Goal: Transaction & Acquisition: Purchase product/service

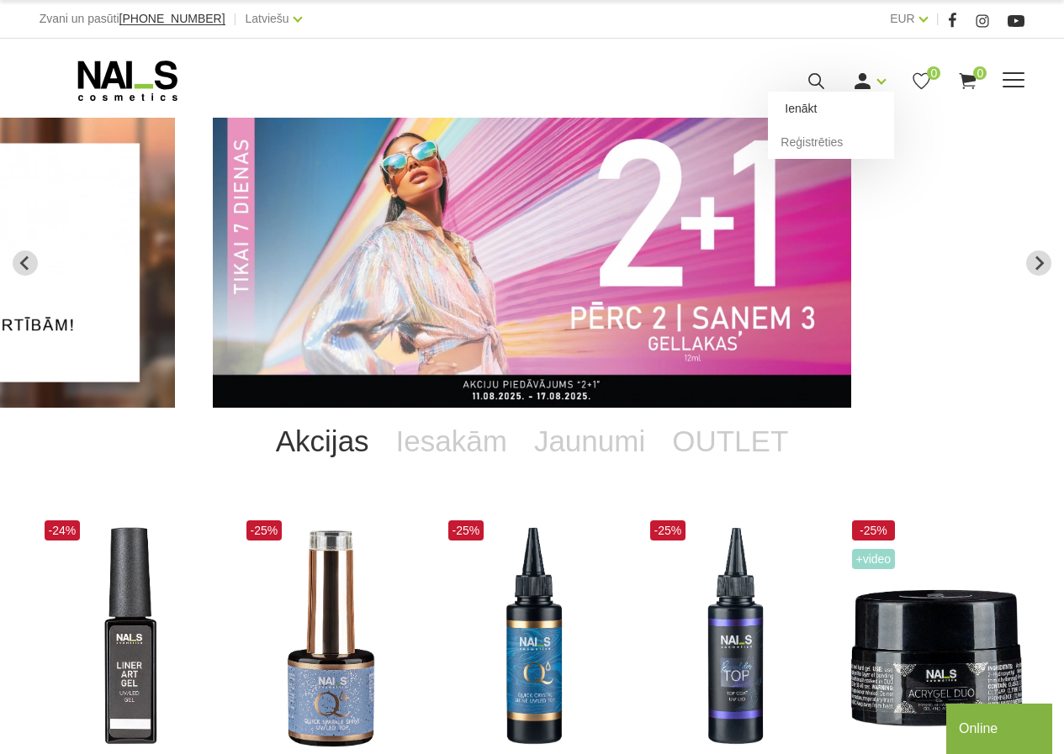
click at [811, 108] on link "Ienākt" at bounding box center [831, 109] width 126 height 34
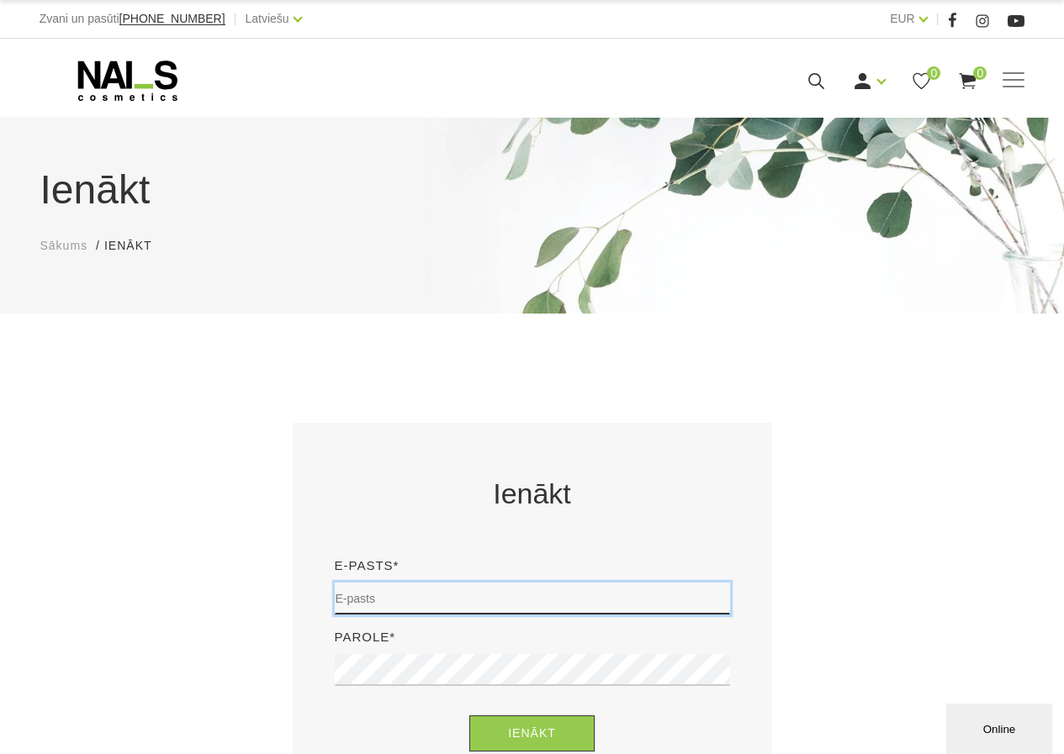
click at [416, 604] on input "email" at bounding box center [532, 599] width 395 height 32
type input "iezeberga@inbox.lv"
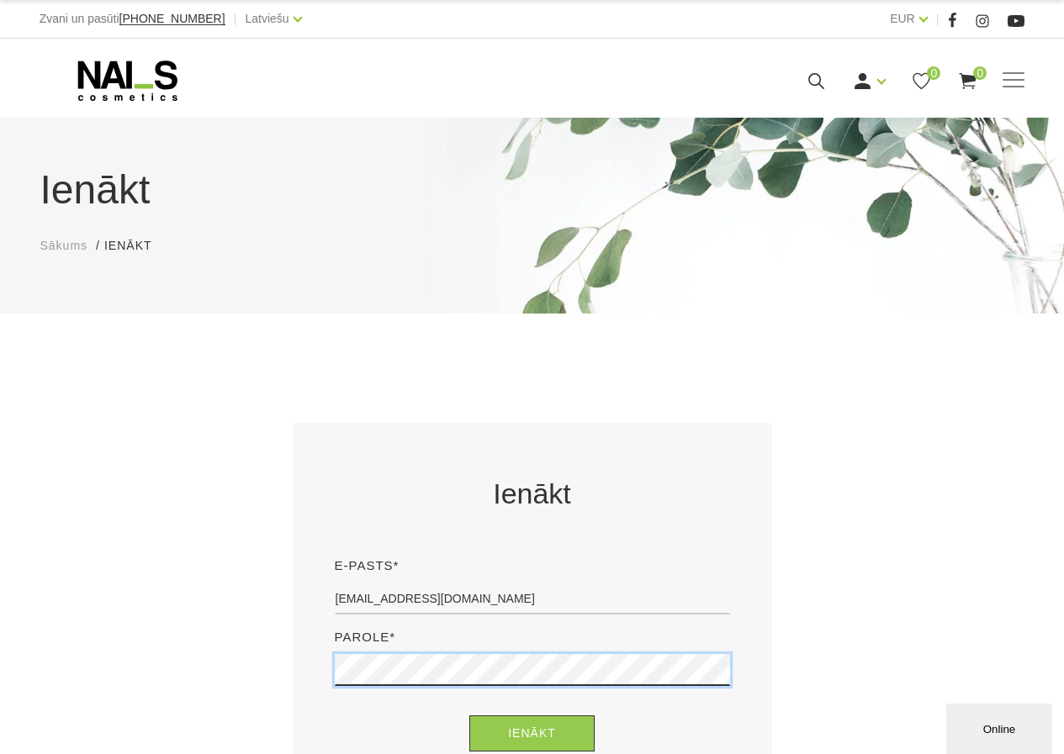
click at [469, 715] on button "Ienākt" at bounding box center [531, 733] width 125 height 36
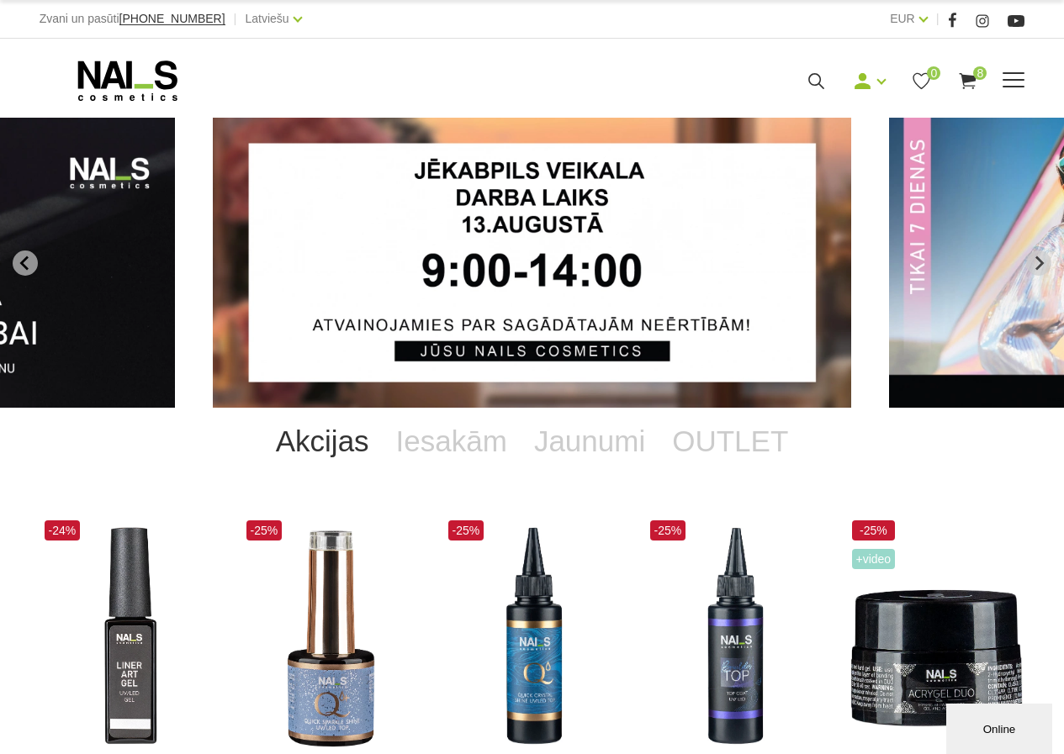
click at [966, 77] on use at bounding box center [967, 81] width 17 height 16
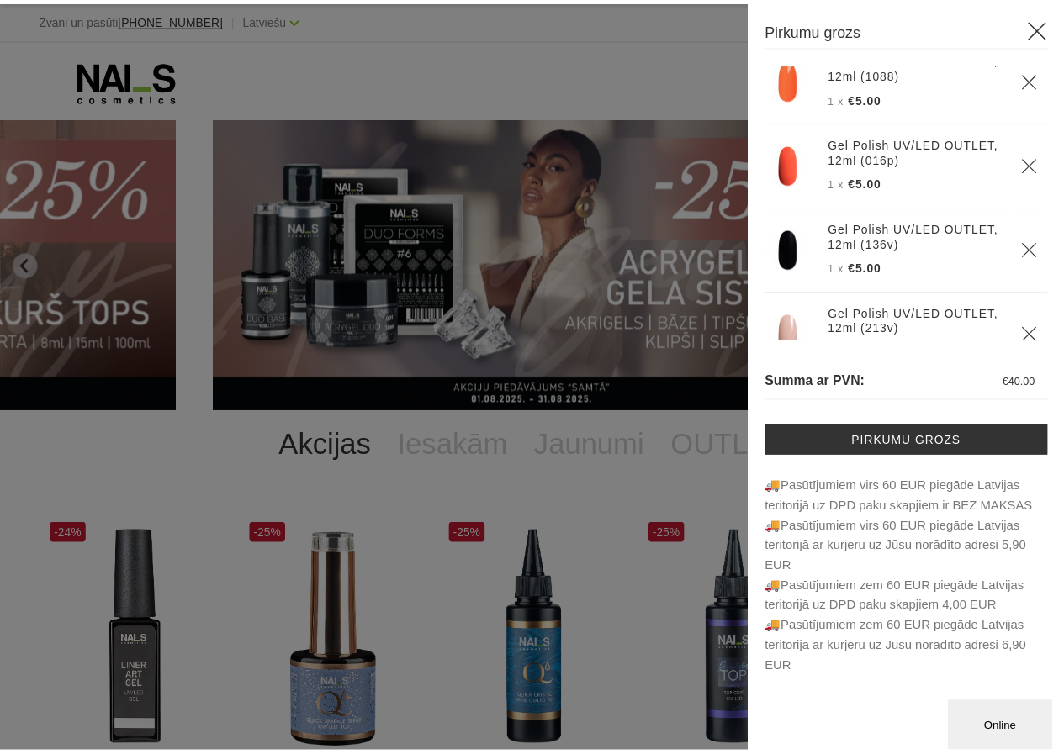
scroll to position [319, 0]
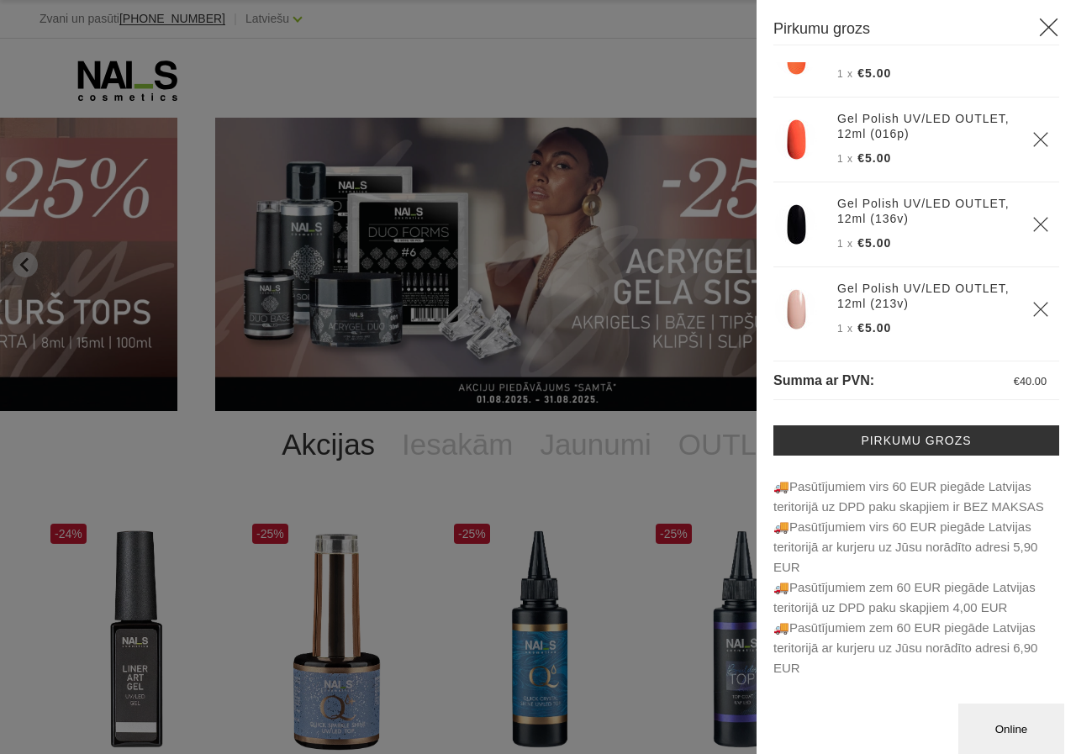
click at [1035, 24] on h3 "Pirkumu grozs" at bounding box center [916, 31] width 286 height 29
click at [1053, 26] on icon at bounding box center [1048, 27] width 21 height 21
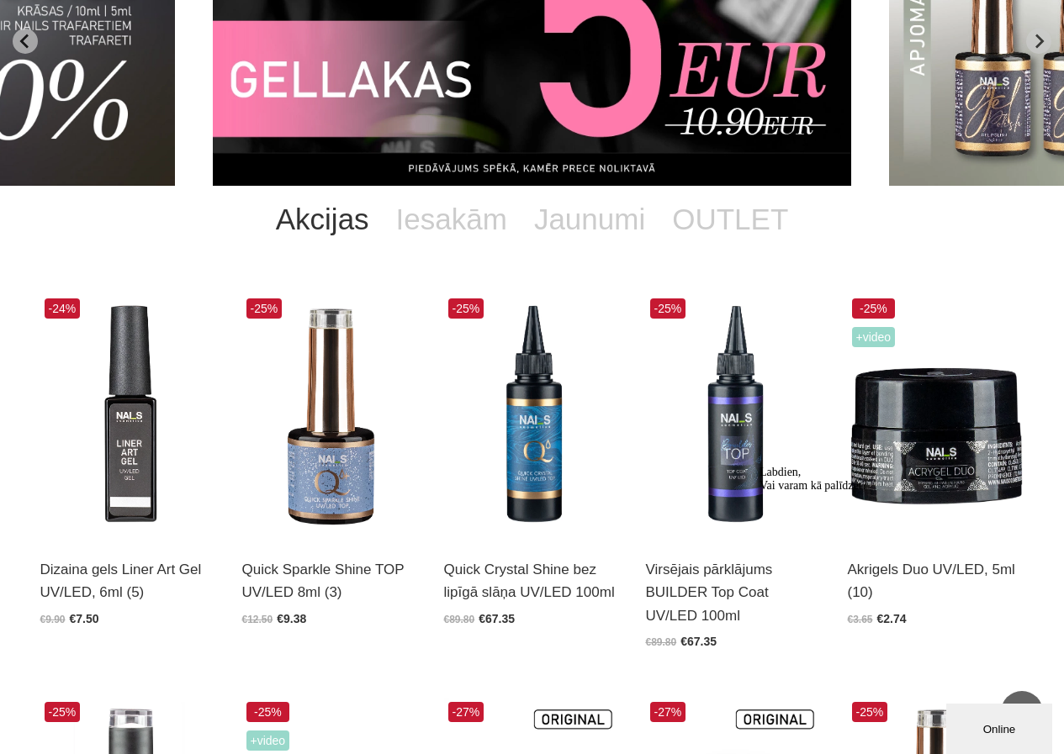
scroll to position [0, 0]
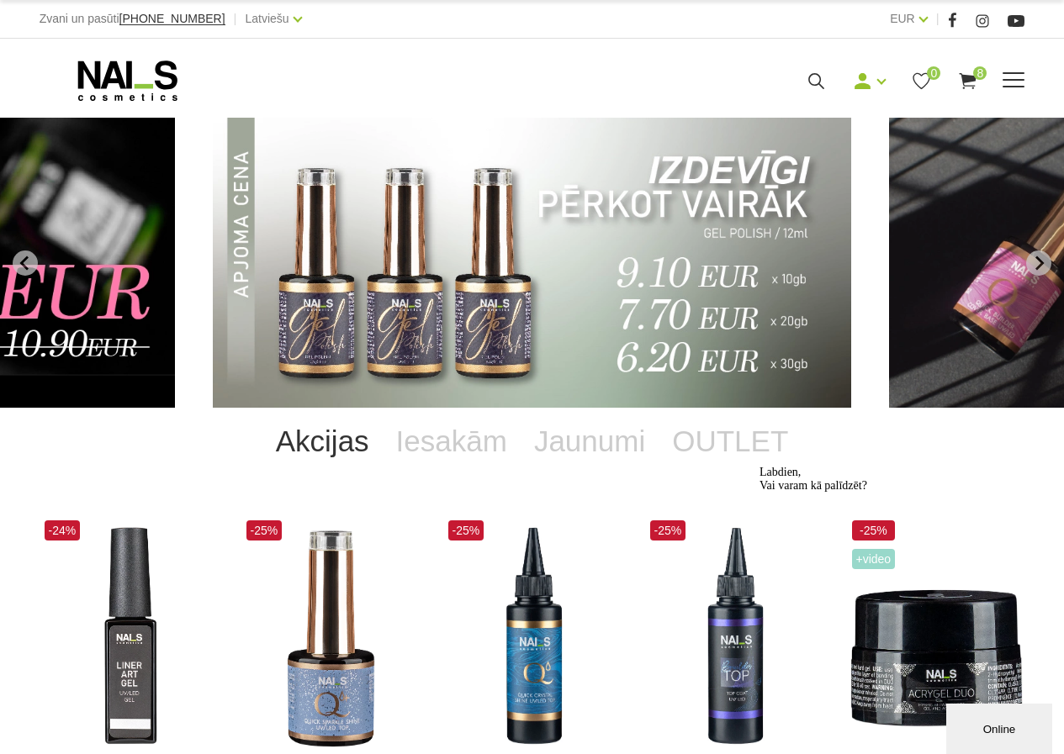
click at [107, 82] on use at bounding box center [126, 81] width 99 height 40
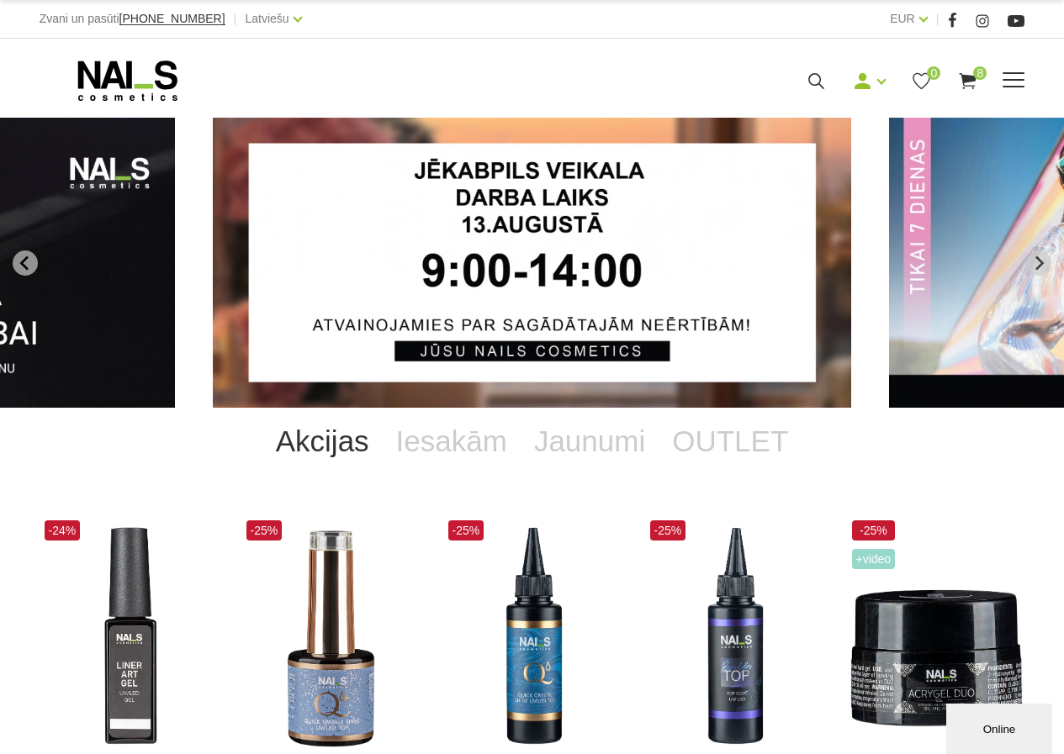
click at [102, 73] on icon at bounding box center [128, 81] width 177 height 42
click at [305, 446] on link "Akcijas" at bounding box center [322, 441] width 120 height 67
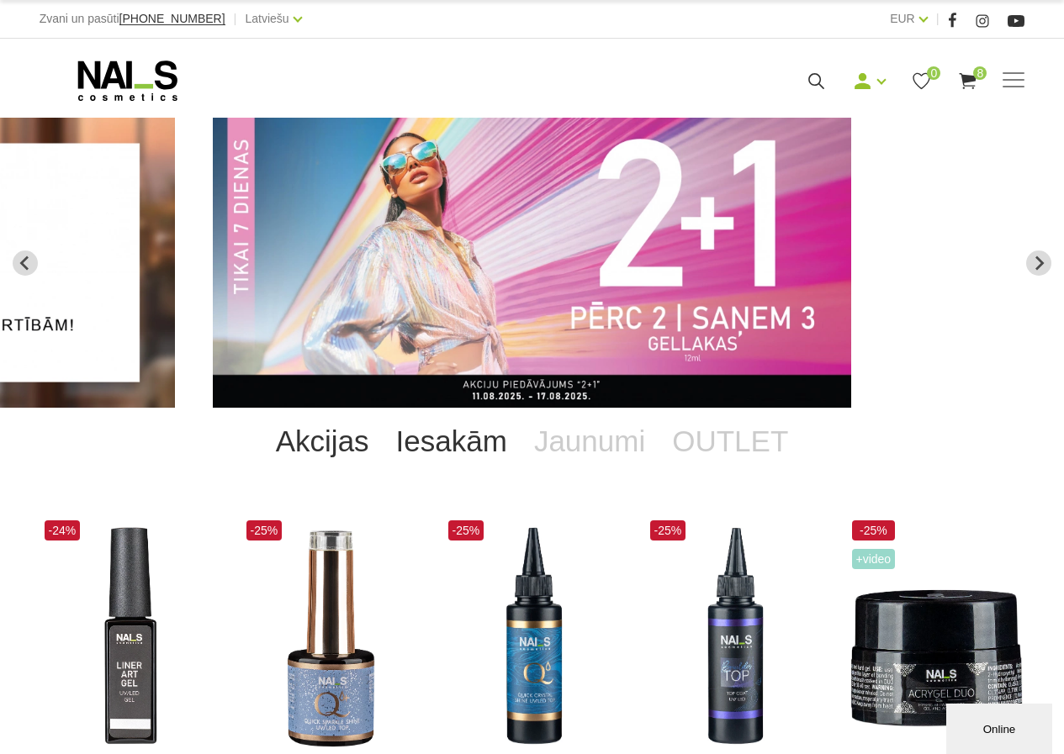
click at [439, 450] on link "Iesakām" at bounding box center [452, 441] width 138 height 67
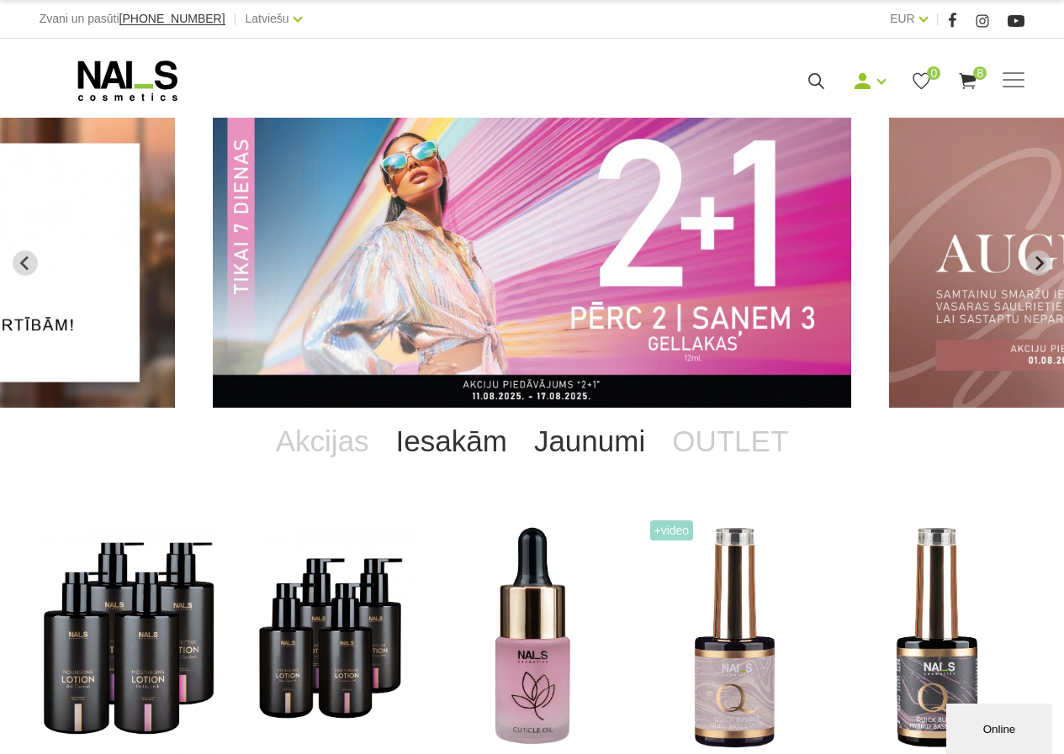
click at [559, 446] on link "Jaunumi" at bounding box center [589, 441] width 138 height 67
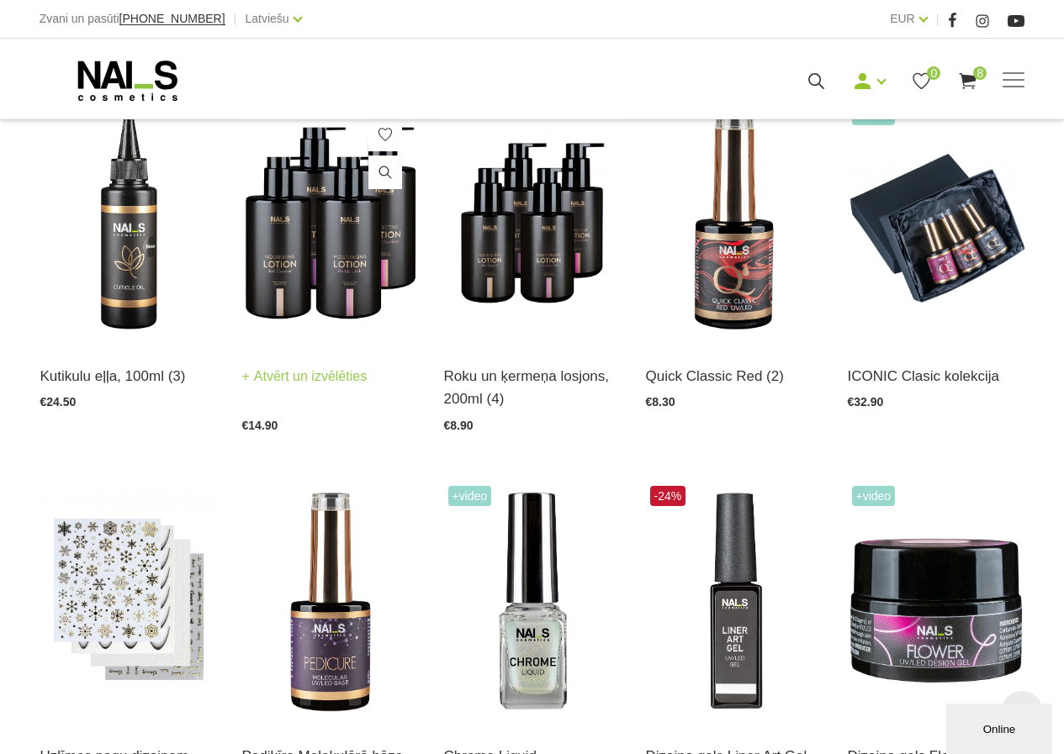
scroll to position [420, 0]
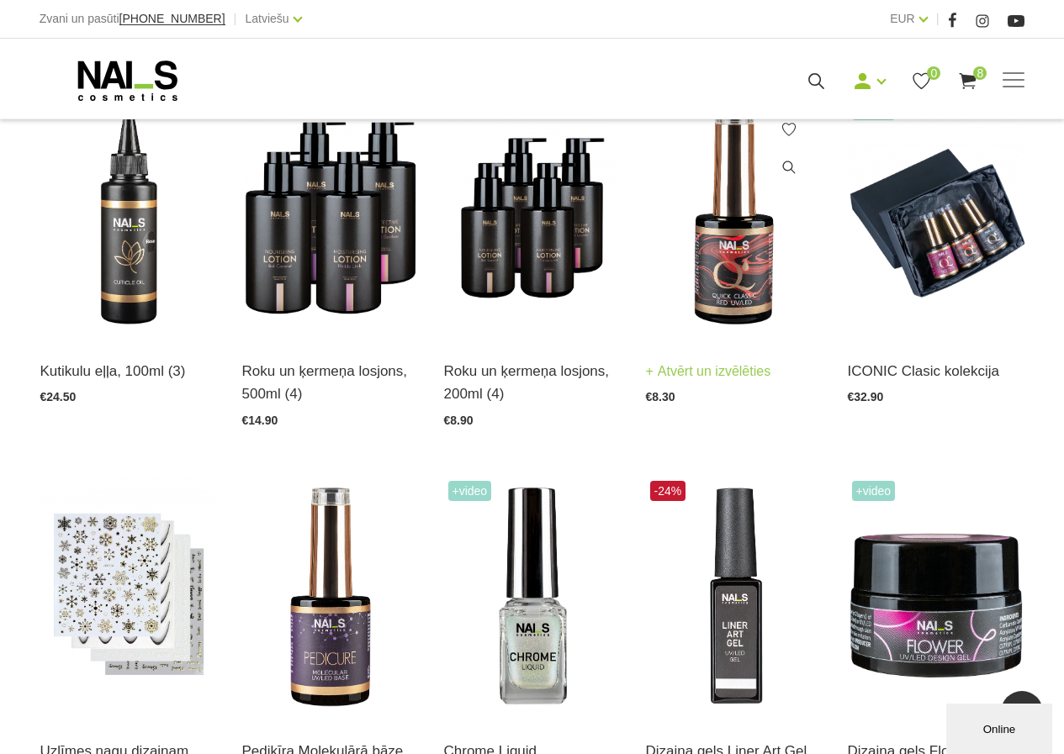
click at [748, 267] on img at bounding box center [734, 217] width 177 height 243
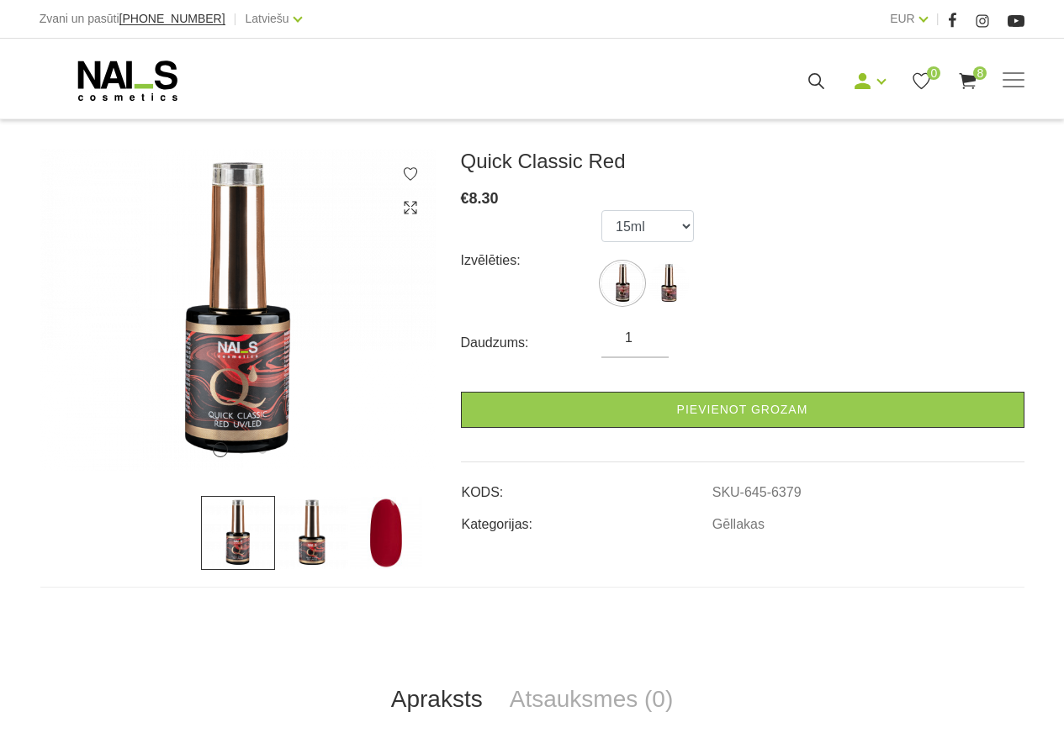
scroll to position [252, 0]
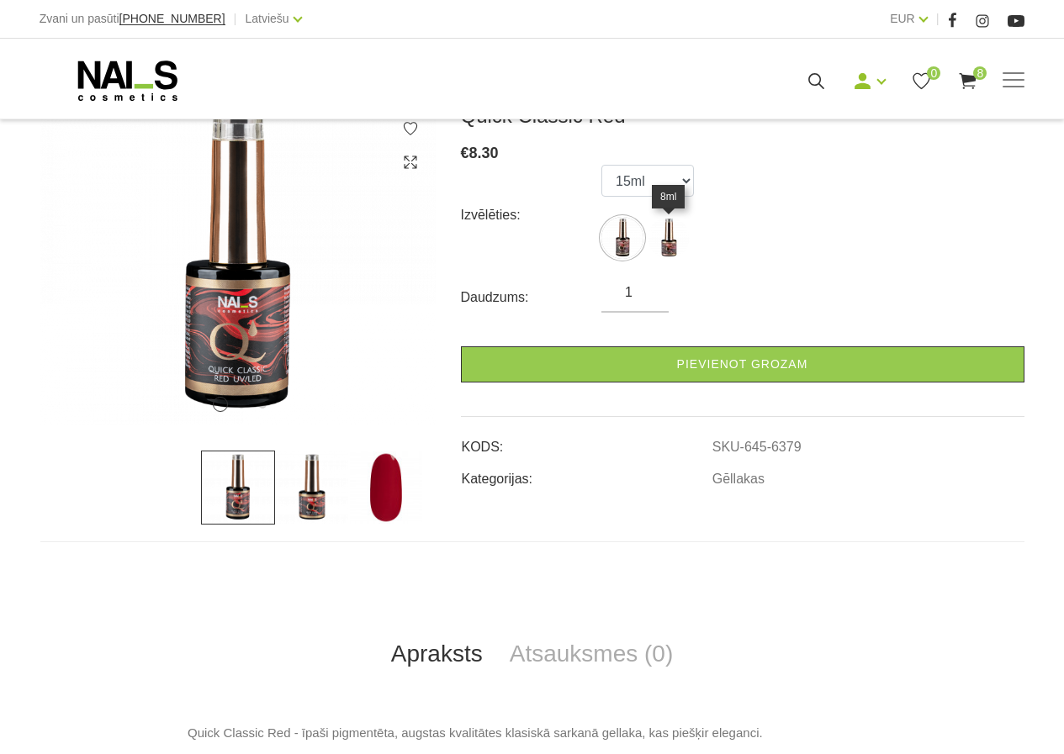
click at [668, 255] on img at bounding box center [668, 238] width 42 height 42
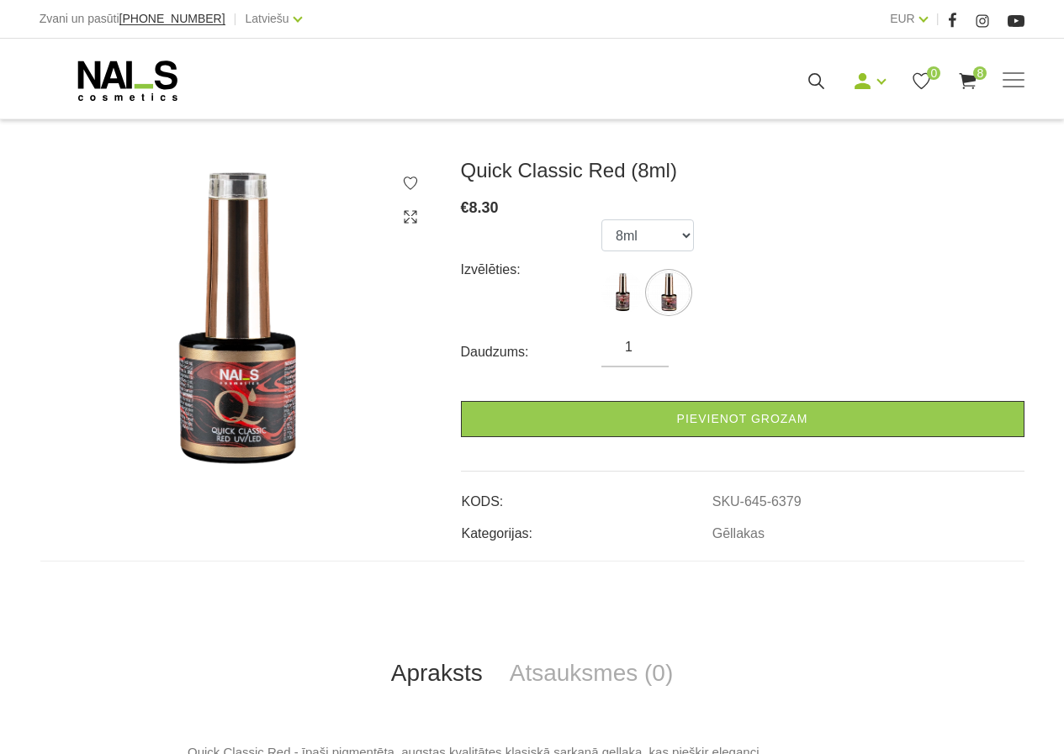
scroll to position [168, 0]
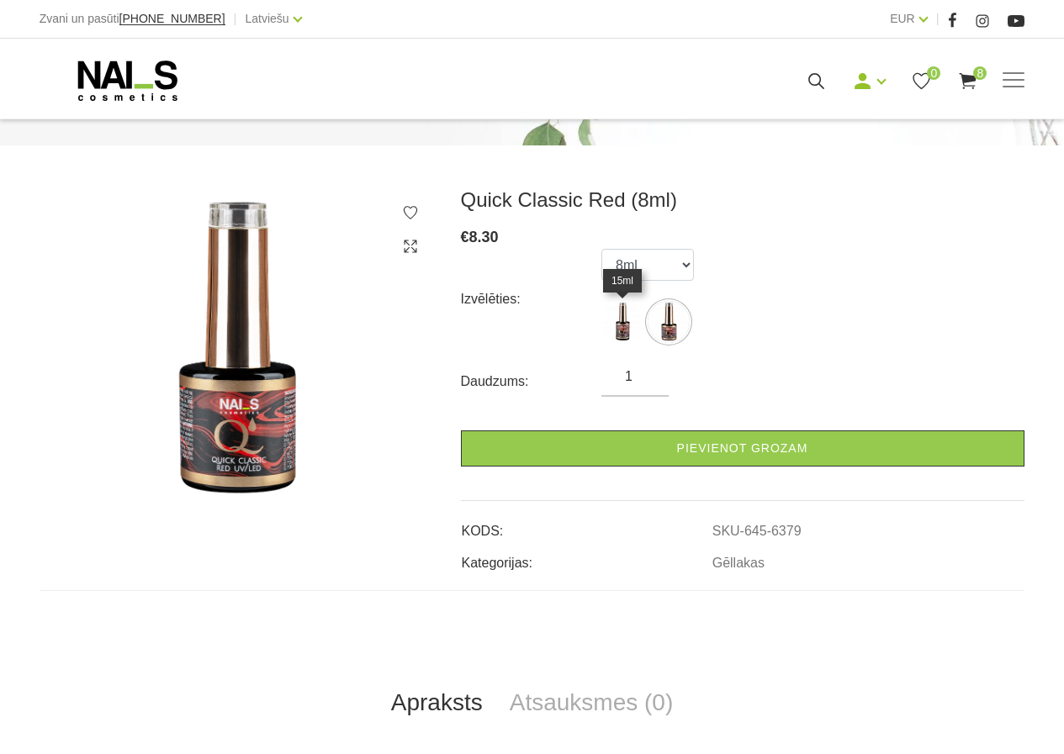
click at [620, 324] on img at bounding box center [622, 322] width 42 height 42
select select "6380"
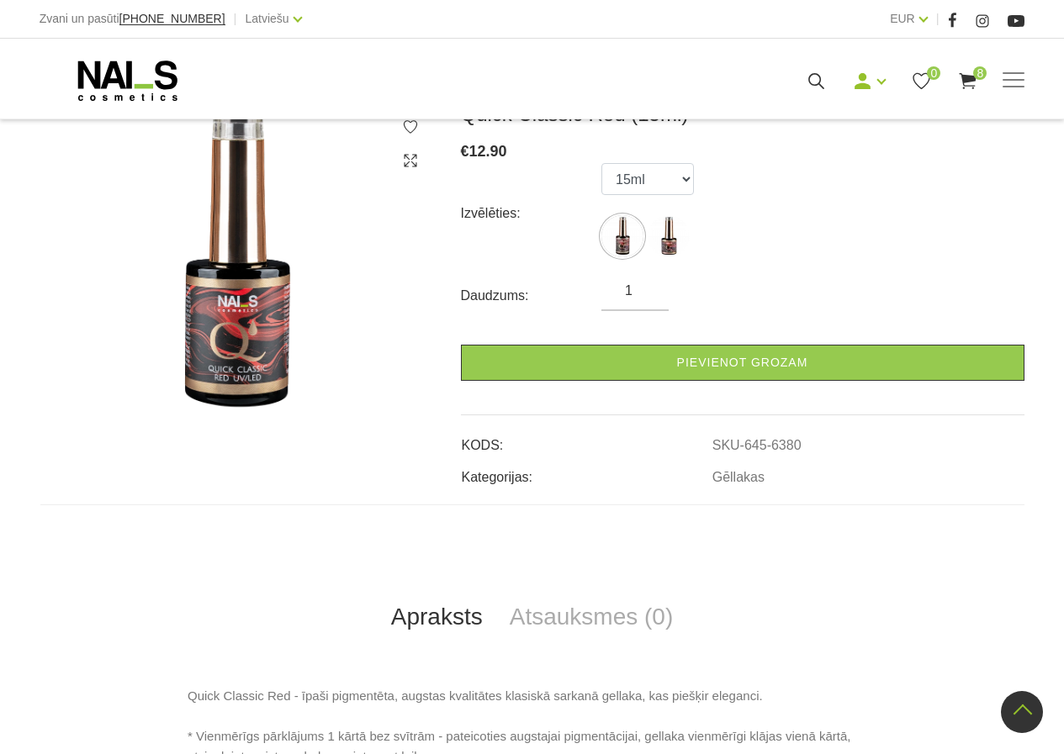
scroll to position [252, 0]
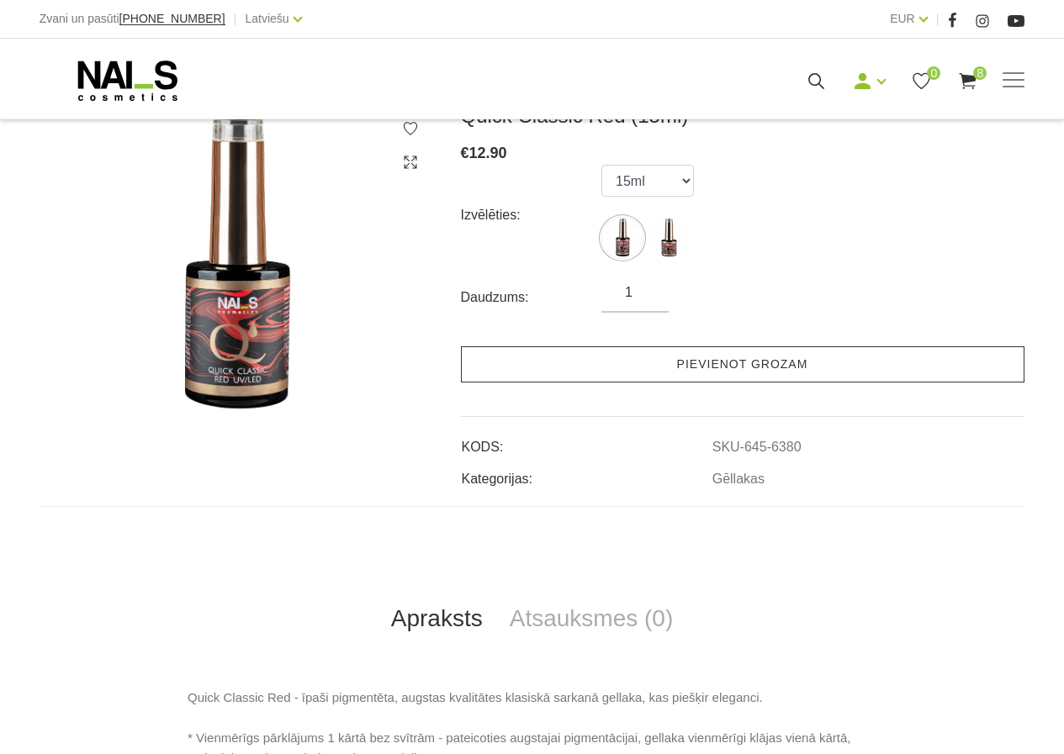
click at [673, 367] on link "Pievienot grozam" at bounding box center [742, 364] width 563 height 36
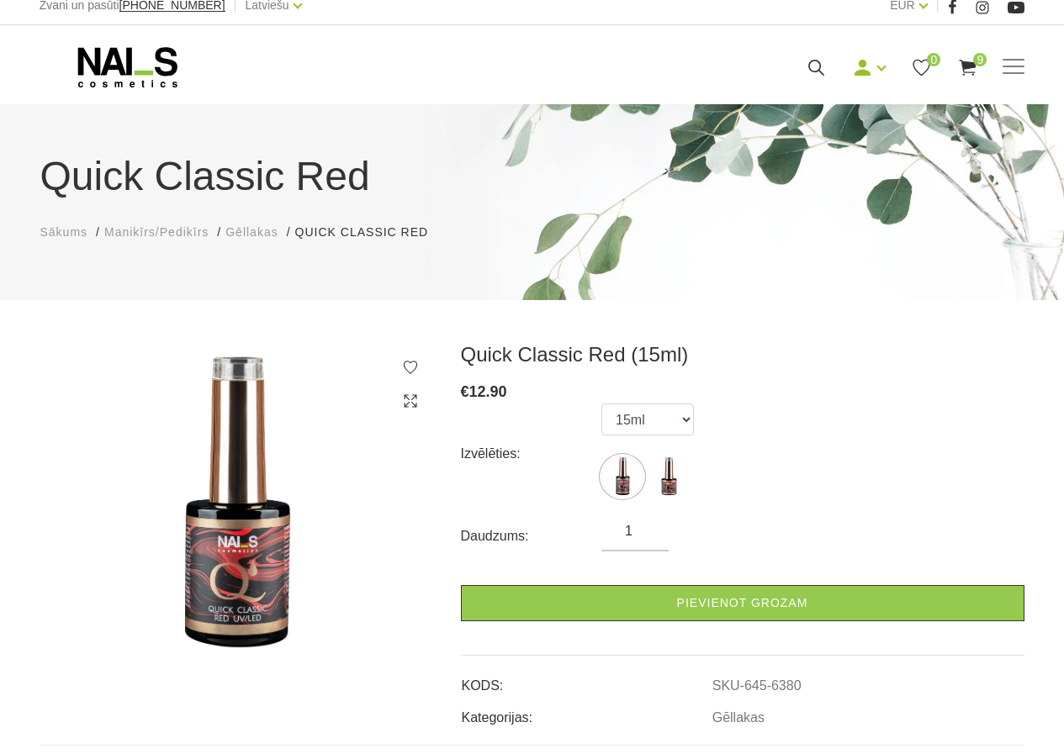
scroll to position [0, 0]
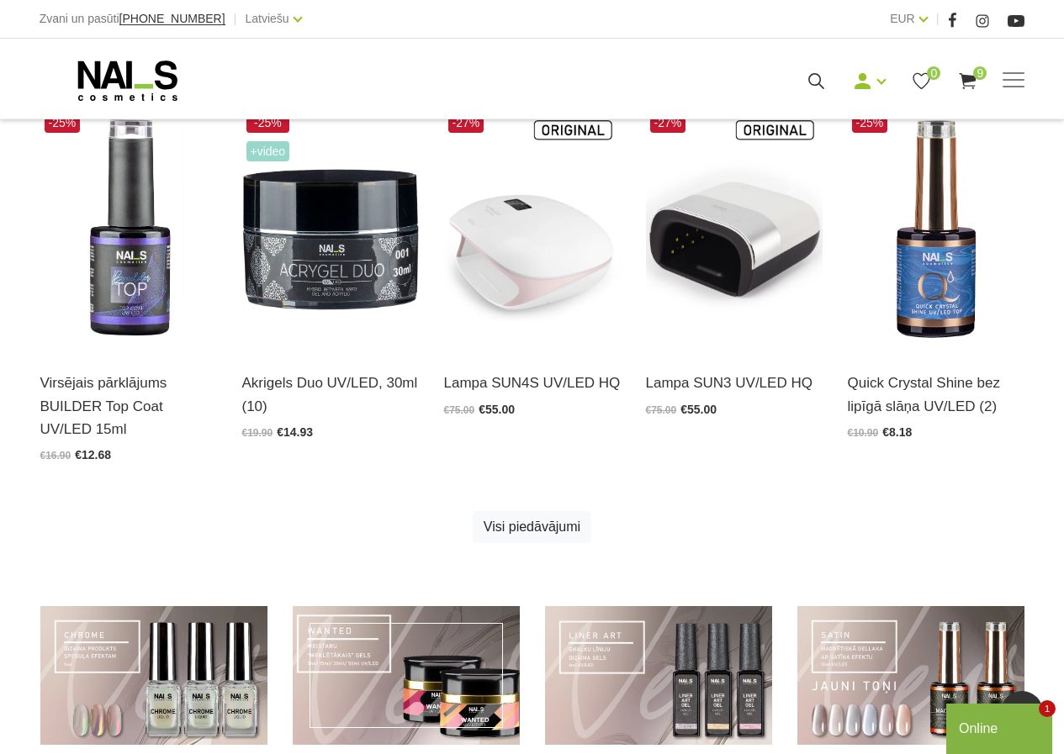
scroll to position [841, 0]
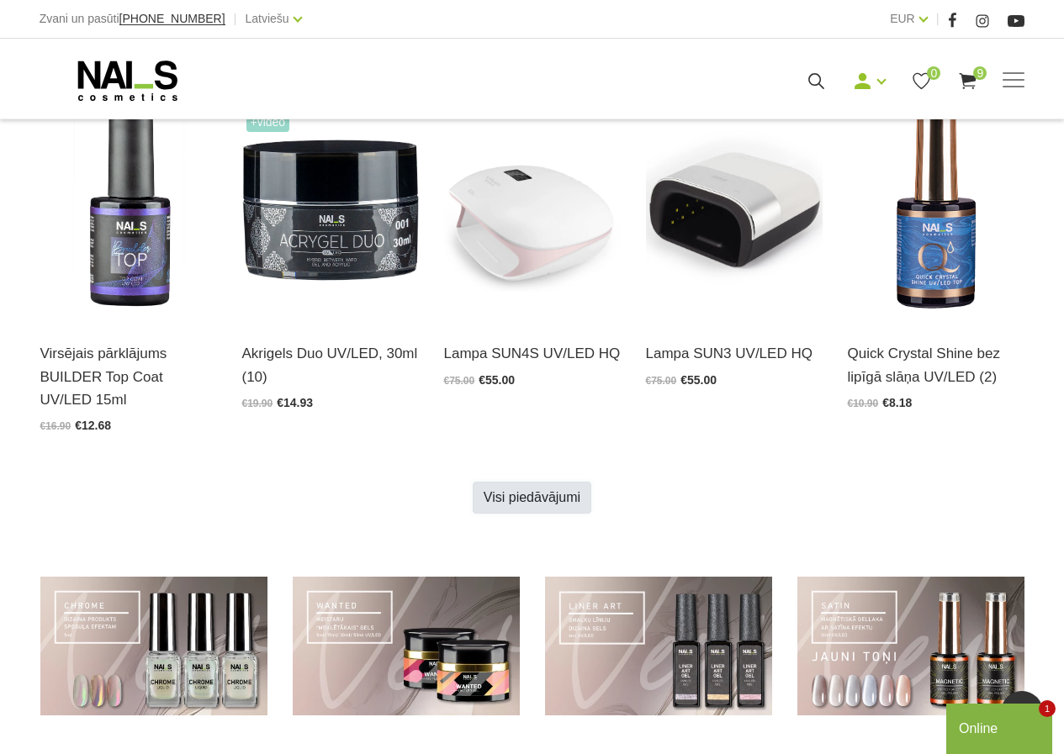
click at [520, 482] on link "Visi piedāvājumi" at bounding box center [531, 498] width 119 height 32
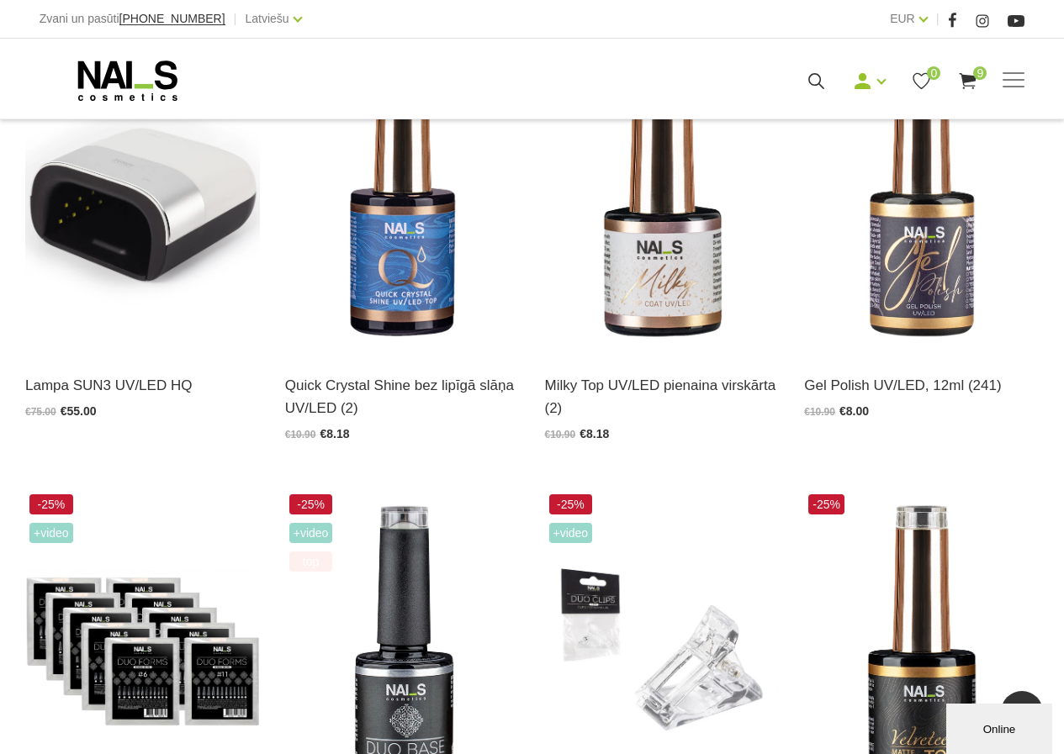
scroll to position [1345, 0]
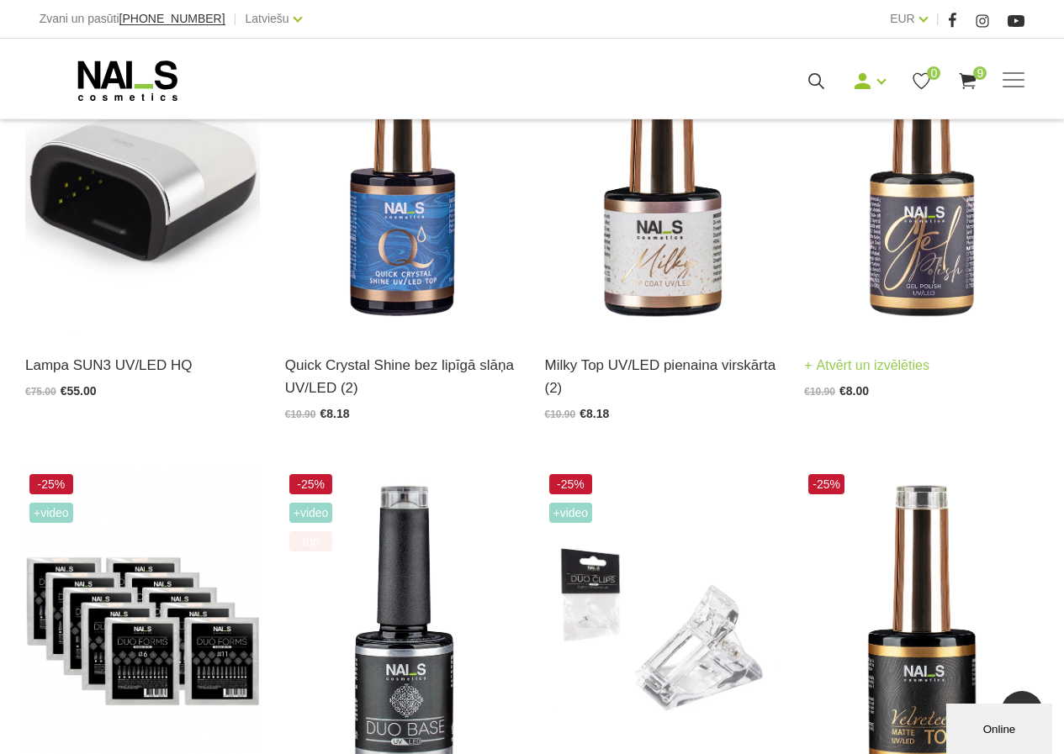
click at [902, 271] on img at bounding box center [921, 171] width 235 height 322
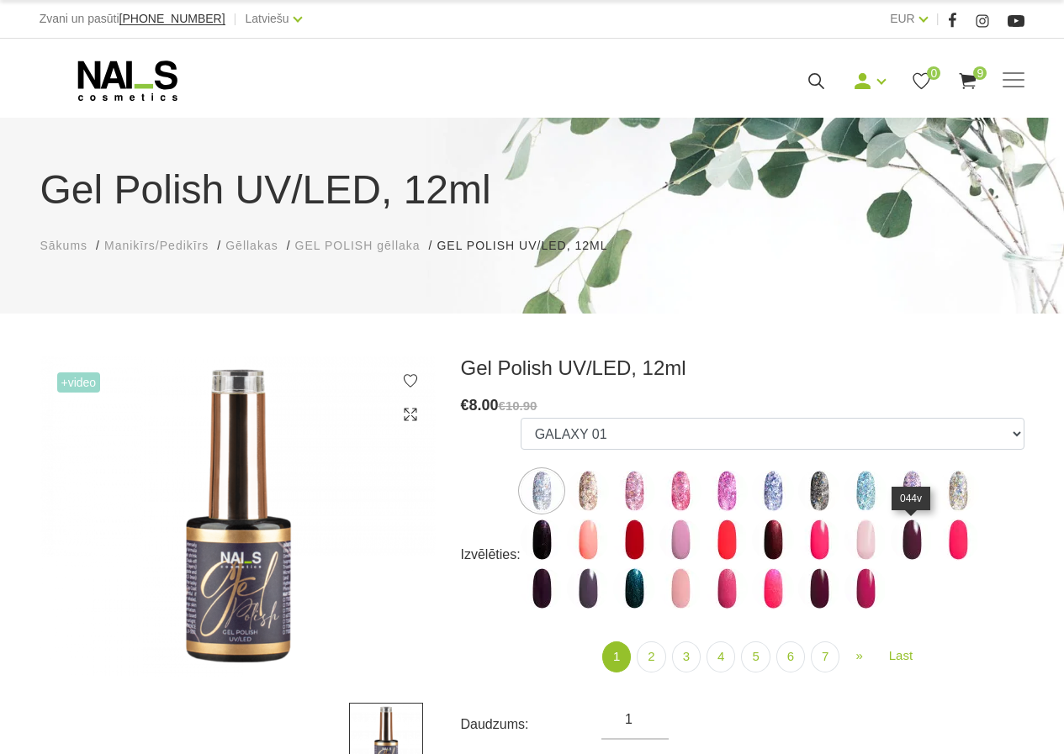
click at [907, 537] on img at bounding box center [911, 540] width 42 height 42
select select "3984"
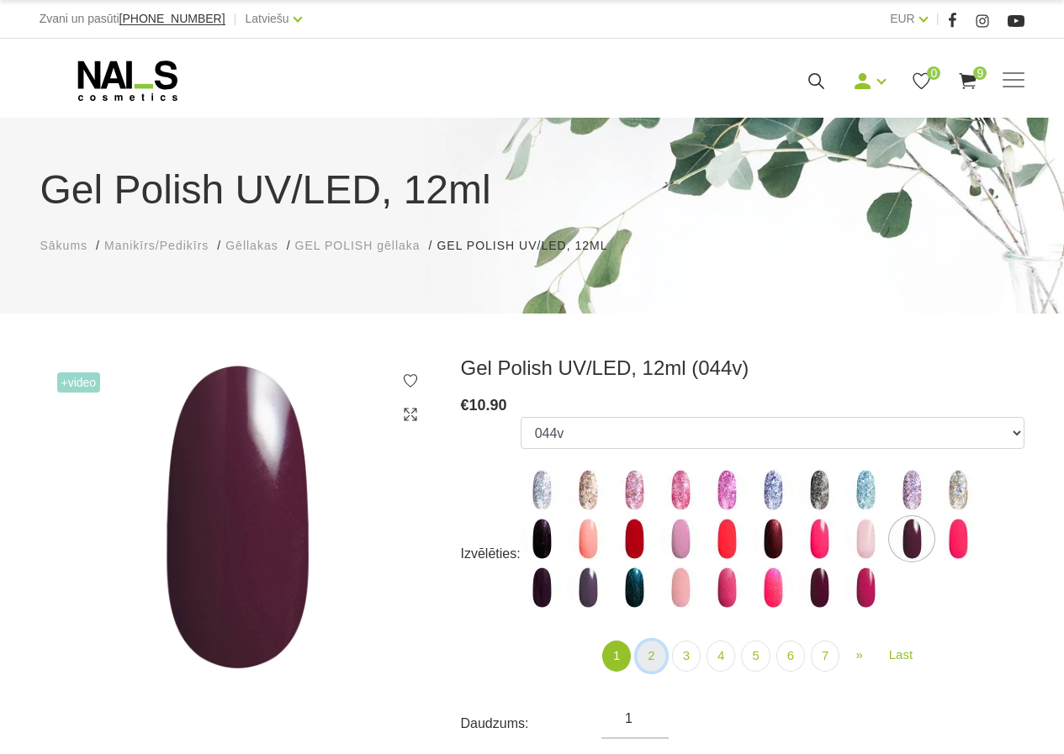
click at [649, 656] on link "2" at bounding box center [650, 656] width 29 height 31
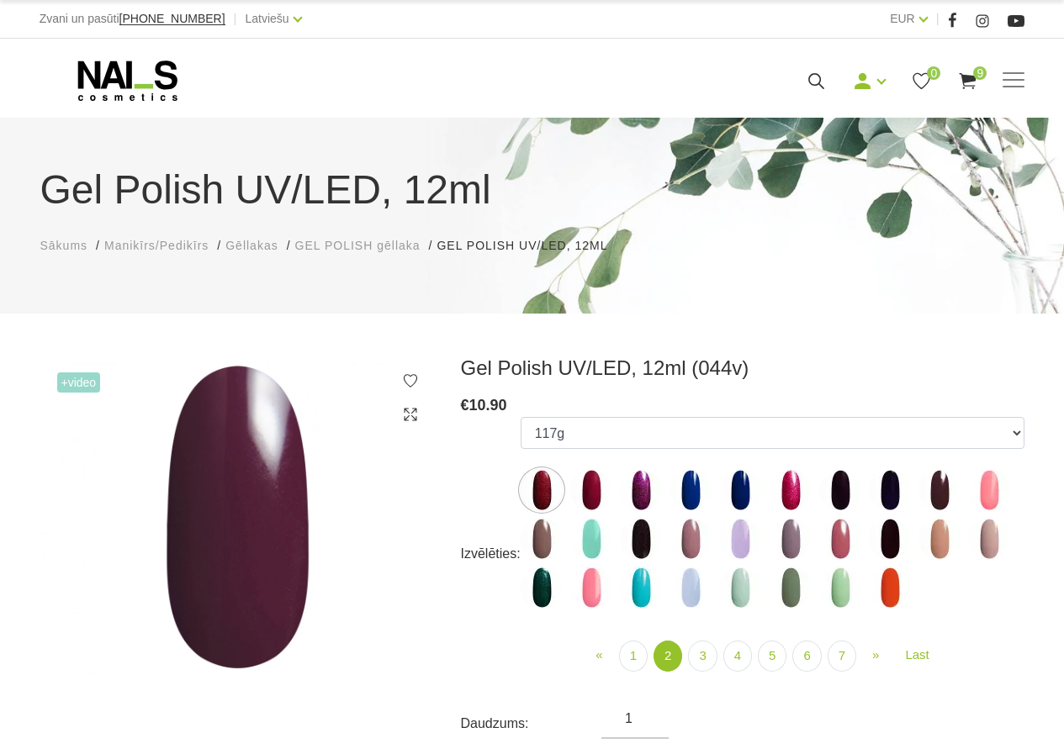
click at [719, 659] on ul "« Prev 1 2 (current) 3 4 5 » Next Last" at bounding box center [772, 656] width 504 height 31
click at [712, 656] on link "3" at bounding box center [702, 656] width 29 height 31
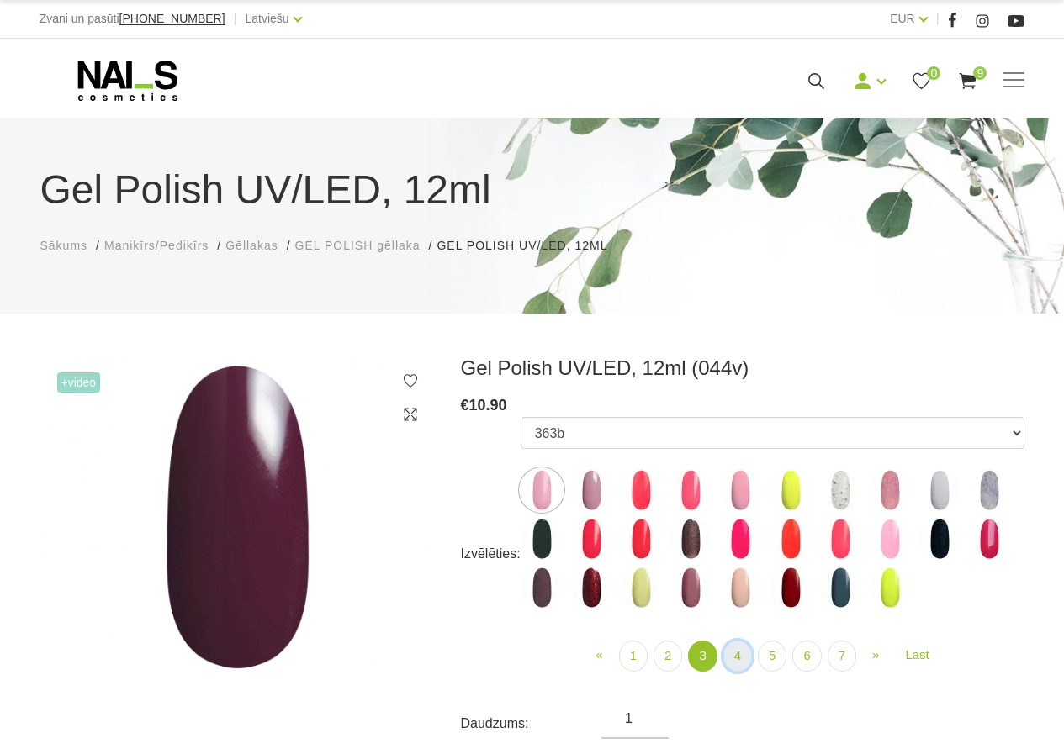
click at [746, 652] on link "4" at bounding box center [737, 656] width 29 height 31
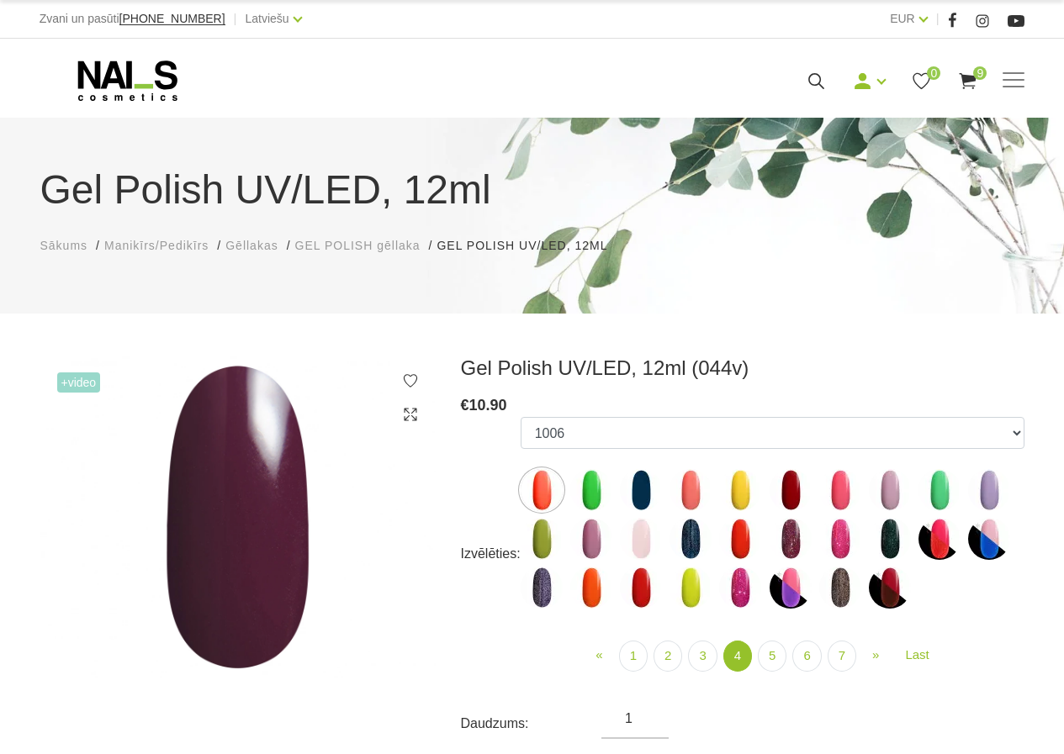
click at [693, 490] on img at bounding box center [690, 490] width 42 height 42
select select "4191"
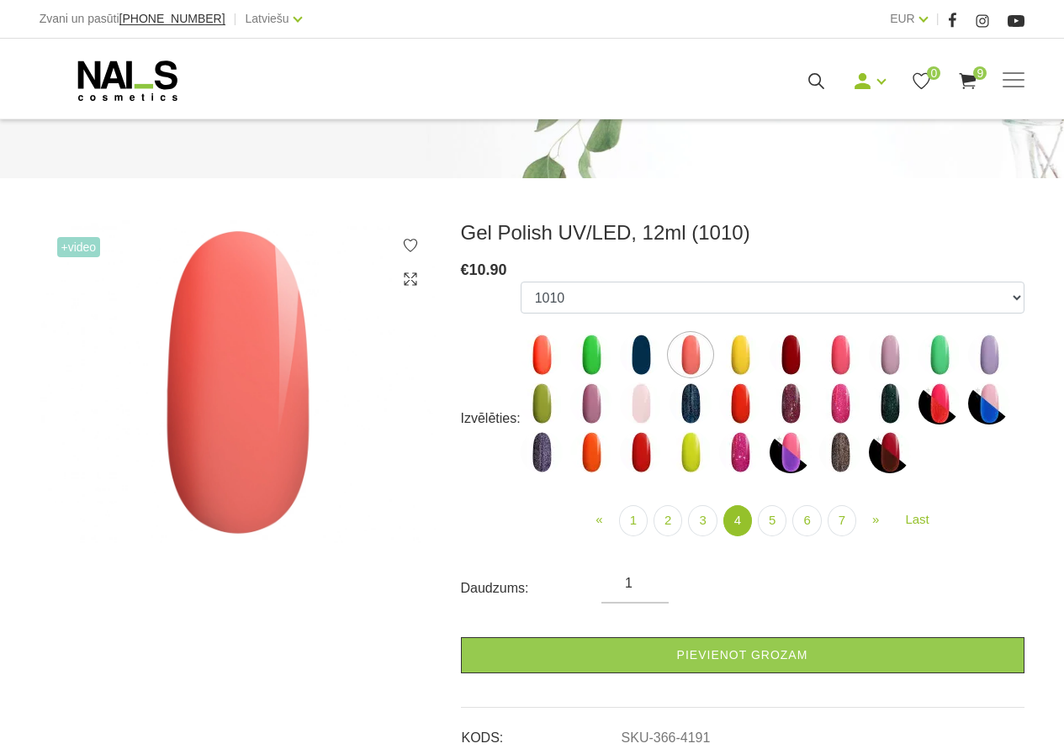
scroll to position [168, 0]
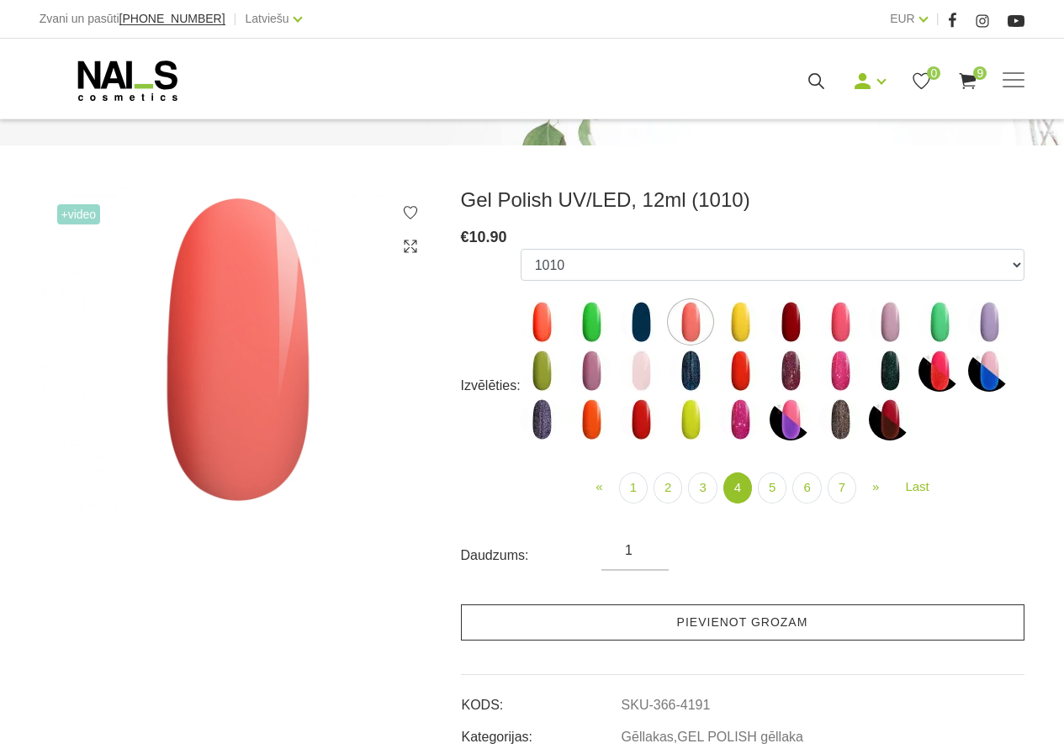
click at [716, 629] on link "Pievienot grozam" at bounding box center [742, 622] width 563 height 36
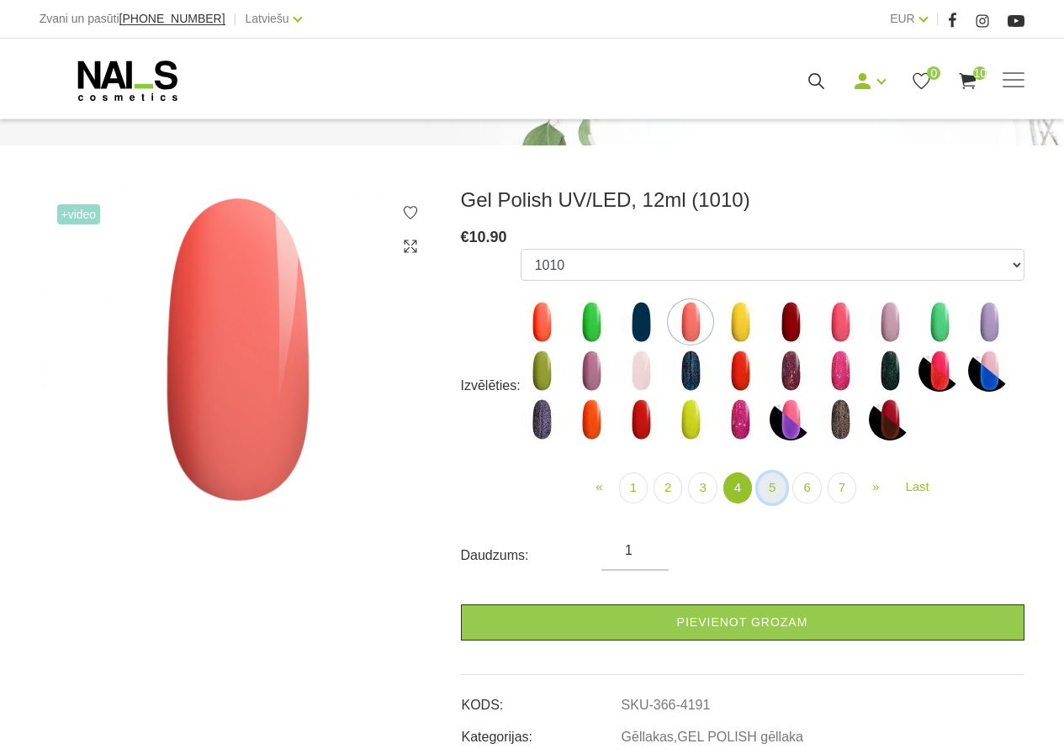
click at [768, 495] on link "5" at bounding box center [772, 487] width 29 height 31
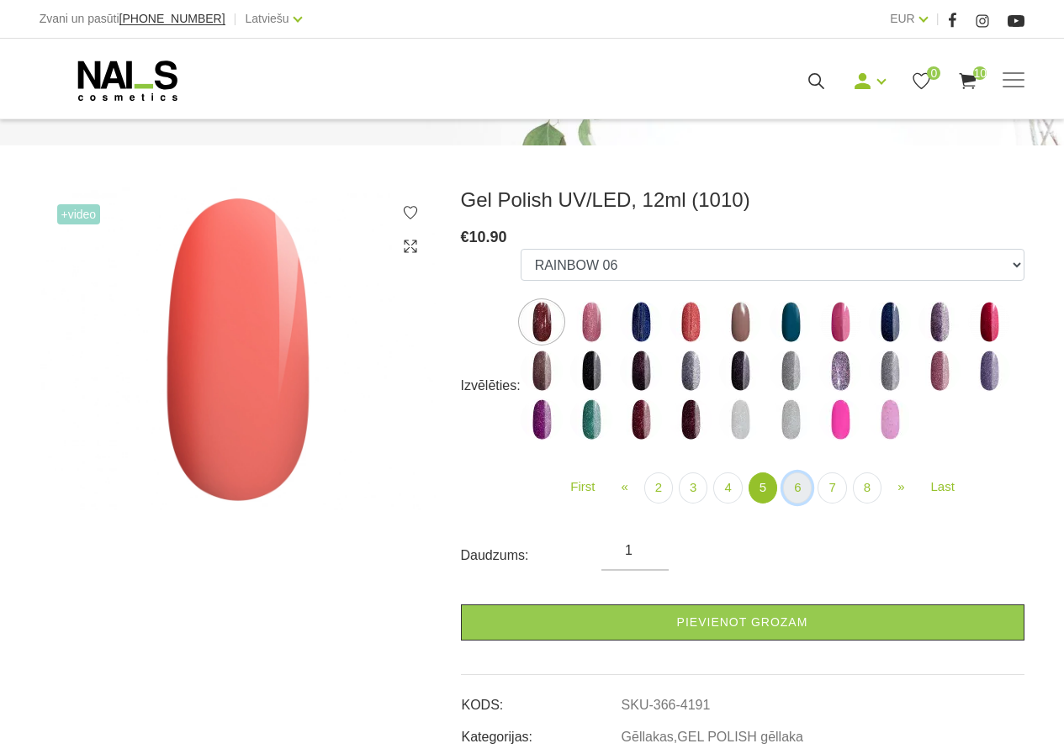
click at [798, 493] on link "6" at bounding box center [797, 487] width 29 height 31
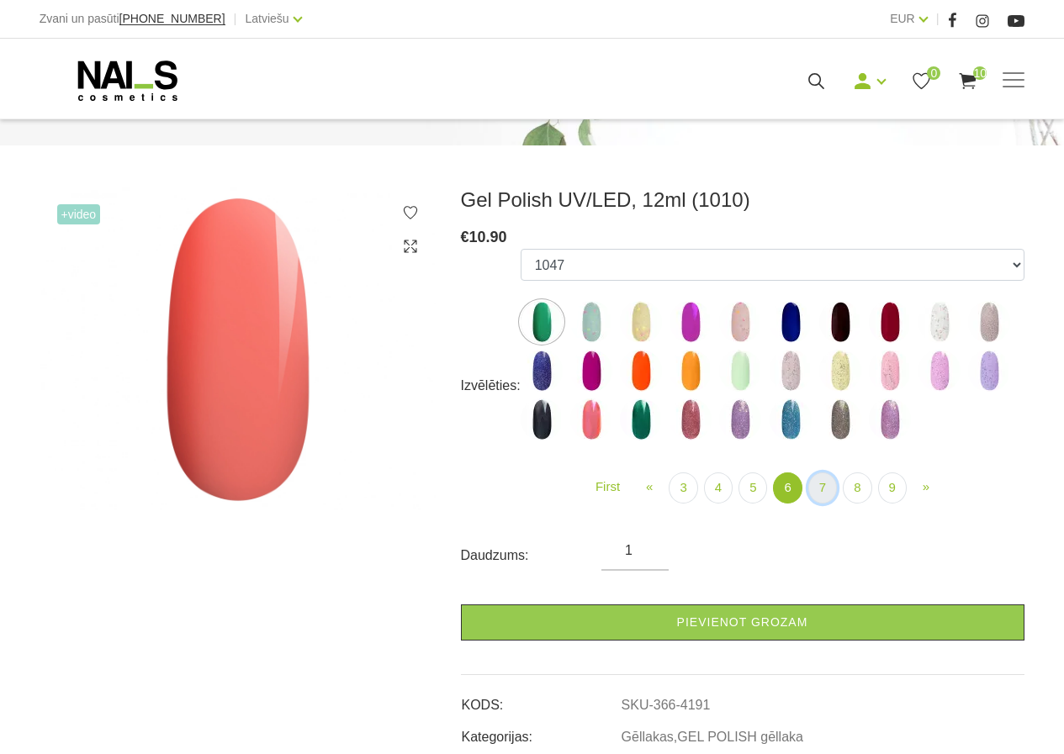
click at [826, 492] on link "7" at bounding box center [822, 487] width 29 height 31
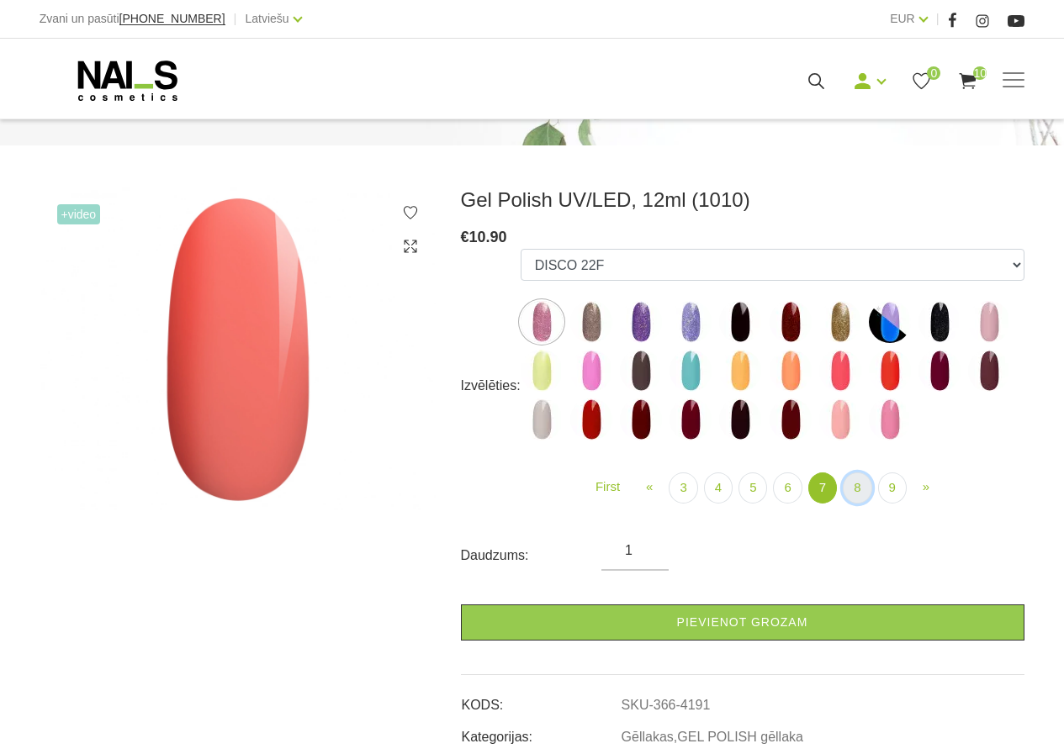
click at [852, 488] on link "8" at bounding box center [856, 487] width 29 height 31
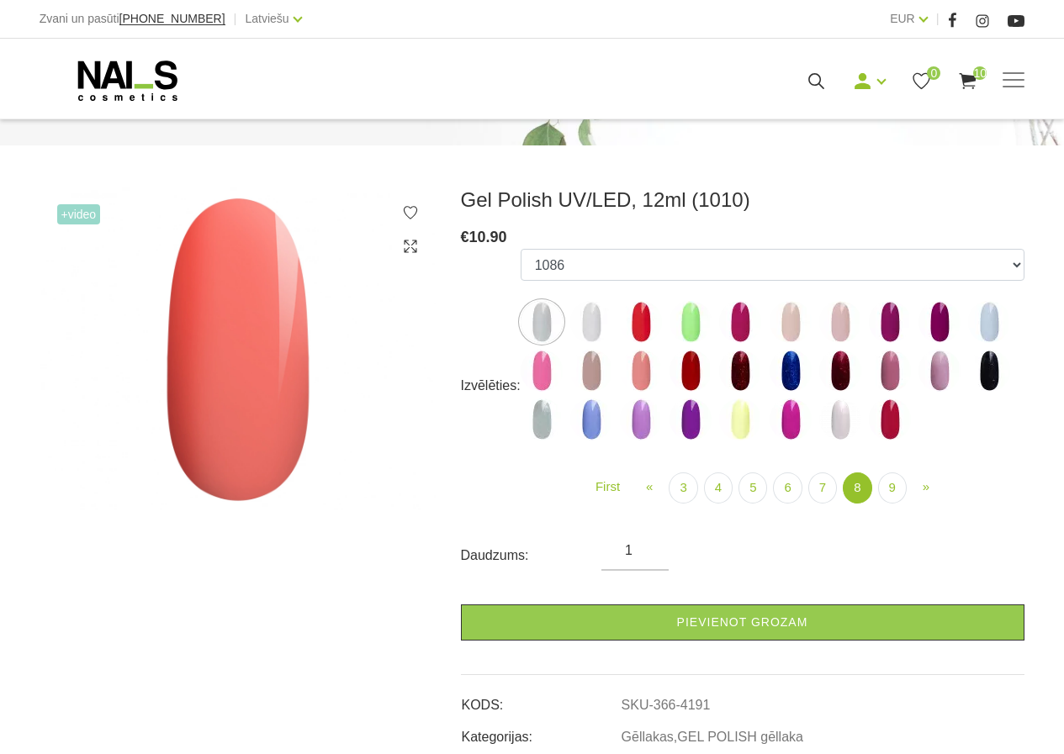
click at [987, 317] on img at bounding box center [989, 322] width 42 height 42
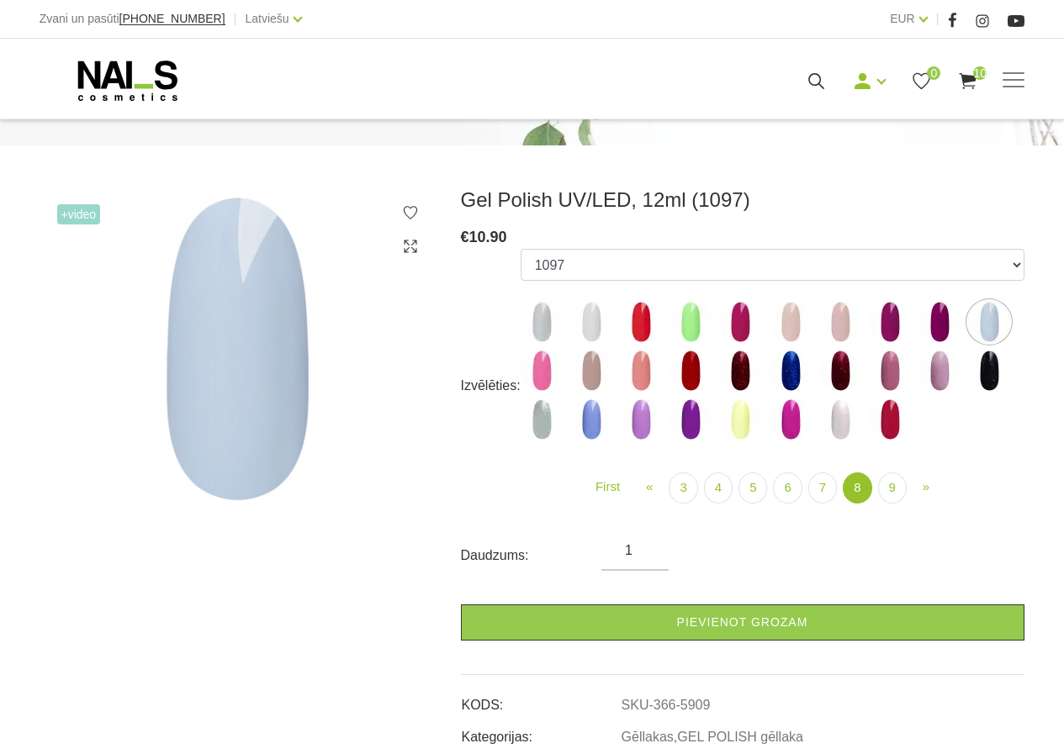
click at [587, 320] on img at bounding box center [591, 322] width 42 height 42
select select "5900"
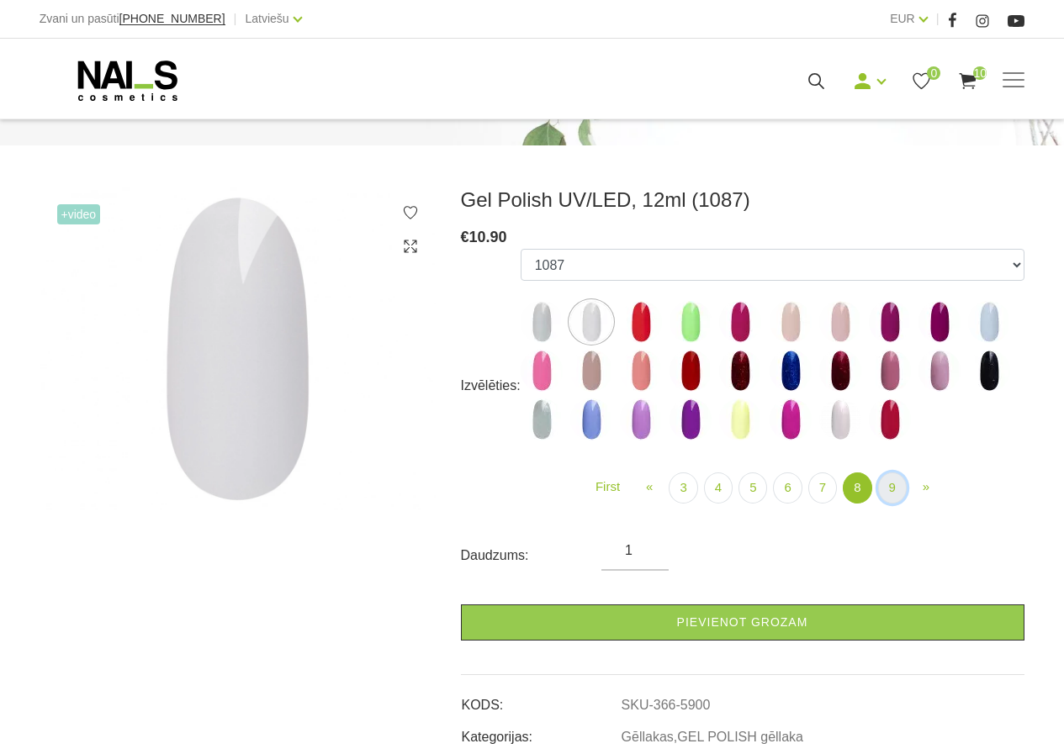
click at [892, 488] on link "9" at bounding box center [892, 487] width 29 height 31
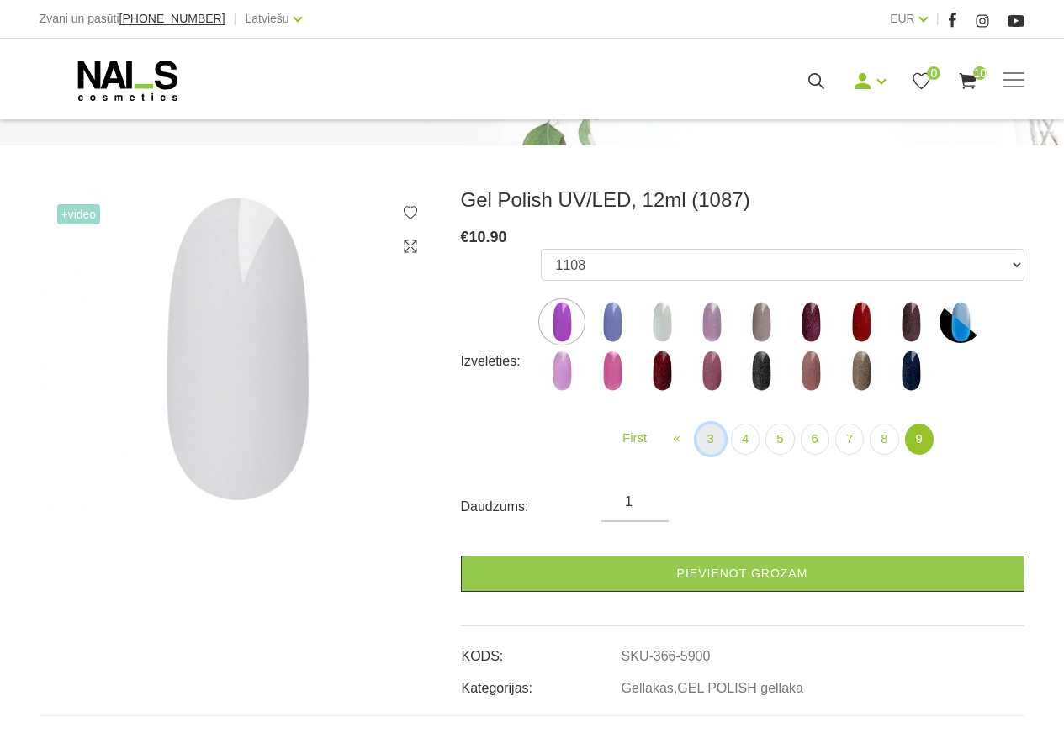
click at [709, 441] on link "3" at bounding box center [710, 439] width 29 height 31
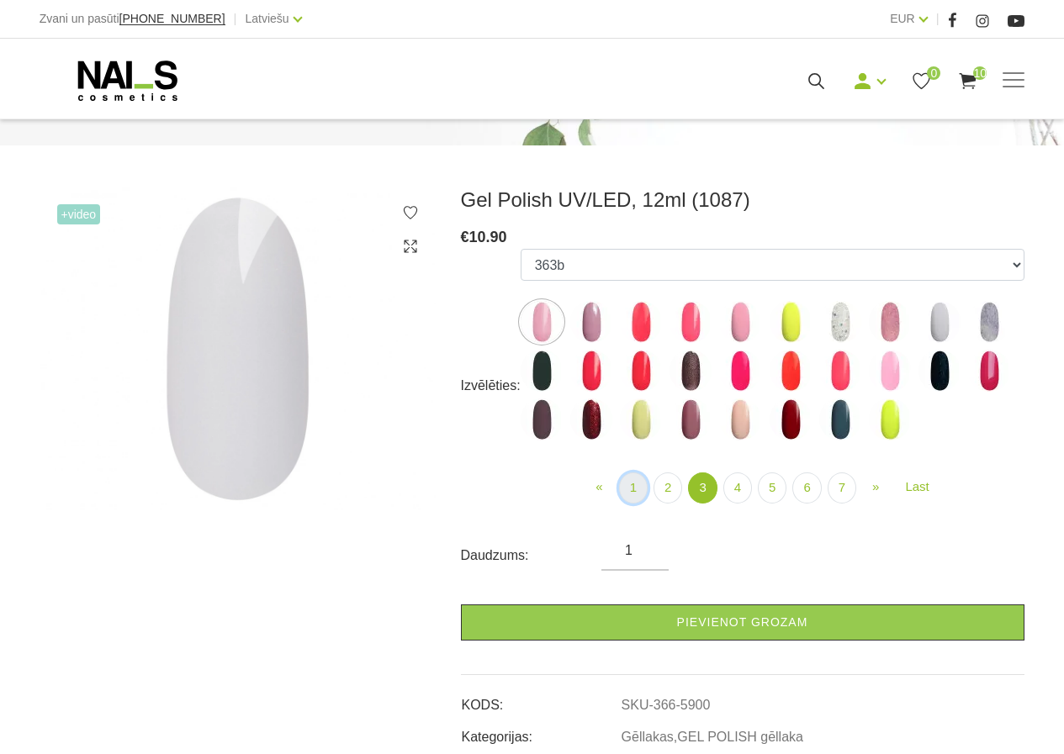
click at [626, 493] on link "1" at bounding box center [633, 487] width 29 height 31
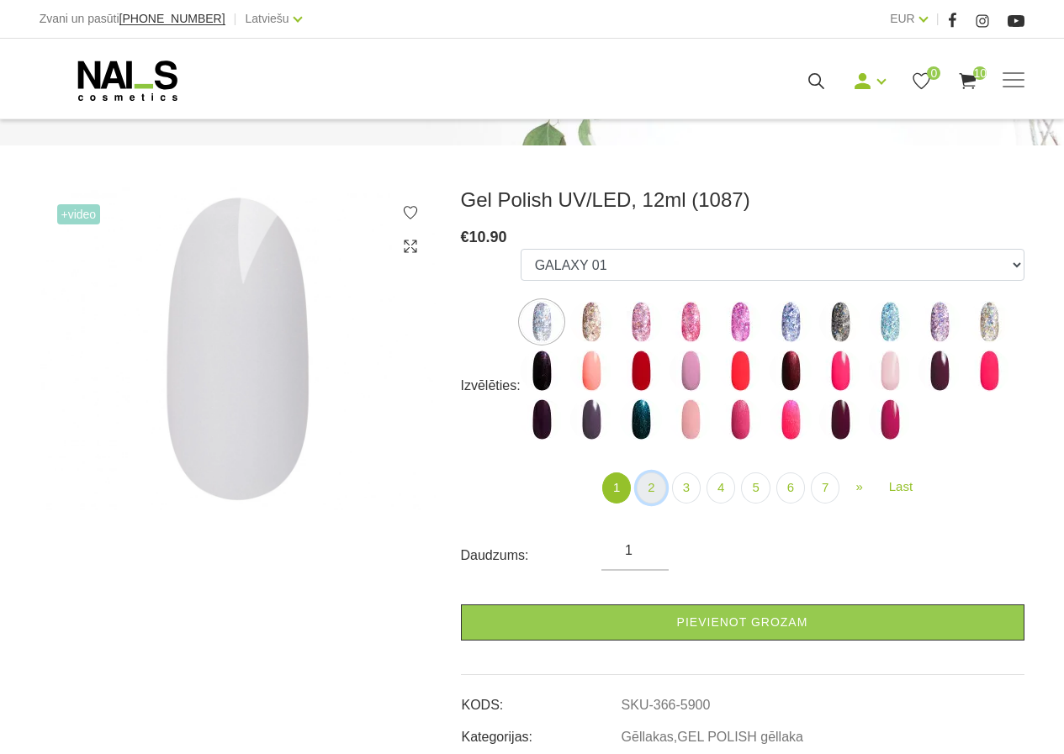
click at [661, 487] on link "2" at bounding box center [650, 487] width 29 height 31
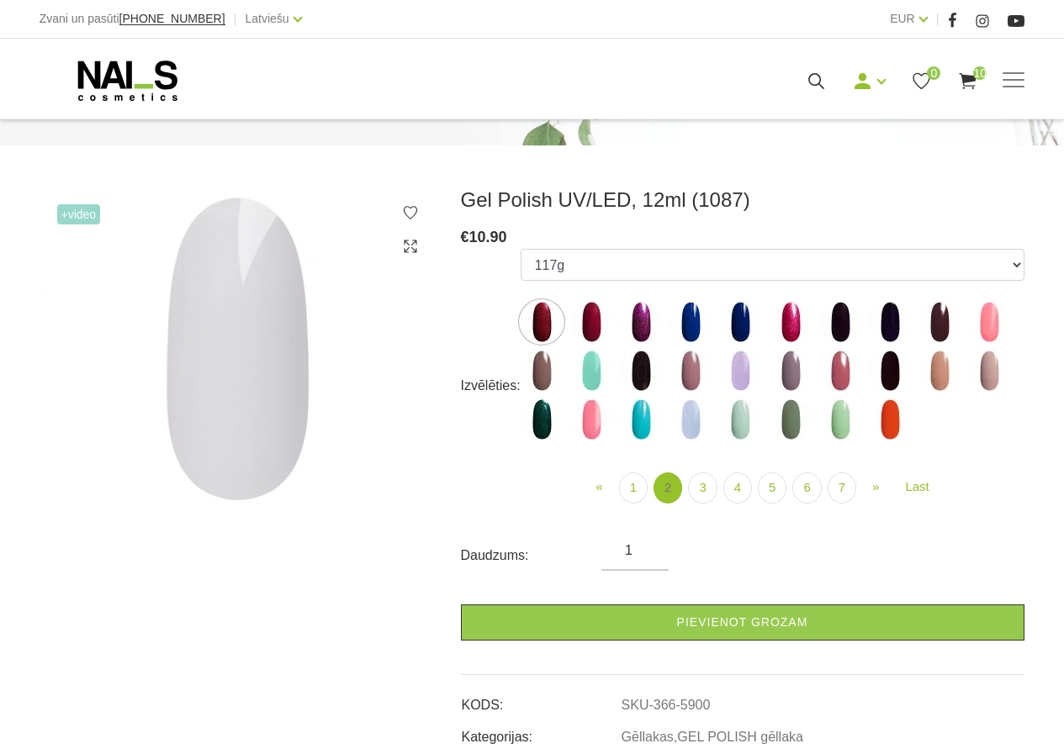
click at [672, 487] on link "2" at bounding box center [667, 487] width 29 height 31
click at [708, 488] on link "3" at bounding box center [702, 487] width 29 height 31
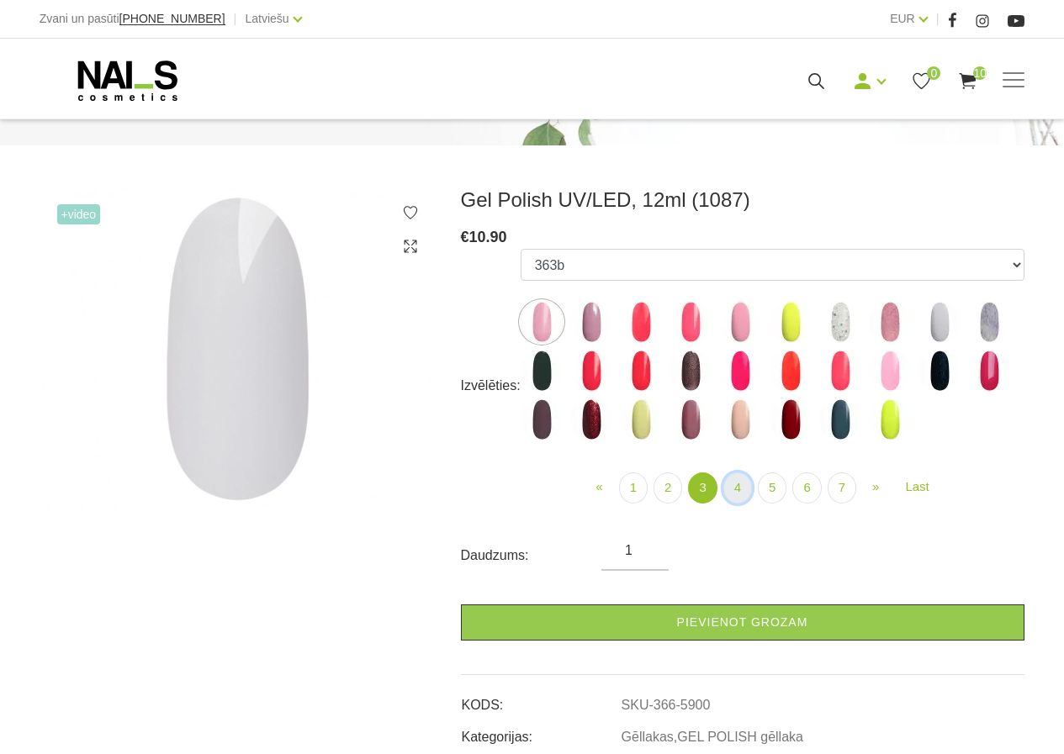
click at [736, 482] on link "4" at bounding box center [737, 487] width 29 height 31
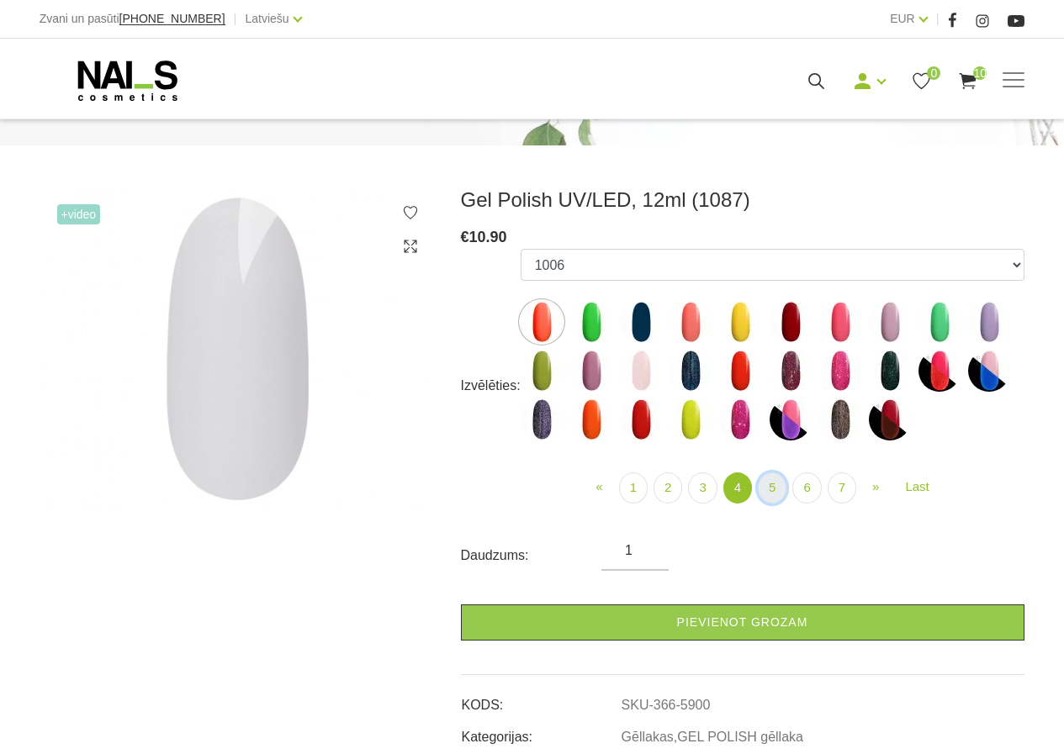
click at [765, 483] on link "5" at bounding box center [772, 487] width 29 height 31
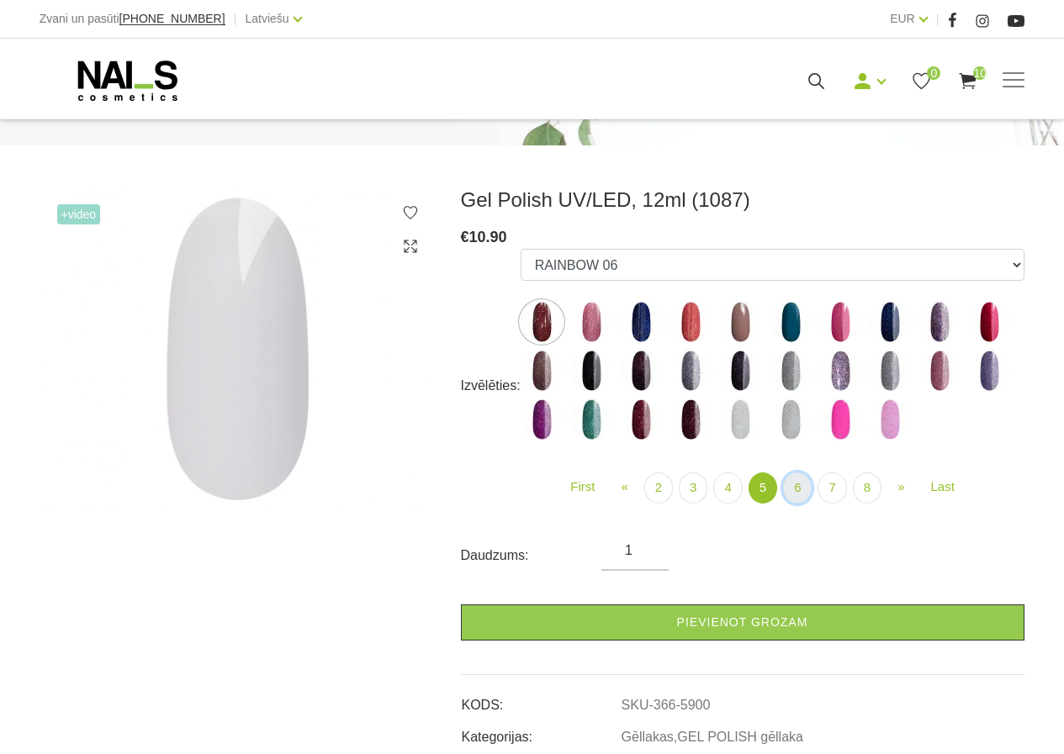
click at [808, 483] on link "6" at bounding box center [797, 487] width 29 height 31
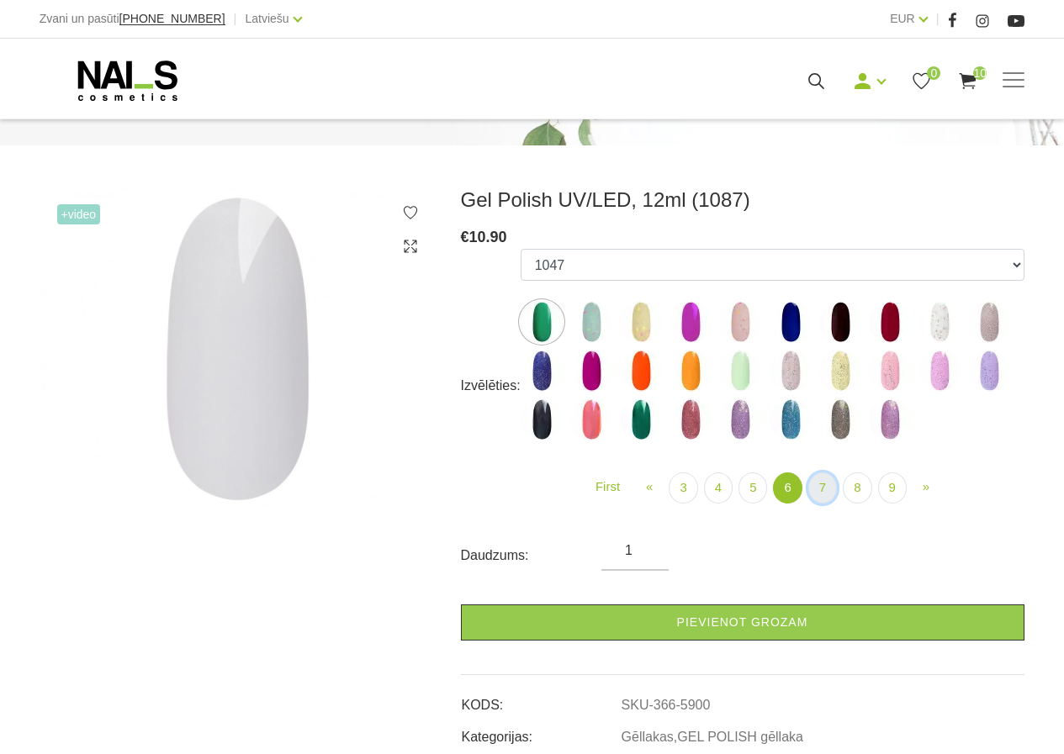
click at [831, 485] on link "7" at bounding box center [822, 487] width 29 height 31
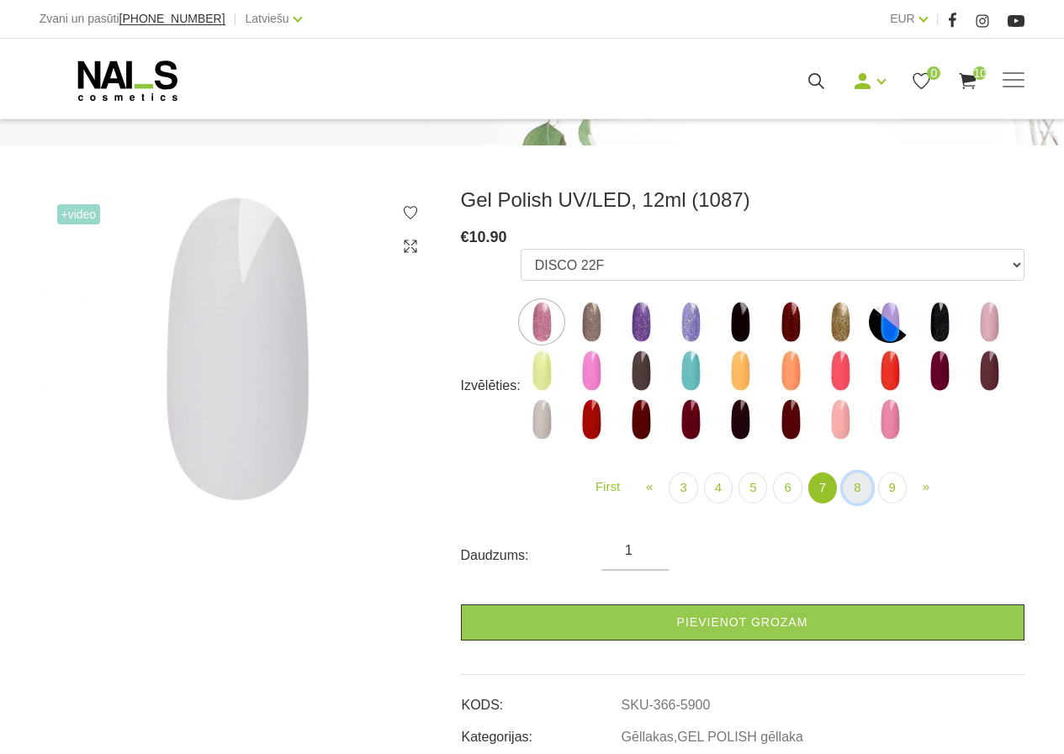
click at [847, 483] on link "8" at bounding box center [856, 487] width 29 height 31
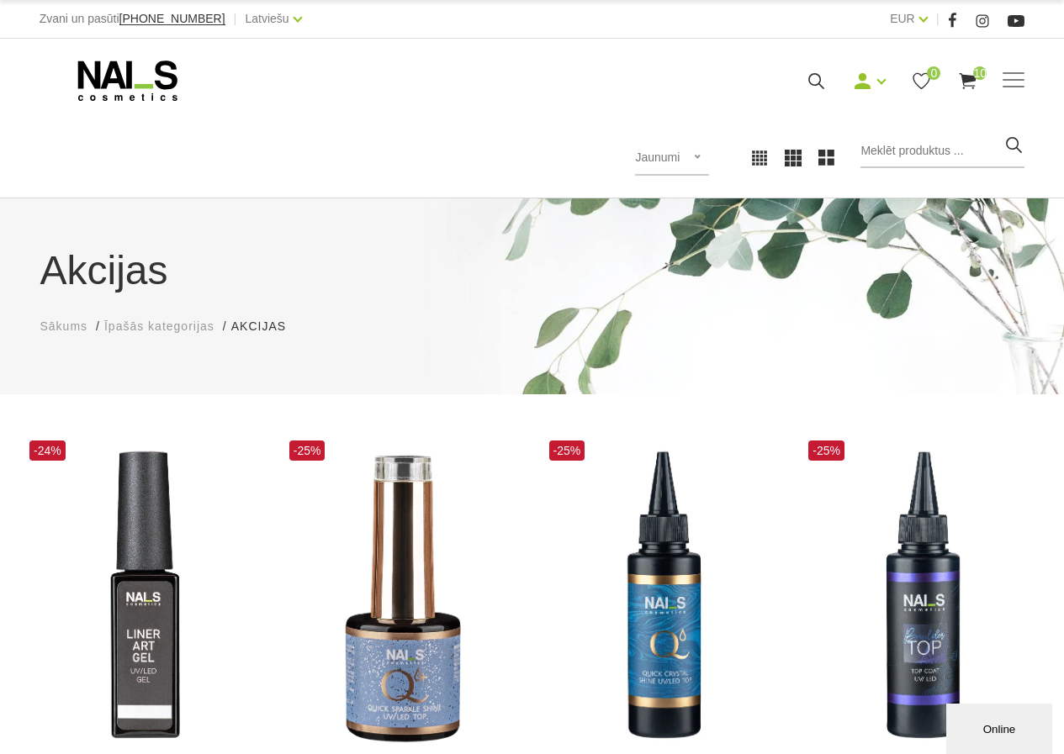
click at [68, 324] on span "Sākums" at bounding box center [64, 325] width 48 height 13
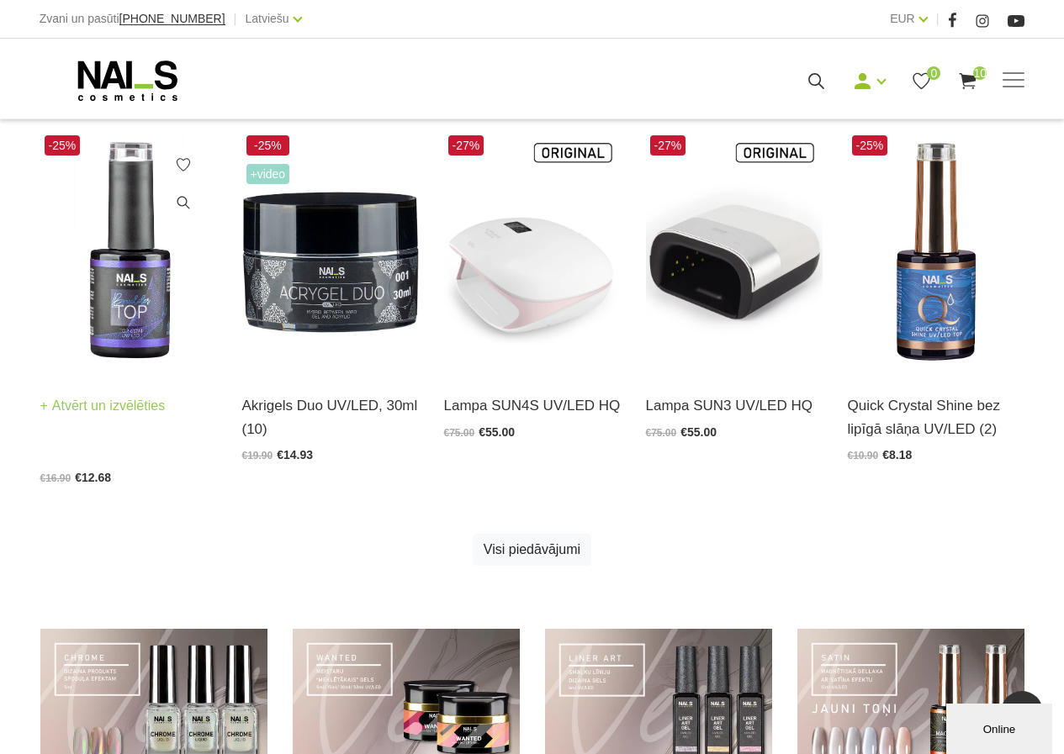
scroll to position [841, 0]
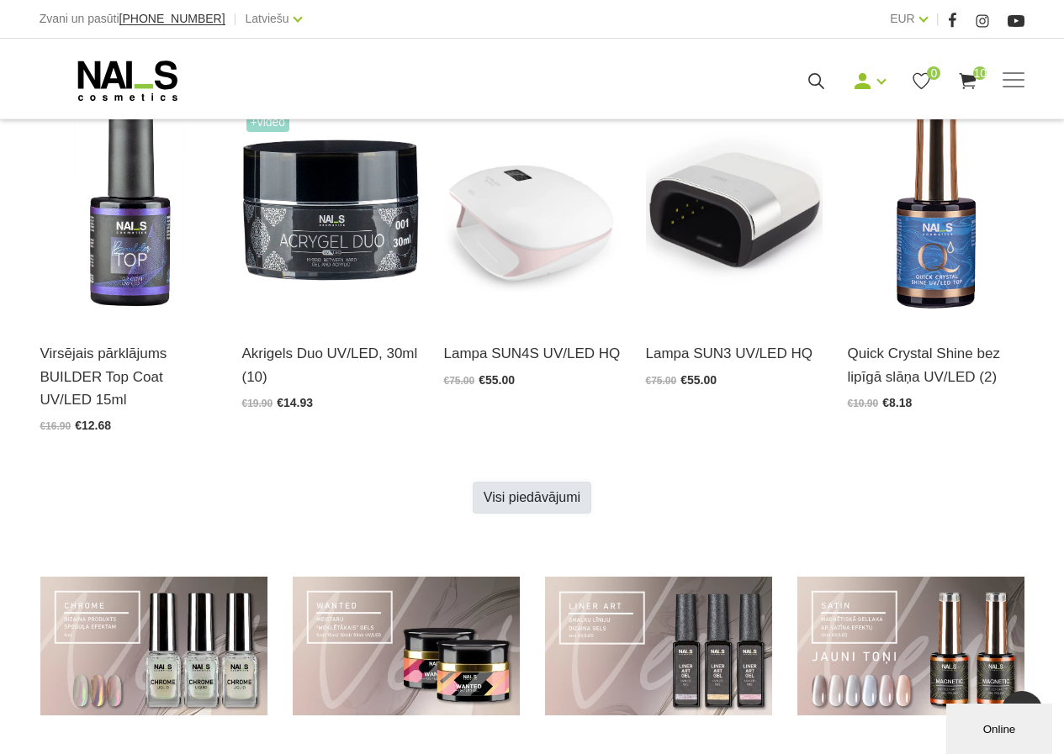
click at [531, 496] on link "Visi piedāvājumi" at bounding box center [531, 498] width 119 height 32
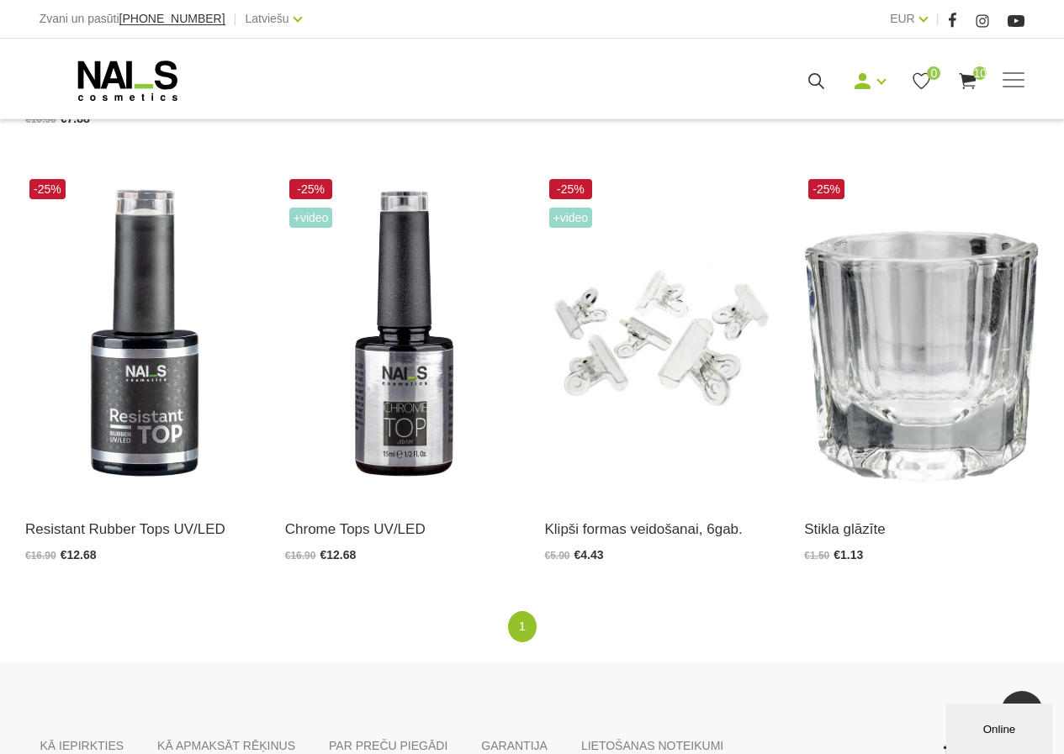
scroll to position [2102, 0]
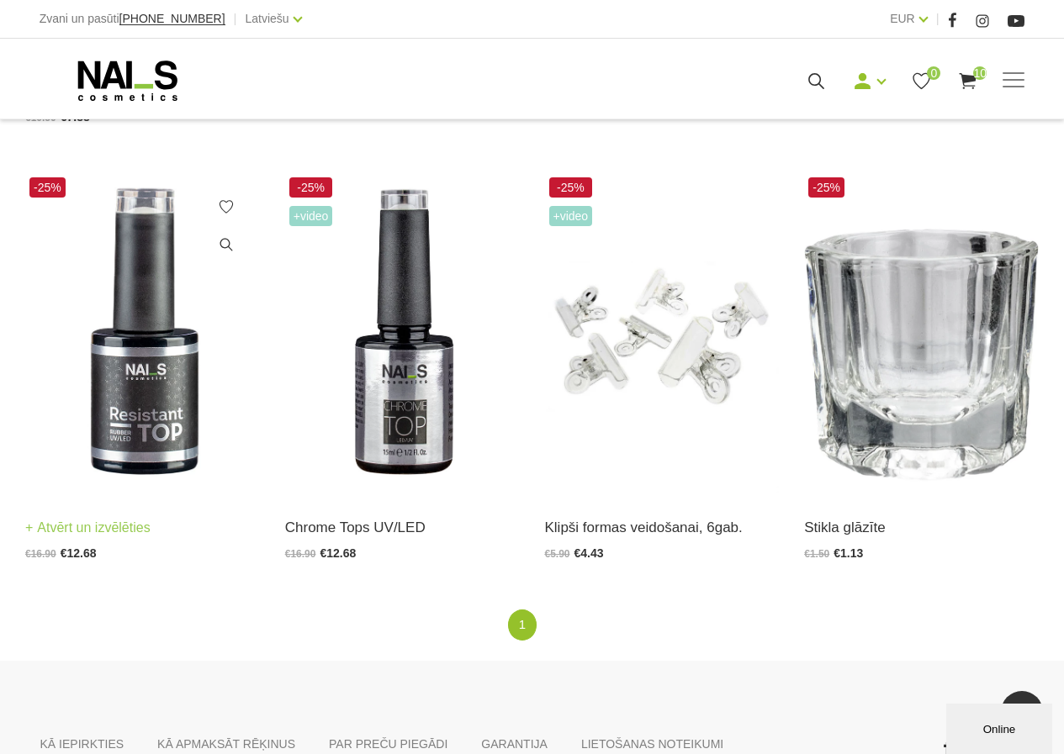
click at [103, 404] on img at bounding box center [142, 334] width 235 height 322
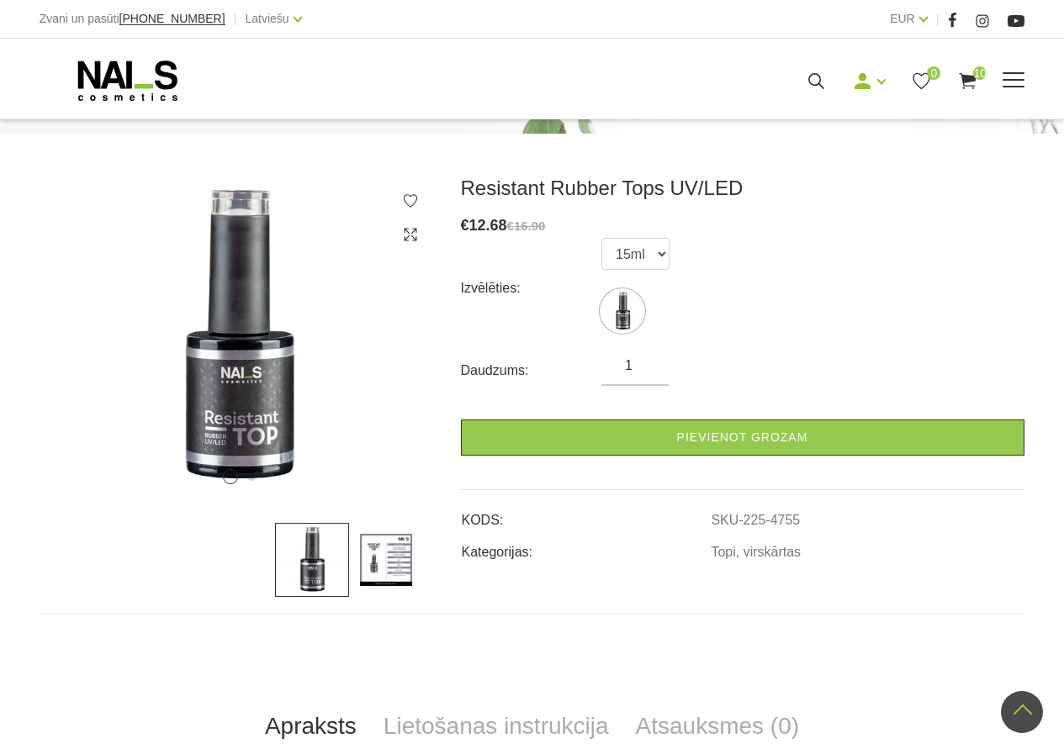
scroll to position [168, 0]
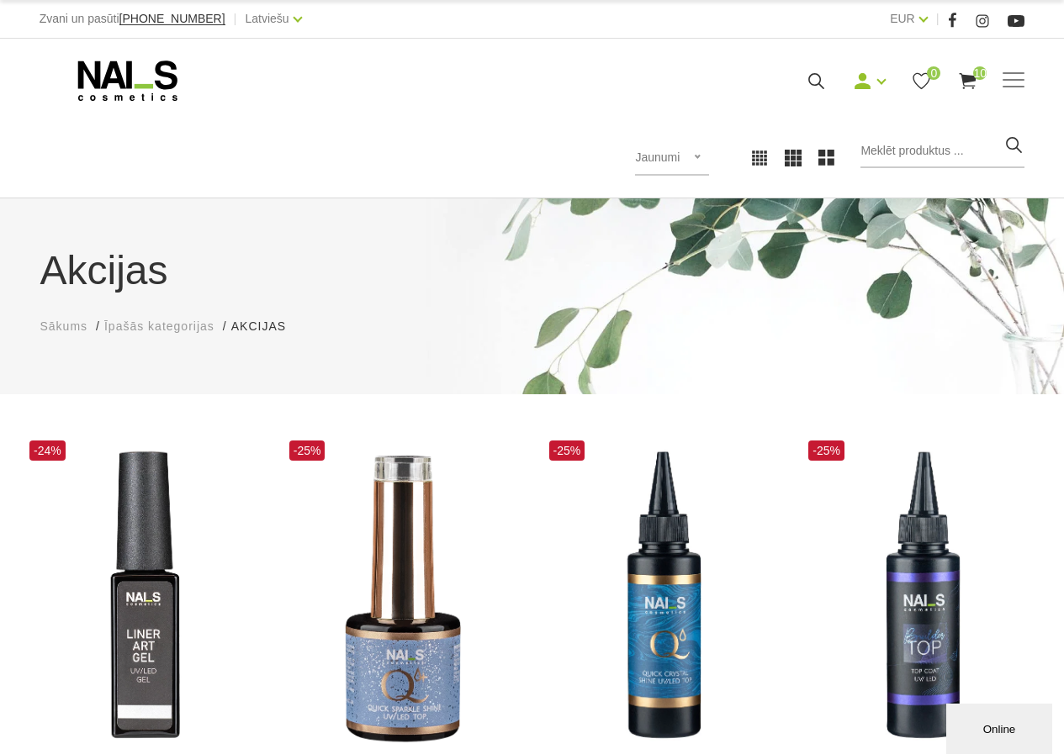
click at [146, 325] on span "Īpašās kategorijas" at bounding box center [159, 325] width 110 height 13
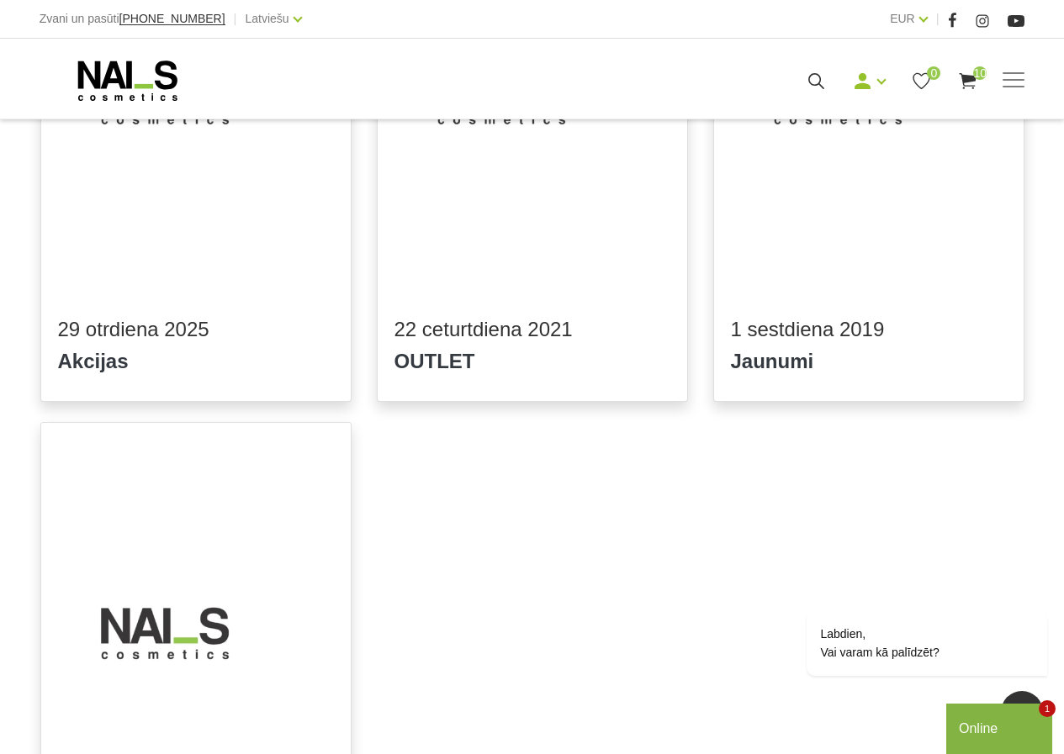
scroll to position [385, 0]
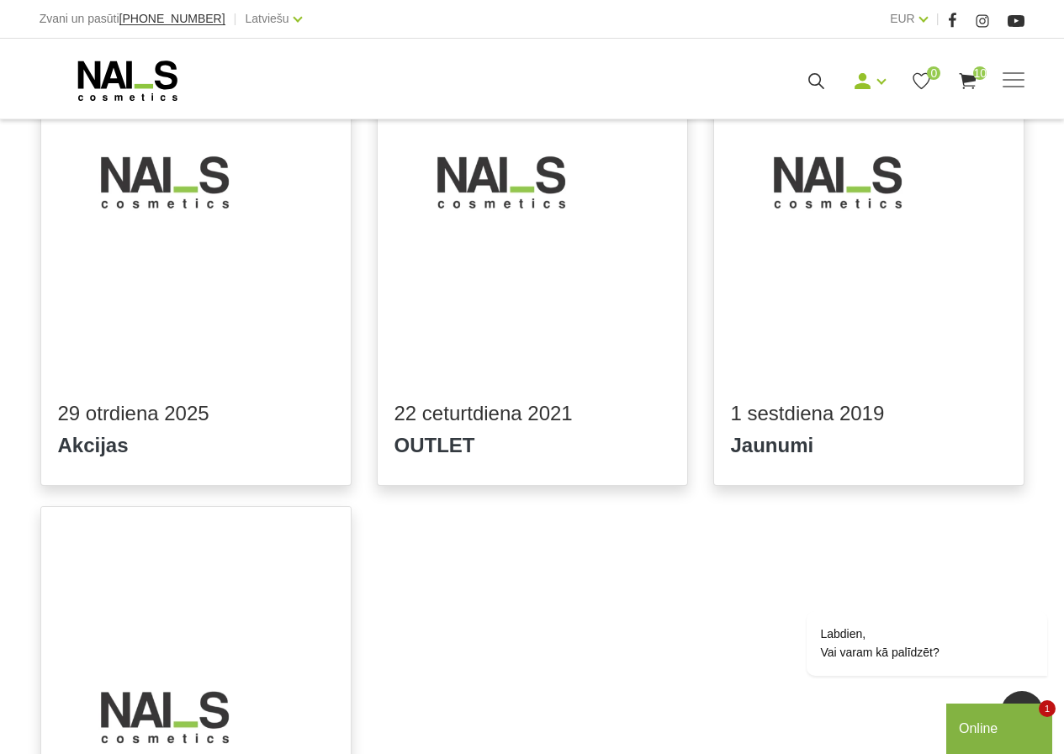
click at [113, 419] on h3 "29 otrdiena 2025" at bounding box center [196, 413] width 276 height 25
click at [103, 448] on h3 "Akcijas" at bounding box center [93, 445] width 71 height 25
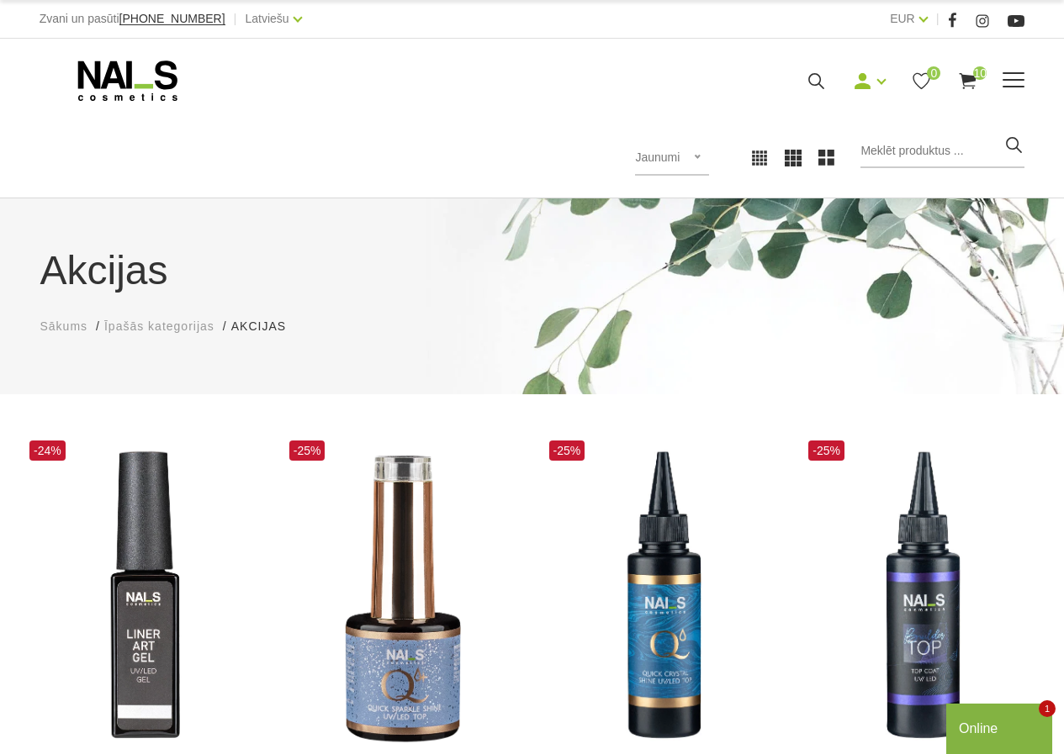
click at [103, 79] on icon at bounding box center [128, 81] width 177 height 42
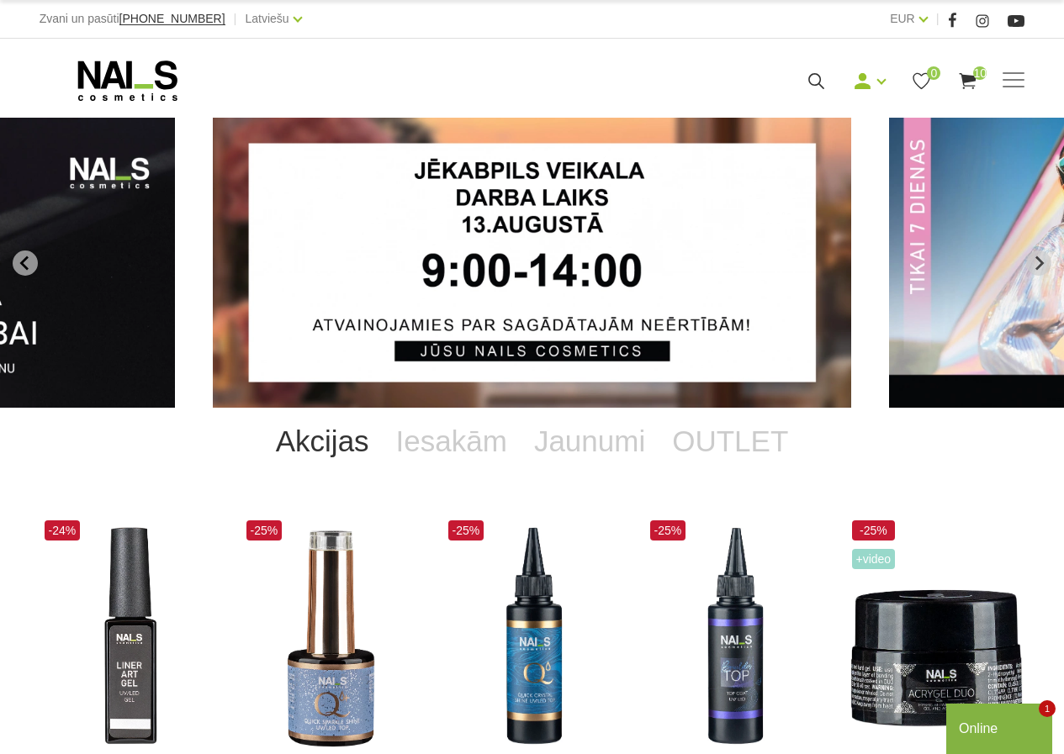
drag, startPoint x: 37, startPoint y: 260, endPoint x: 225, endPoint y: 280, distance: 189.4
click at [225, 280] on section "NAILS cosmetics - slideshow banner" at bounding box center [532, 263] width 1064 height 290
click at [33, 257] on button "Go to last slide" at bounding box center [25, 263] width 25 height 25
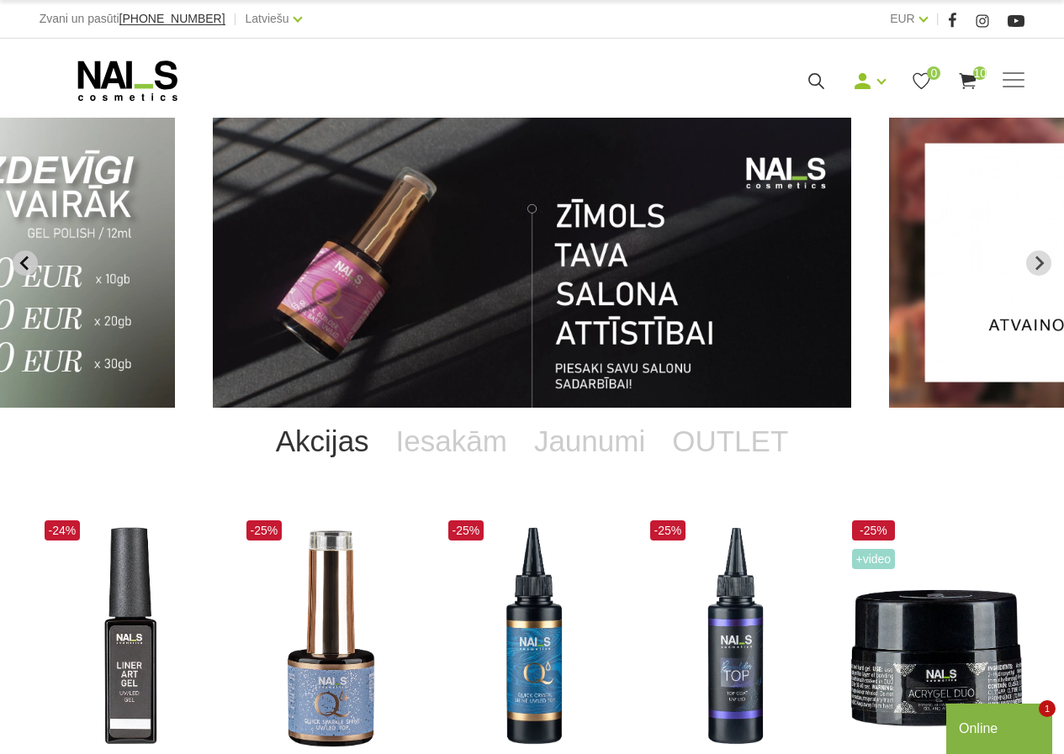
click at [18, 266] on icon "Previous slide" at bounding box center [25, 263] width 15 height 15
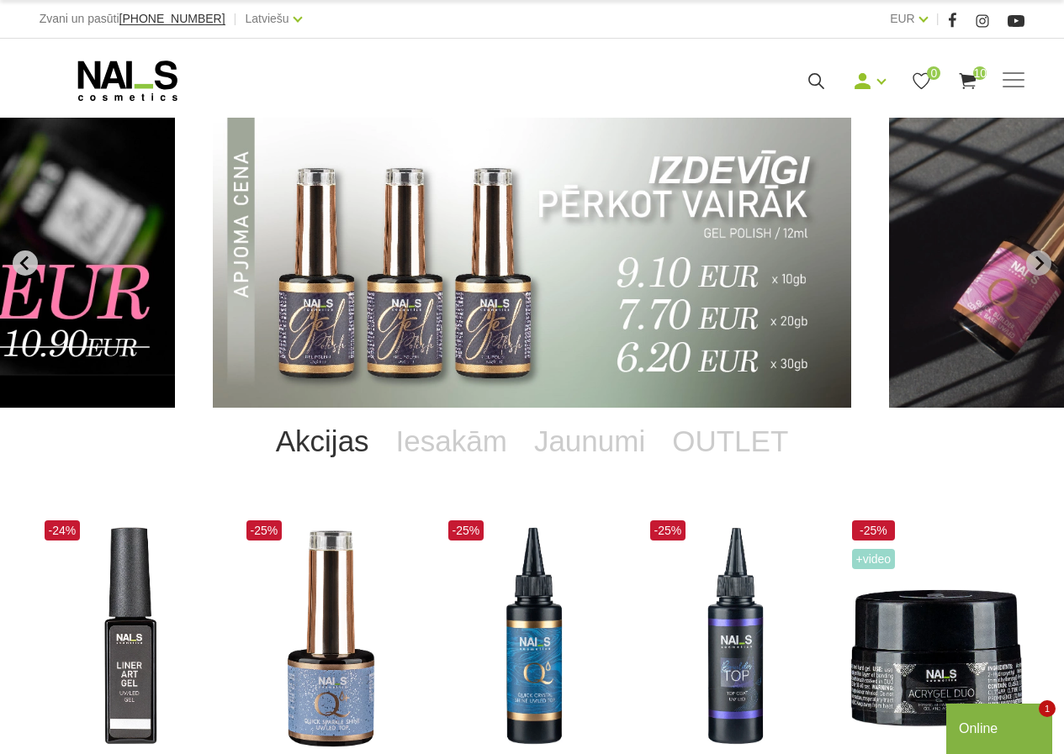
click at [18, 266] on icon "Previous slide" at bounding box center [25, 263] width 15 height 15
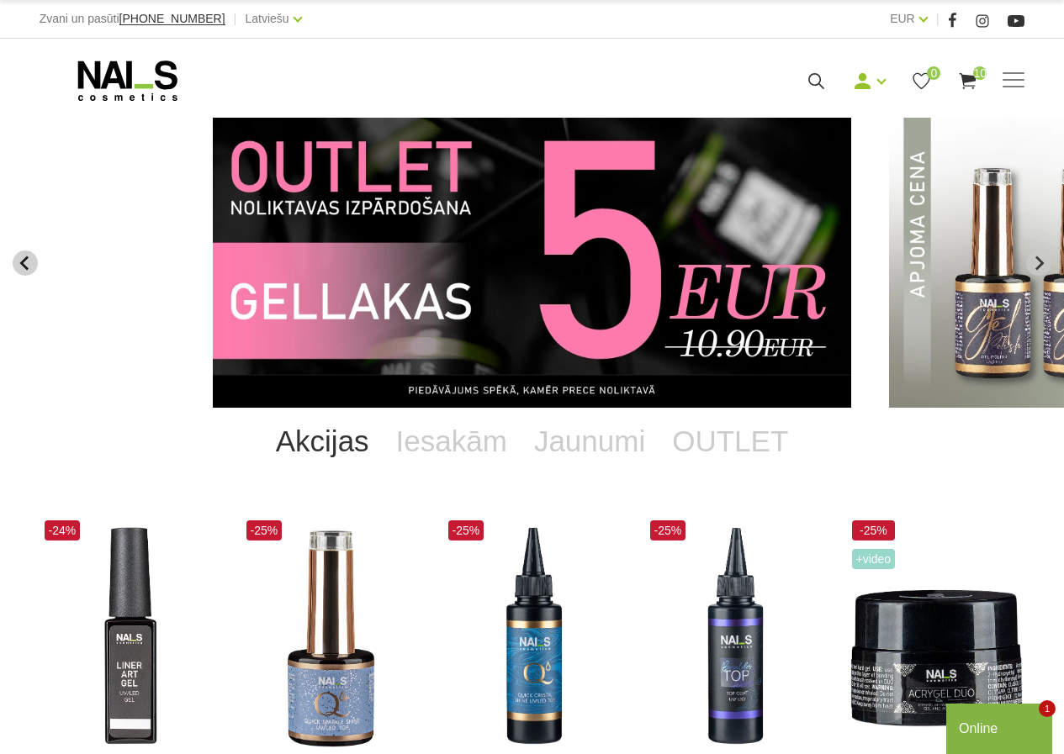
click at [18, 266] on icon "Previous slide" at bounding box center [25, 263] width 15 height 15
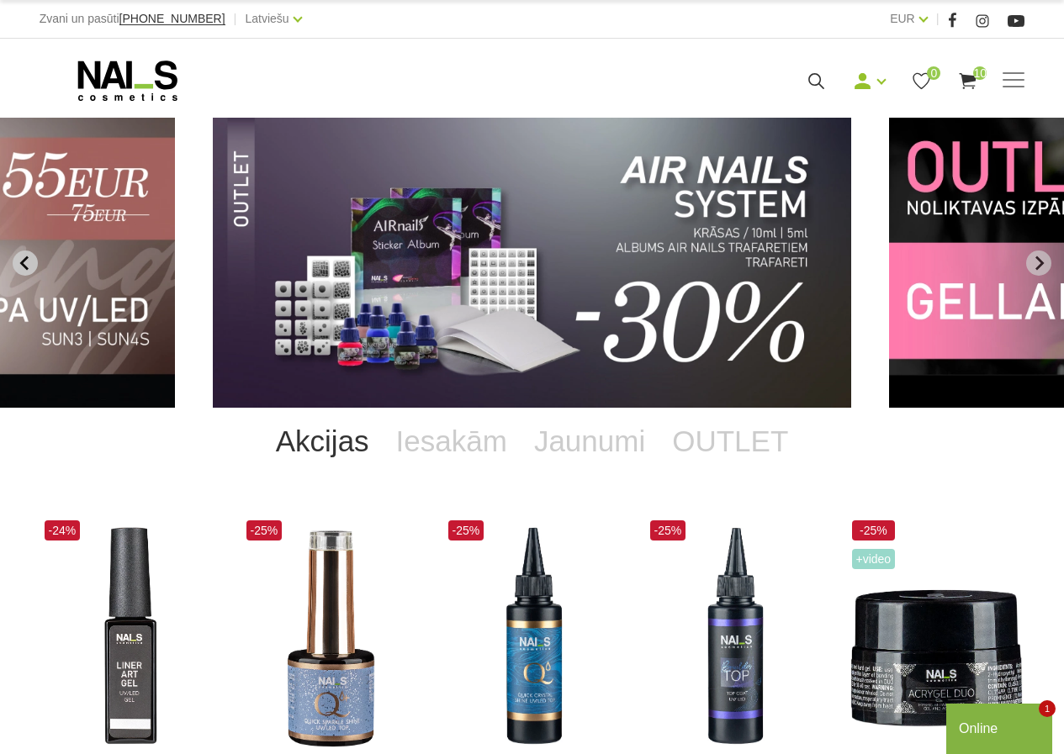
click at [18, 266] on icon "Previous slide" at bounding box center [25, 263] width 15 height 15
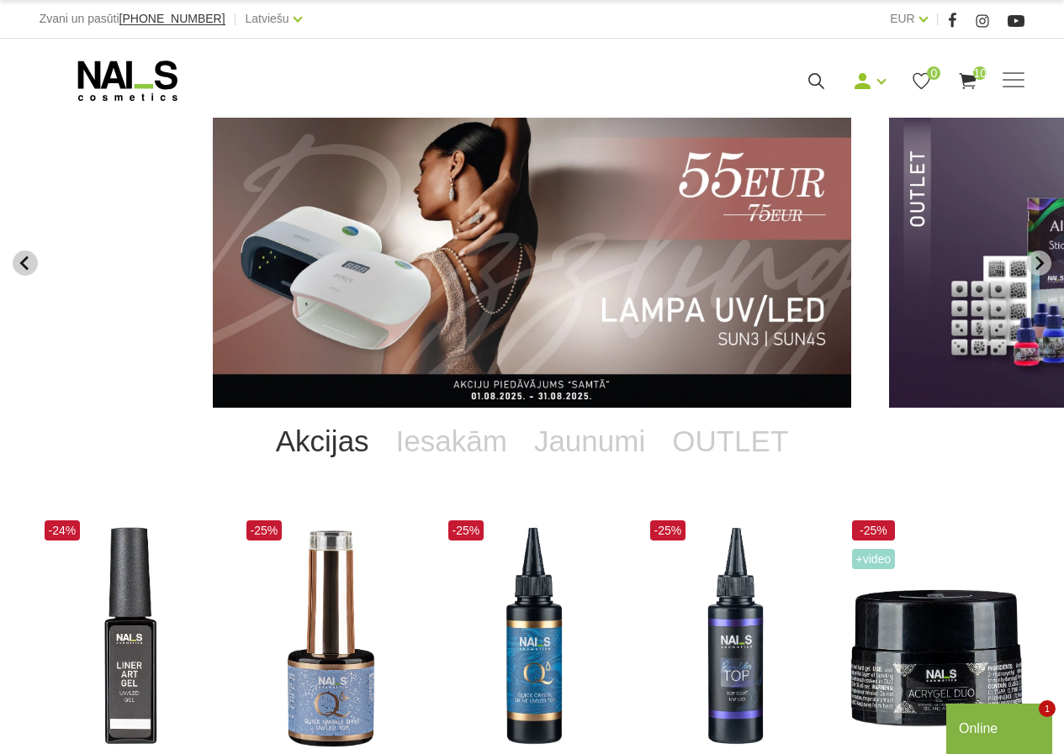
click at [18, 266] on icon "Previous slide" at bounding box center [25, 263] width 15 height 15
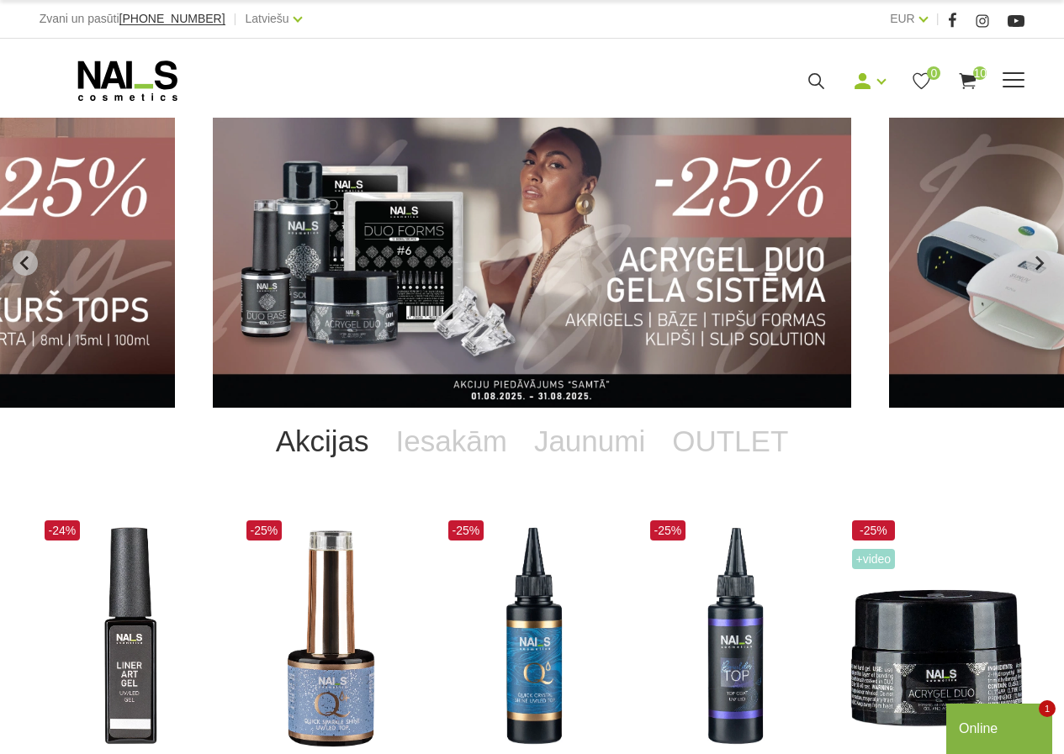
click at [102, 89] on icon at bounding box center [128, 81] width 177 height 42
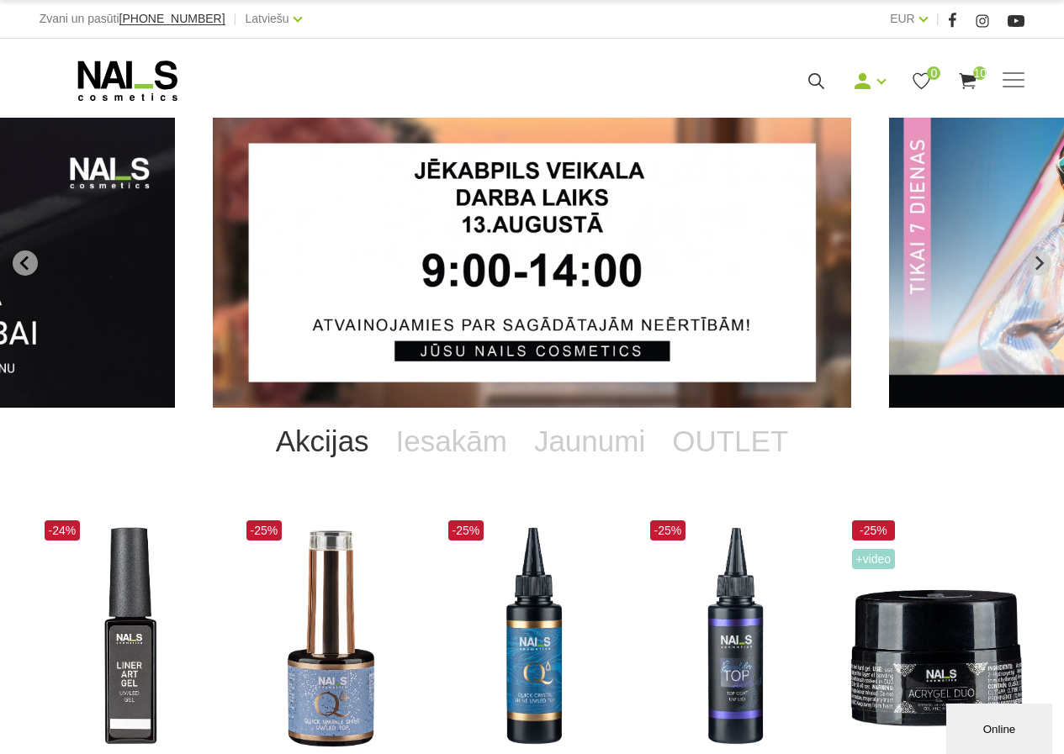
click at [351, 446] on link "Akcijas" at bounding box center [322, 441] width 120 height 67
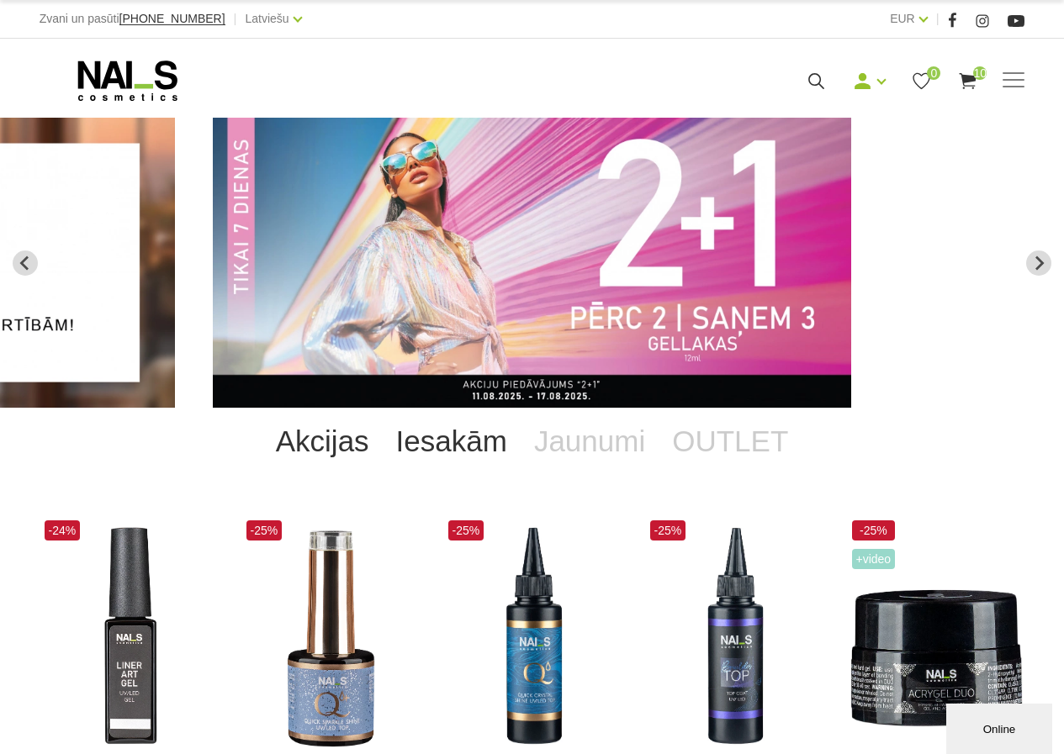
click at [434, 443] on link "Iesakām" at bounding box center [452, 441] width 138 height 67
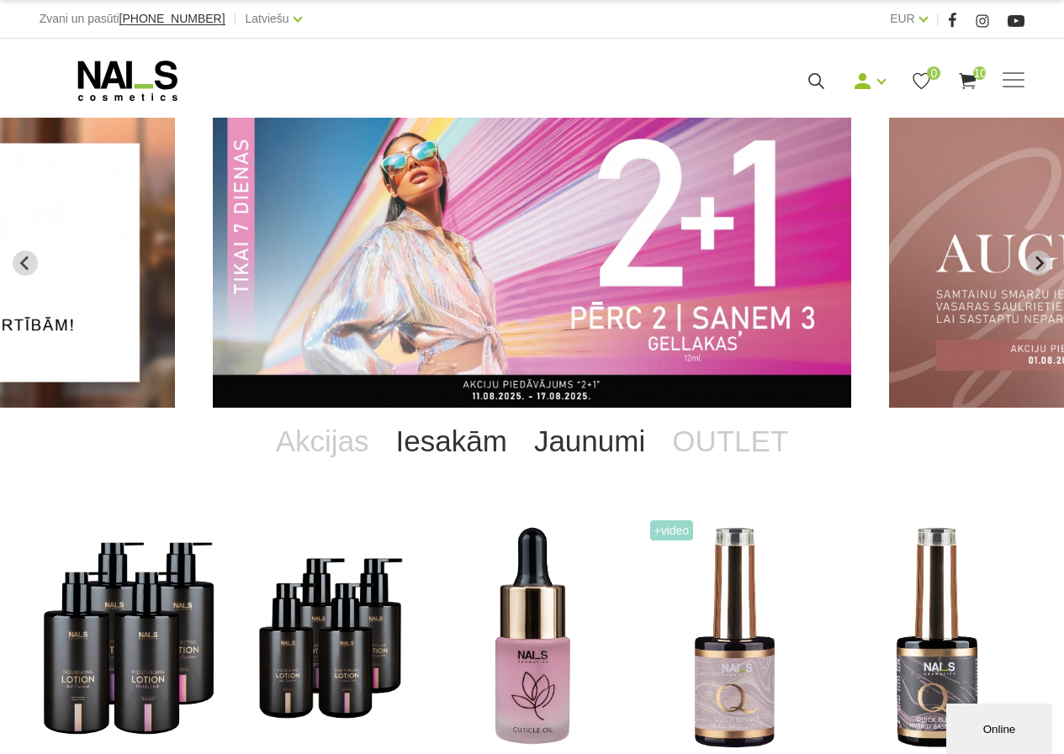
click at [560, 439] on link "Jaunumi" at bounding box center [589, 441] width 138 height 67
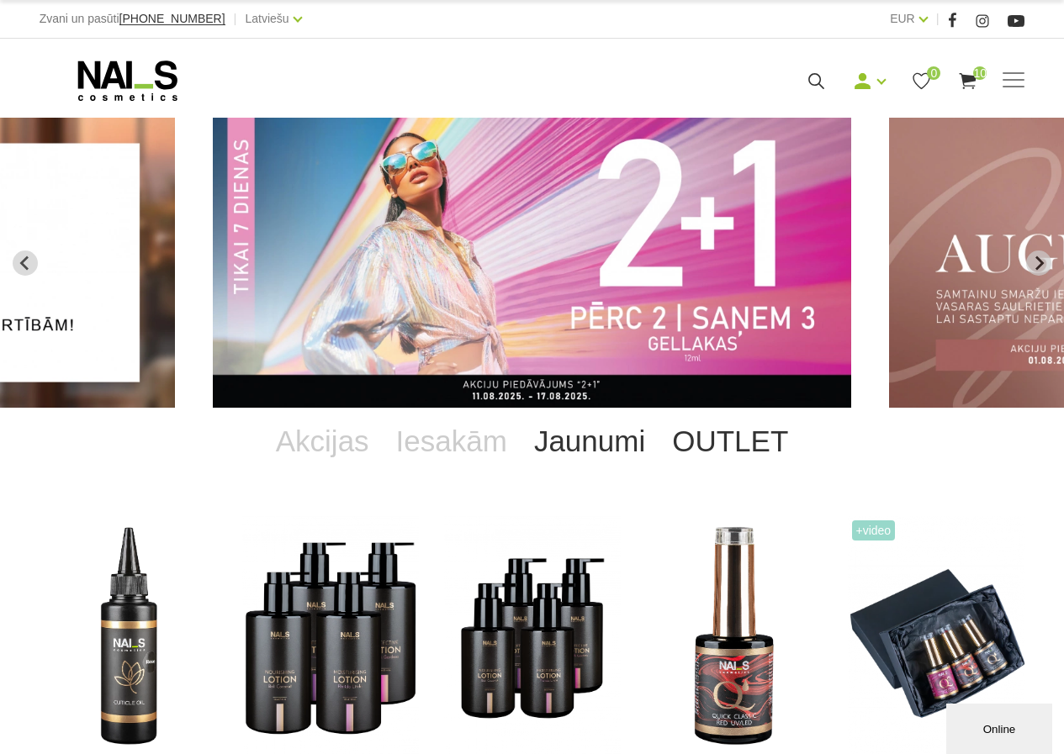
click at [708, 443] on link "OUTLET" at bounding box center [729, 441] width 143 height 67
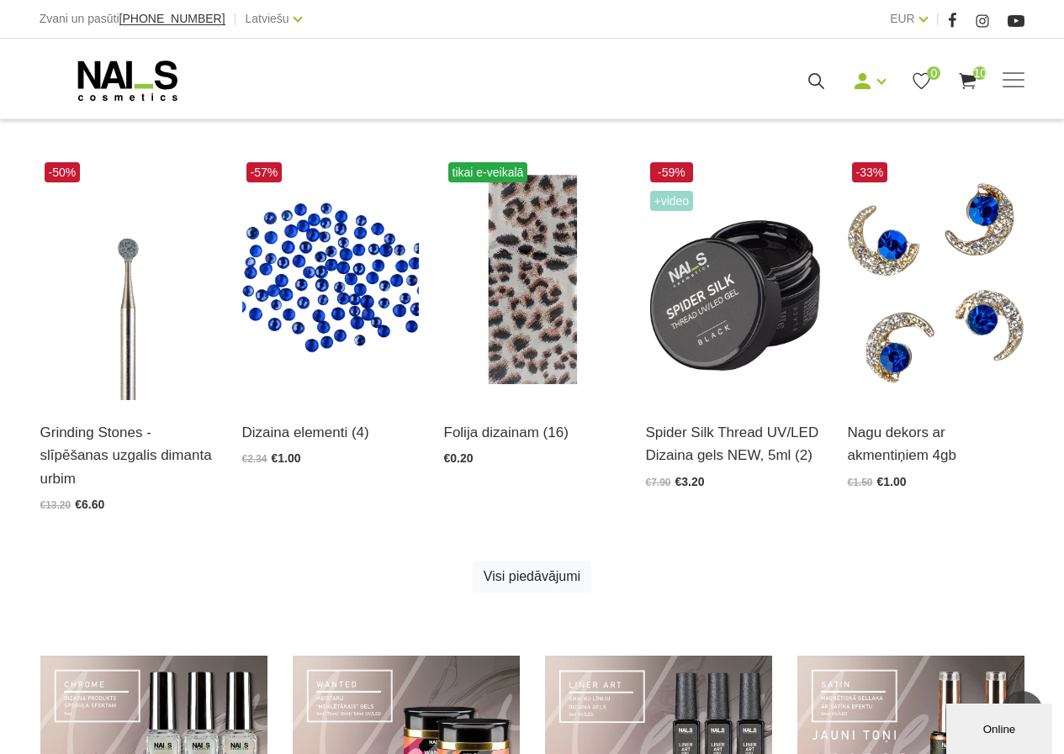
scroll to position [757, 0]
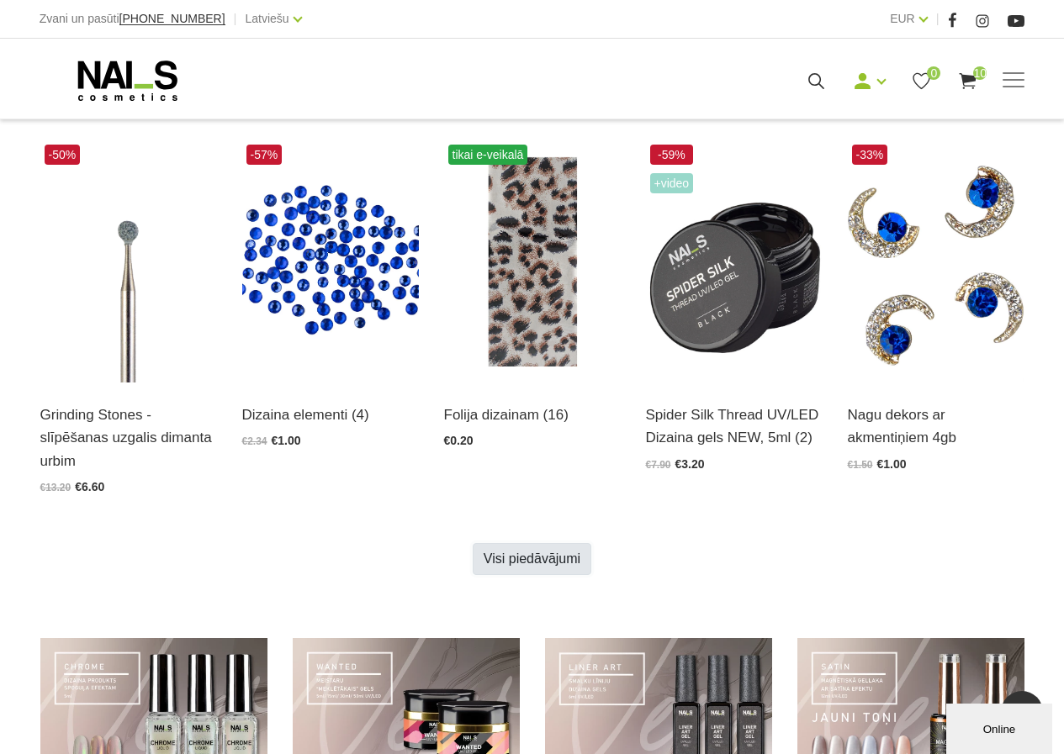
click at [533, 563] on link "Visi piedāvājumi" at bounding box center [531, 559] width 119 height 32
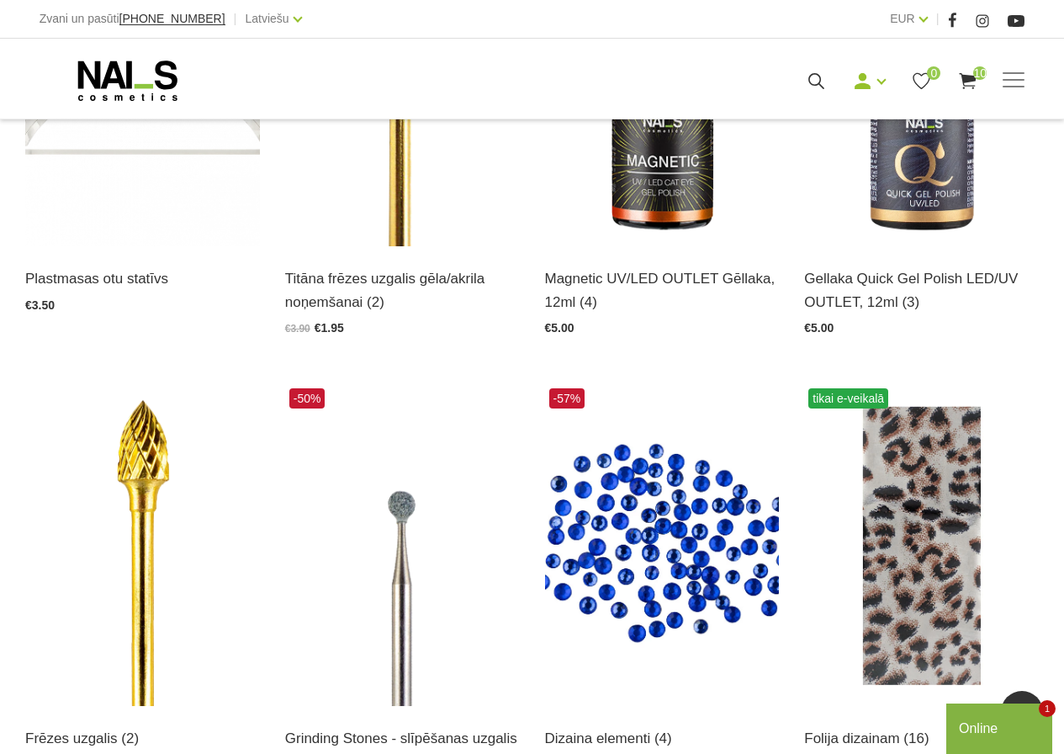
scroll to position [504, 0]
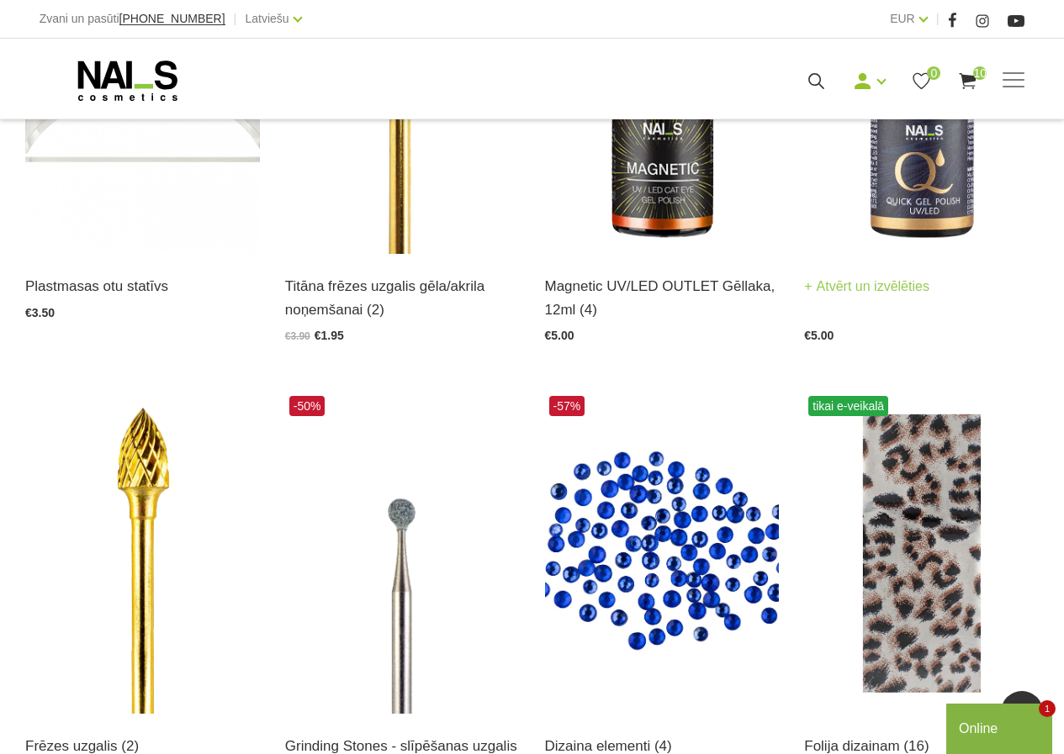
click at [947, 182] on img at bounding box center [921, 93] width 235 height 322
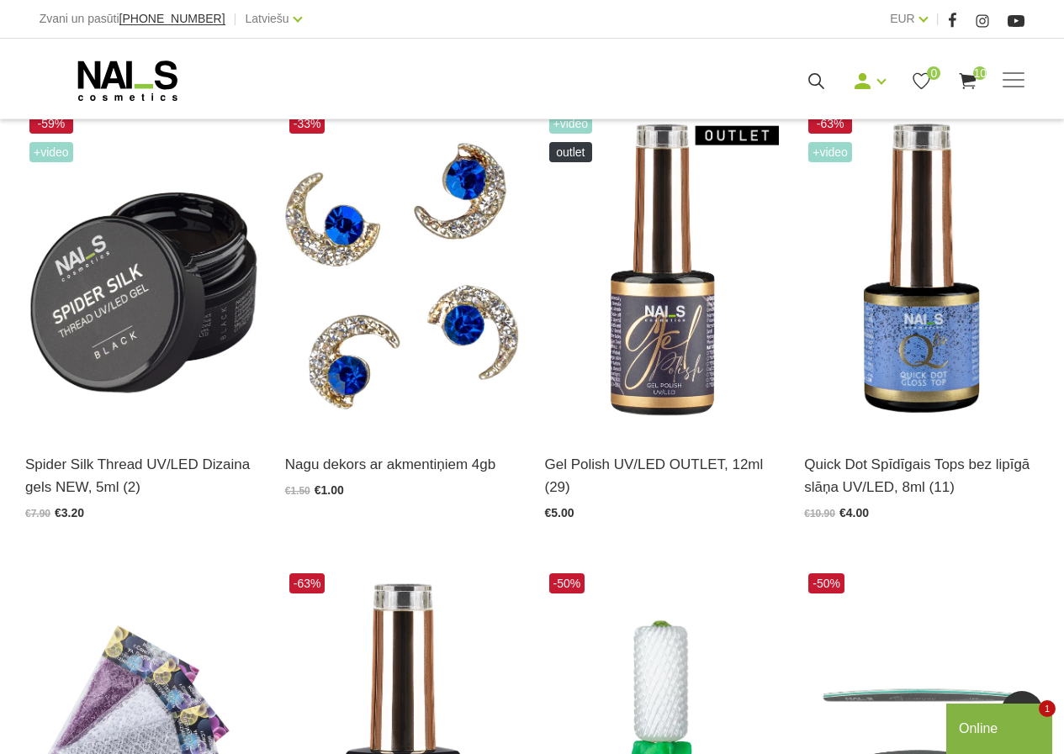
scroll to position [1261, 0]
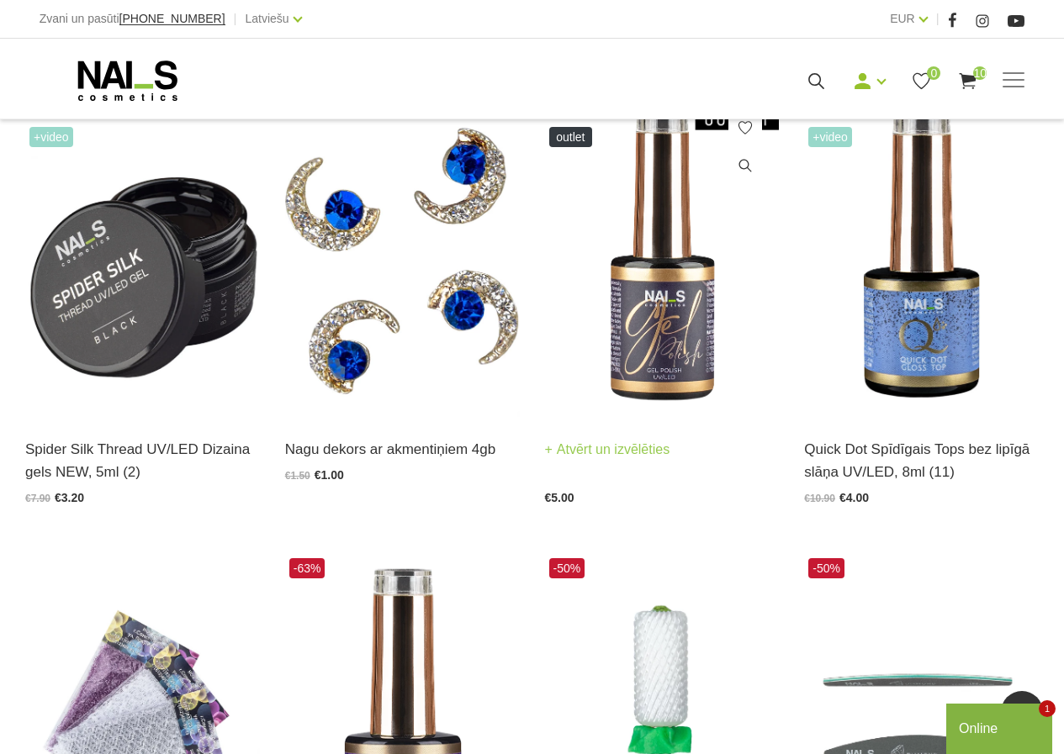
click at [648, 341] on img at bounding box center [662, 255] width 235 height 322
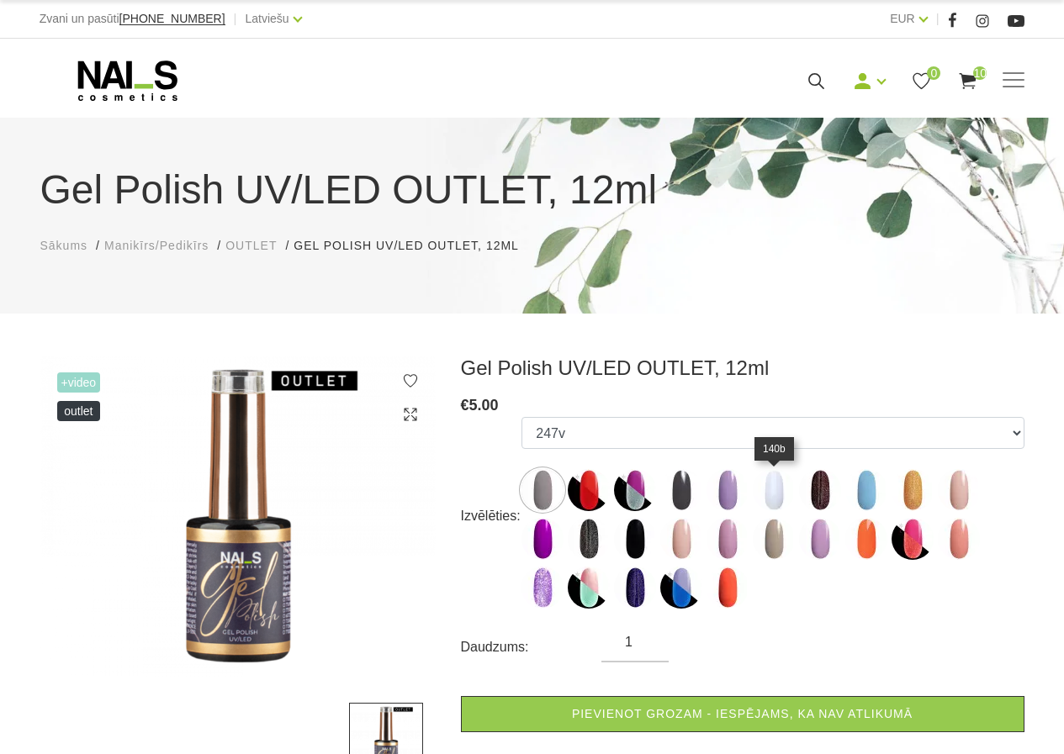
click at [774, 496] on img at bounding box center [773, 490] width 42 height 42
select select "6467"
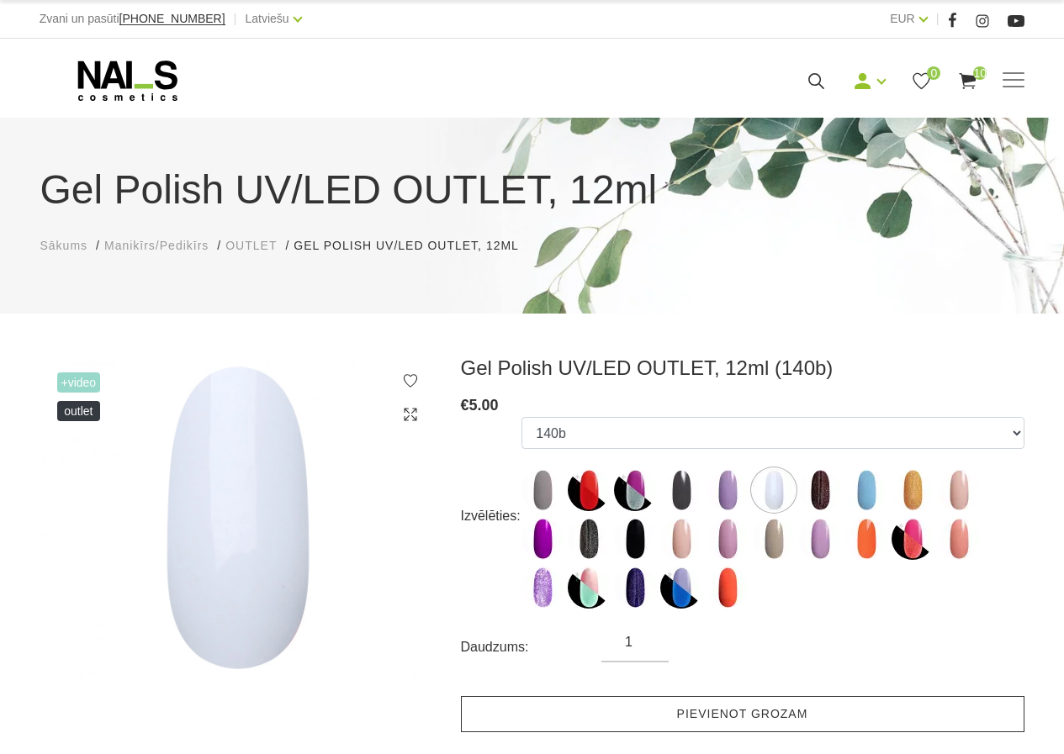
click at [758, 725] on link "Pievienot grozam" at bounding box center [742, 714] width 563 height 36
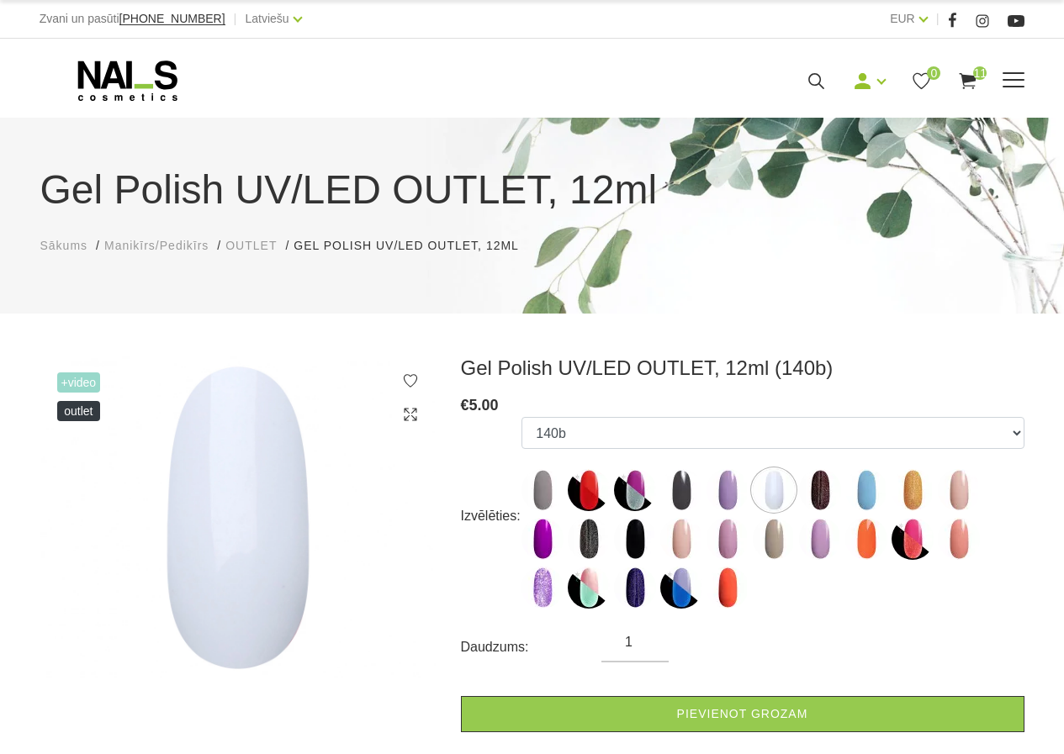
click at [816, 73] on use at bounding box center [816, 81] width 16 height 16
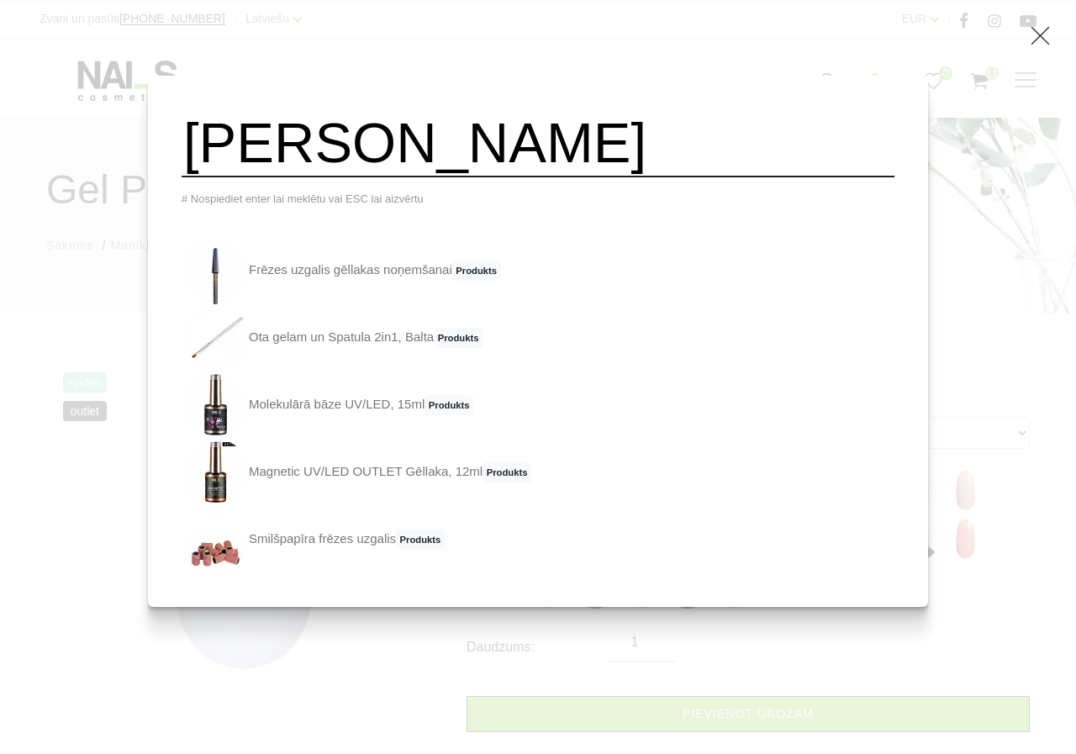
type input "balta gēllaka"
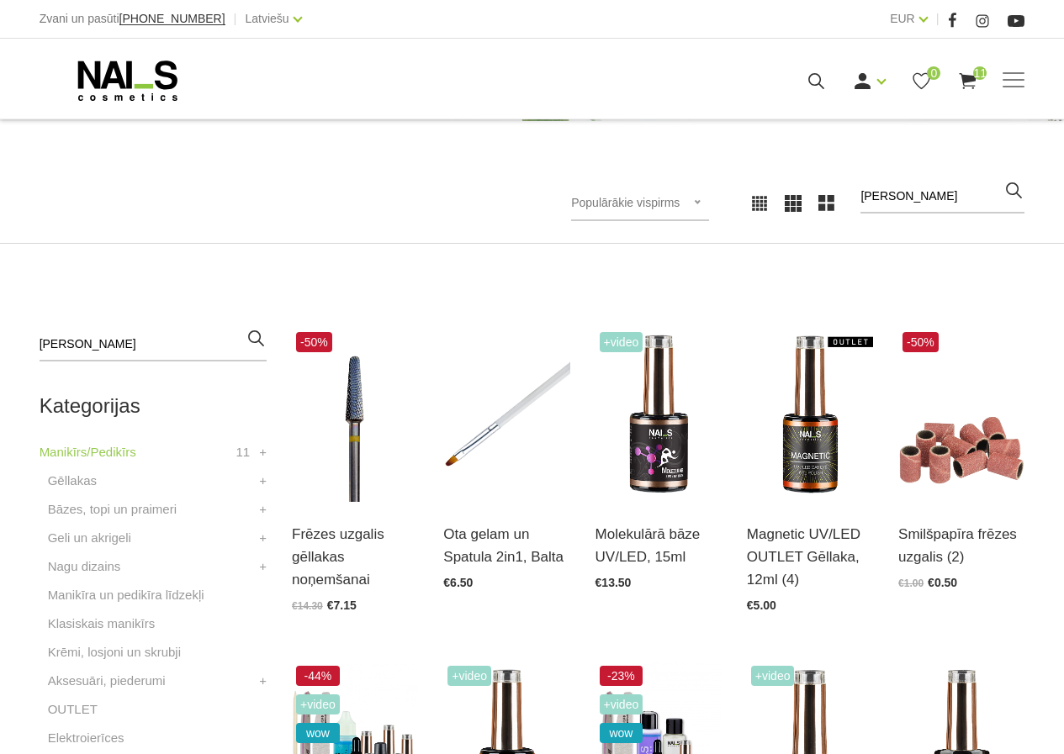
scroll to position [252, 0]
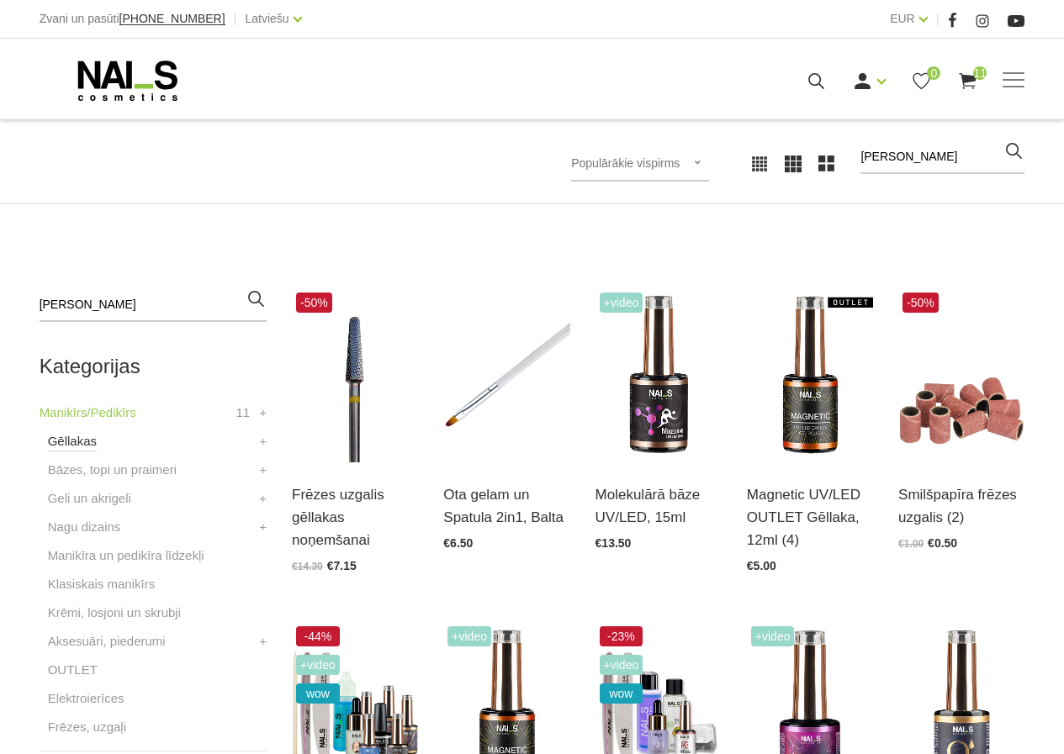
click at [53, 441] on link "Gēllakas" at bounding box center [72, 441] width 49 height 20
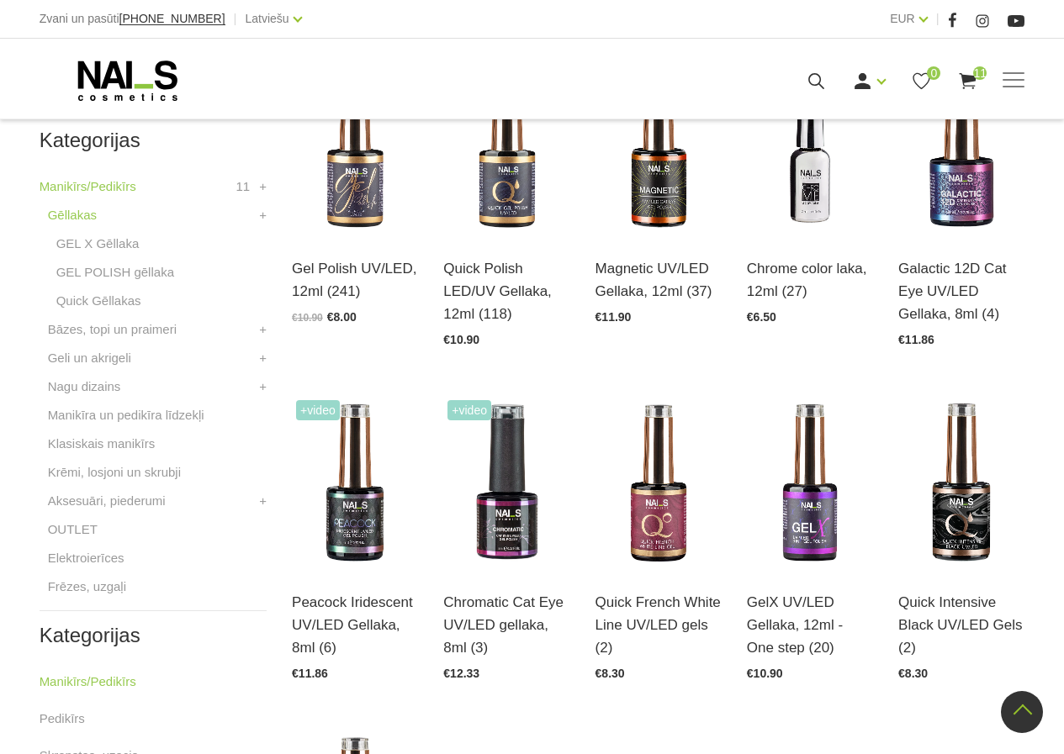
scroll to position [504, 0]
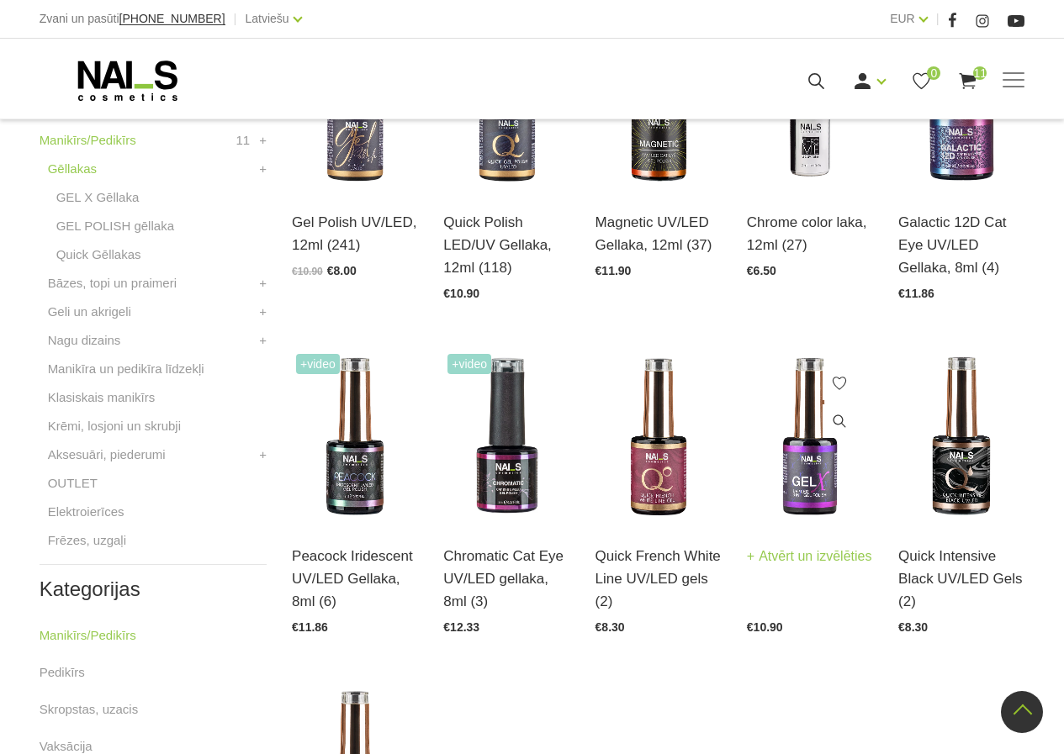
click at [795, 466] on img at bounding box center [810, 437] width 126 height 174
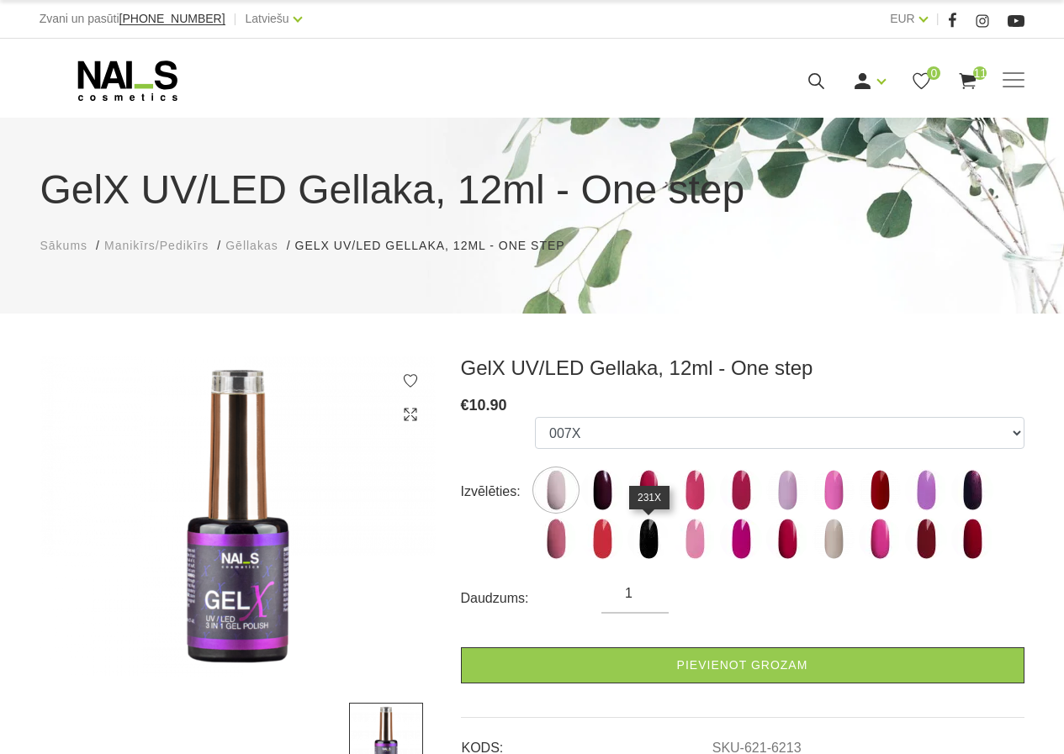
click at [657, 531] on img at bounding box center [648, 539] width 42 height 42
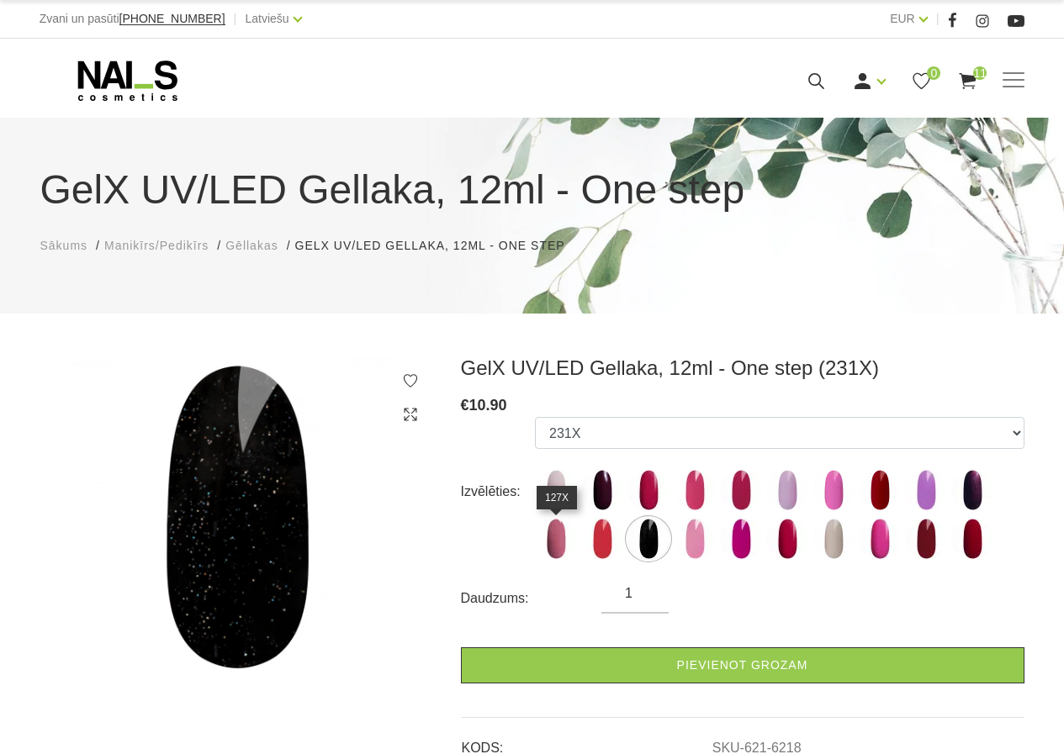
click at [557, 546] on img at bounding box center [556, 539] width 42 height 42
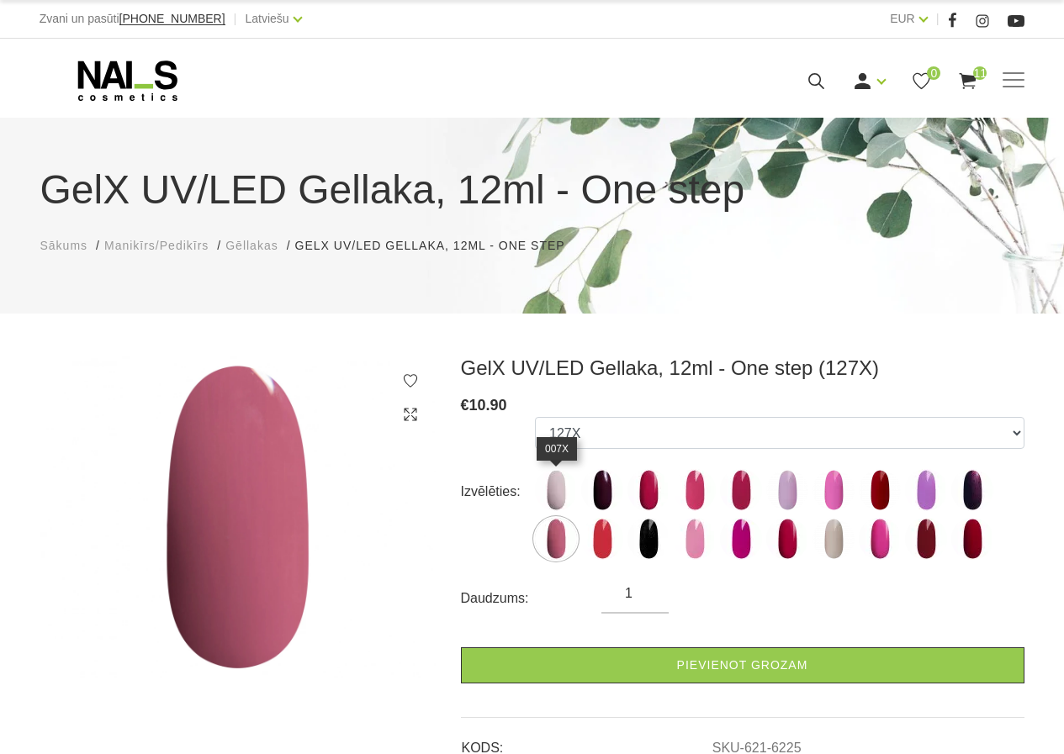
click at [550, 486] on img at bounding box center [556, 490] width 42 height 42
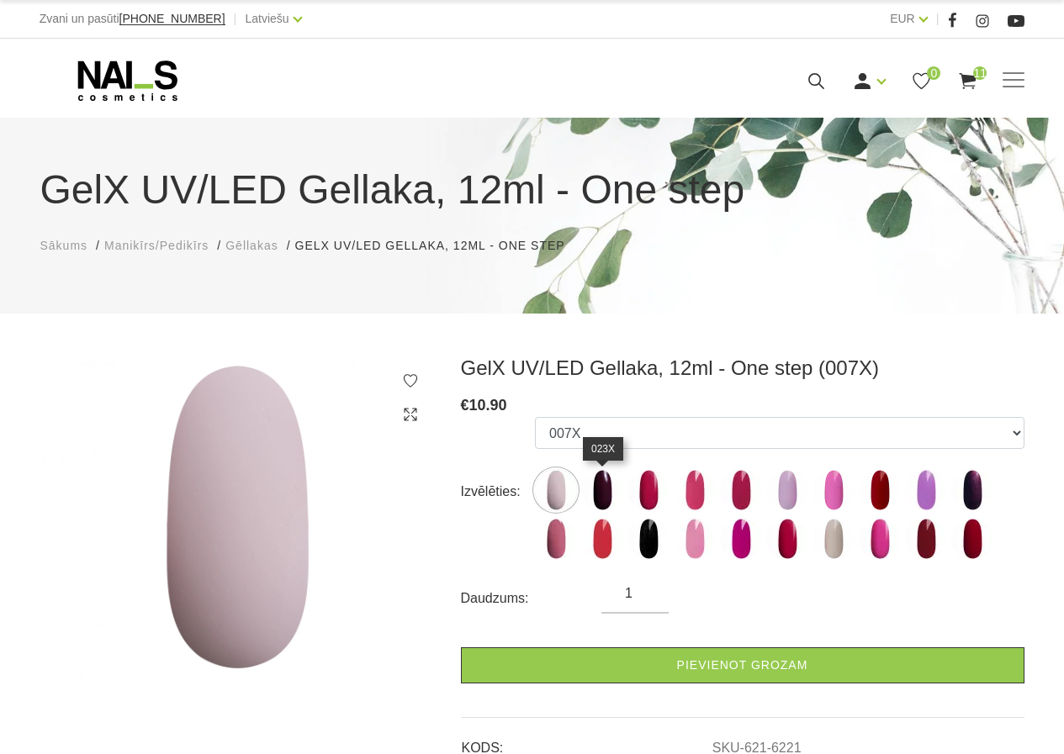
click at [599, 486] on img at bounding box center [602, 490] width 42 height 42
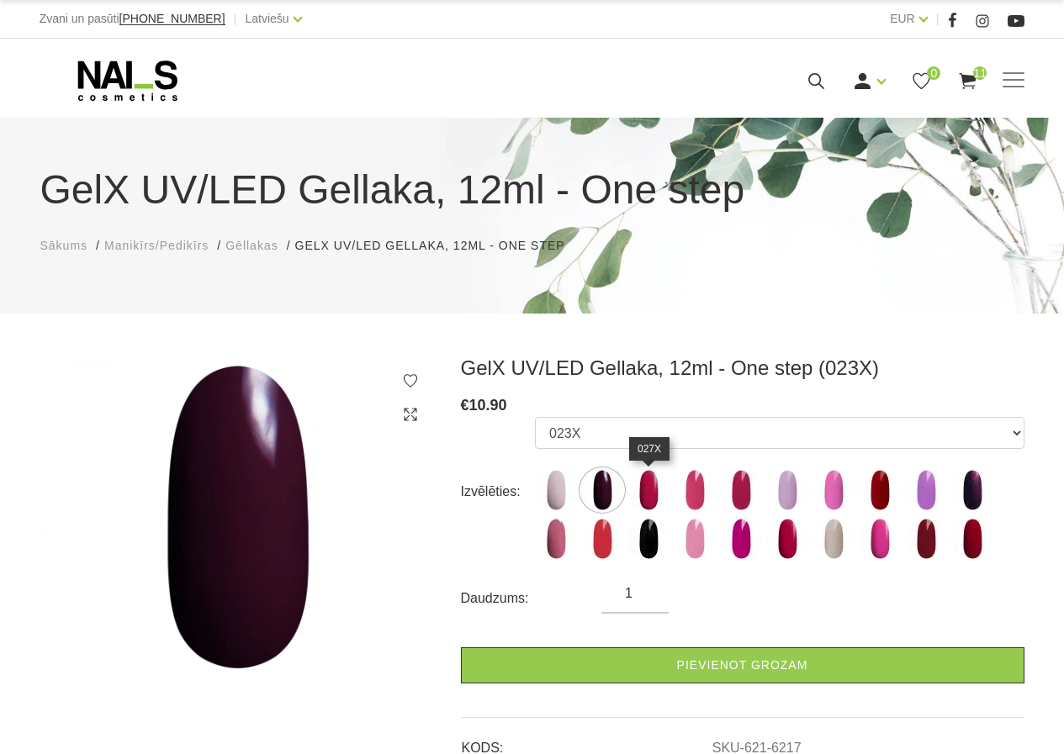
click at [649, 487] on img at bounding box center [648, 490] width 42 height 42
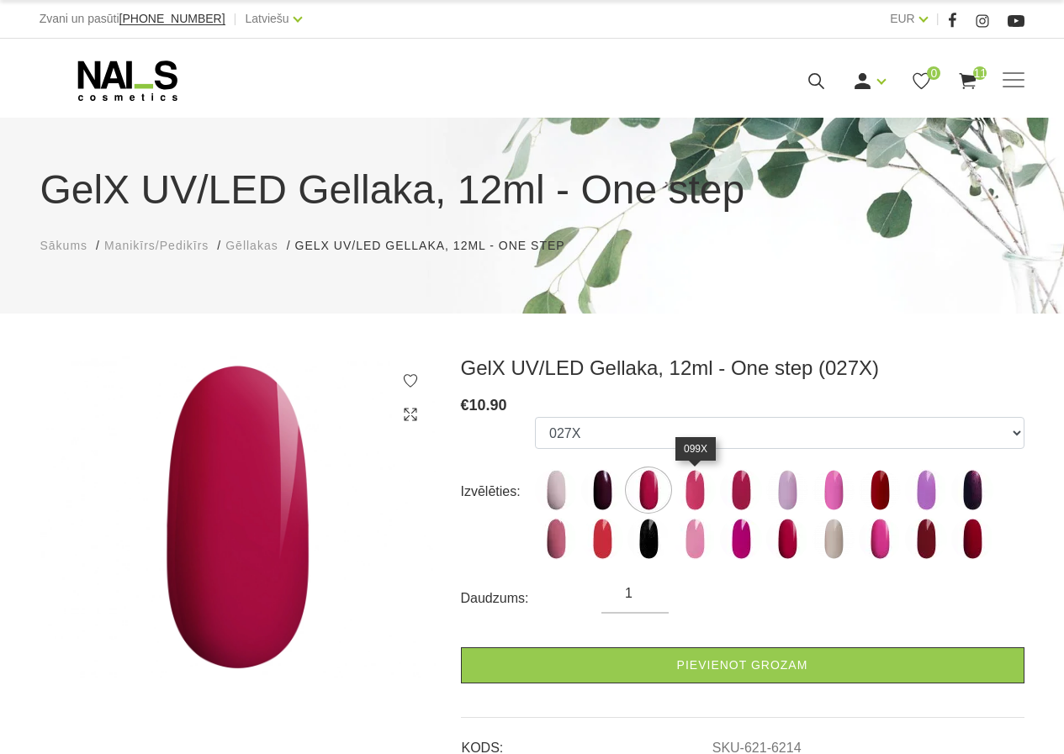
click at [689, 493] on img at bounding box center [694, 490] width 42 height 42
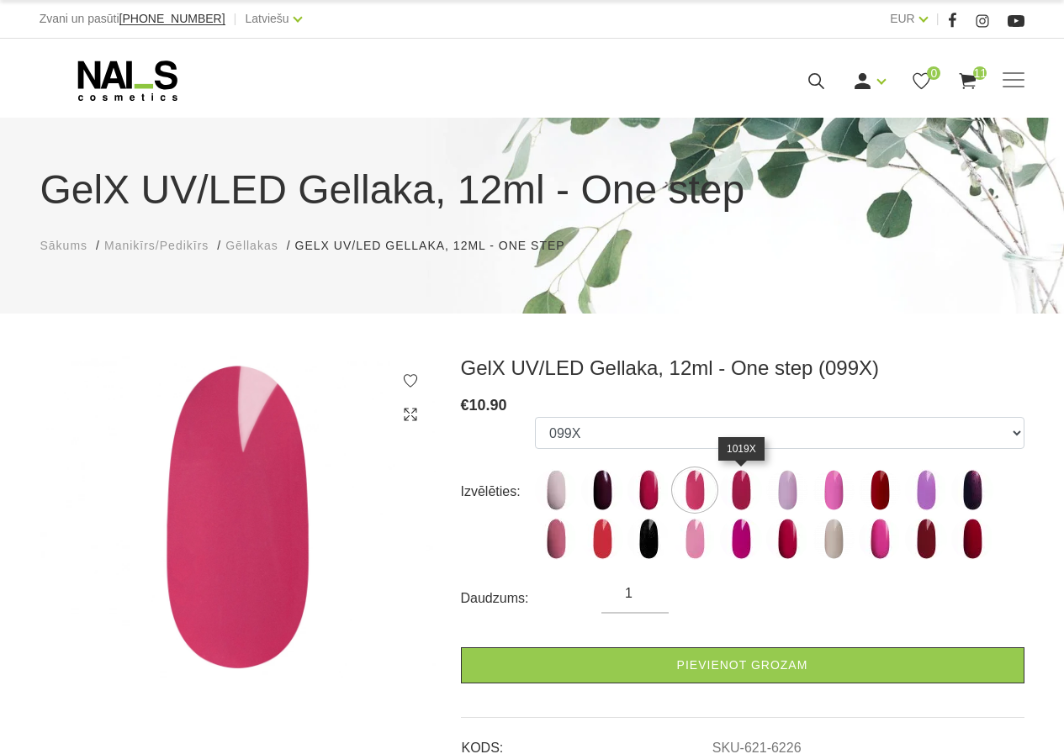
click at [737, 492] on img at bounding box center [741, 490] width 42 height 42
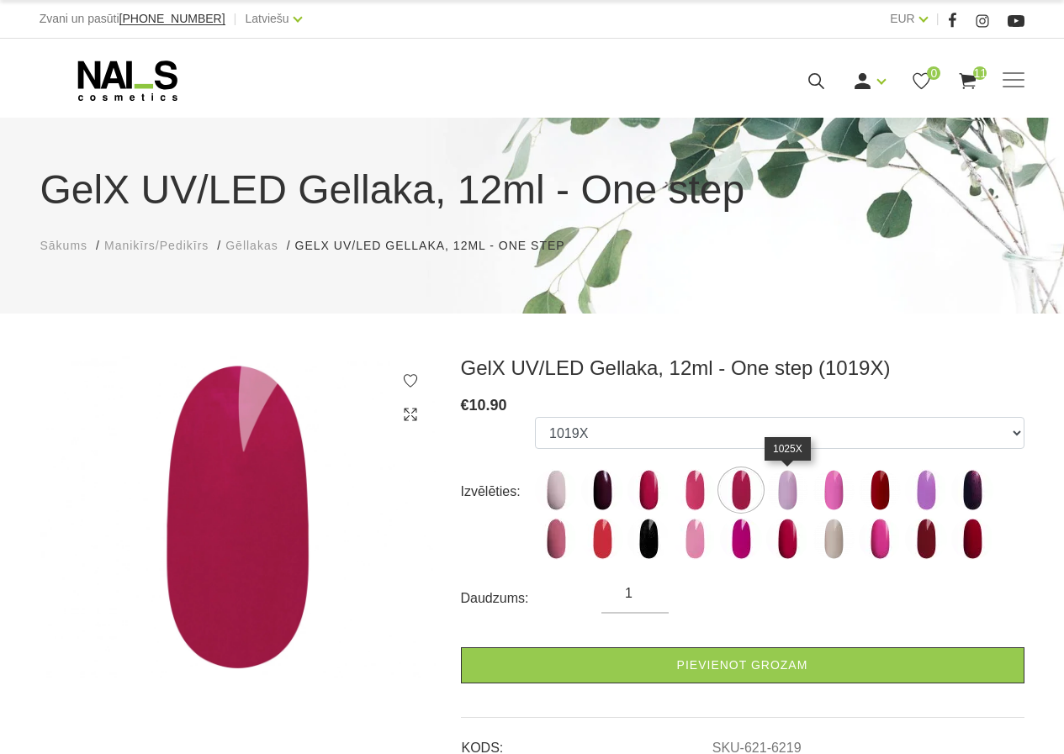
click at [786, 492] on img at bounding box center [787, 490] width 42 height 42
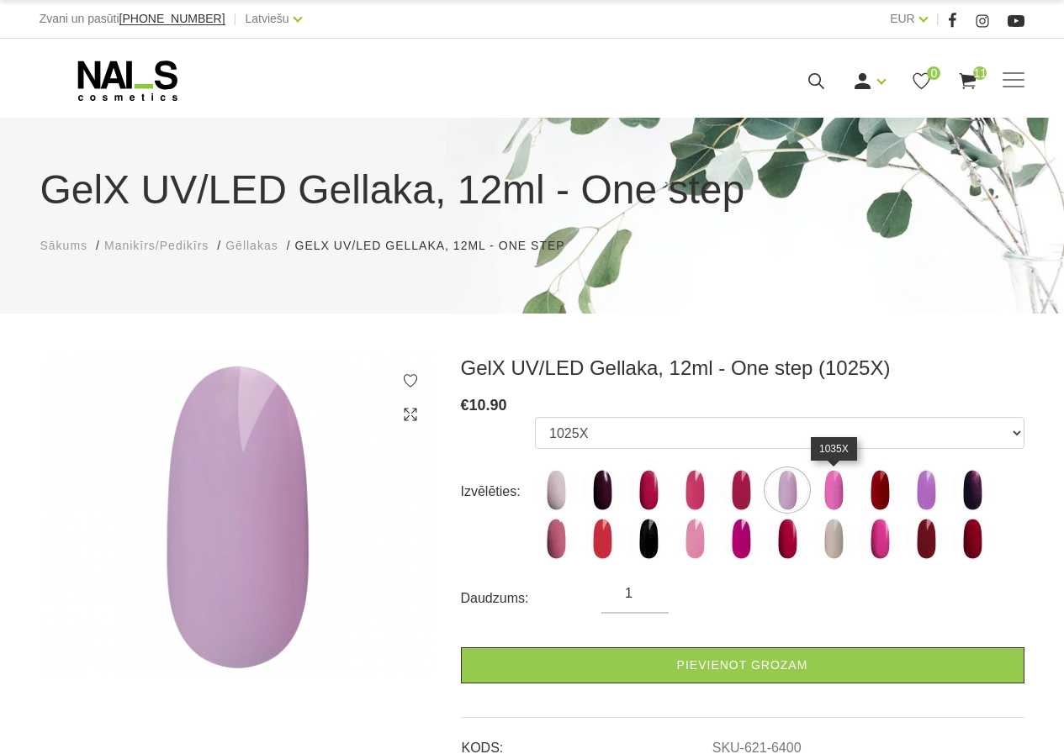
click at [819, 488] on img at bounding box center [833, 490] width 42 height 42
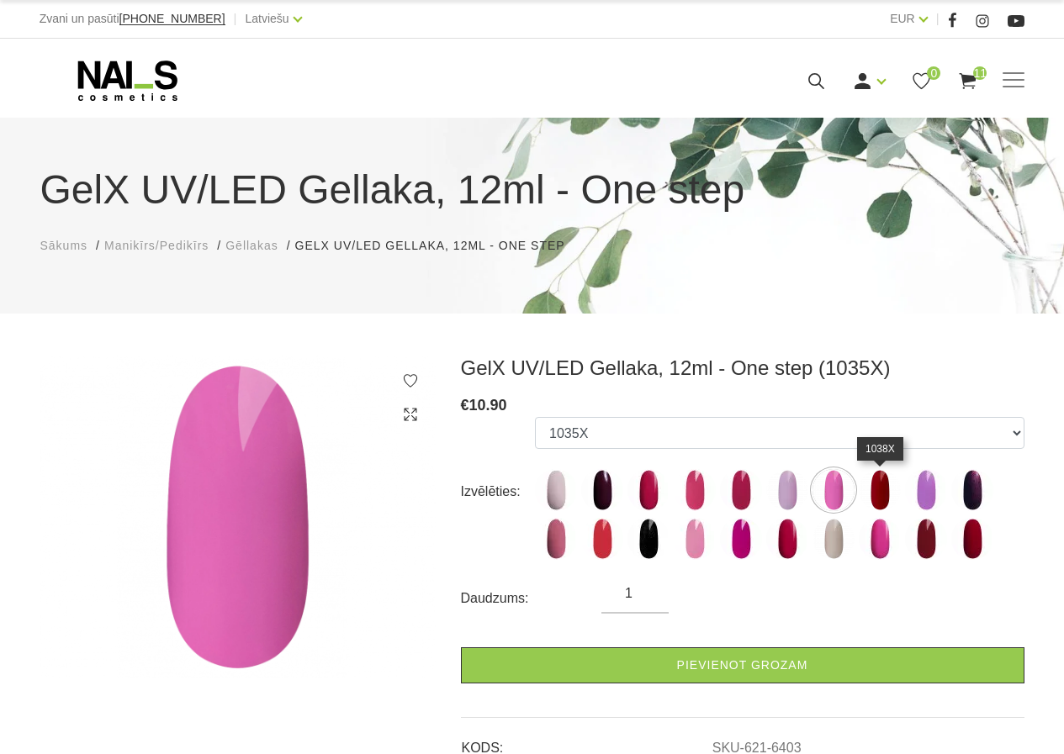
click at [898, 491] on img at bounding box center [879, 490] width 42 height 42
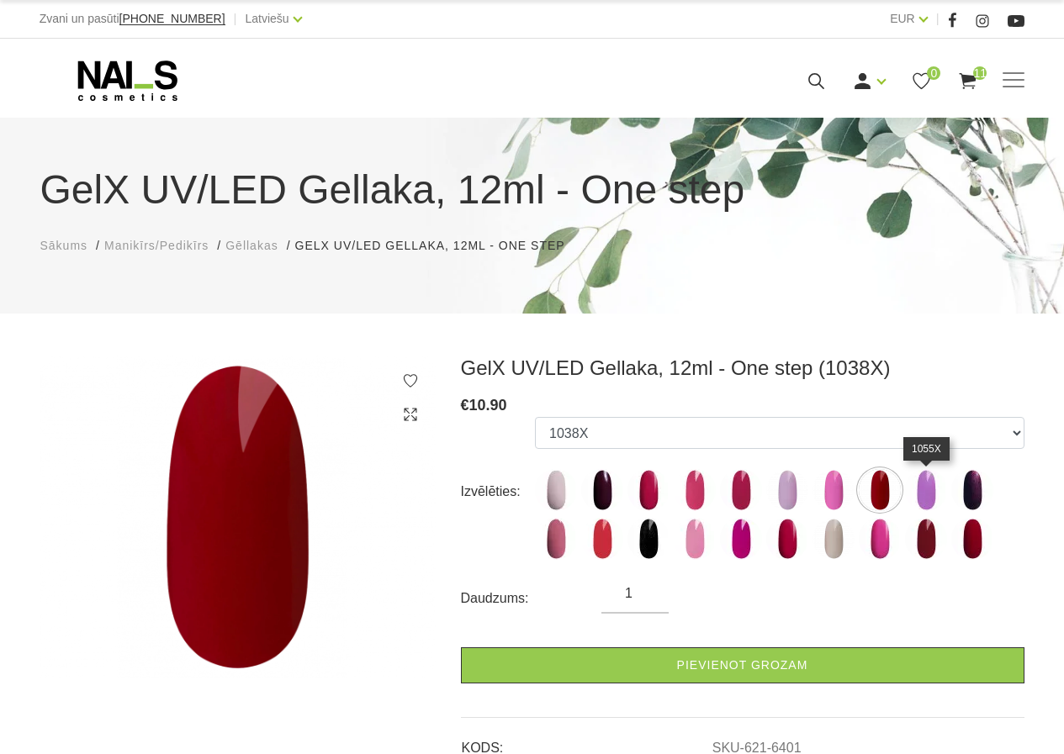
click at [940, 495] on img at bounding box center [926, 490] width 42 height 42
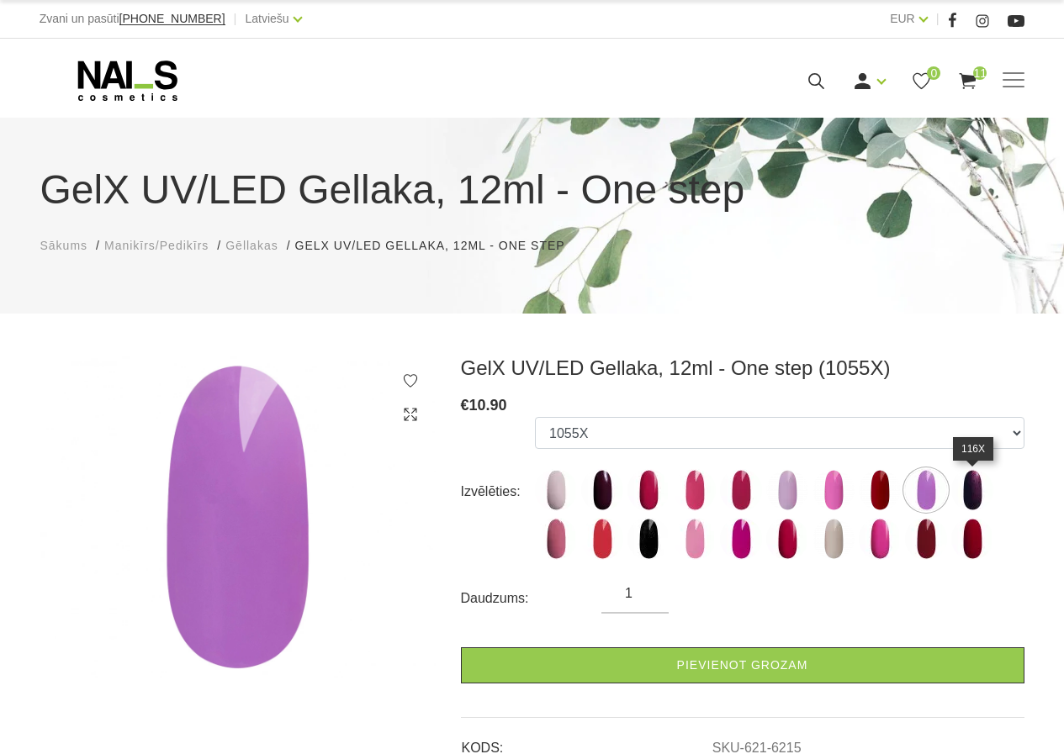
click at [973, 494] on img at bounding box center [972, 490] width 42 height 42
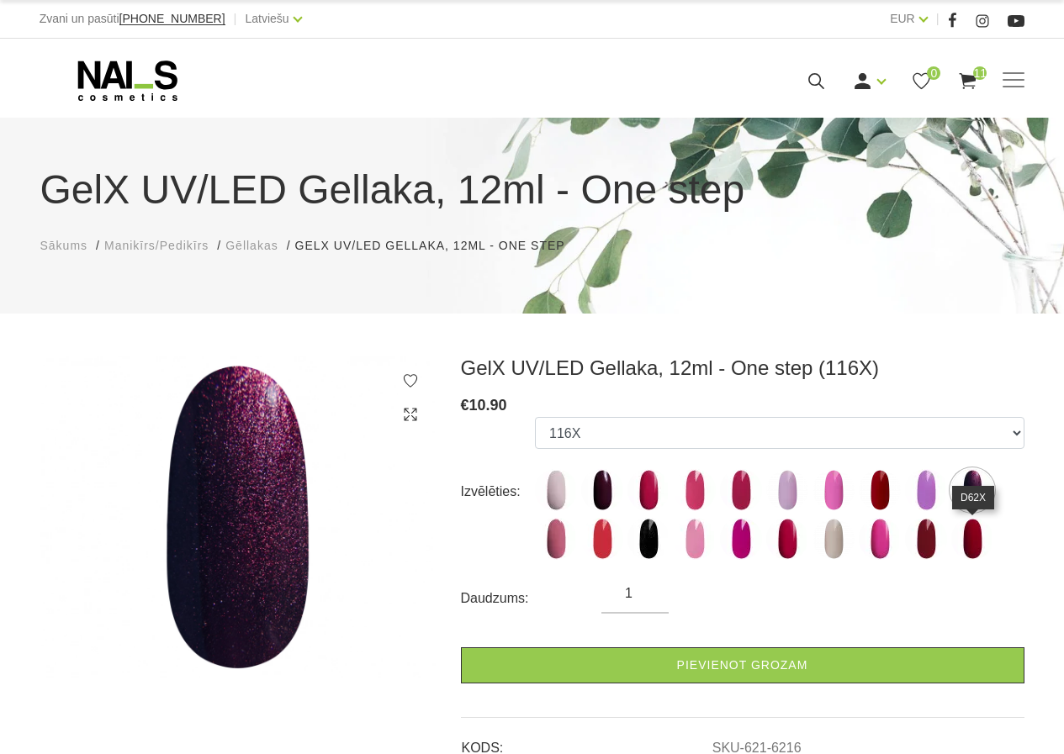
click at [969, 533] on img at bounding box center [972, 539] width 42 height 42
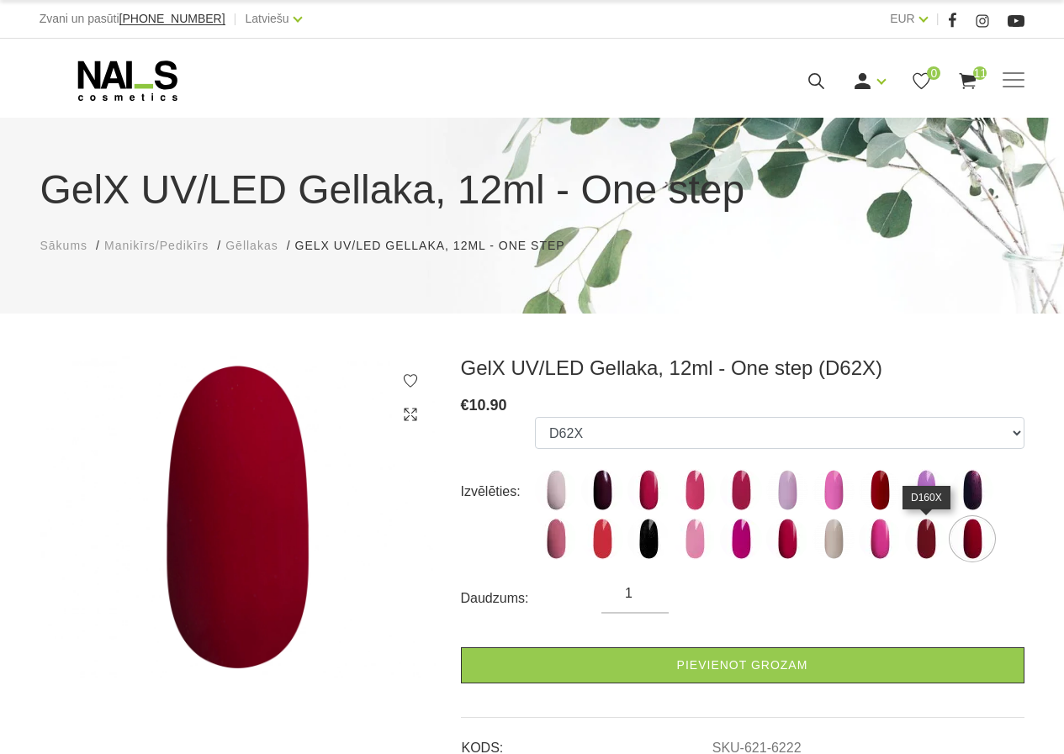
click at [942, 533] on img at bounding box center [926, 539] width 42 height 42
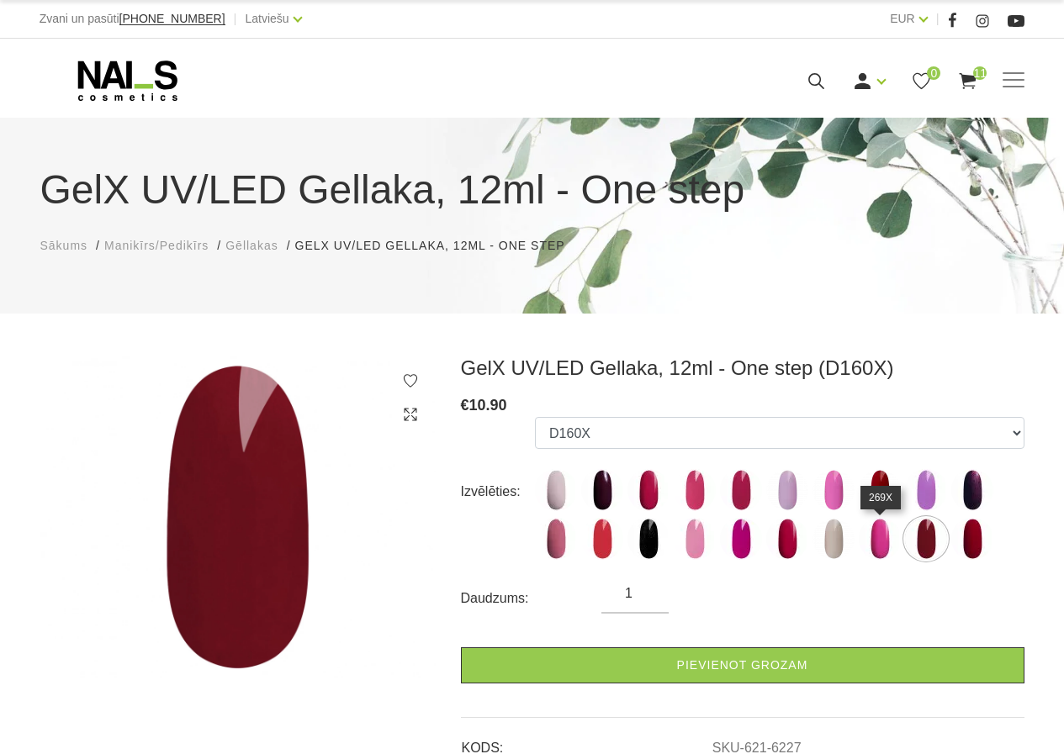
click at [861, 545] on img at bounding box center [879, 539] width 42 height 42
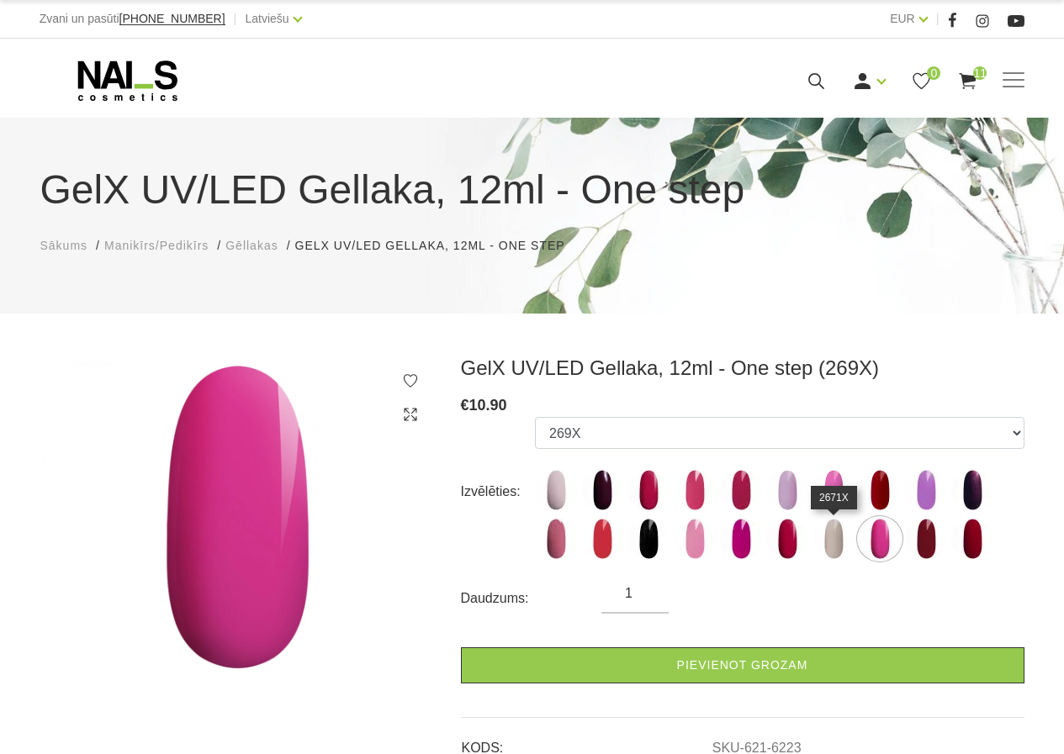
click at [839, 545] on img at bounding box center [833, 539] width 42 height 42
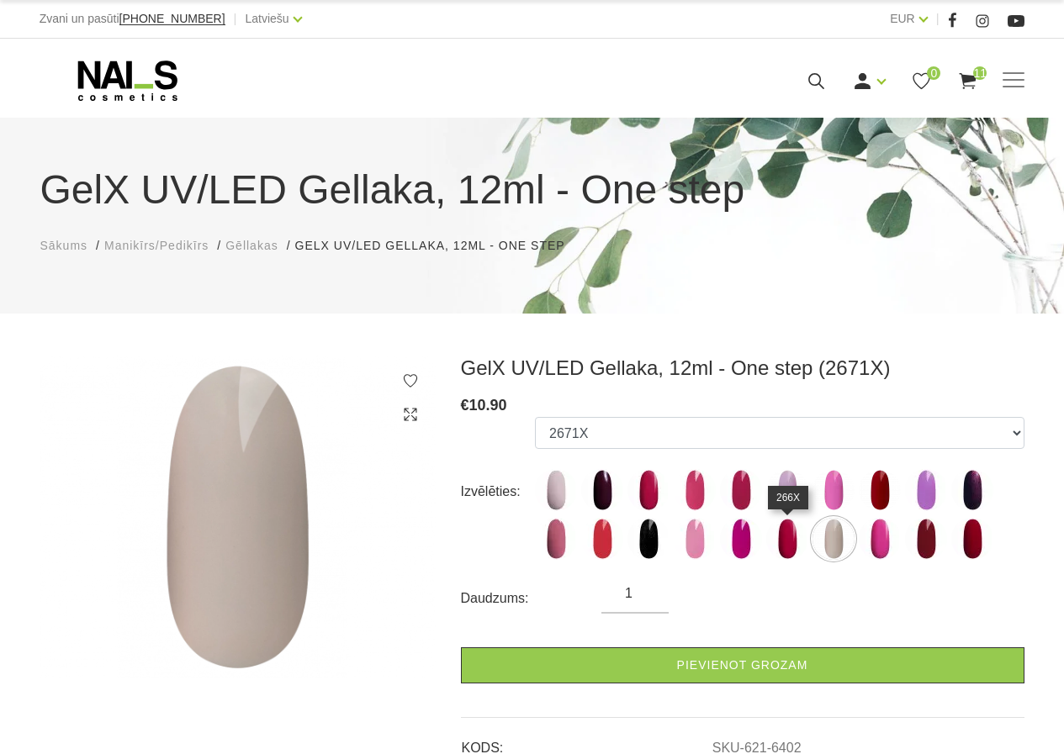
click at [781, 549] on img at bounding box center [787, 539] width 42 height 42
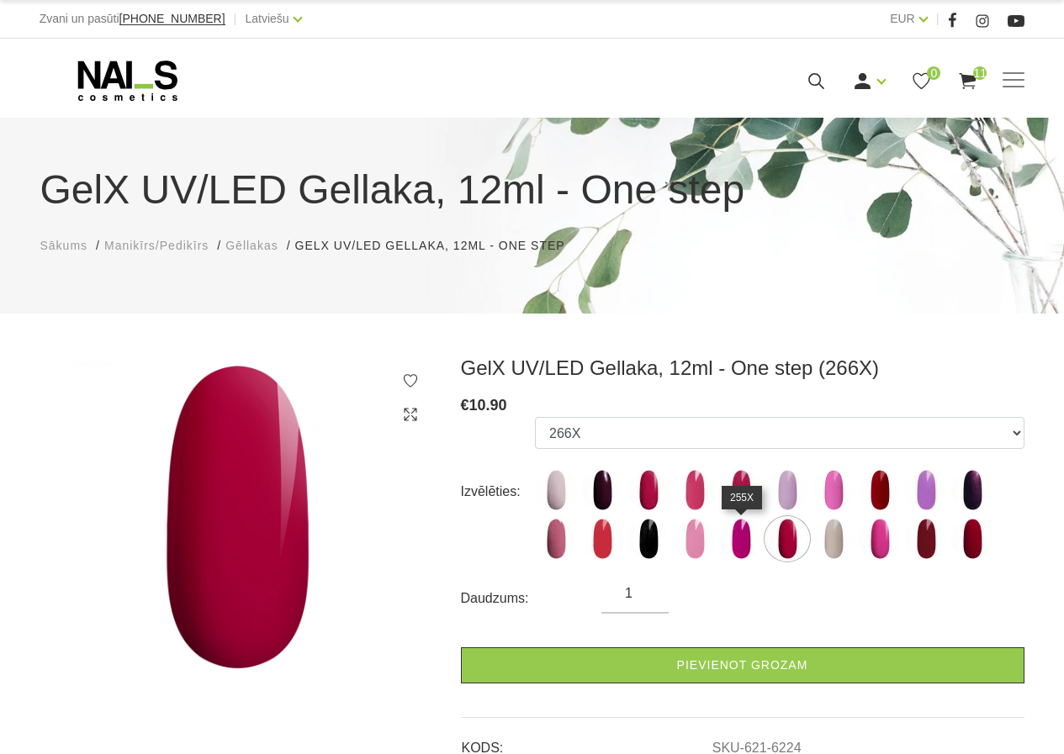
click at [738, 549] on img at bounding box center [741, 539] width 42 height 42
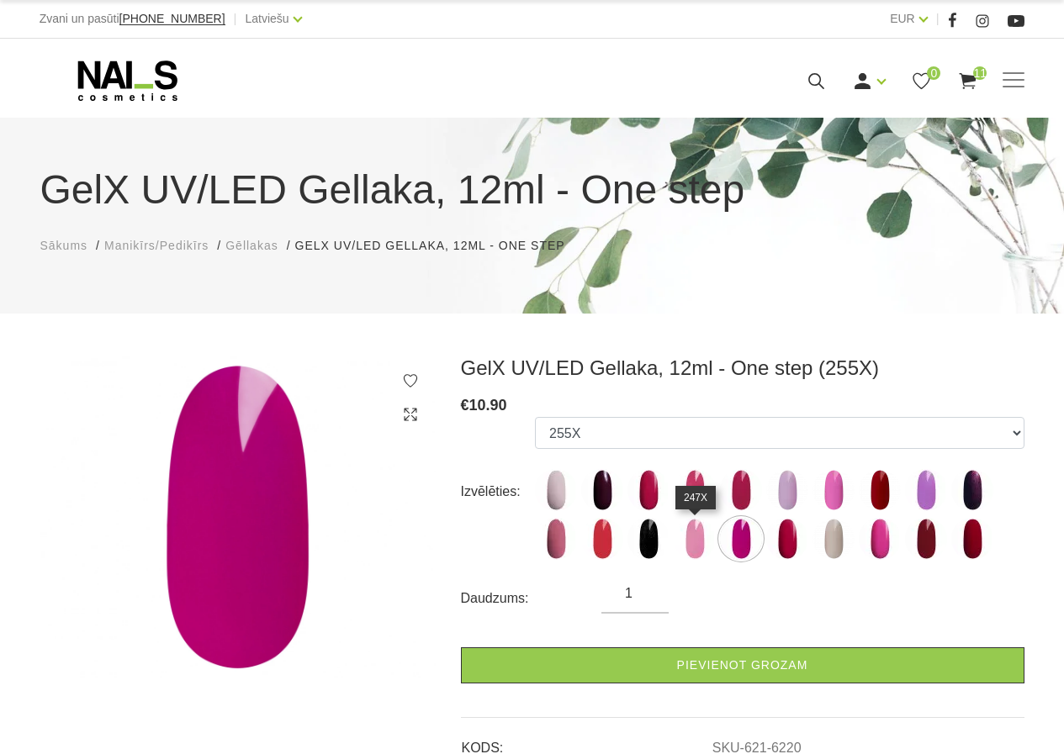
click at [696, 549] on img at bounding box center [694, 539] width 42 height 42
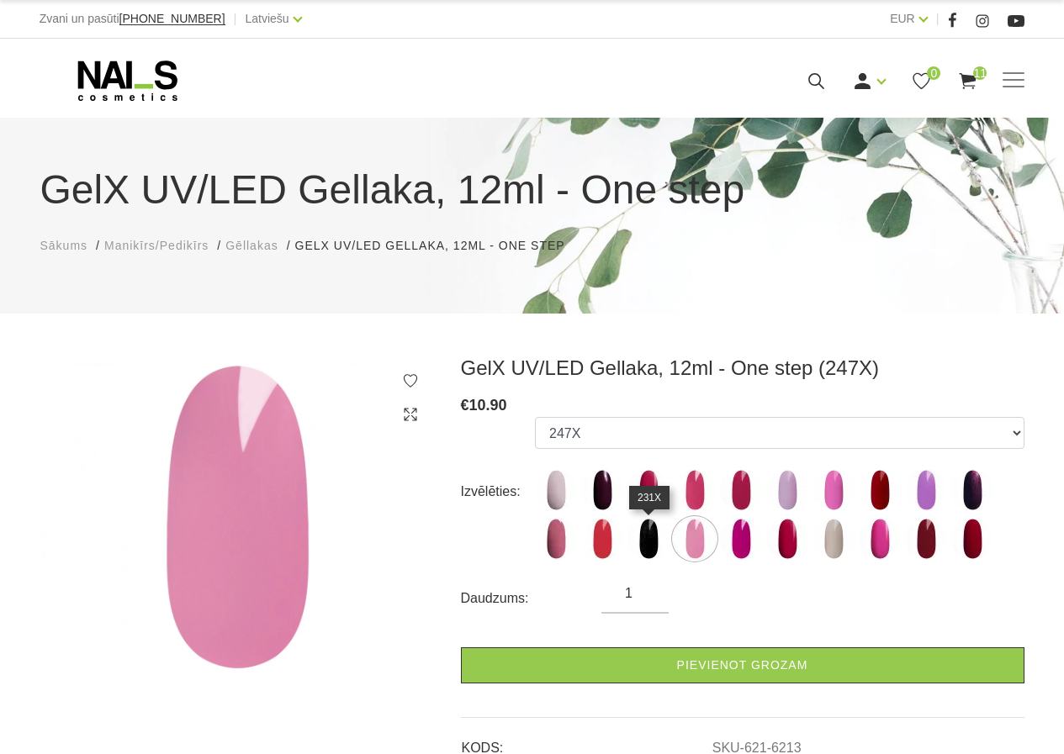
click at [651, 547] on img at bounding box center [648, 539] width 42 height 42
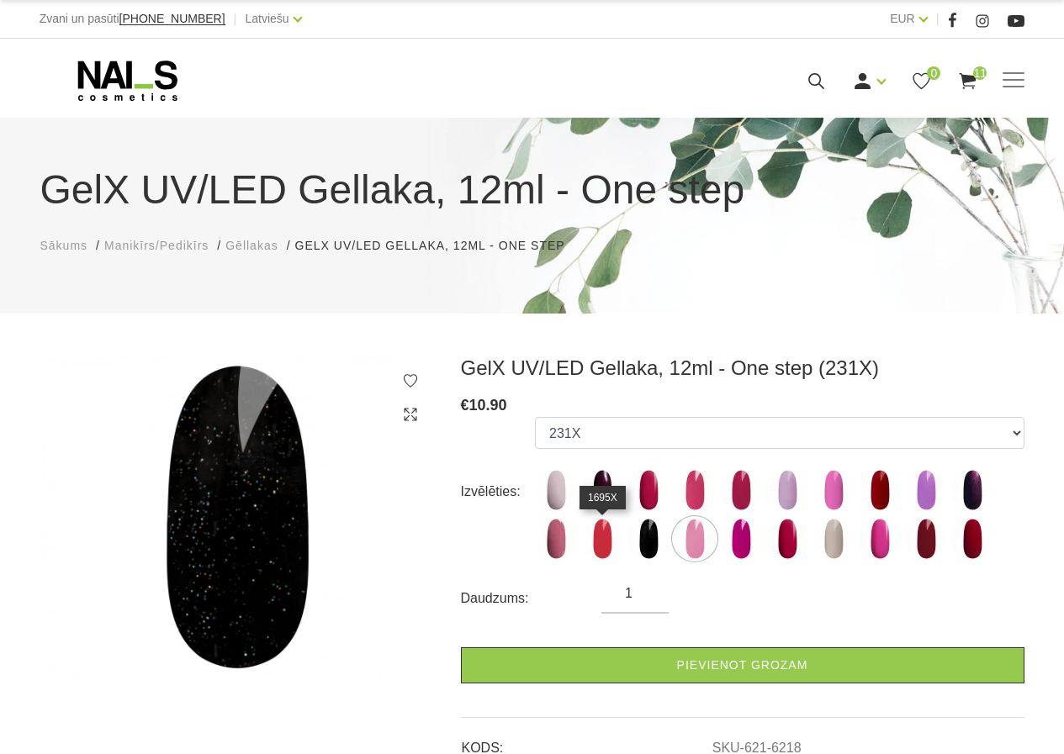
click at [609, 546] on img at bounding box center [602, 539] width 42 height 42
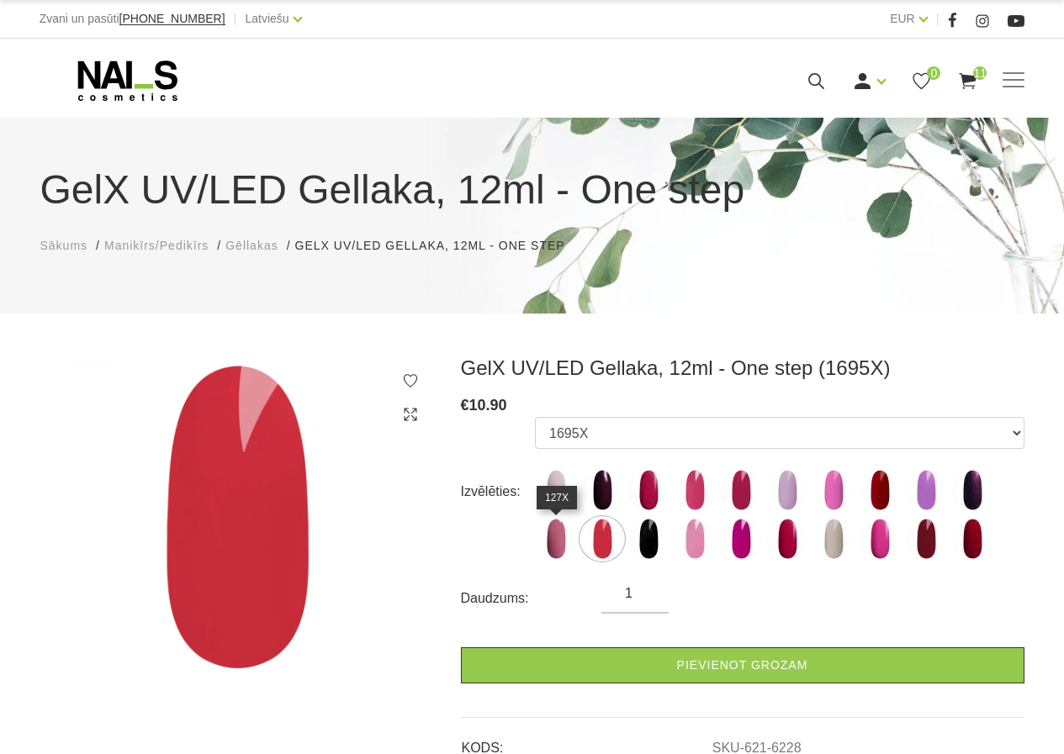
click at [560, 552] on img at bounding box center [556, 539] width 42 height 42
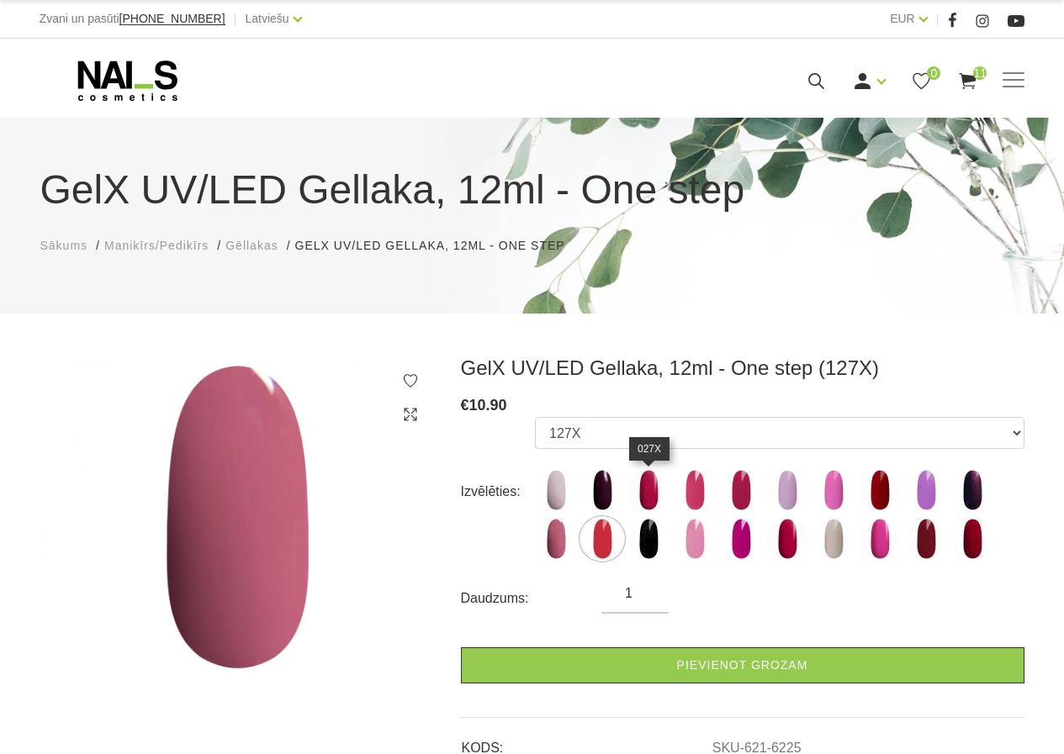
click at [652, 502] on img at bounding box center [648, 490] width 42 height 42
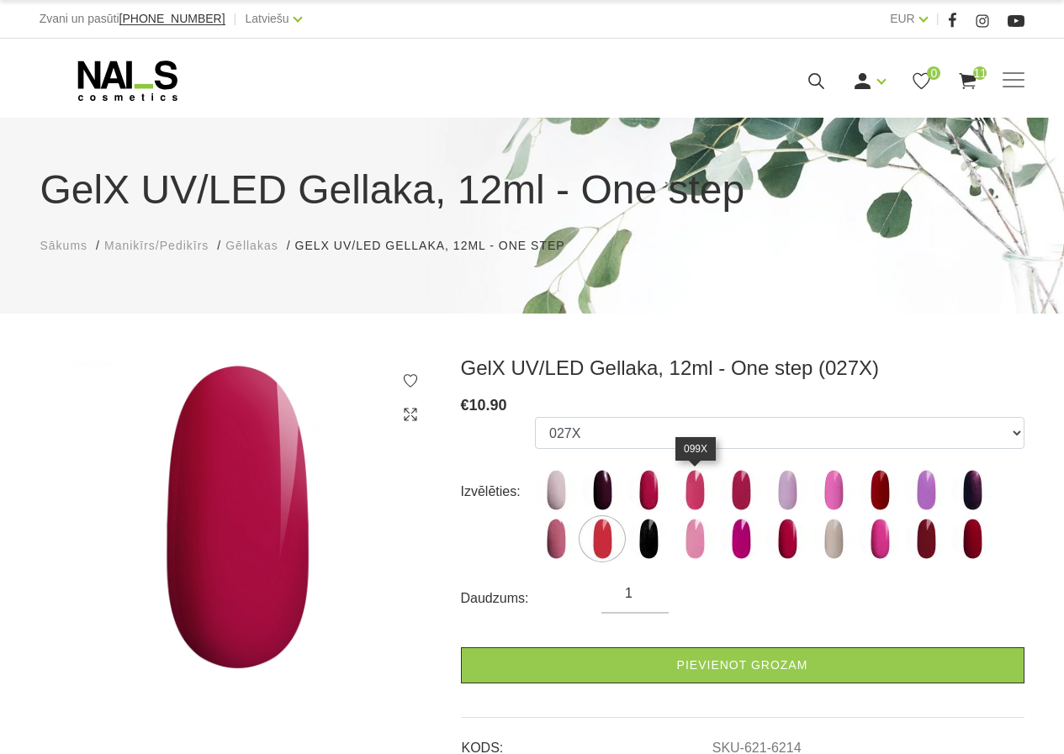
click at [696, 503] on img at bounding box center [694, 490] width 42 height 42
select select "6226"
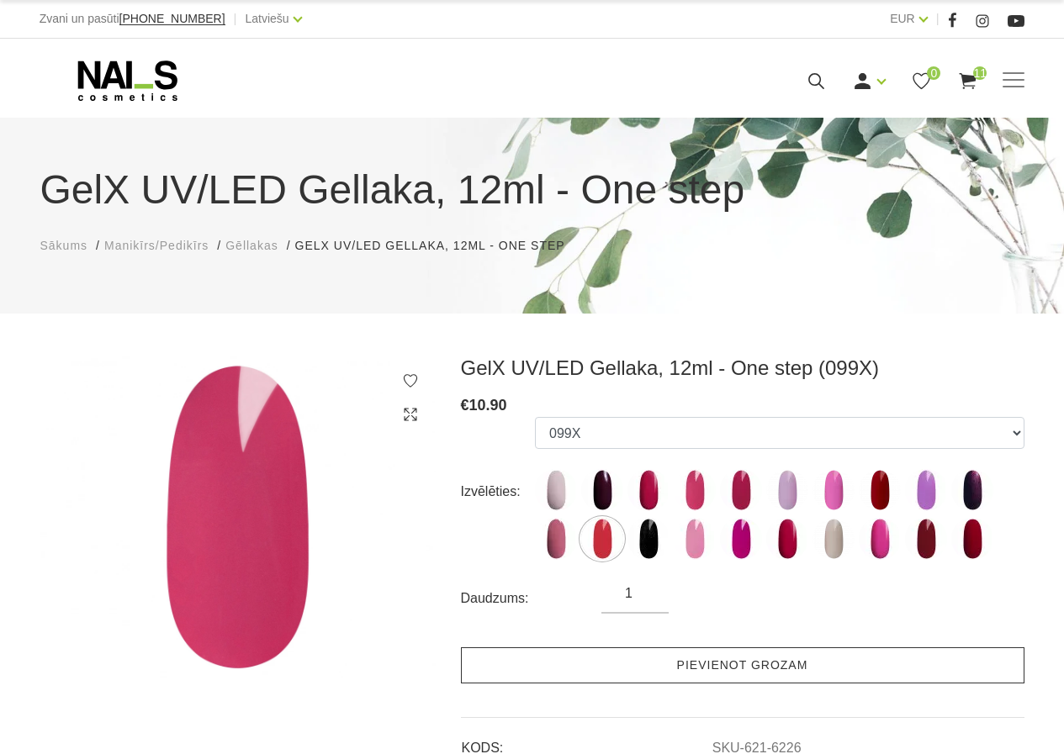
click at [691, 668] on link "Pievienot grozam" at bounding box center [742, 665] width 563 height 36
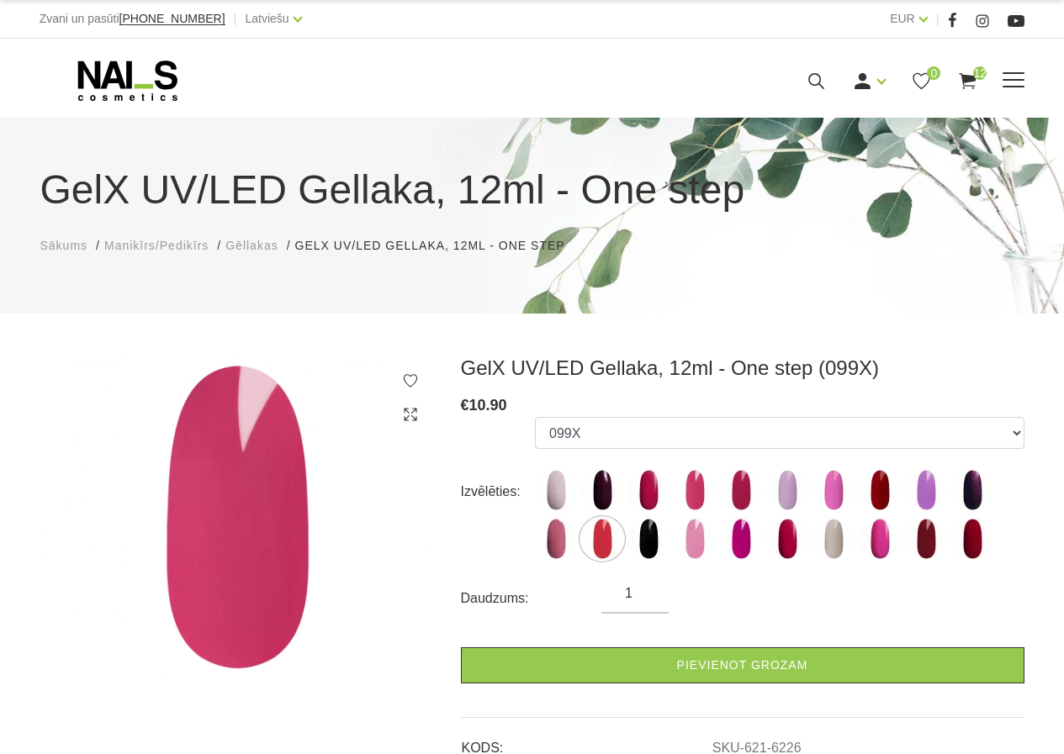
click at [974, 83] on icon at bounding box center [967, 81] width 21 height 21
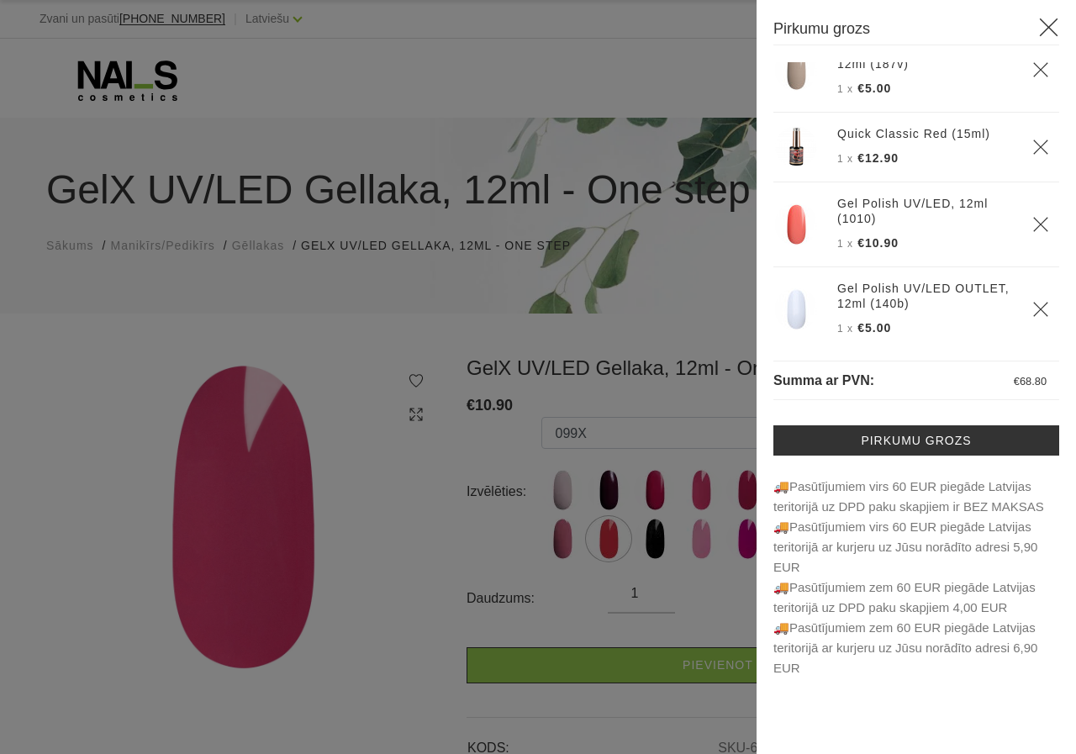
scroll to position [723, 0]
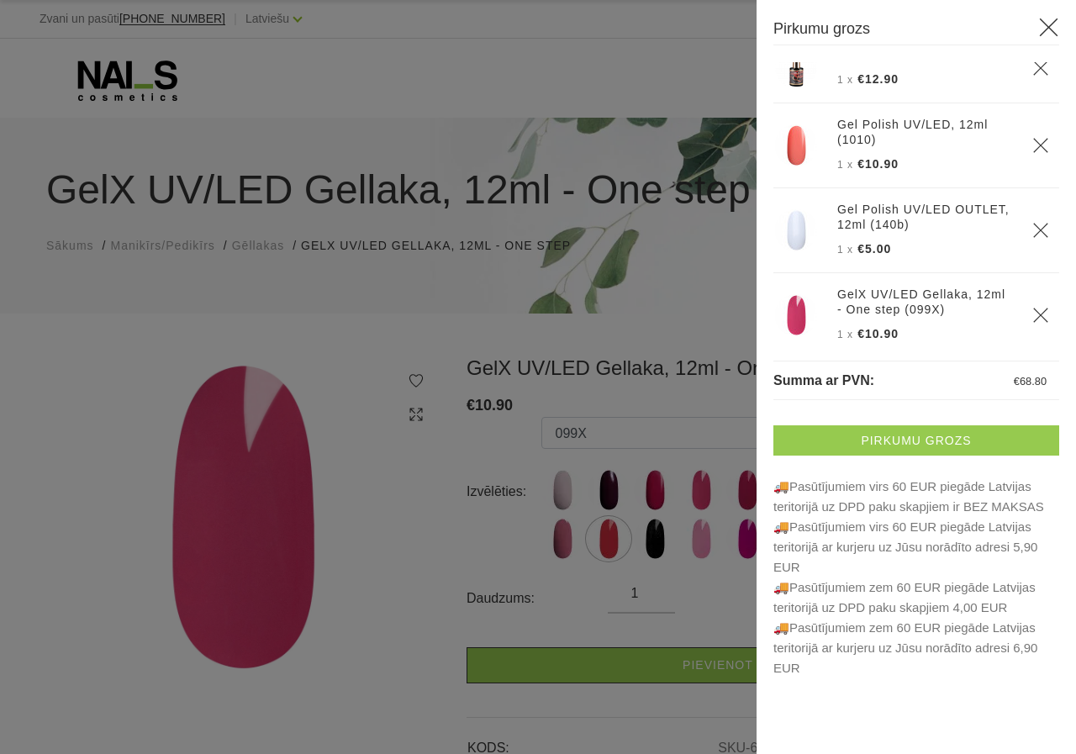
click at [886, 432] on link "Pirkumu grozs" at bounding box center [916, 440] width 286 height 30
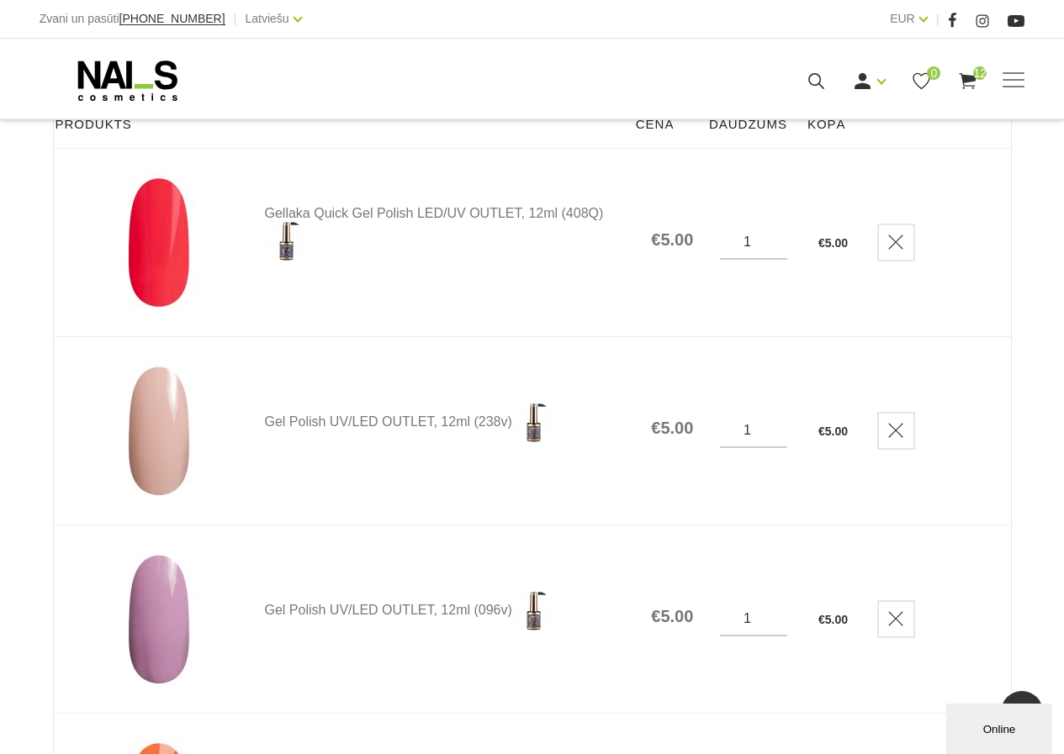
scroll to position [168, 0]
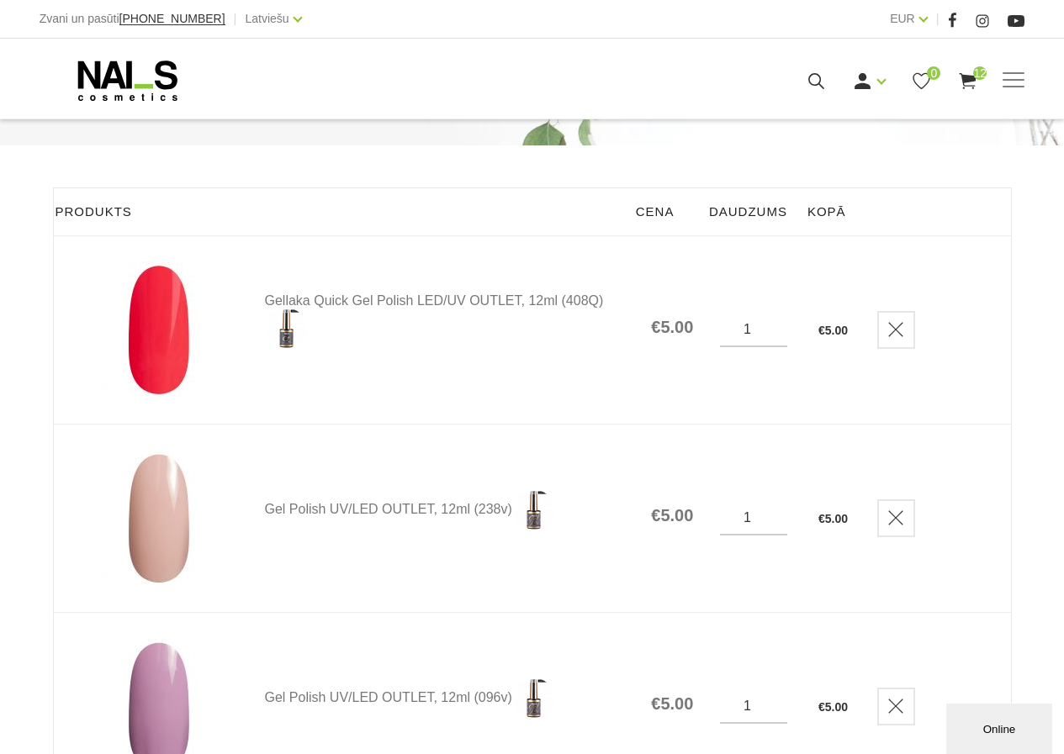
click at [171, 332] on img at bounding box center [159, 329] width 168 height 137
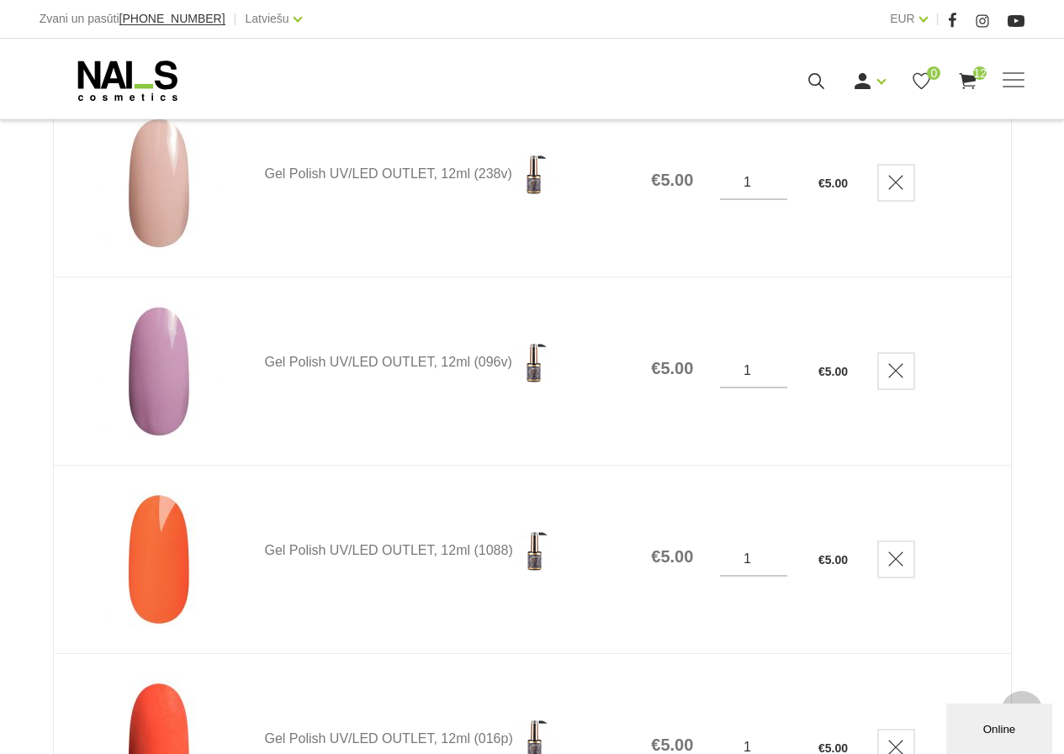
scroll to position [504, 0]
click at [169, 565] on img at bounding box center [159, 558] width 168 height 137
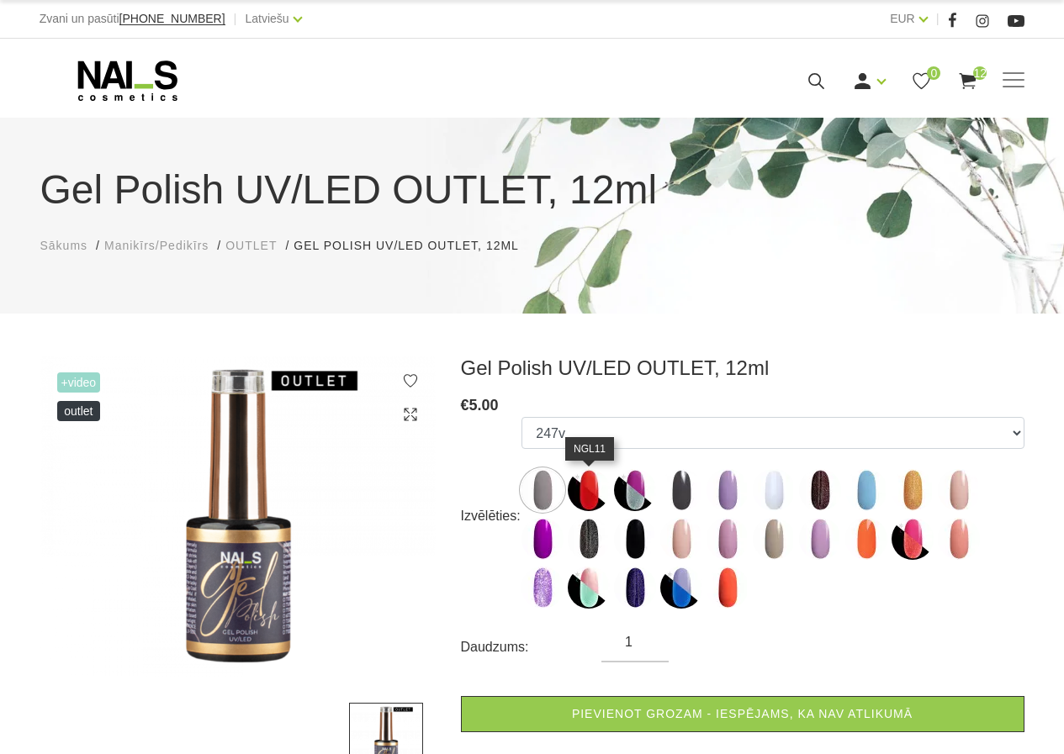
click at [589, 485] on img at bounding box center [588, 490] width 42 height 42
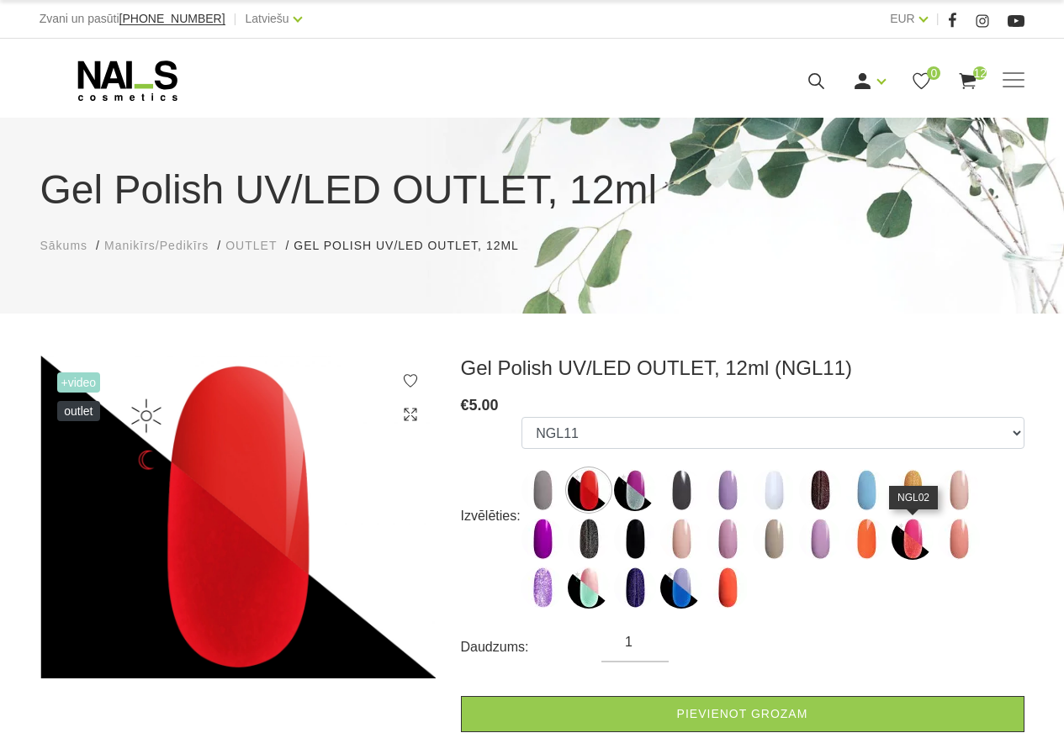
click at [915, 539] on img at bounding box center [912, 539] width 42 height 42
select select "6484"
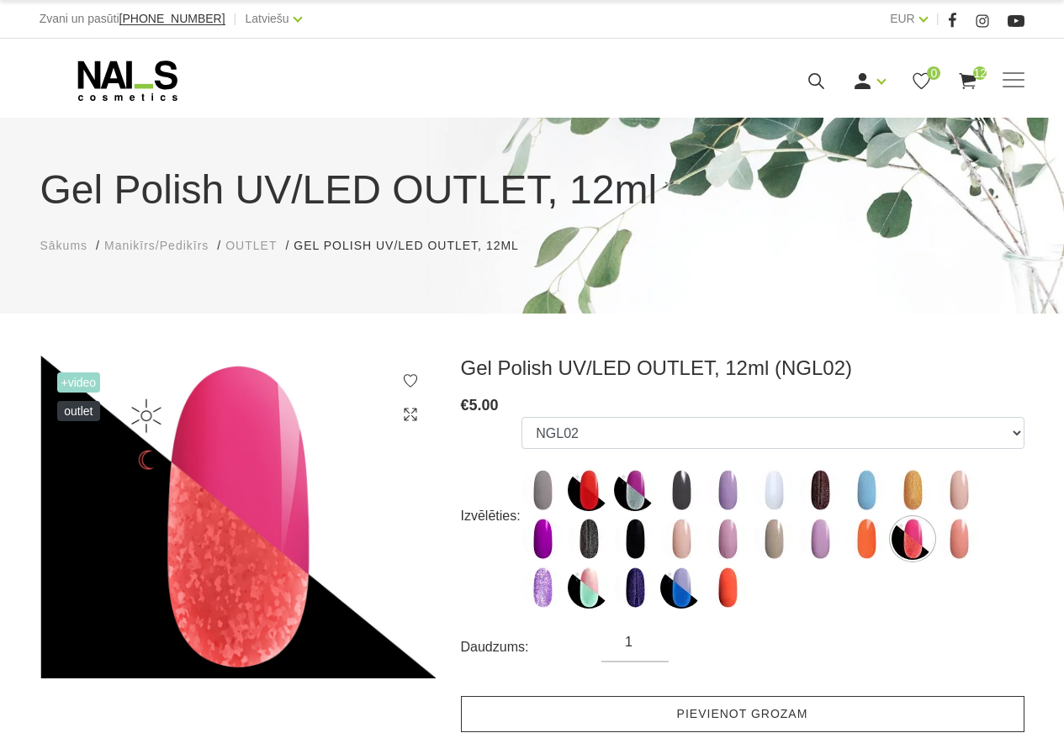
click at [765, 726] on link "Pievienot grozam" at bounding box center [742, 714] width 563 height 36
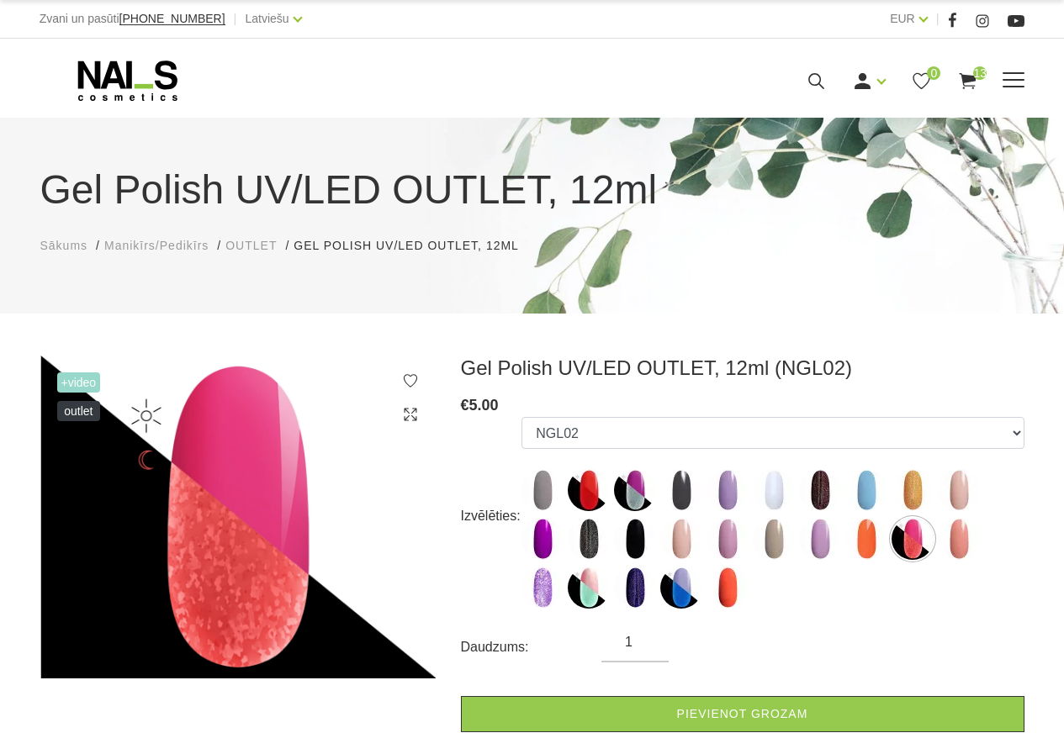
click at [974, 72] on span "13" at bounding box center [979, 72] width 13 height 13
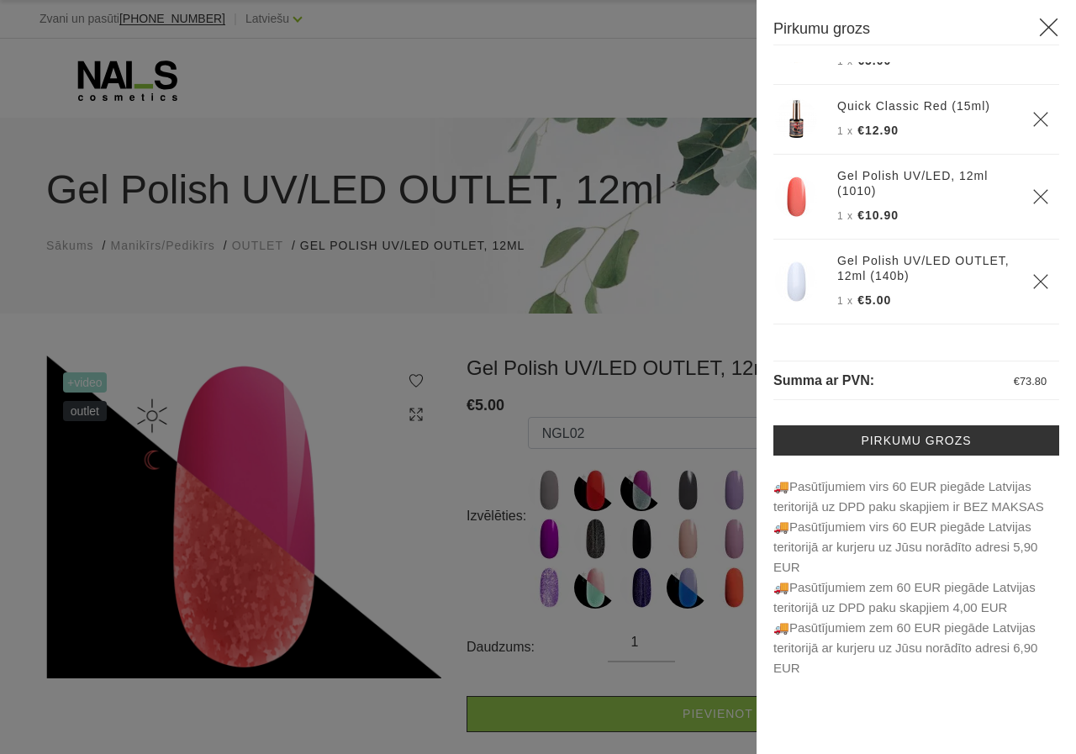
scroll to position [673, 0]
click at [1032, 110] on icon "Delete" at bounding box center [1040, 118] width 17 height 17
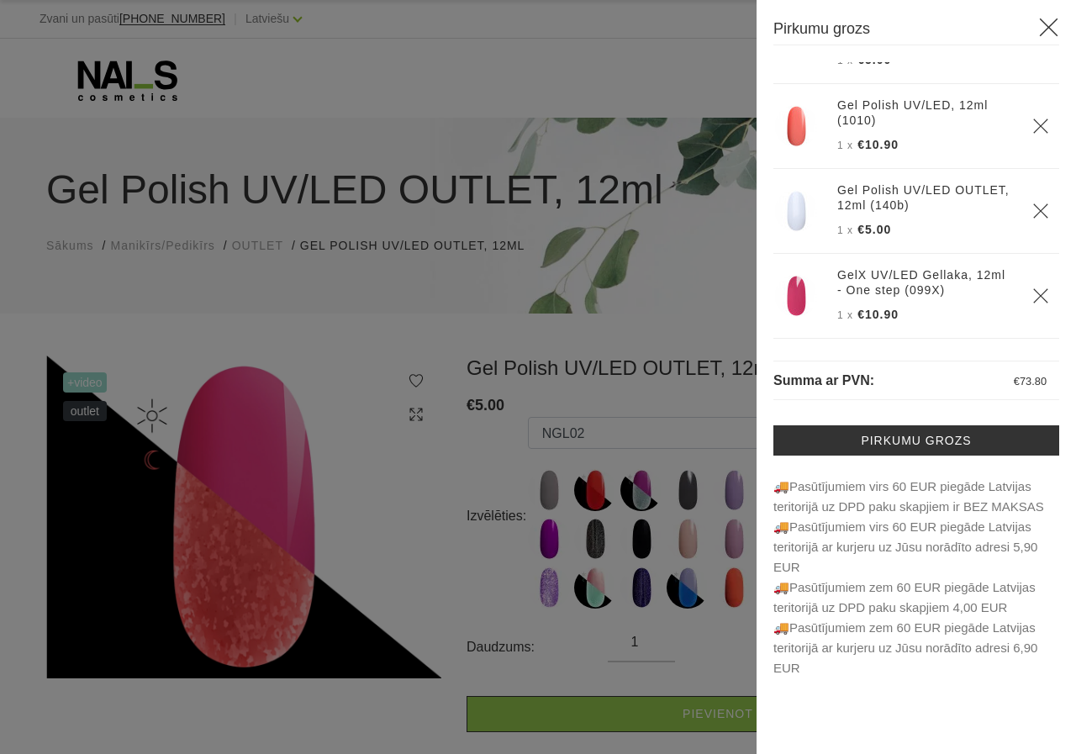
click at [1032, 288] on icon "Delete" at bounding box center [1040, 296] width 17 height 17
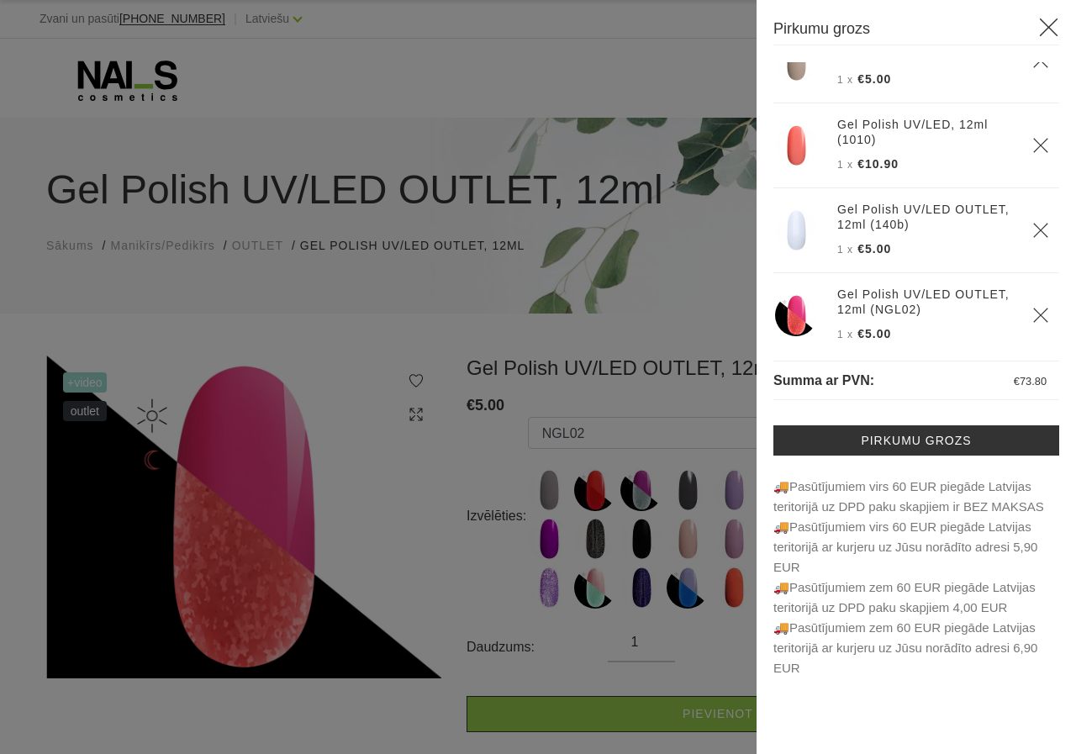
click at [1032, 137] on icon "Delete" at bounding box center [1040, 145] width 17 height 17
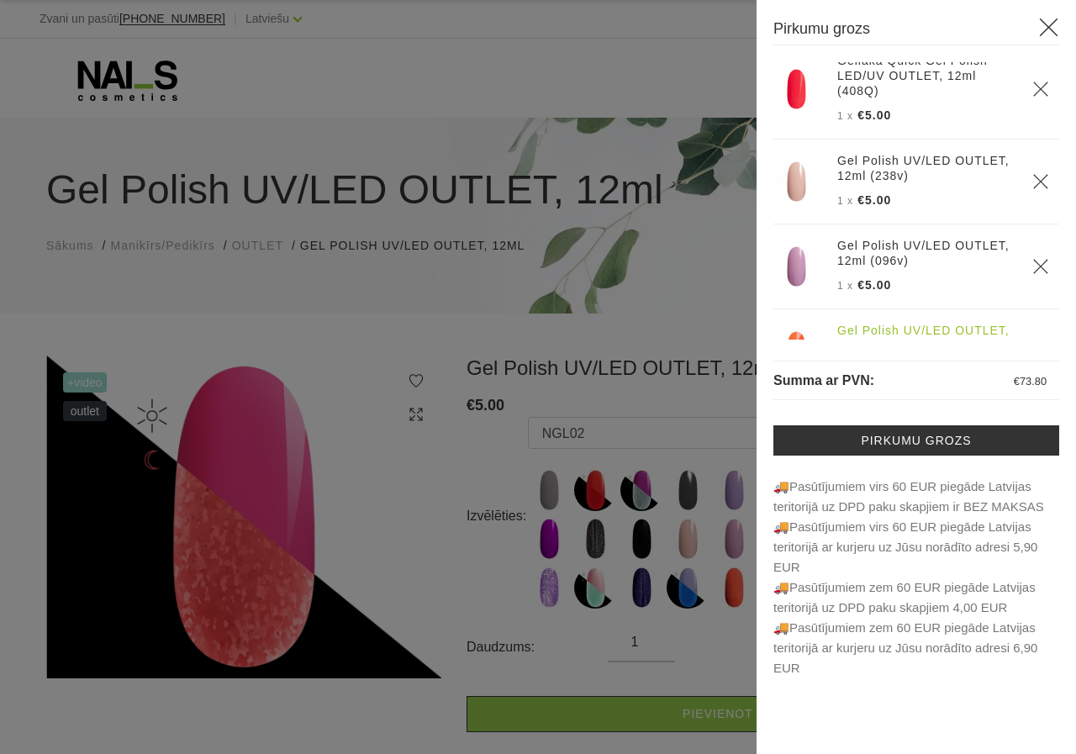
scroll to position [0, 0]
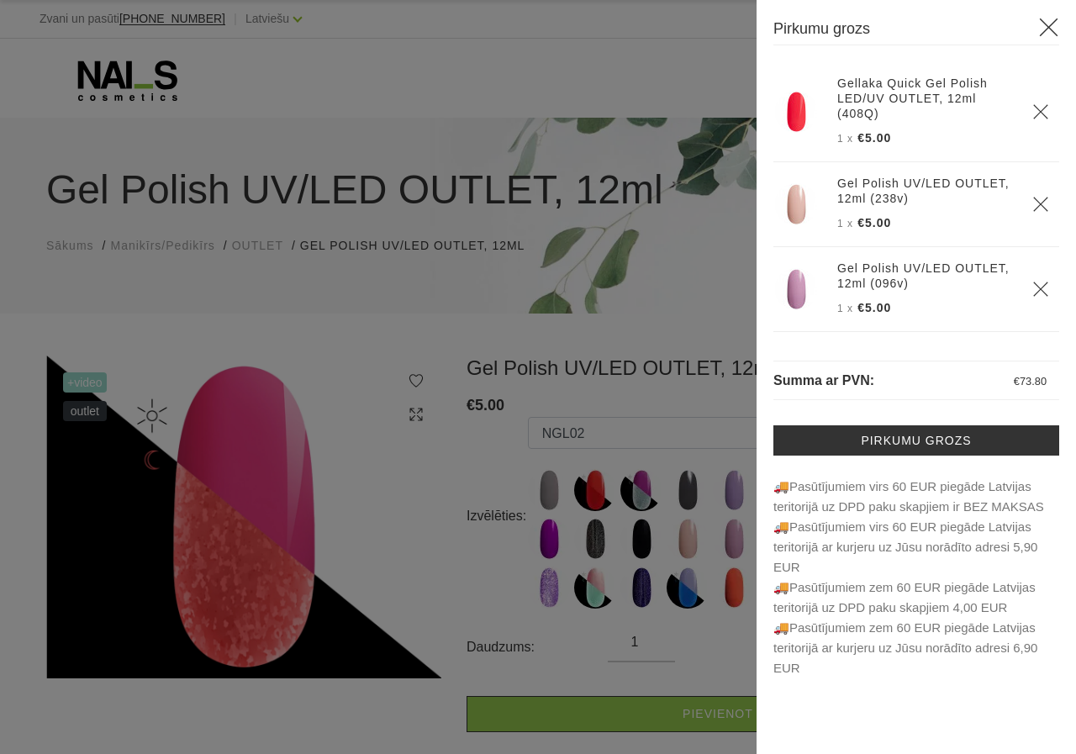
click at [960, 227] on p "1 x €5.00" at bounding box center [924, 223] width 175 height 20
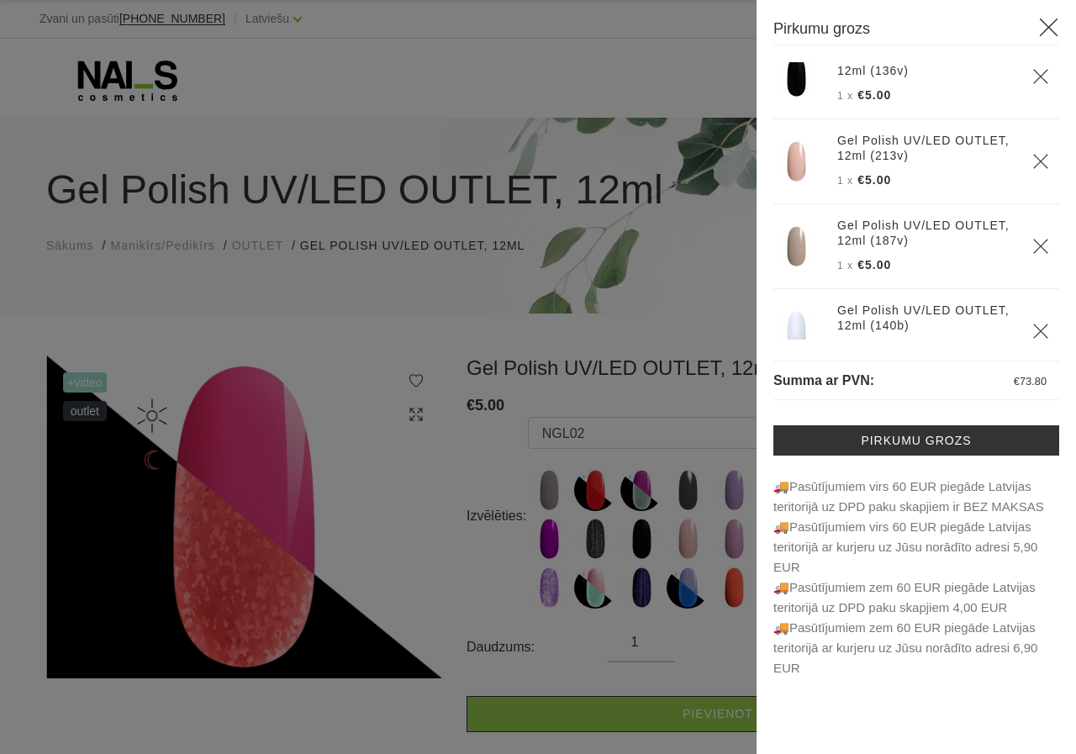
scroll to position [570, 0]
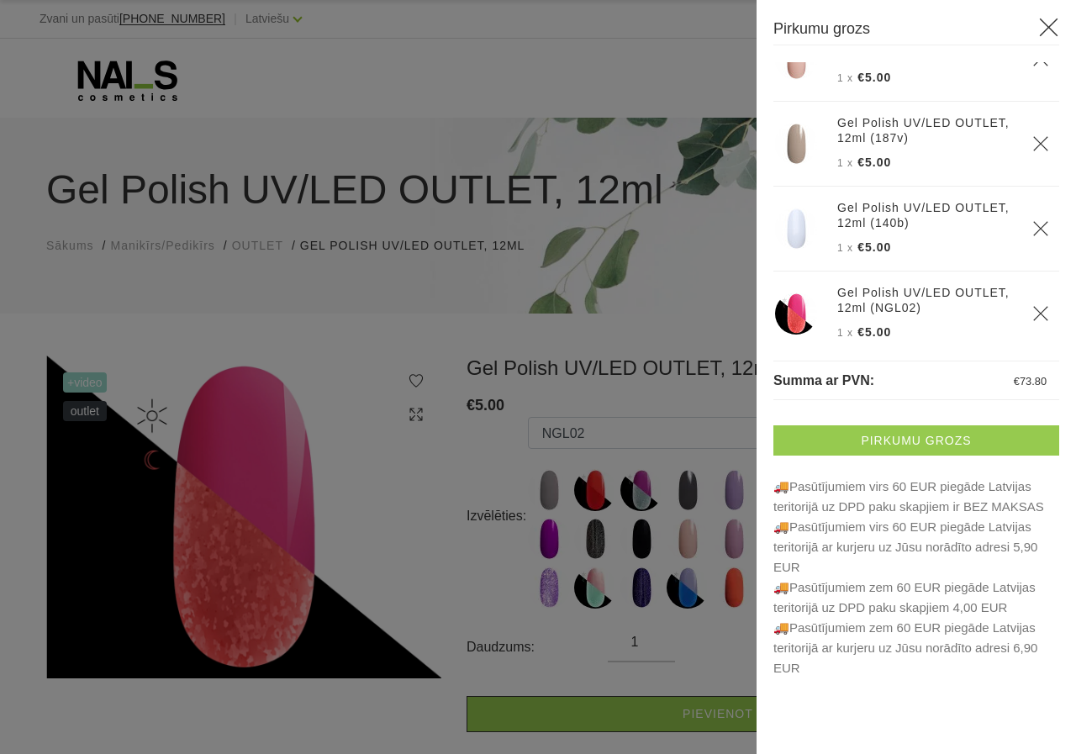
click at [911, 430] on link "Pirkumu grozs" at bounding box center [916, 440] width 286 height 30
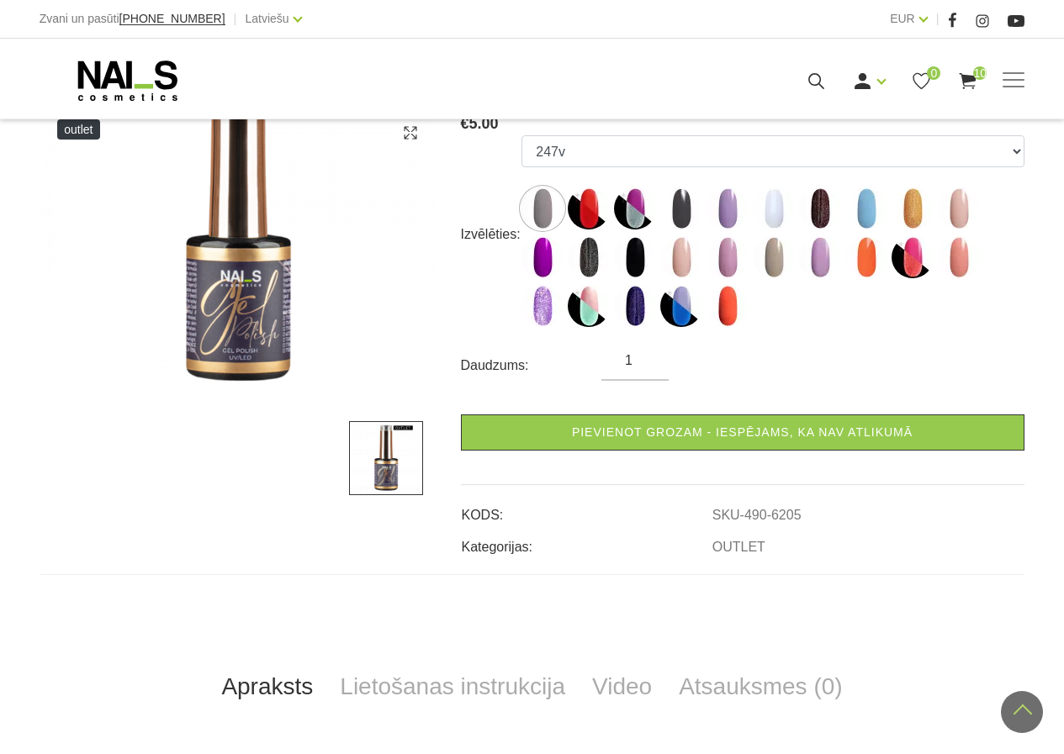
scroll to position [252, 0]
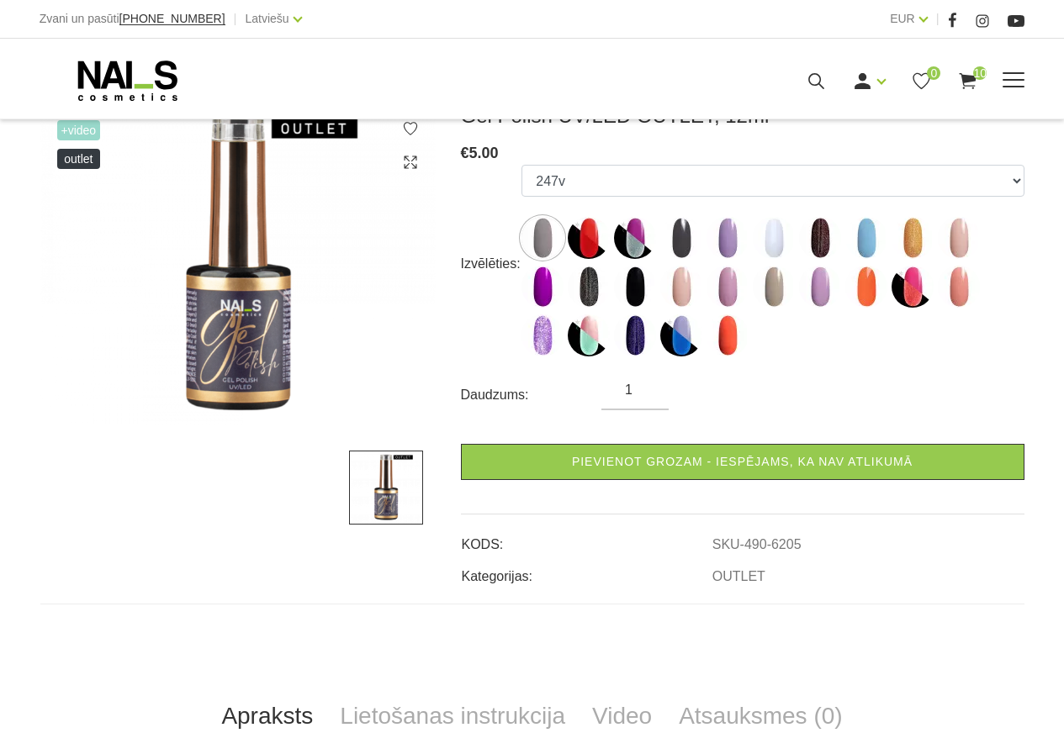
click at [1010, 81] on span at bounding box center [1013, 80] width 22 height 2
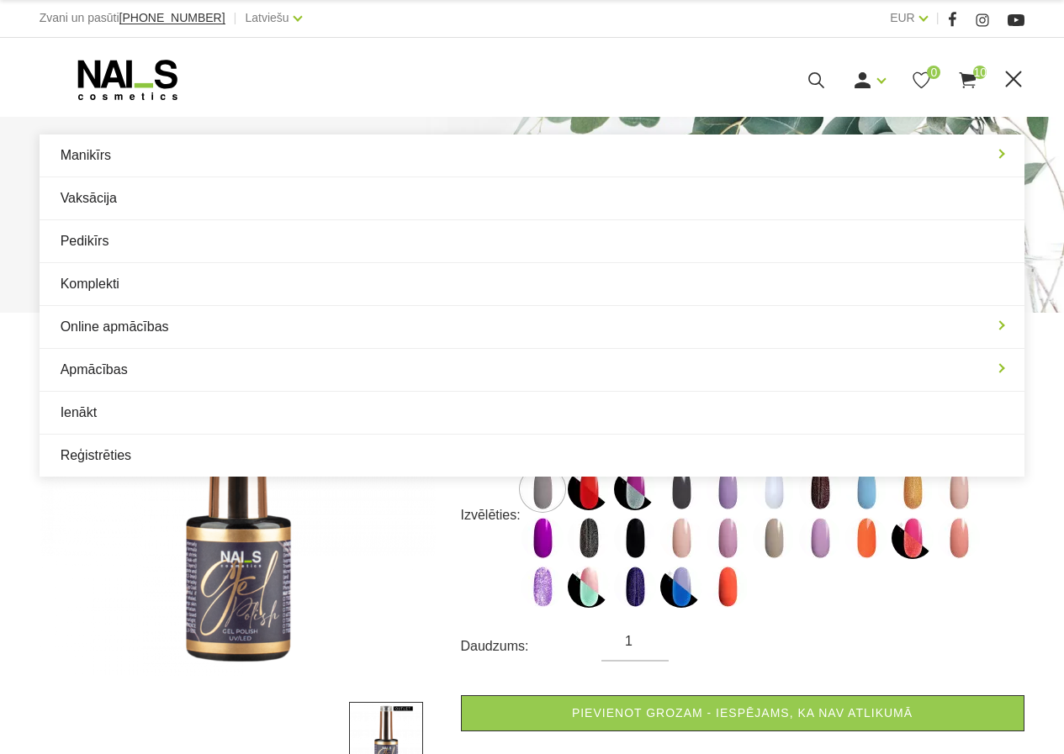
scroll to position [0, 0]
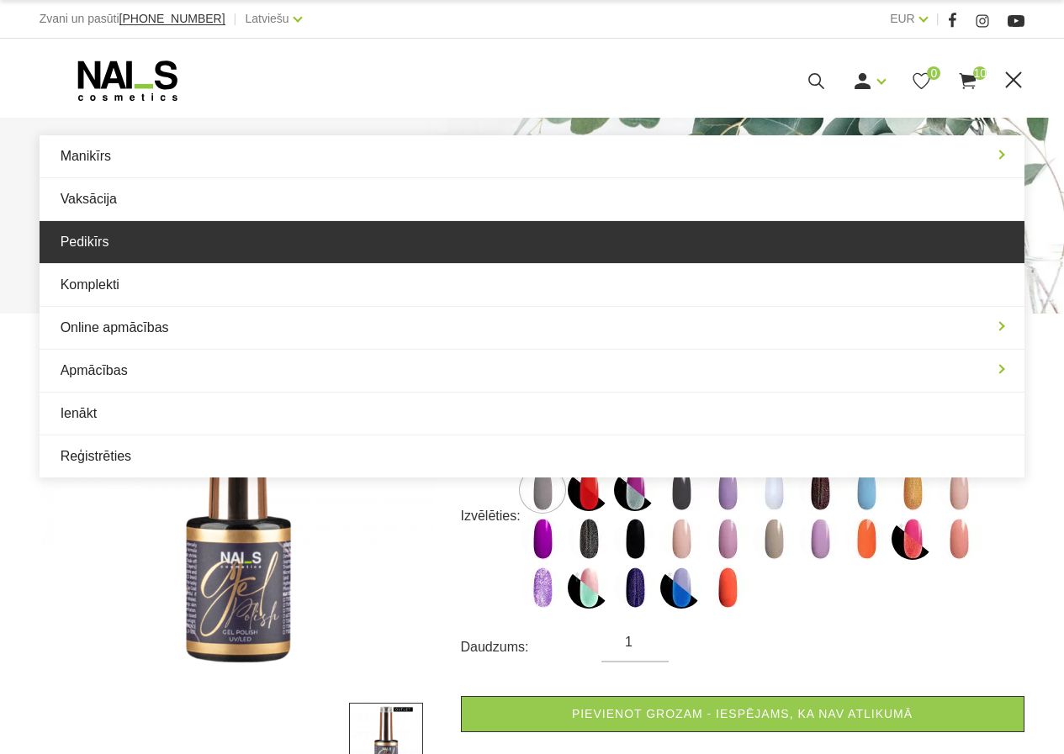
click at [89, 244] on link "Pedikīrs" at bounding box center [532, 242] width 985 height 42
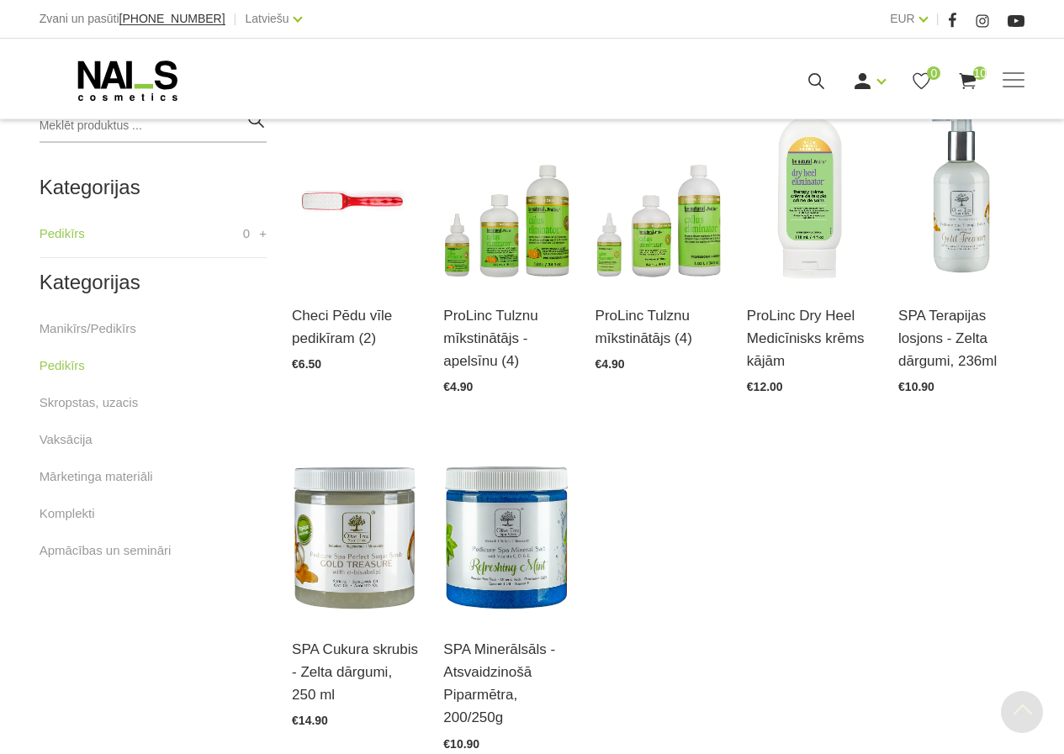
scroll to position [420, 0]
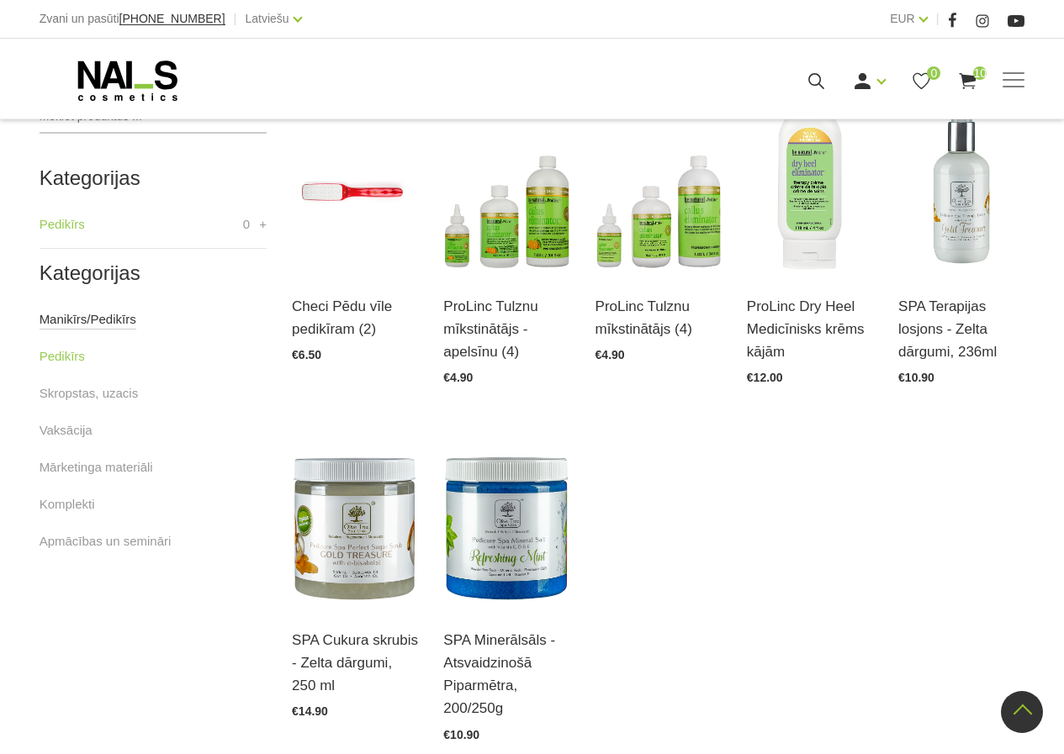
click at [76, 325] on link "Manikīrs/Pedikīrs" at bounding box center [88, 319] width 97 height 20
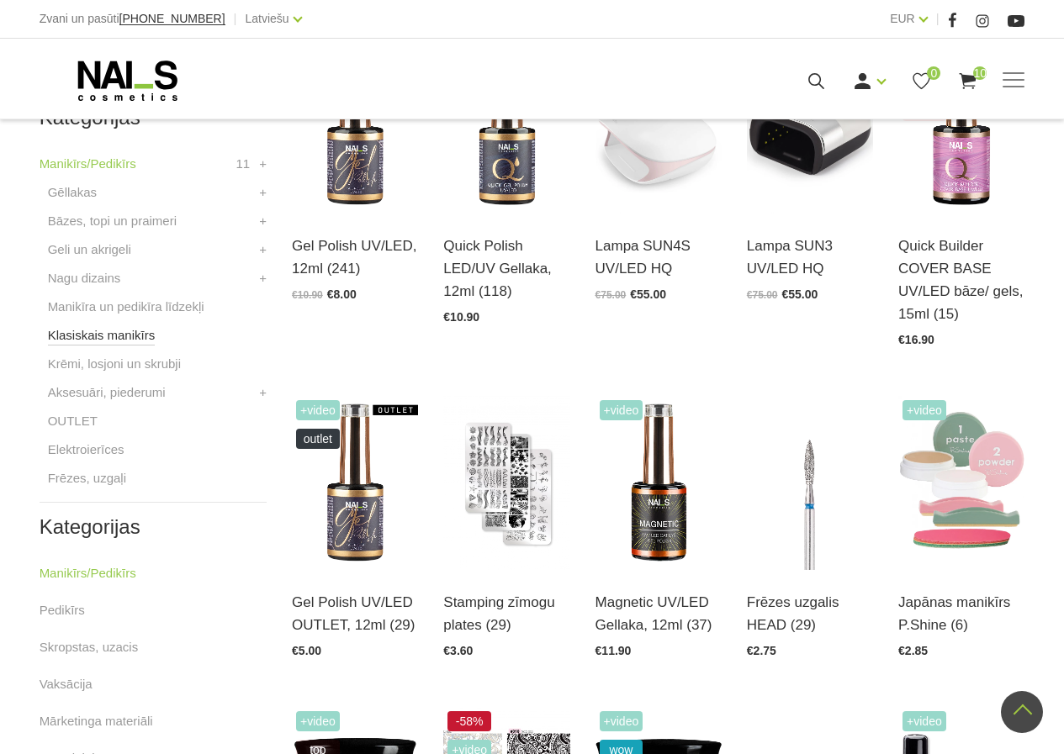
scroll to position [504, 0]
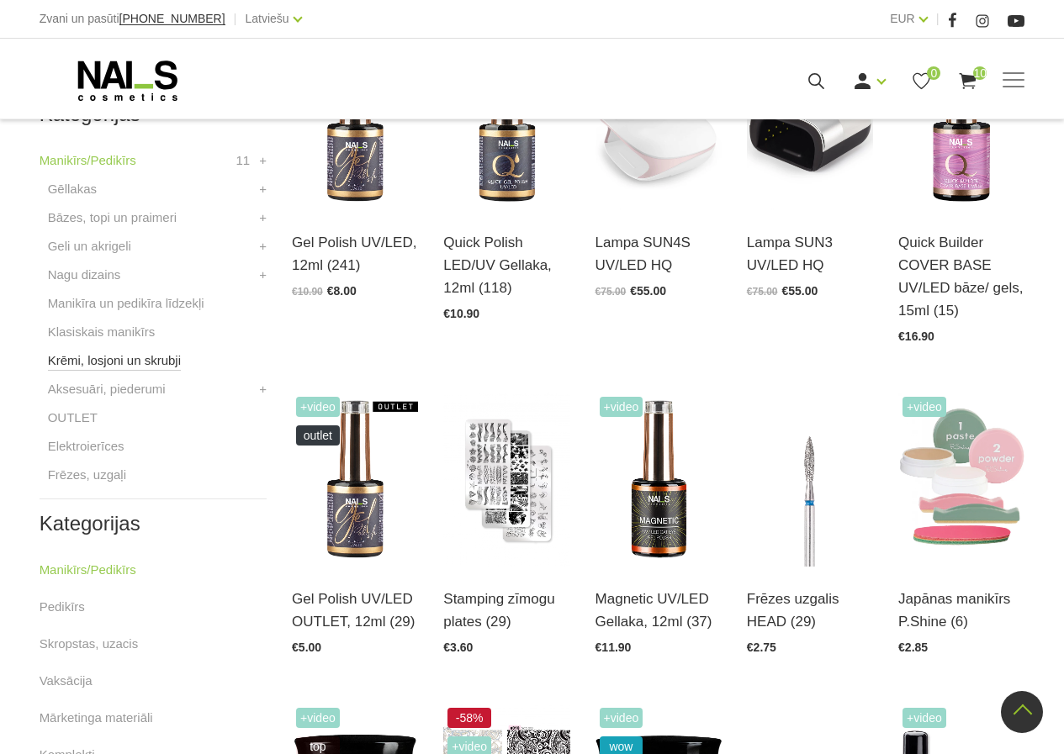
click at [162, 363] on link "Krēmi, losjoni un skrubji" at bounding box center [114, 361] width 133 height 20
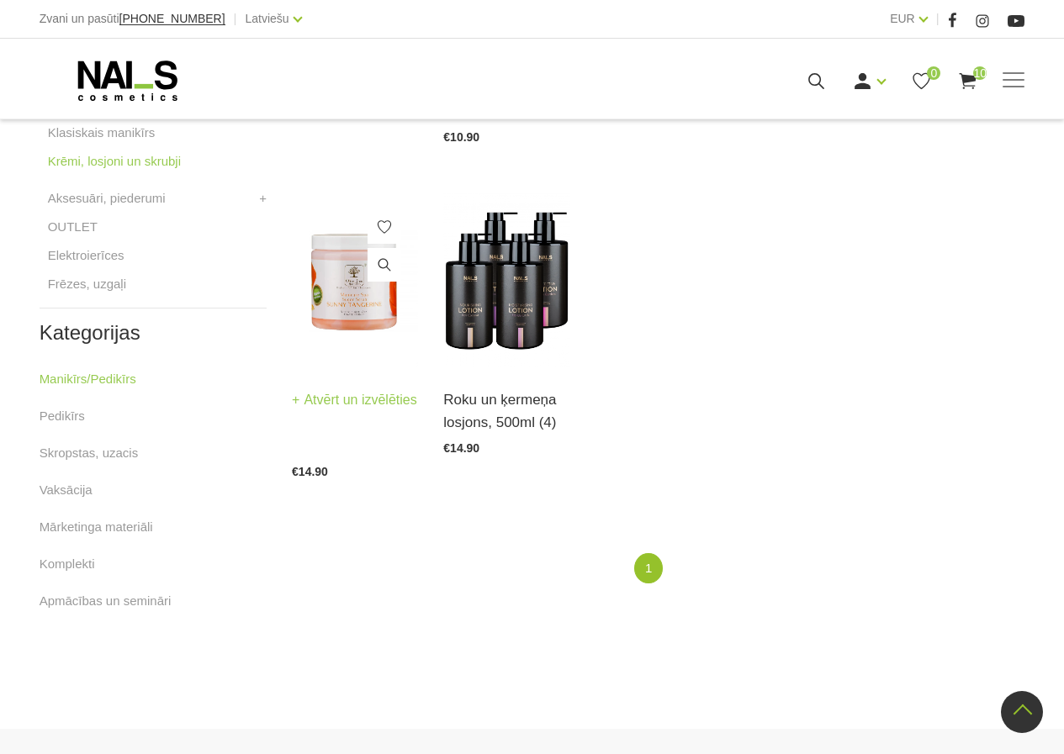
scroll to position [589, 0]
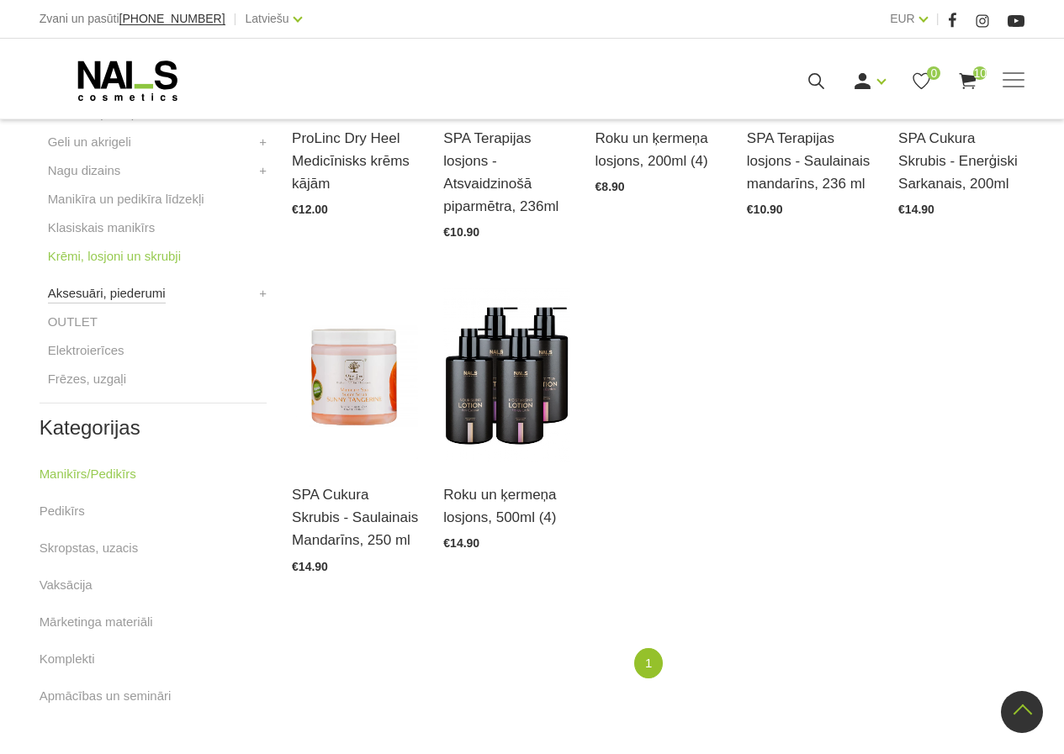
click at [119, 287] on link "Aksesuāri, piederumi" at bounding box center [107, 293] width 118 height 20
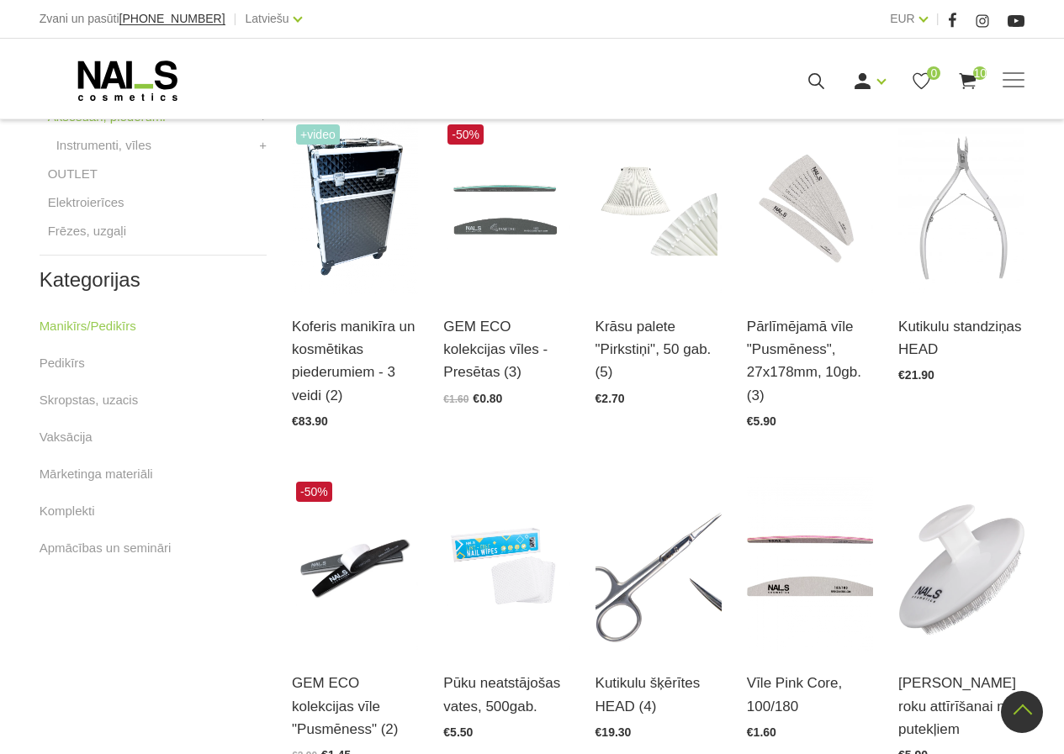
scroll to position [673, 0]
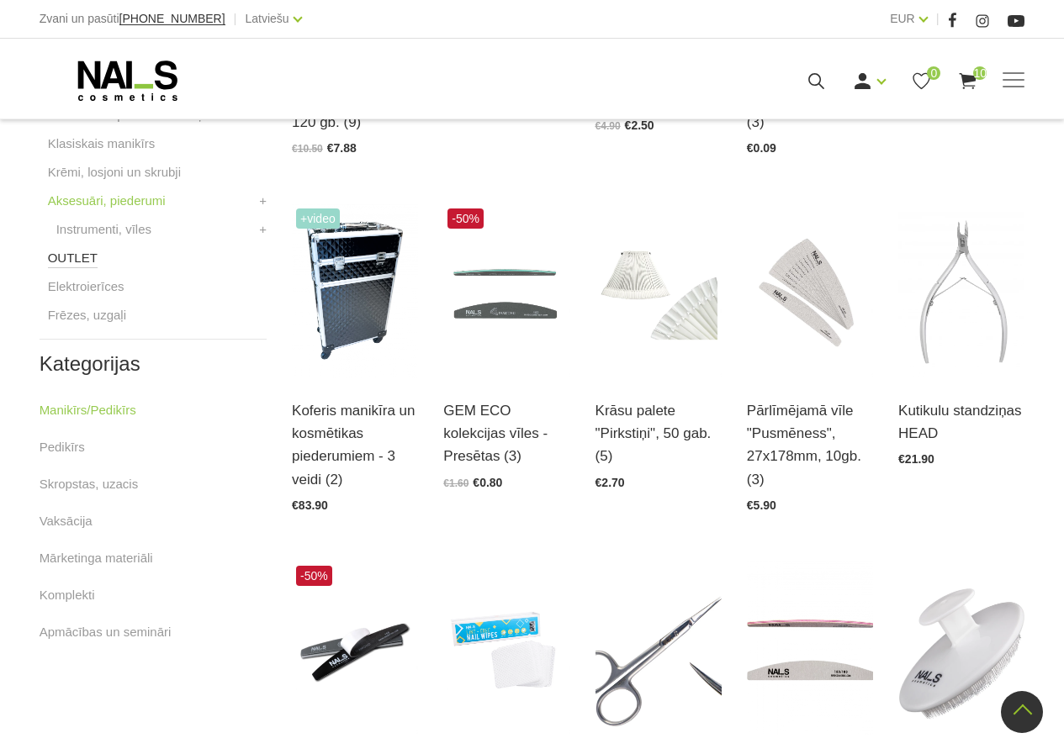
click at [63, 261] on link "OUTLET" at bounding box center [73, 258] width 50 height 20
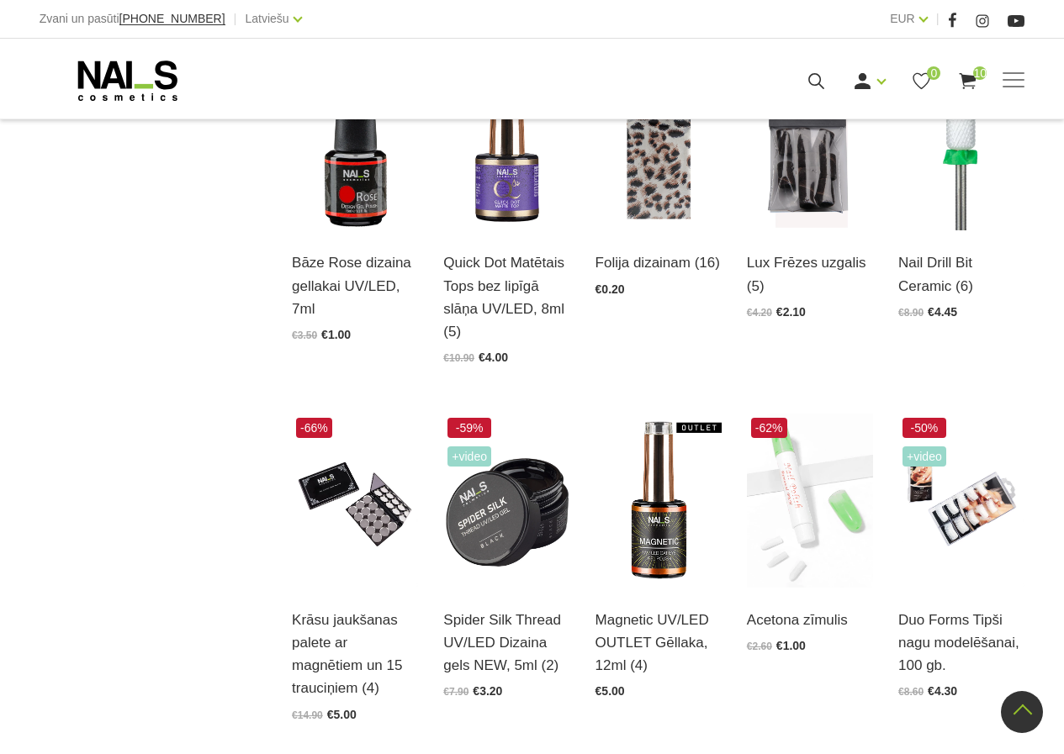
scroll to position [1261, 0]
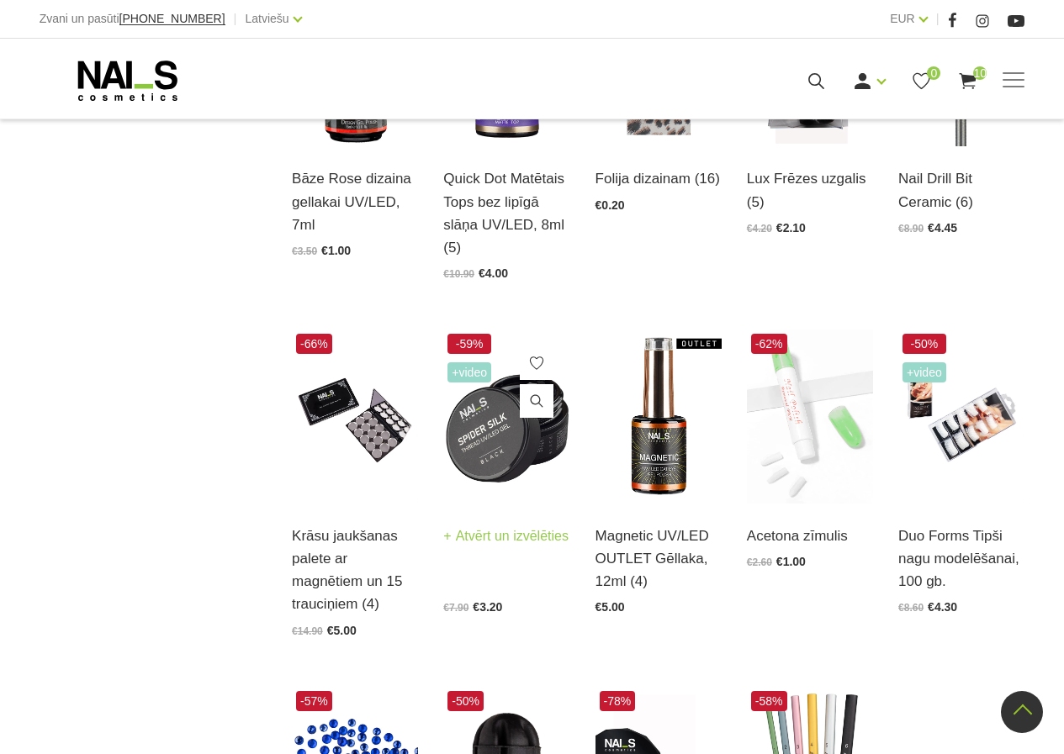
click at [486, 409] on img at bounding box center [506, 417] width 126 height 174
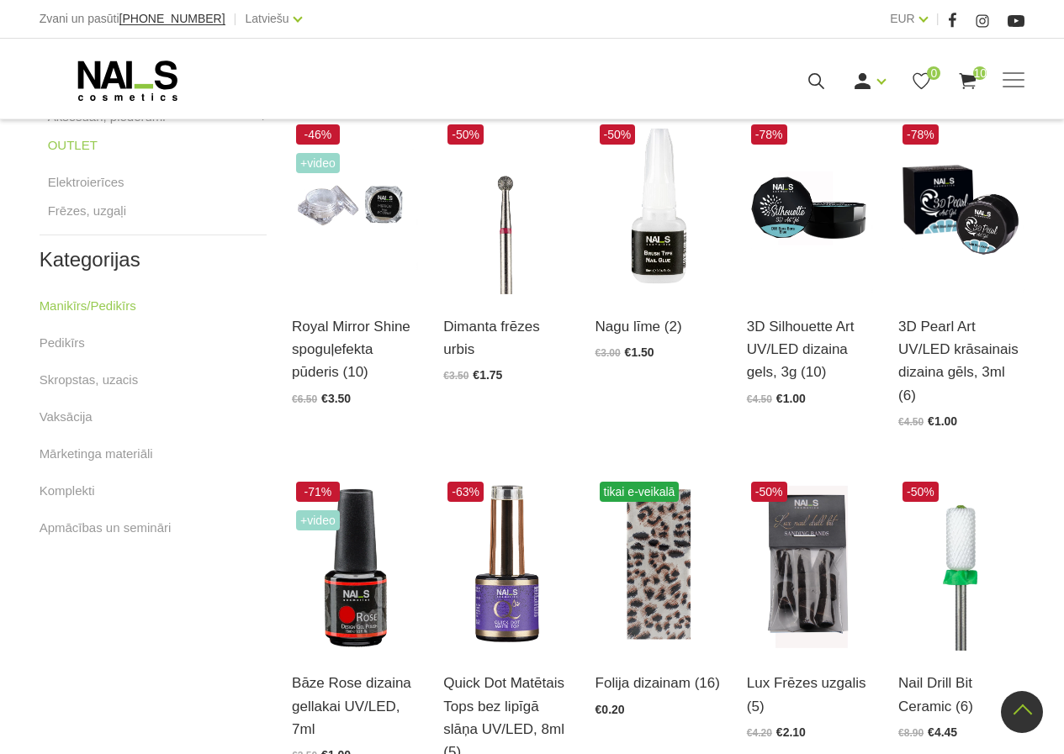
scroll to position [673, 0]
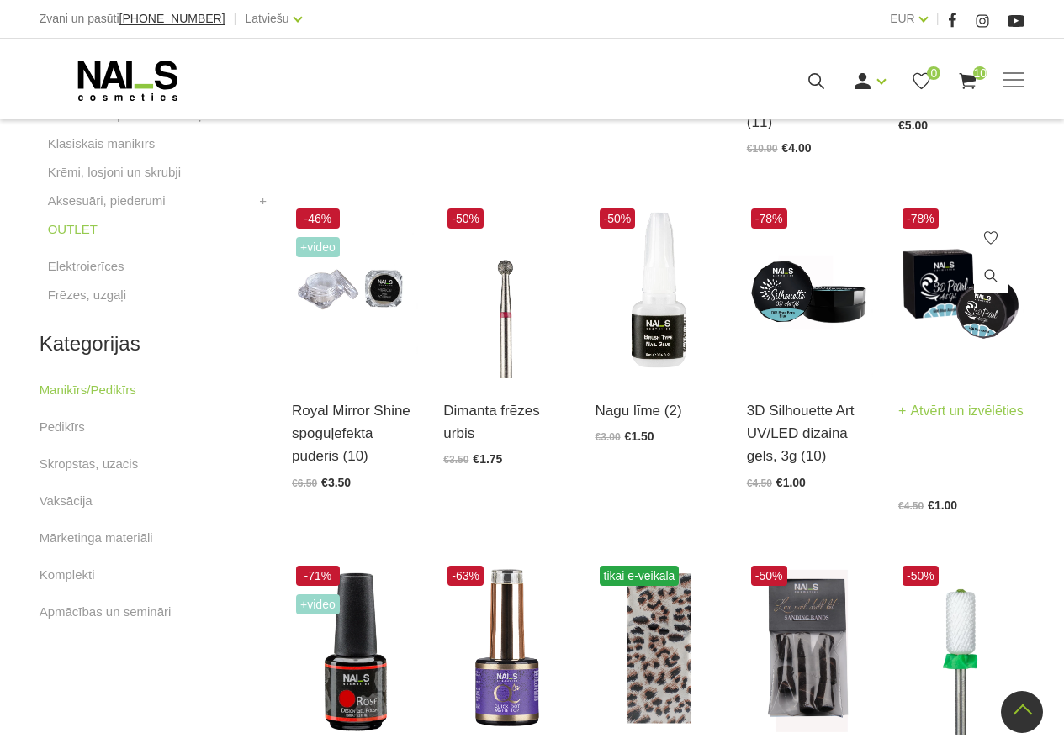
click at [967, 322] on img at bounding box center [961, 291] width 126 height 174
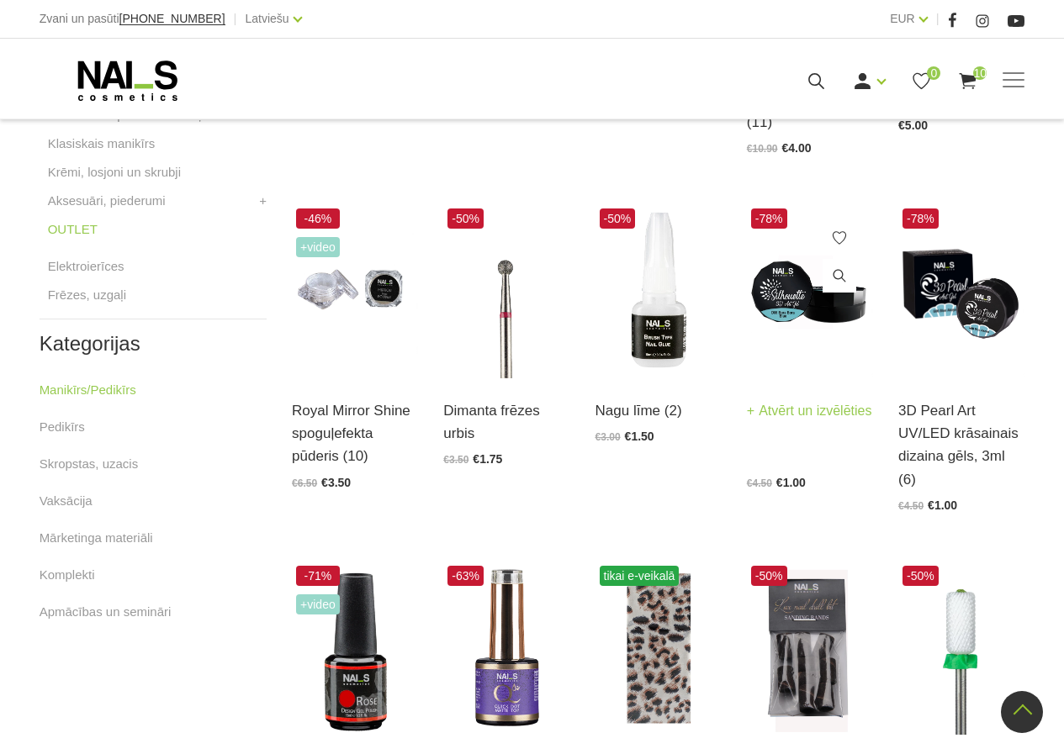
click at [760, 304] on img at bounding box center [810, 291] width 126 height 174
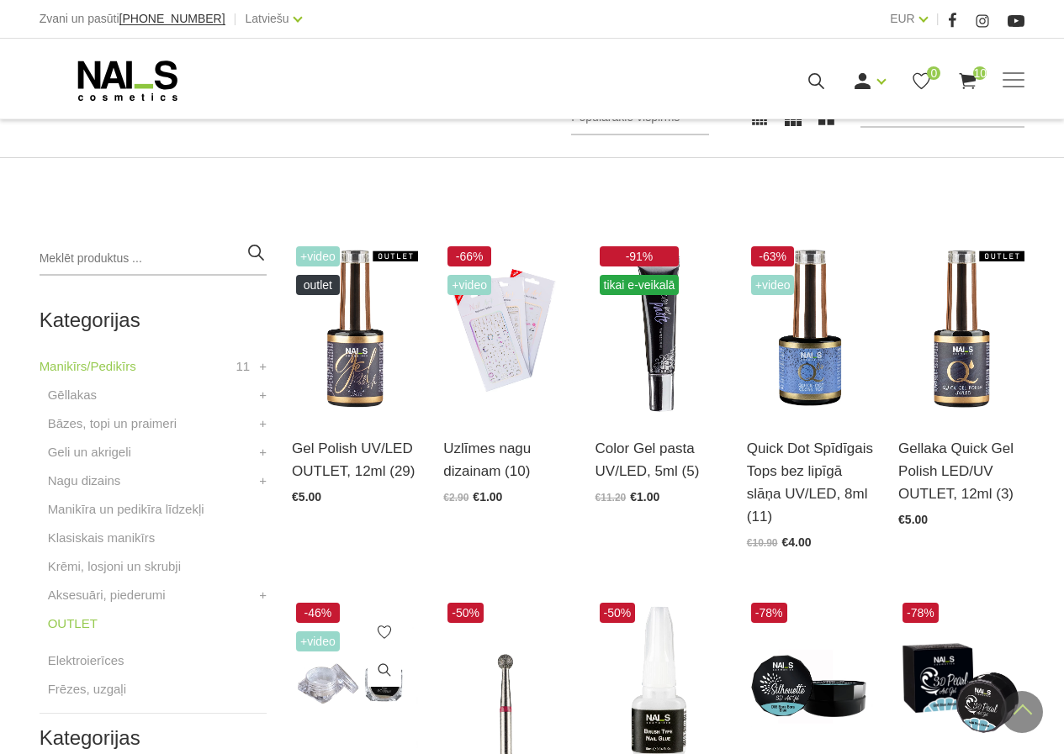
scroll to position [252, 0]
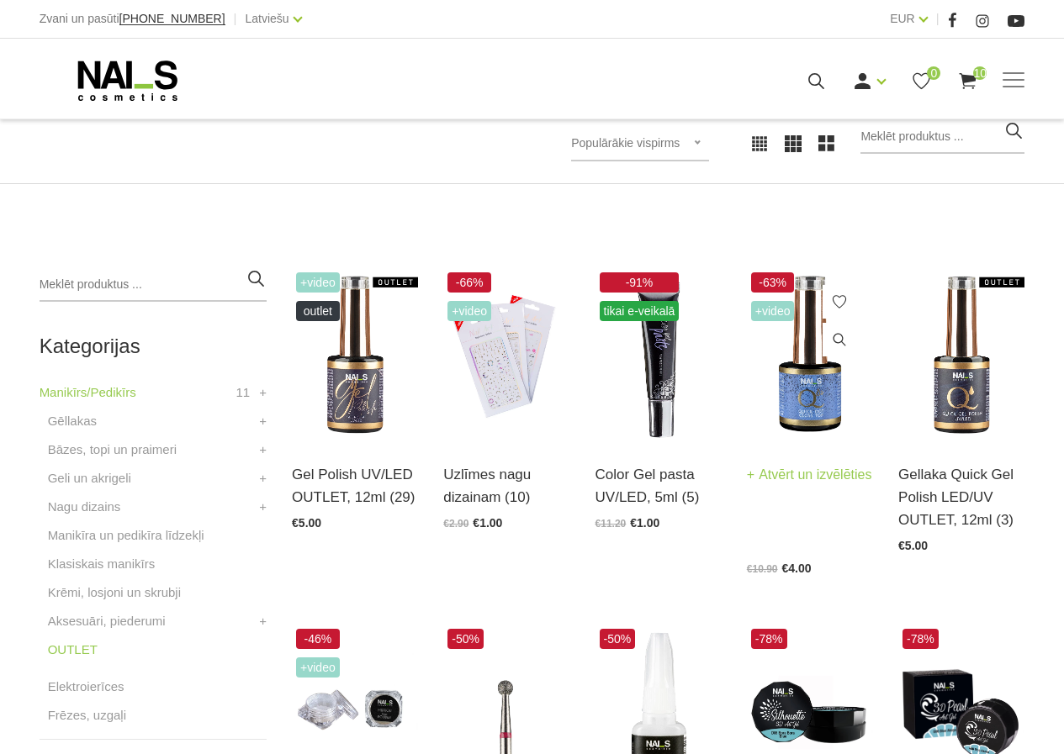
click at [811, 404] on img at bounding box center [810, 355] width 126 height 174
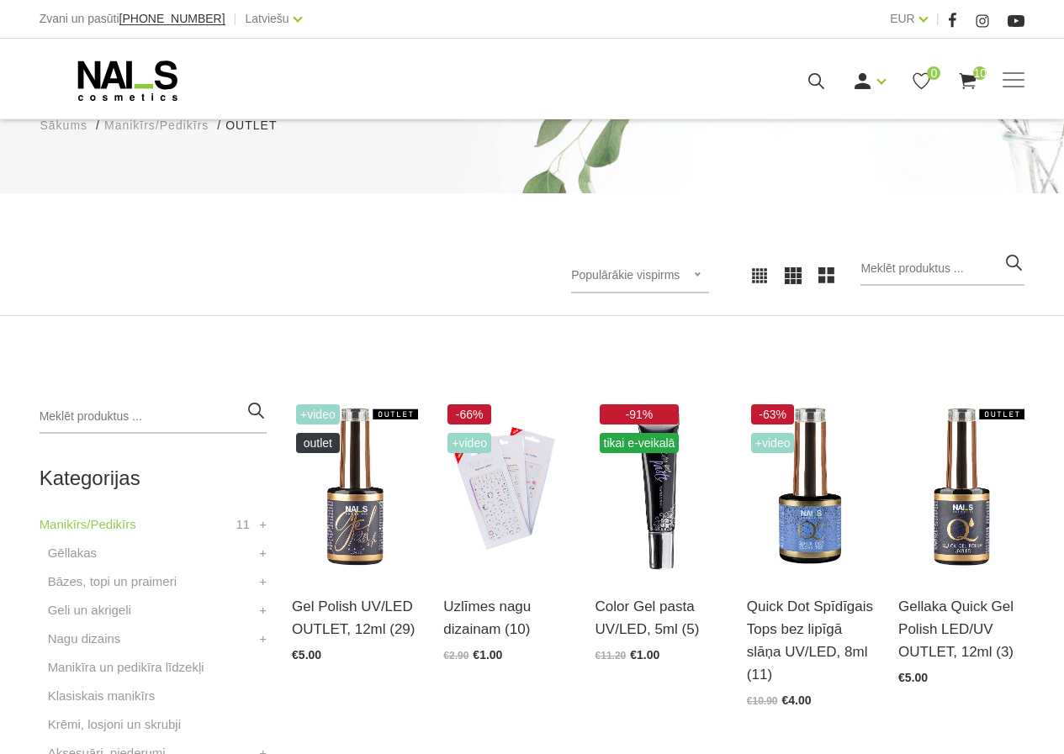
scroll to position [84, 0]
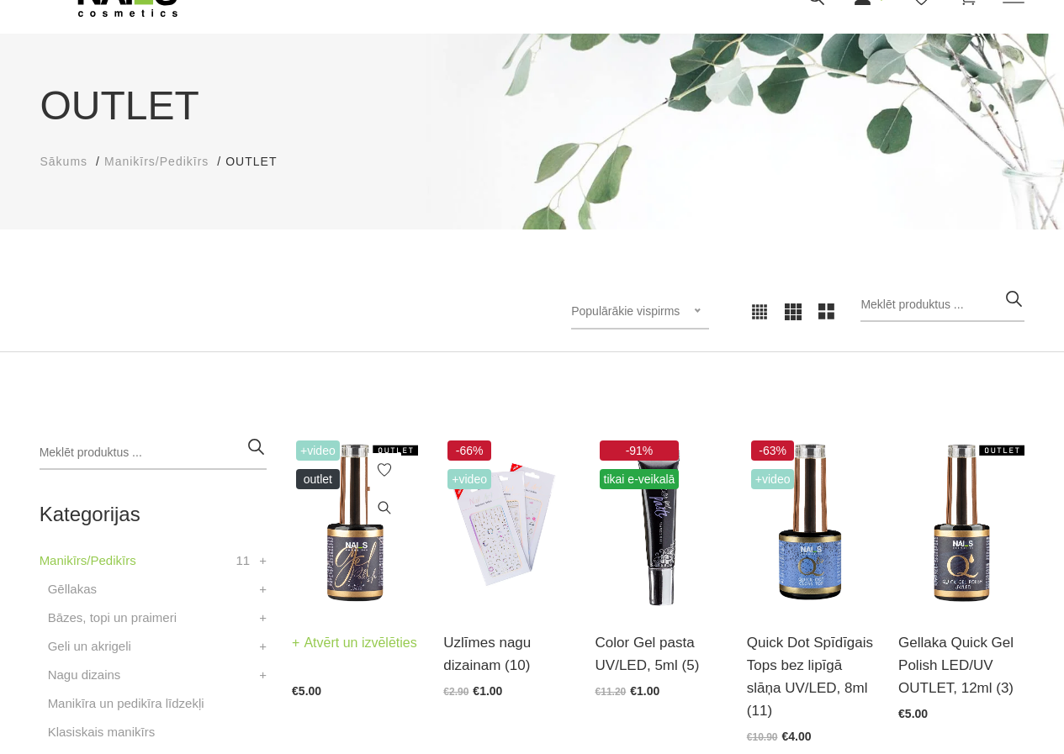
click at [334, 557] on img at bounding box center [355, 523] width 126 height 174
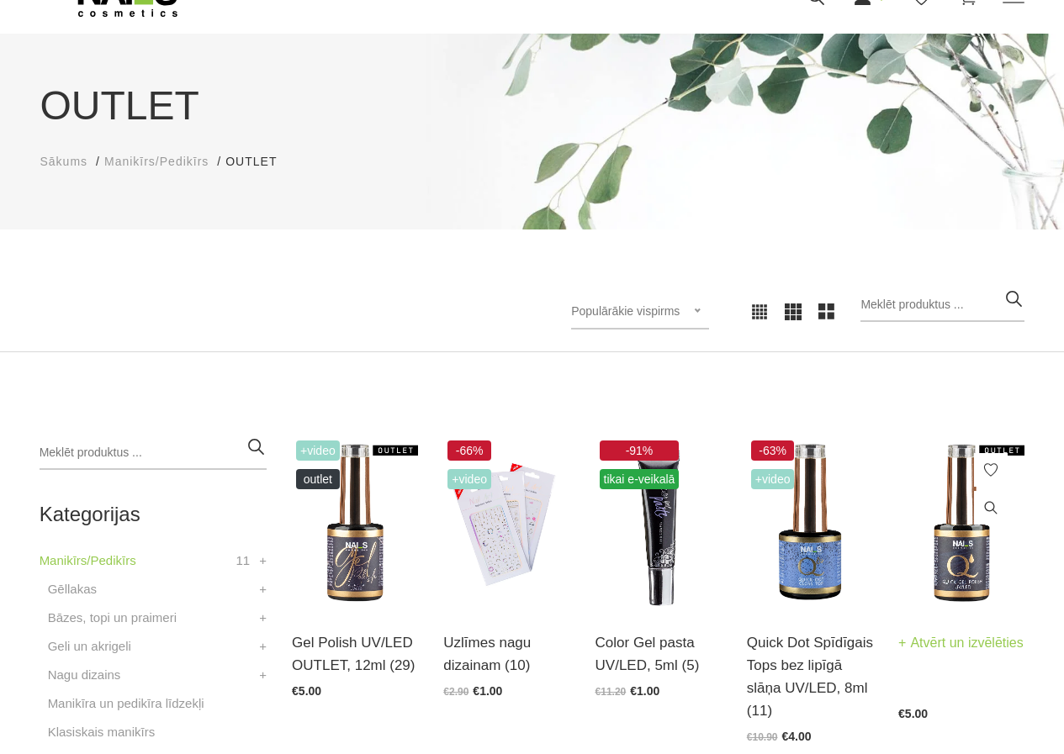
click at [953, 567] on img at bounding box center [961, 523] width 126 height 174
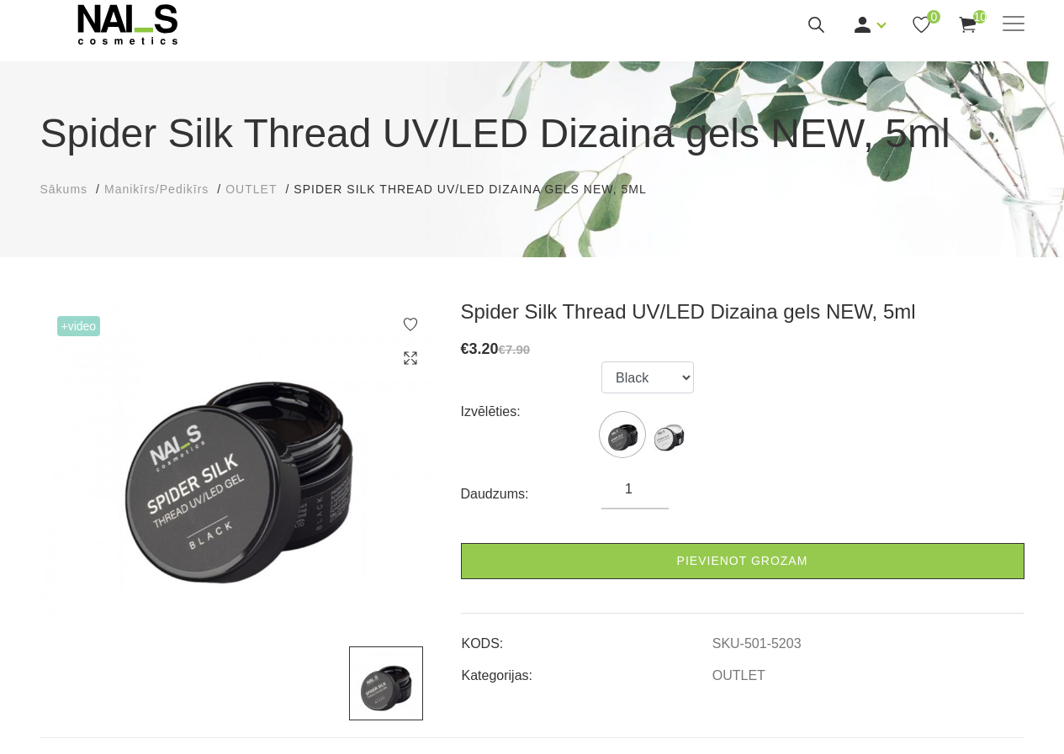
scroll to position [84, 0]
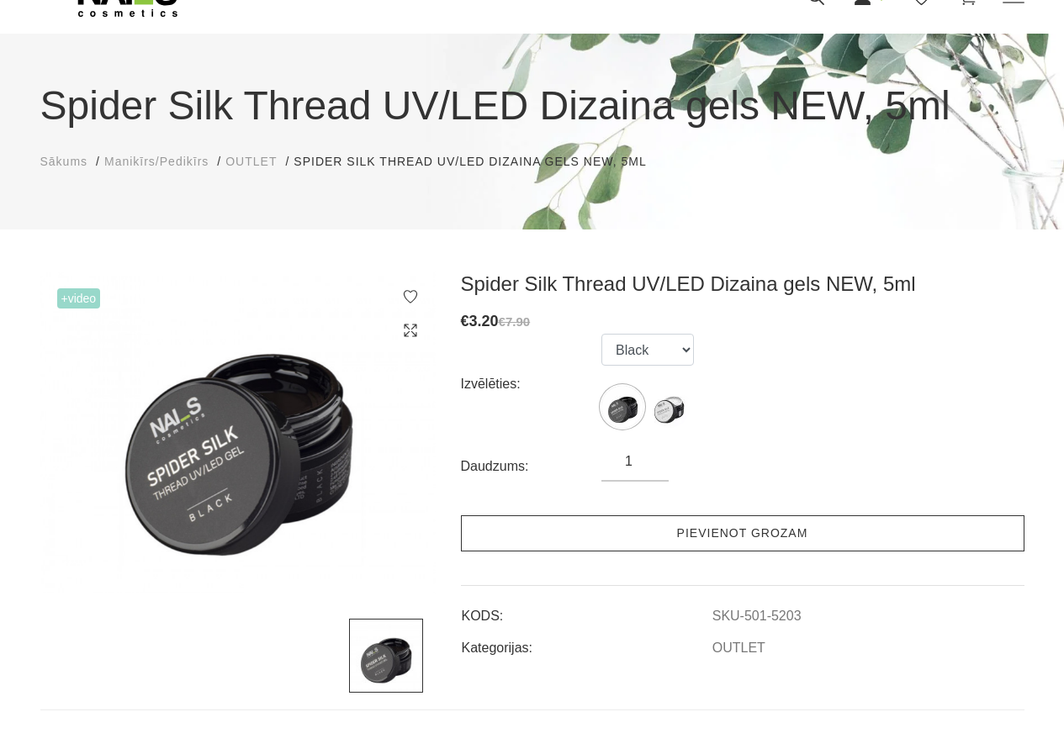
click at [675, 535] on link "Pievienot grozam" at bounding box center [742, 533] width 563 height 36
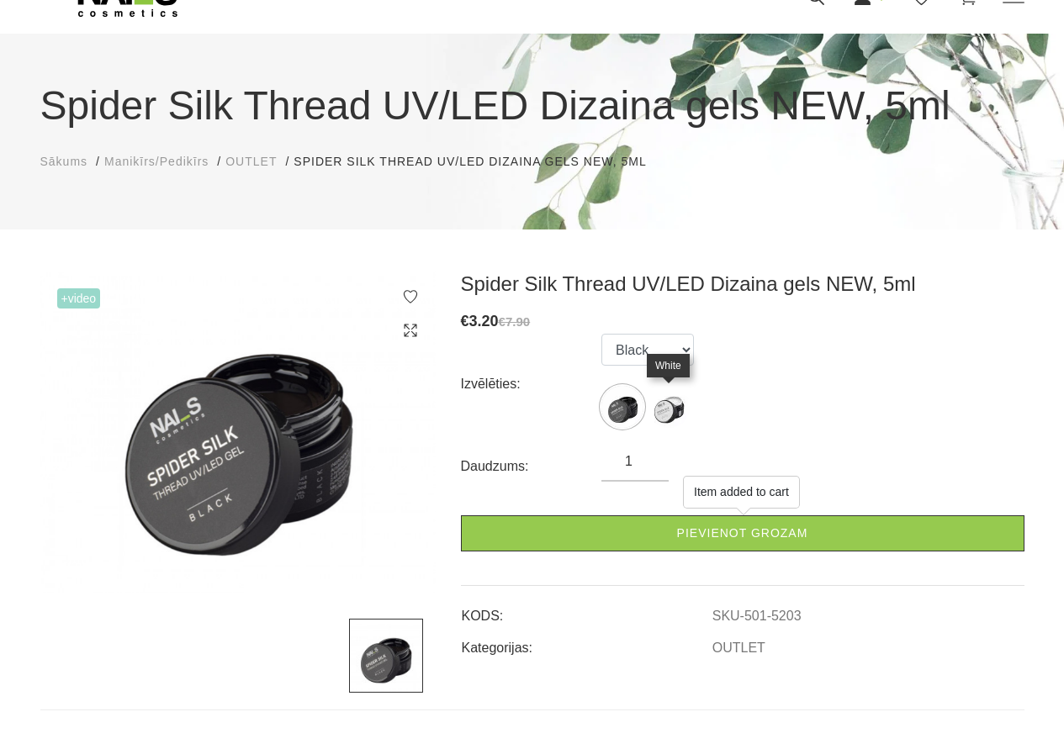
click at [673, 412] on img at bounding box center [668, 407] width 42 height 42
select select "5204"
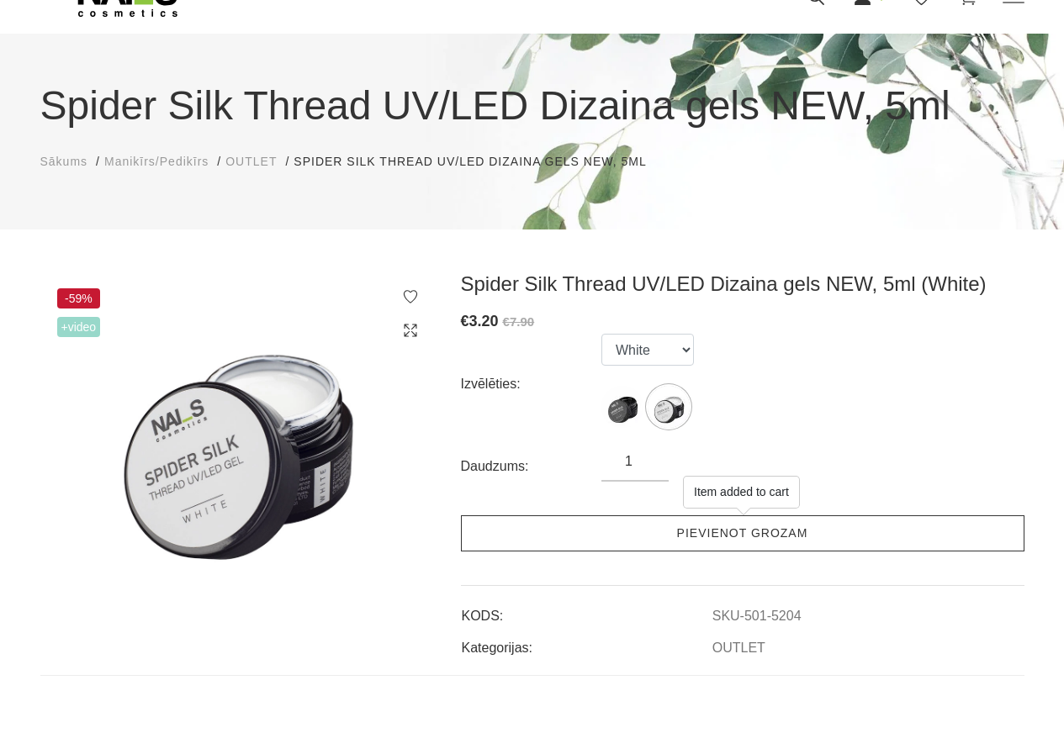
click at [682, 531] on link "Pievienot grozam" at bounding box center [742, 533] width 563 height 36
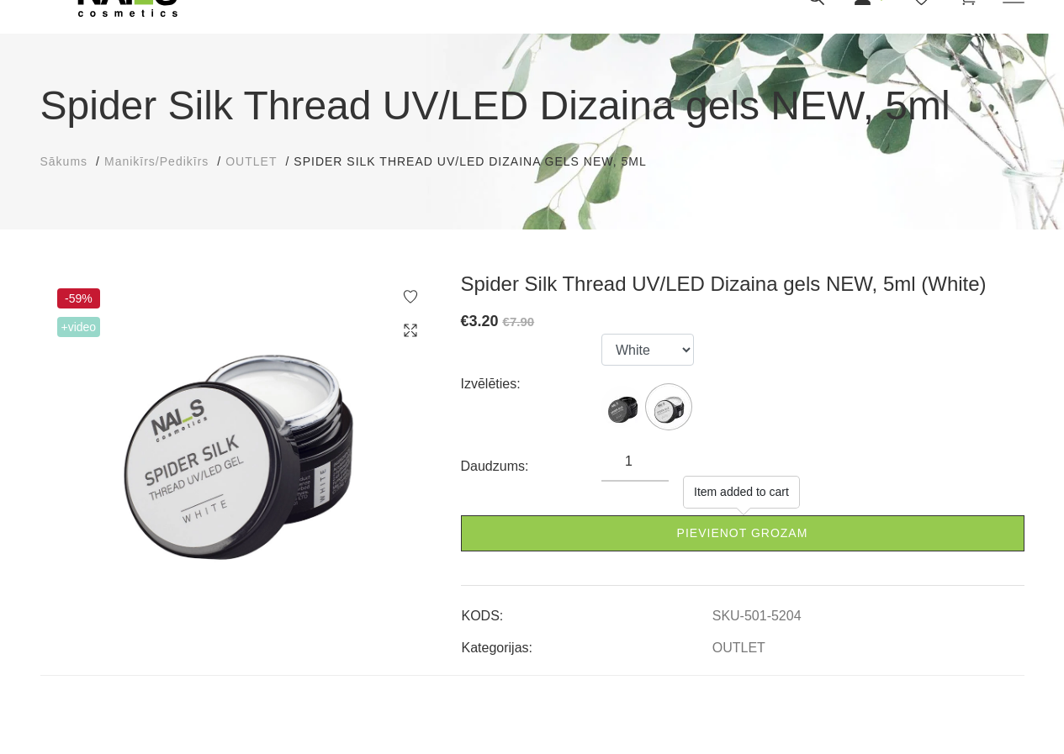
click at [777, 392] on div "Izvēlēties: Black White" at bounding box center [742, 384] width 563 height 101
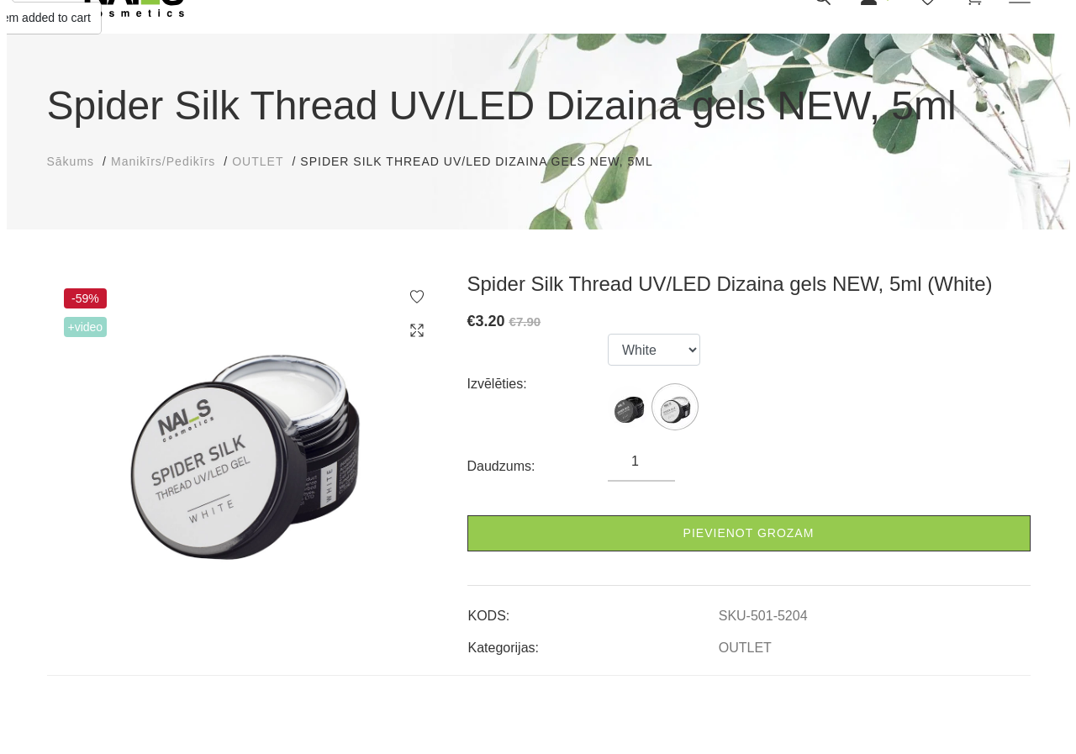
scroll to position [0, 0]
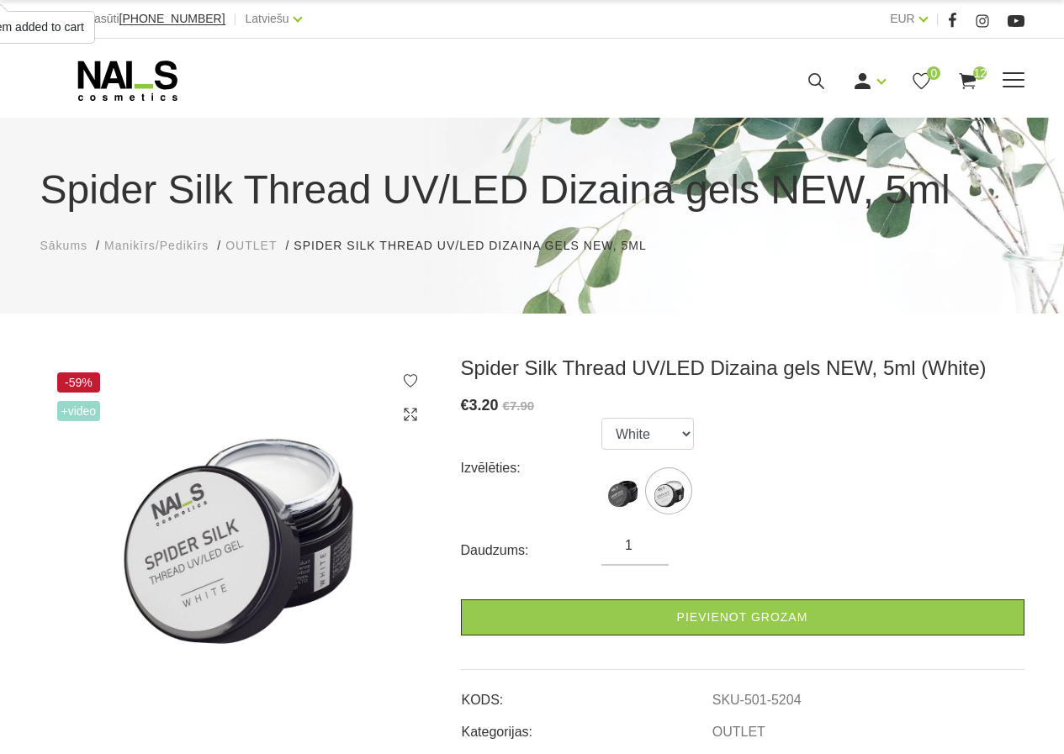
click at [967, 89] on icon at bounding box center [967, 81] width 21 height 21
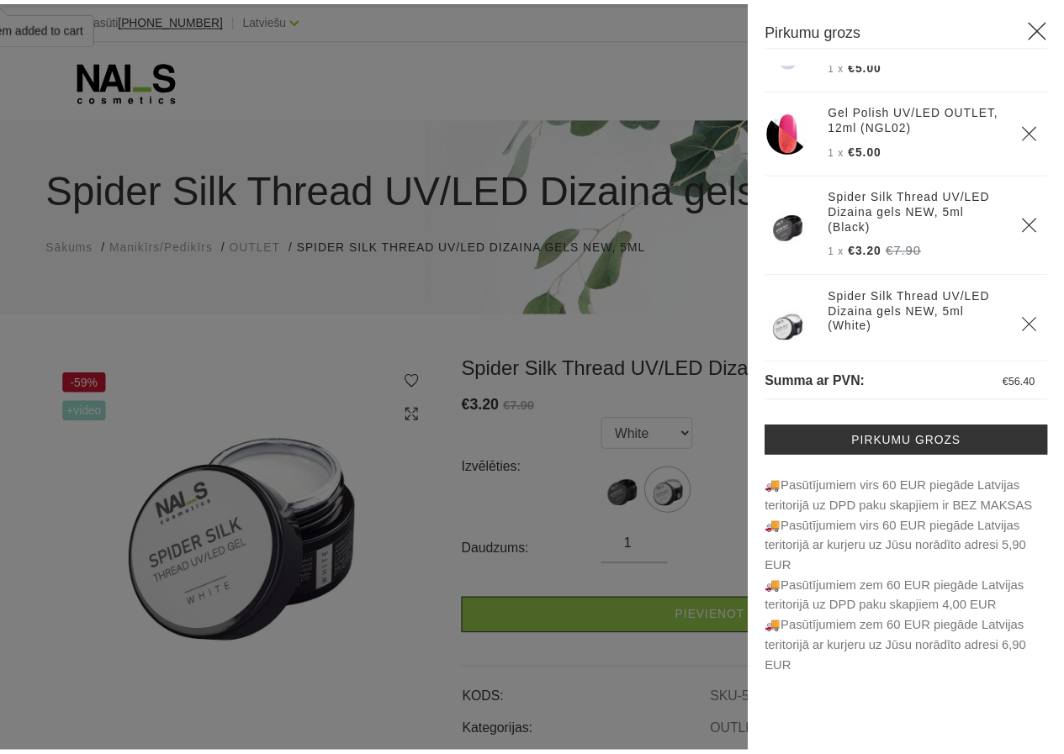
scroll to position [770, 0]
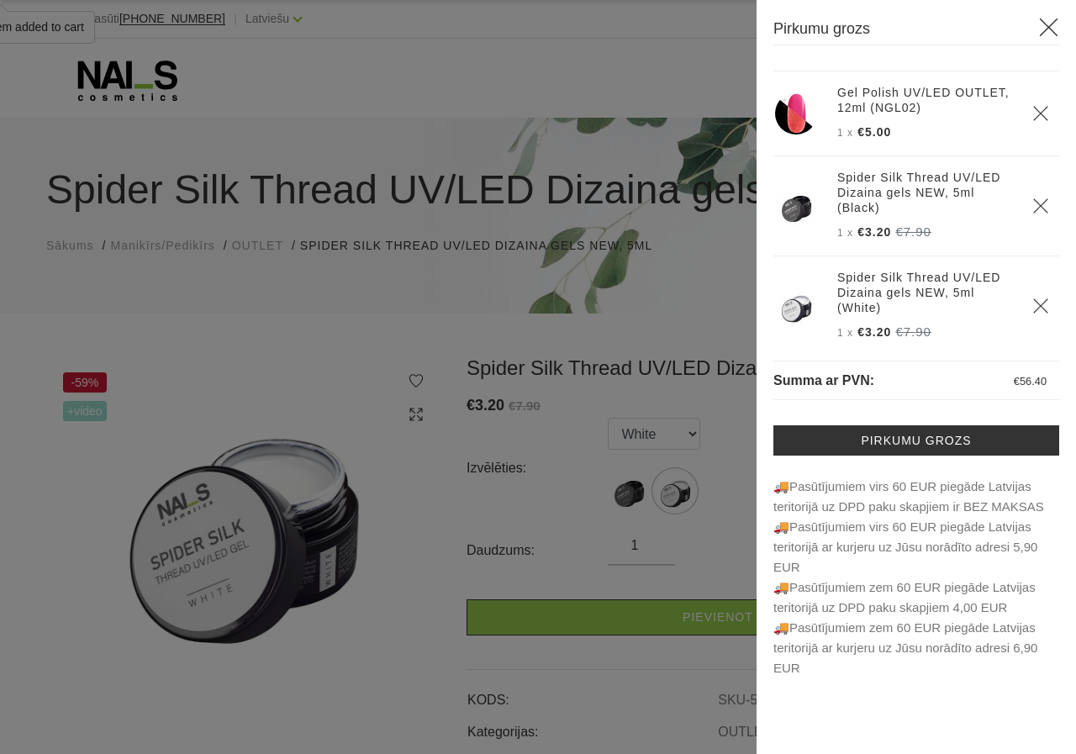
click at [1043, 22] on icon at bounding box center [1048, 27] width 21 height 21
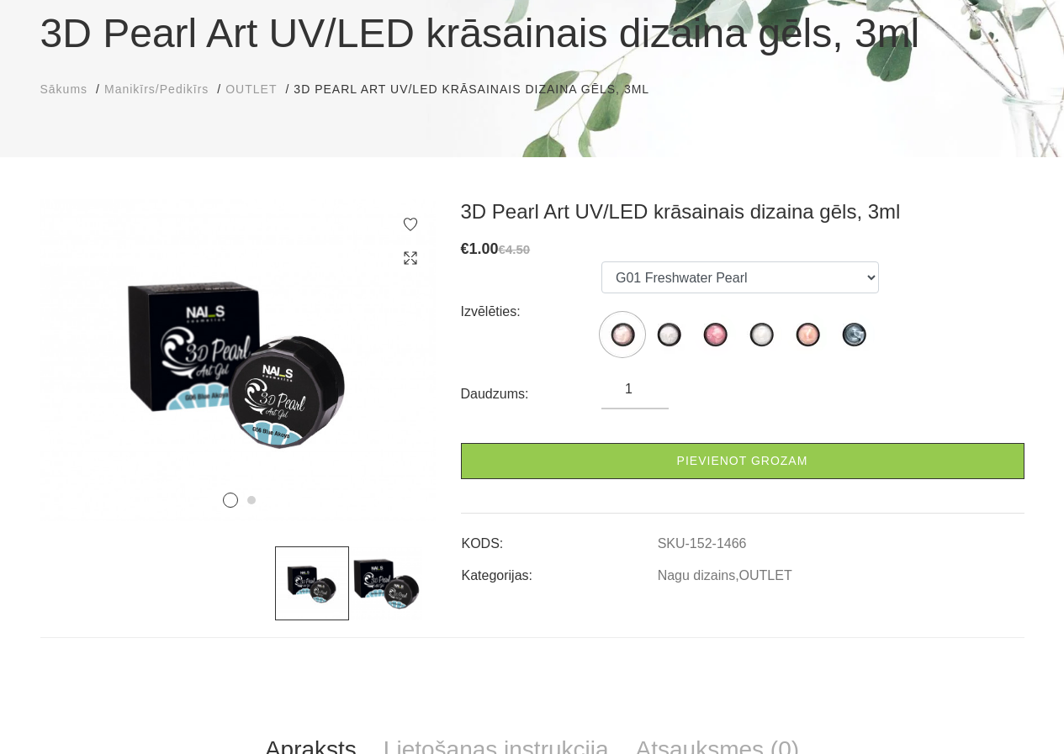
scroll to position [168, 0]
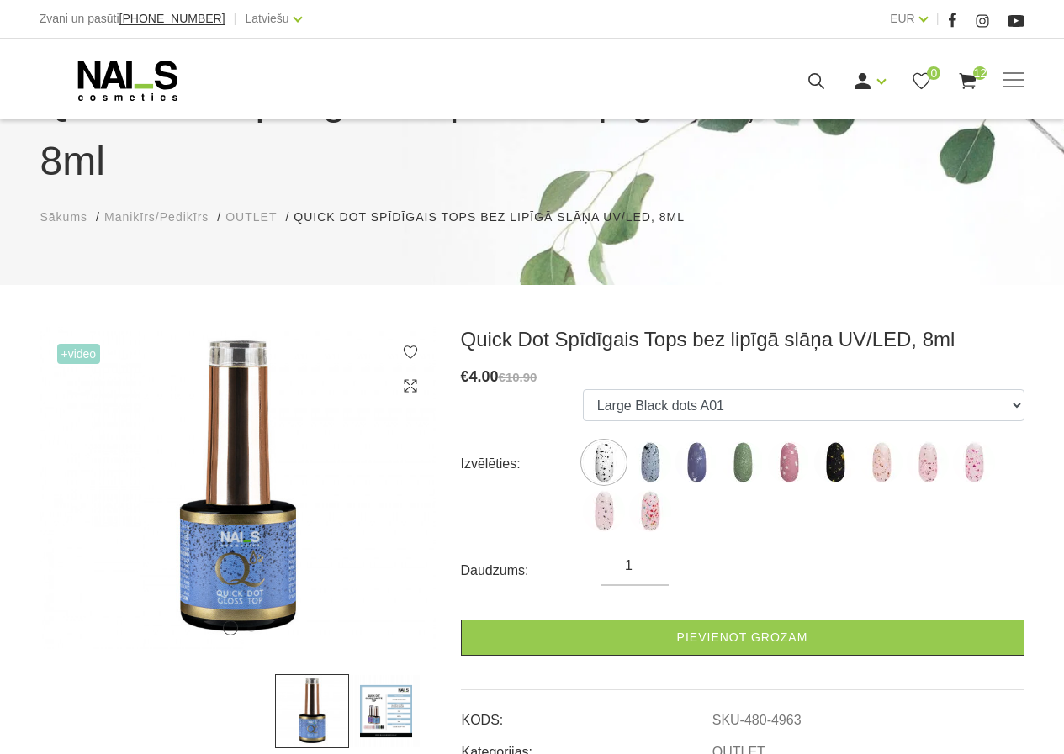
scroll to position [168, 0]
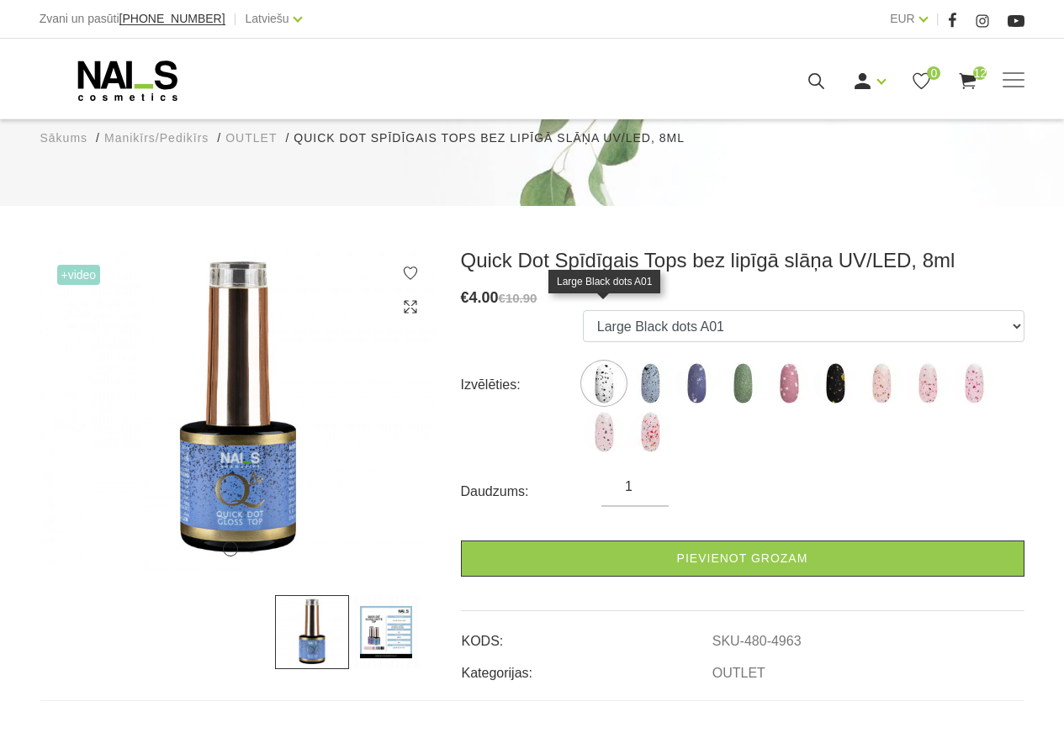
click at [599, 362] on img at bounding box center [604, 383] width 42 height 42
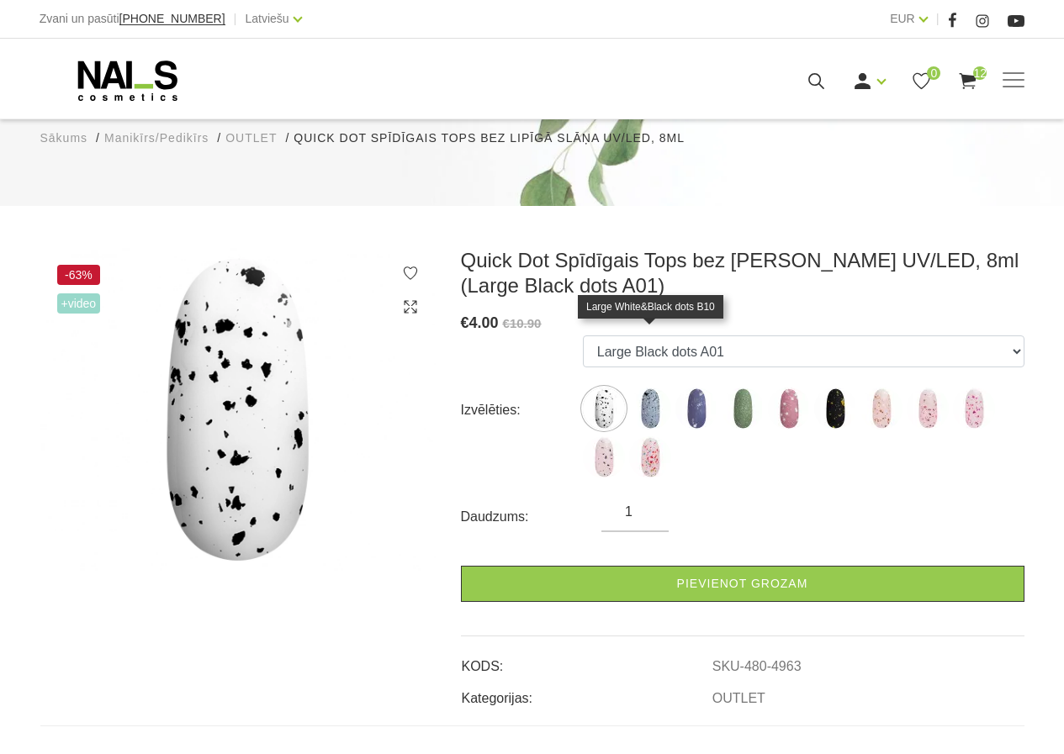
click at [656, 388] on img at bounding box center [650, 409] width 42 height 42
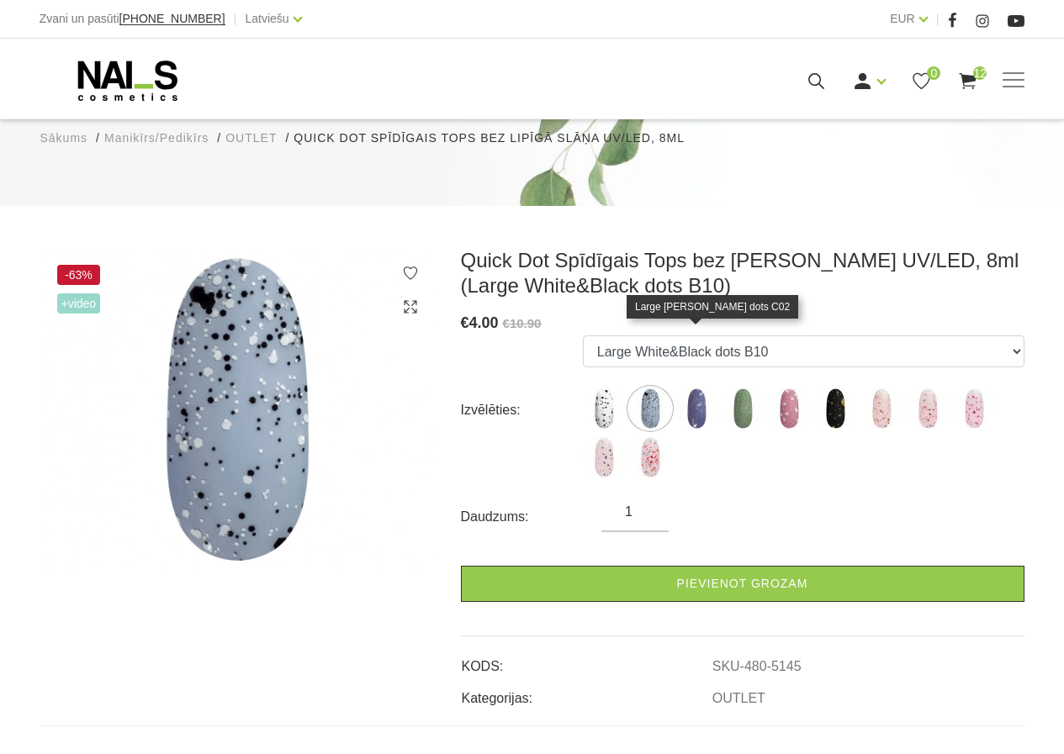
click at [702, 388] on img at bounding box center [696, 409] width 42 height 42
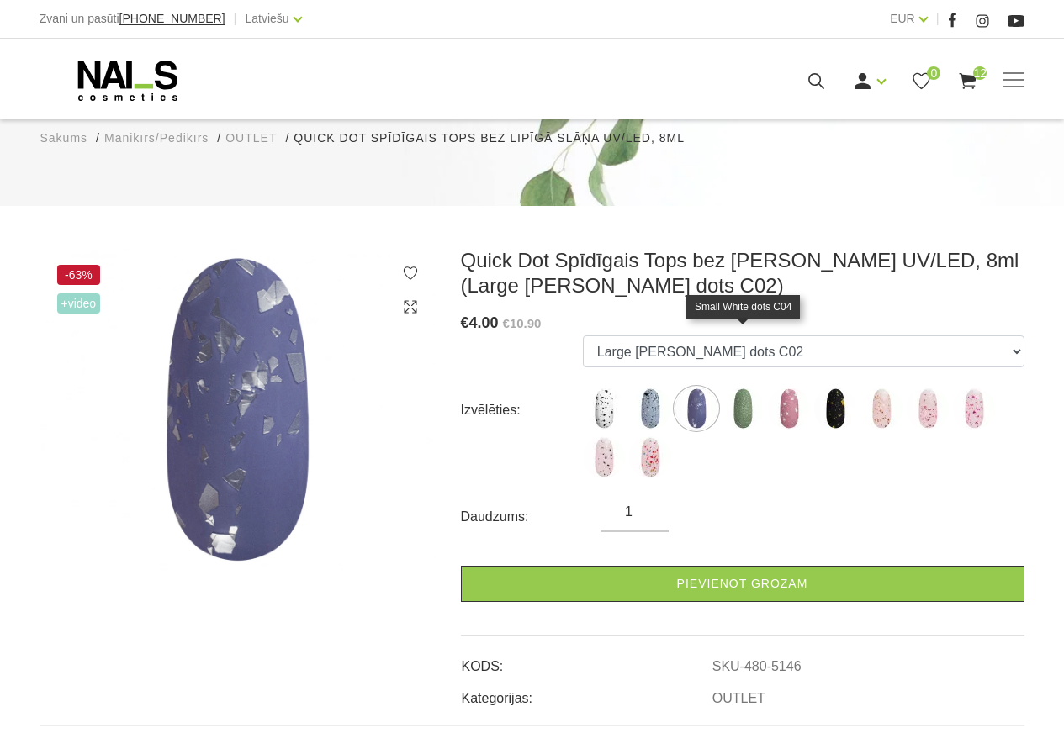
click at [732, 388] on img at bounding box center [742, 409] width 42 height 42
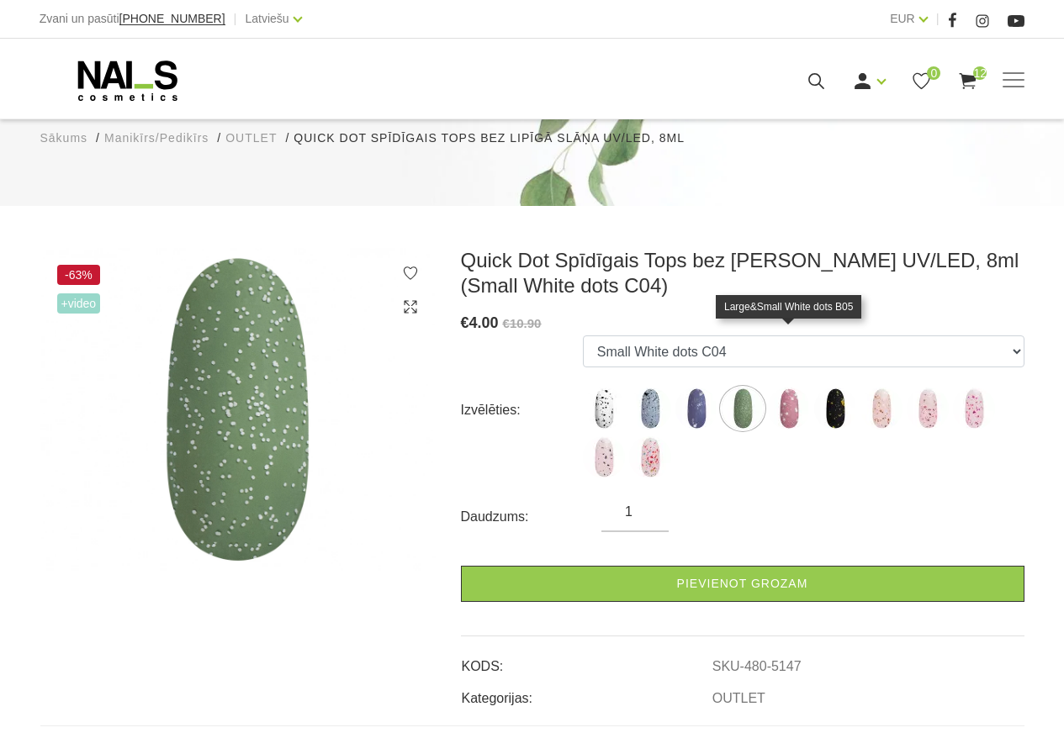
click at [786, 388] on img at bounding box center [789, 409] width 42 height 42
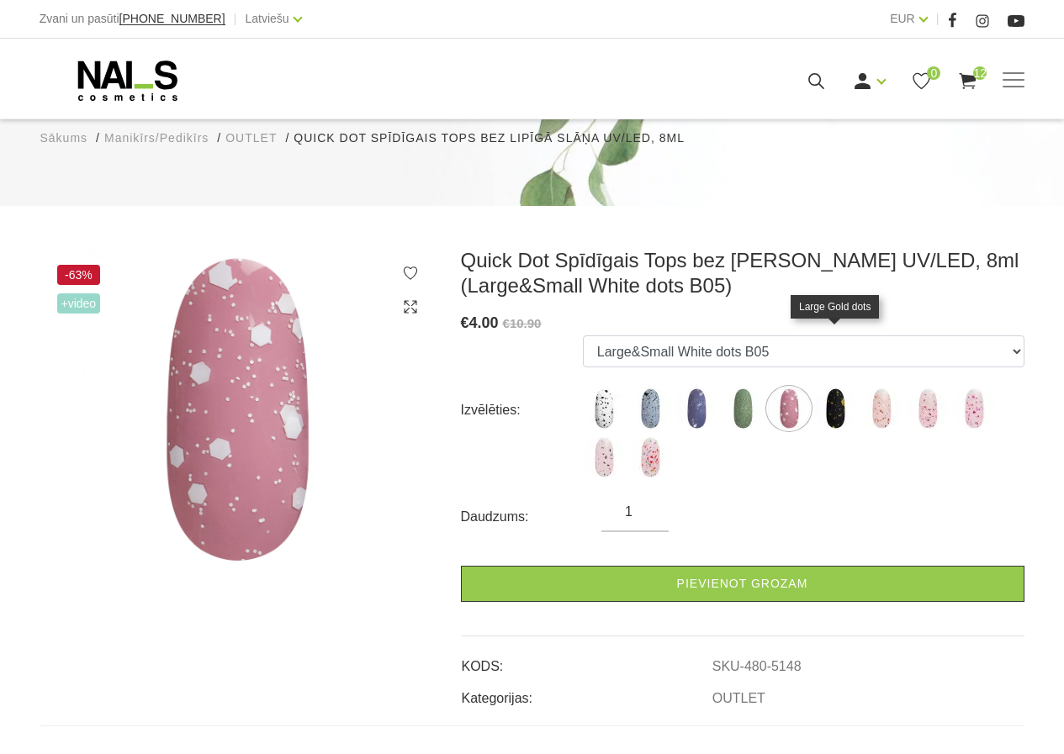
click at [826, 388] on img at bounding box center [835, 409] width 42 height 42
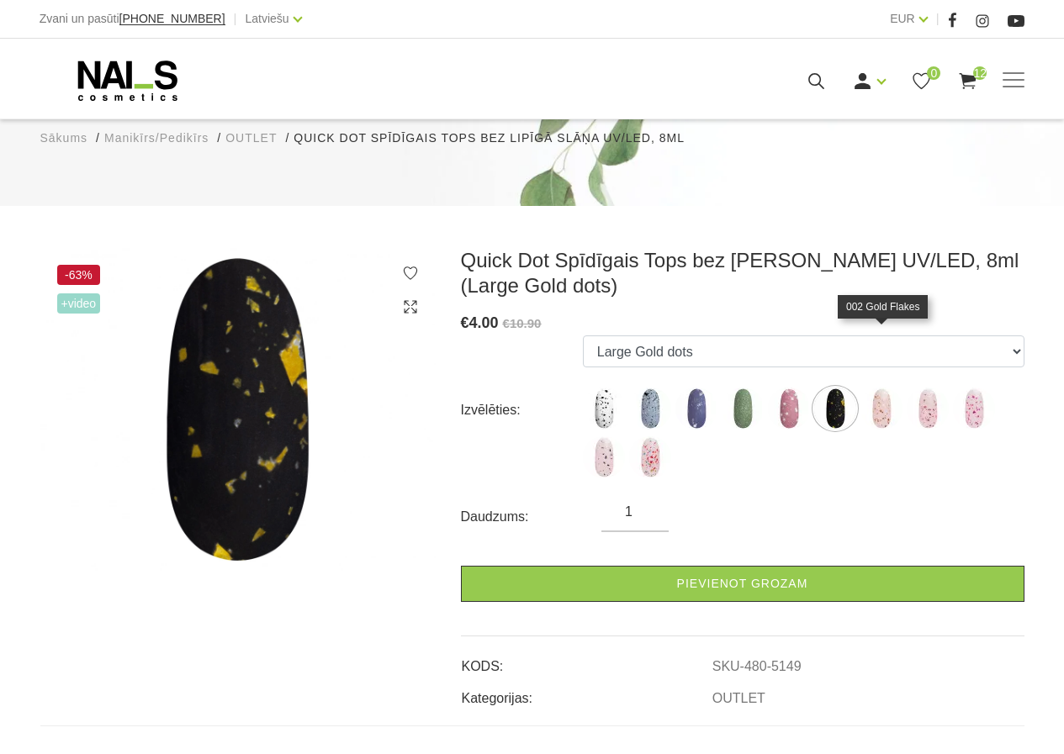
click at [876, 388] on img at bounding box center [881, 409] width 42 height 42
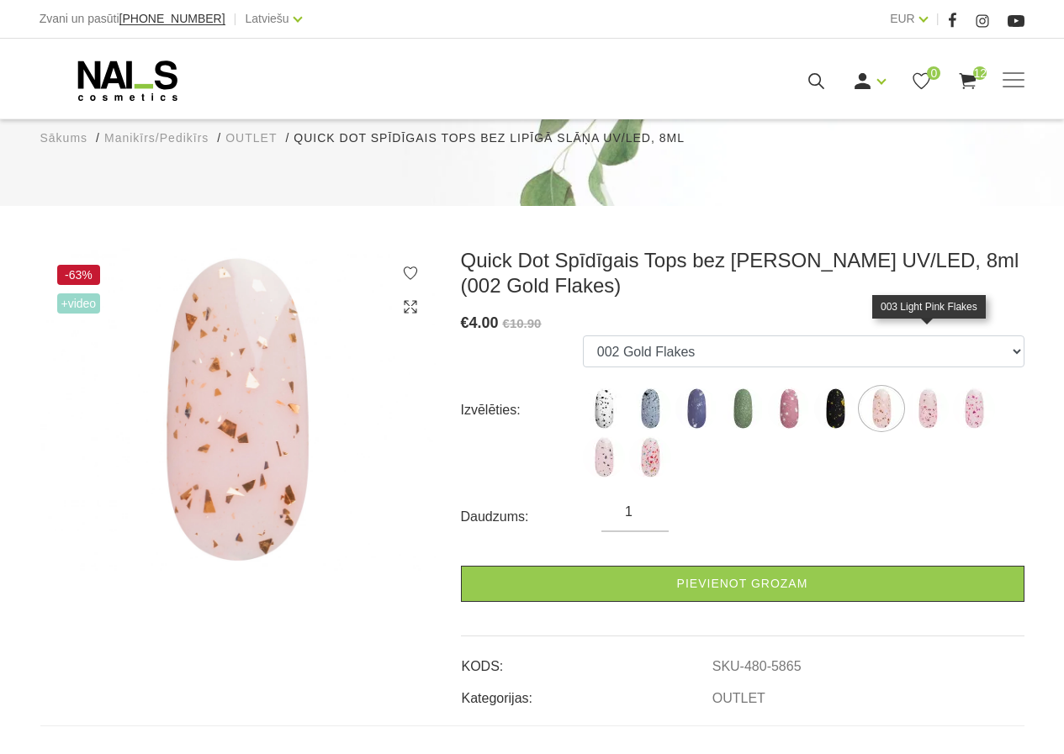
click at [939, 388] on img at bounding box center [927, 409] width 42 height 42
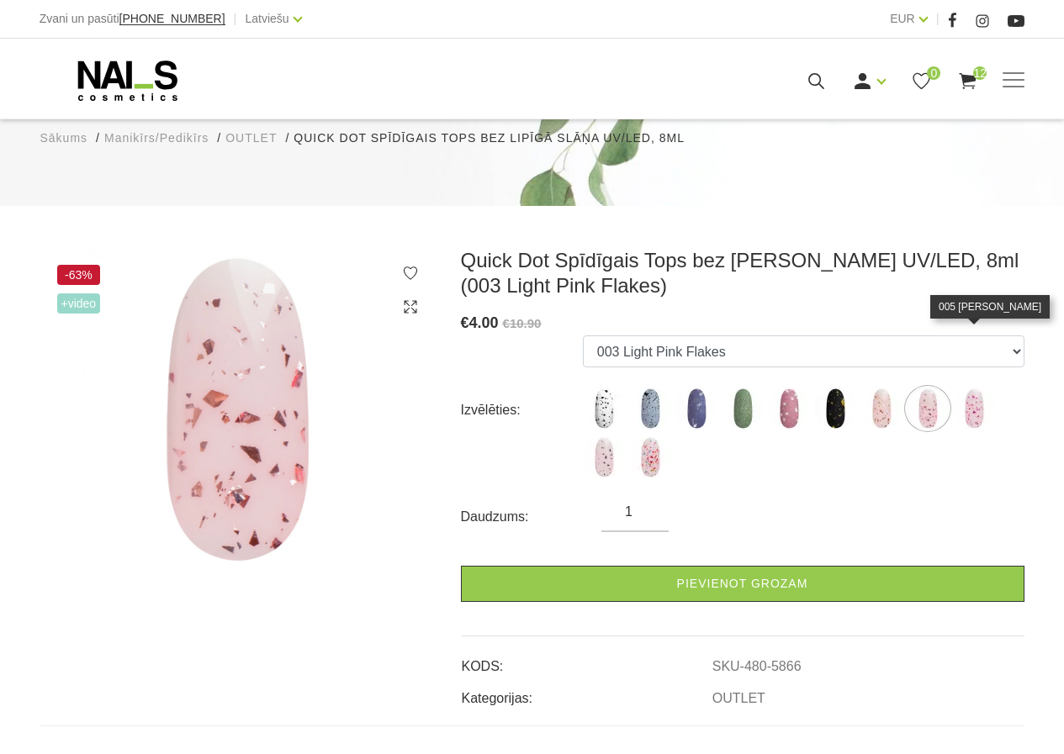
click at [964, 388] on img at bounding box center [974, 409] width 42 height 42
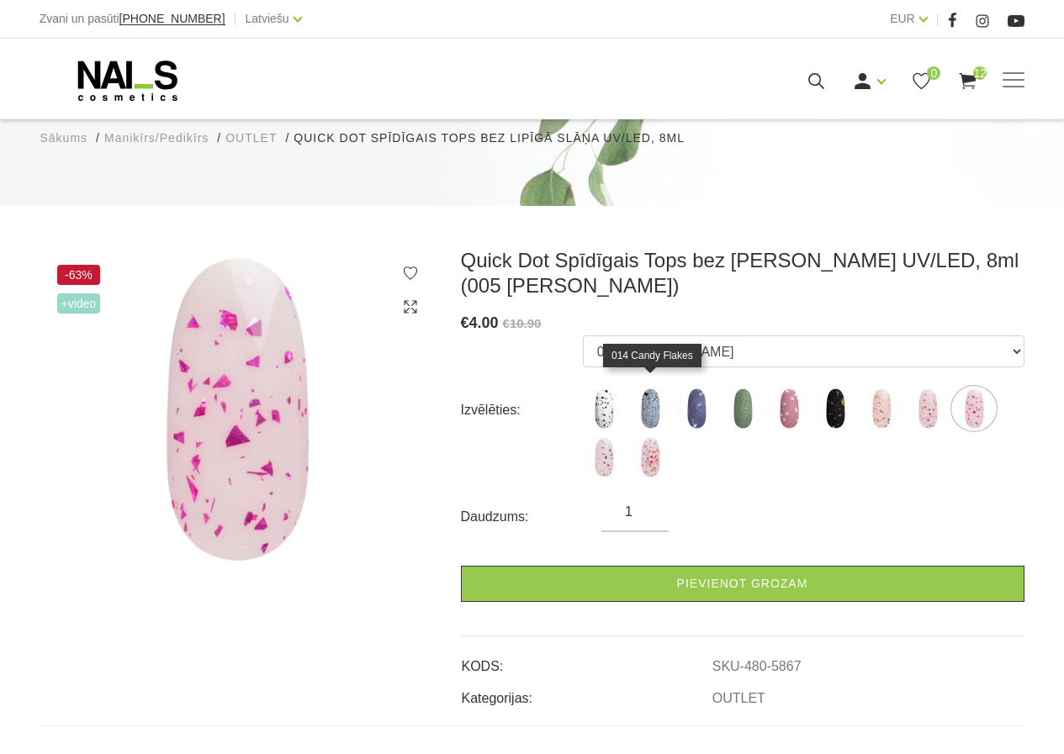
click at [660, 436] on img at bounding box center [650, 457] width 42 height 42
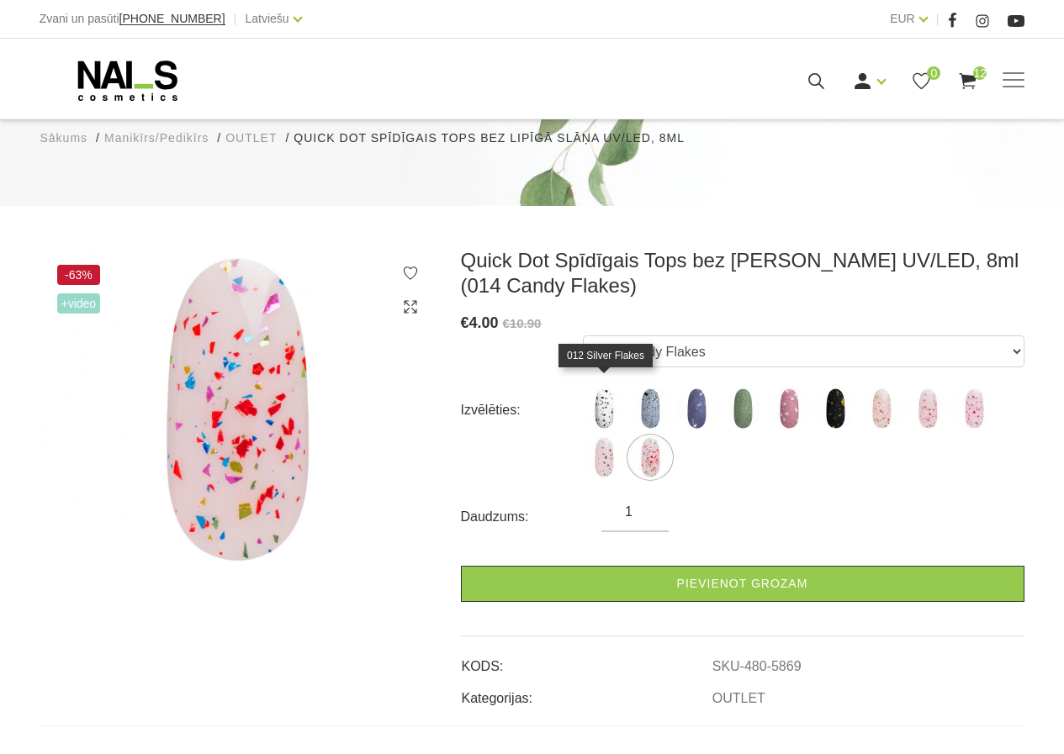
click at [595, 436] on img at bounding box center [604, 457] width 42 height 42
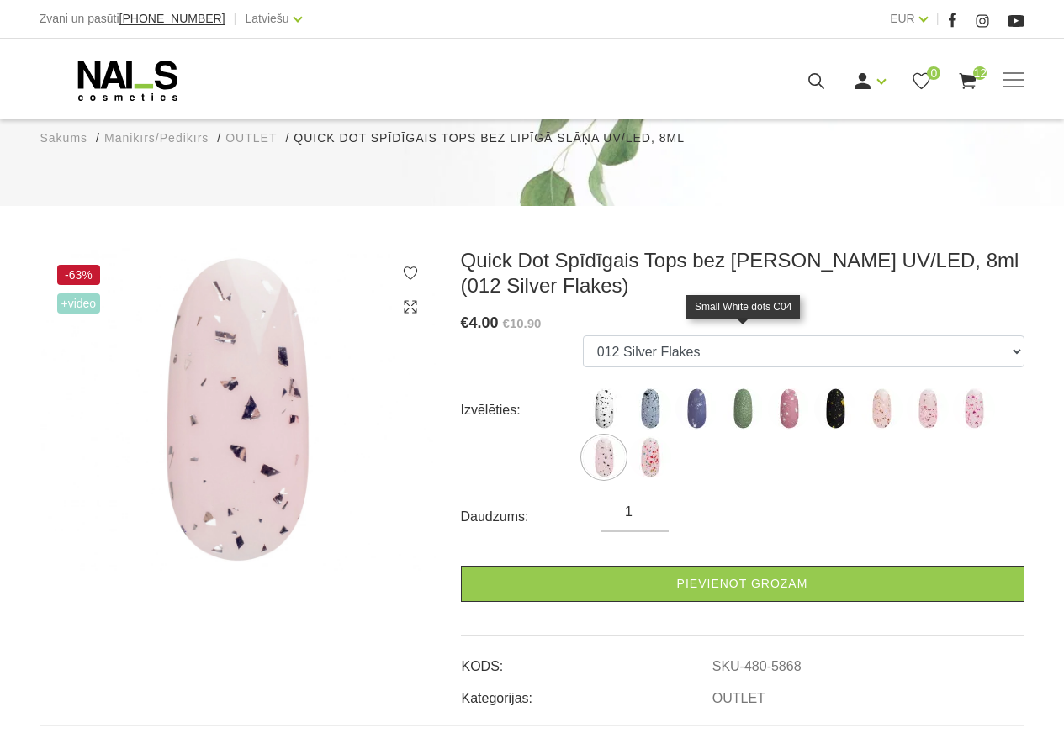
click at [752, 388] on img at bounding box center [742, 409] width 42 height 42
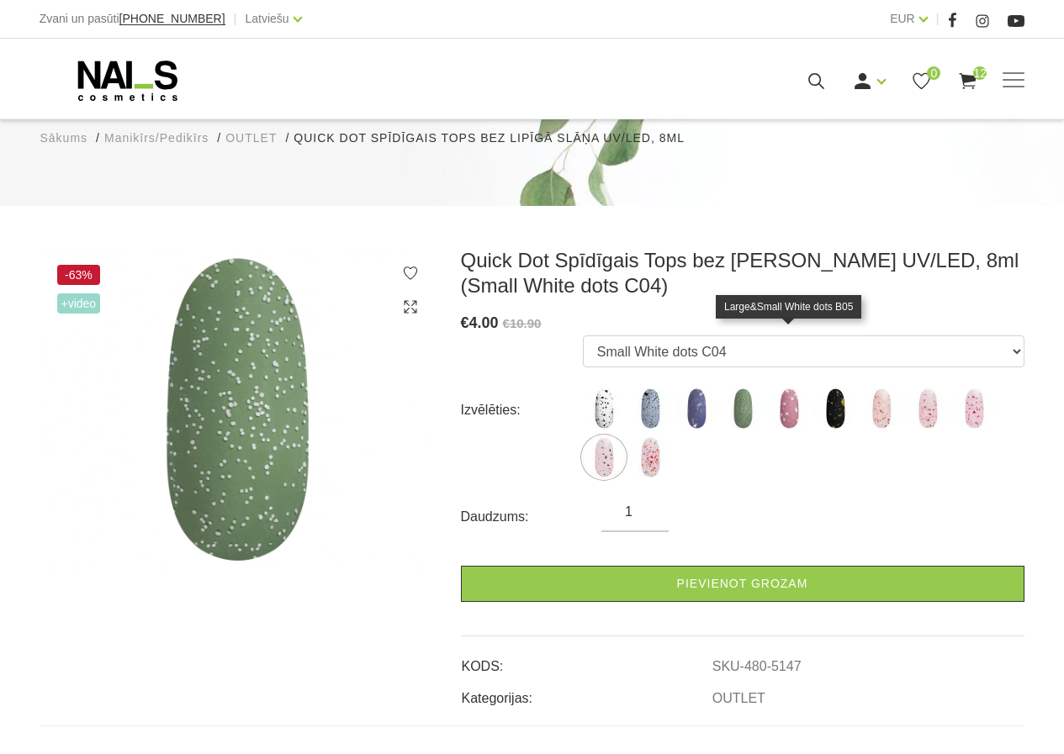
click at [788, 388] on img at bounding box center [789, 409] width 42 height 42
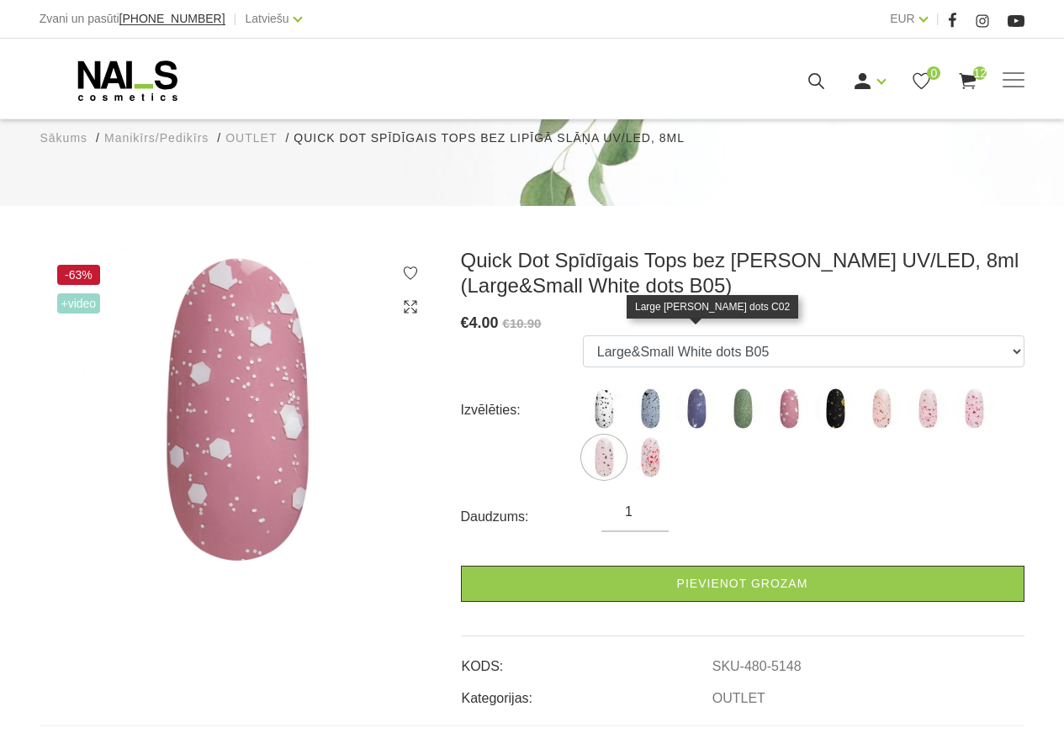
click at [698, 388] on img at bounding box center [696, 409] width 42 height 42
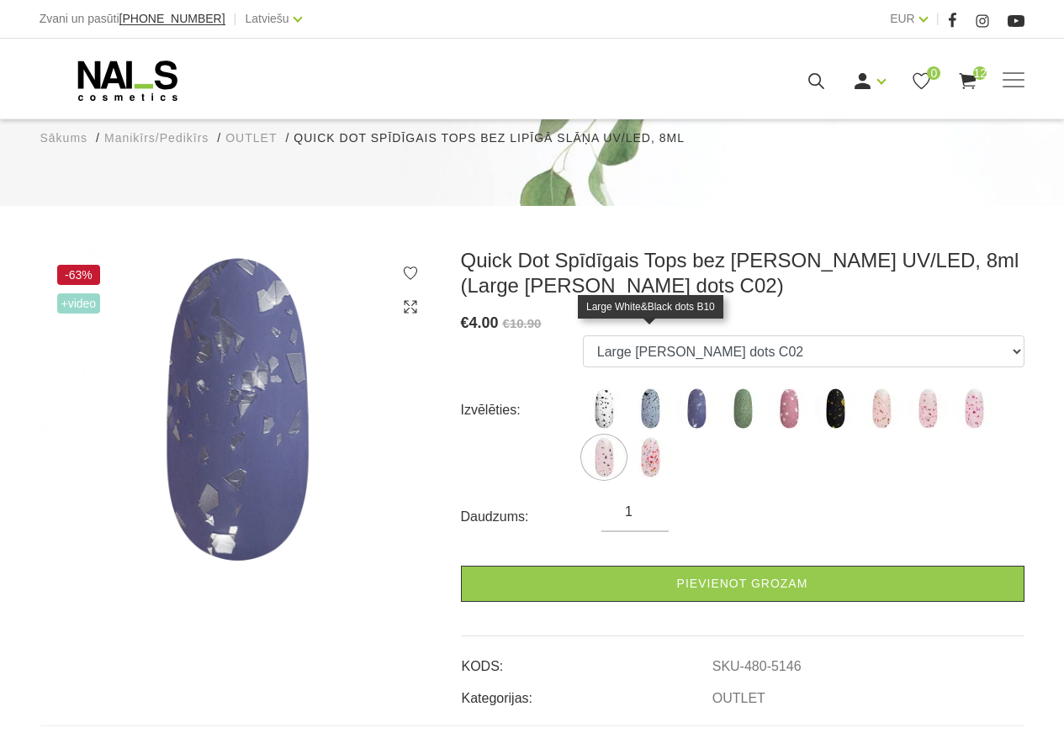
click at [649, 388] on img at bounding box center [650, 409] width 42 height 42
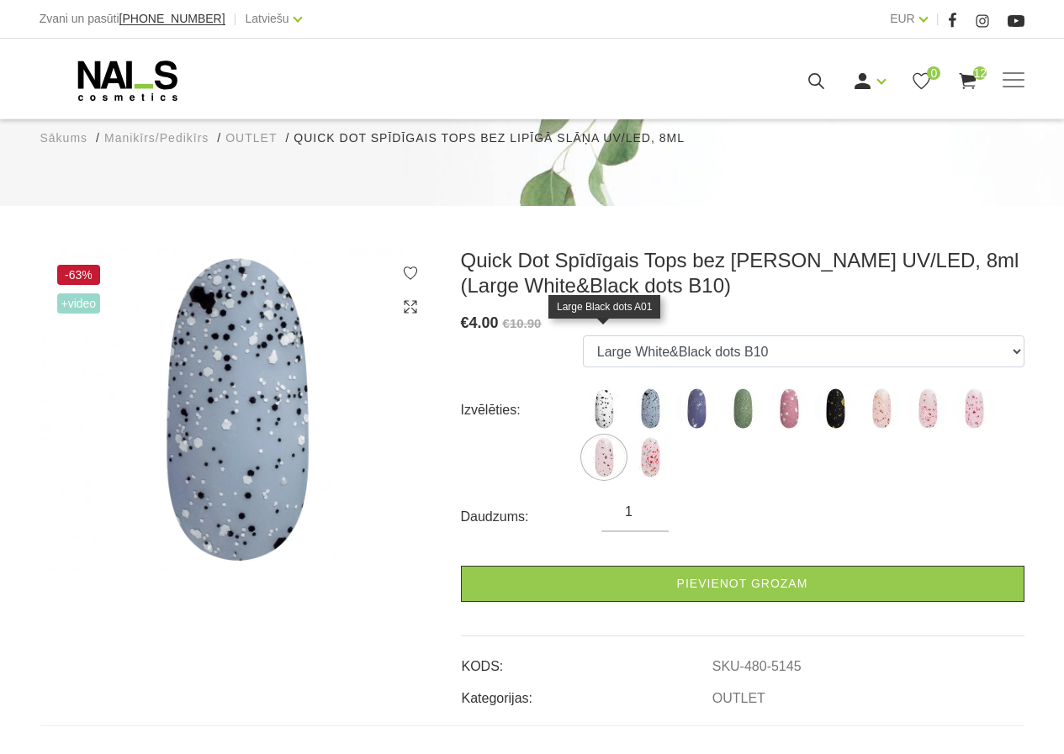
click at [590, 388] on img at bounding box center [604, 409] width 42 height 42
select select "4963"
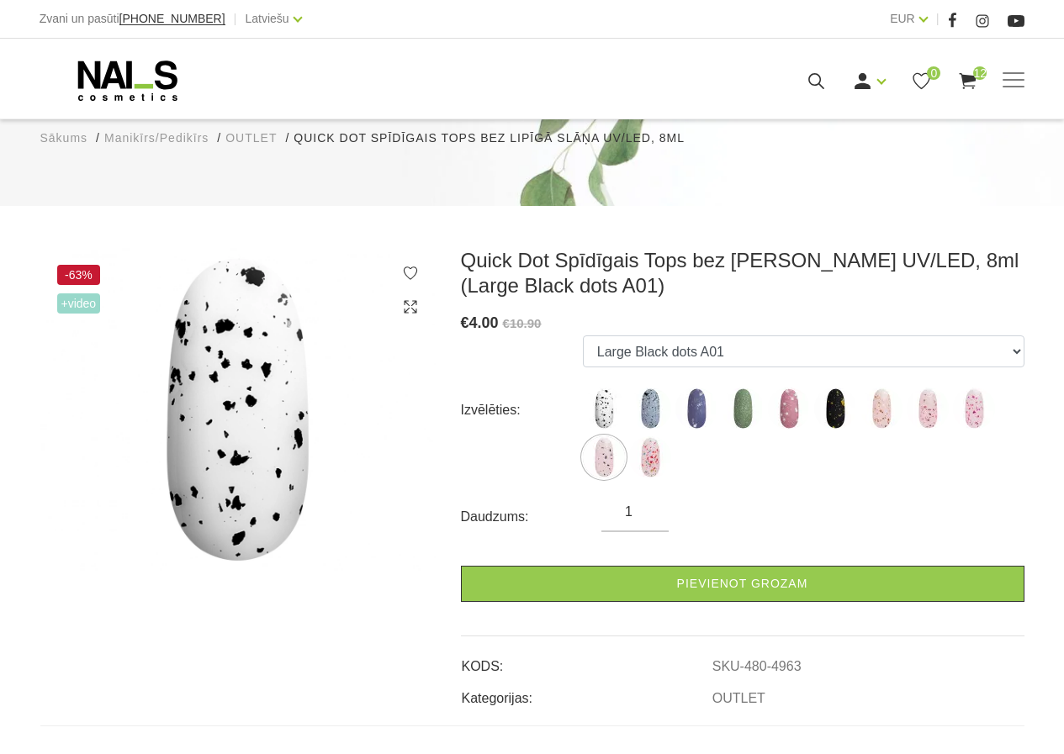
click at [599, 388] on img at bounding box center [604, 409] width 42 height 42
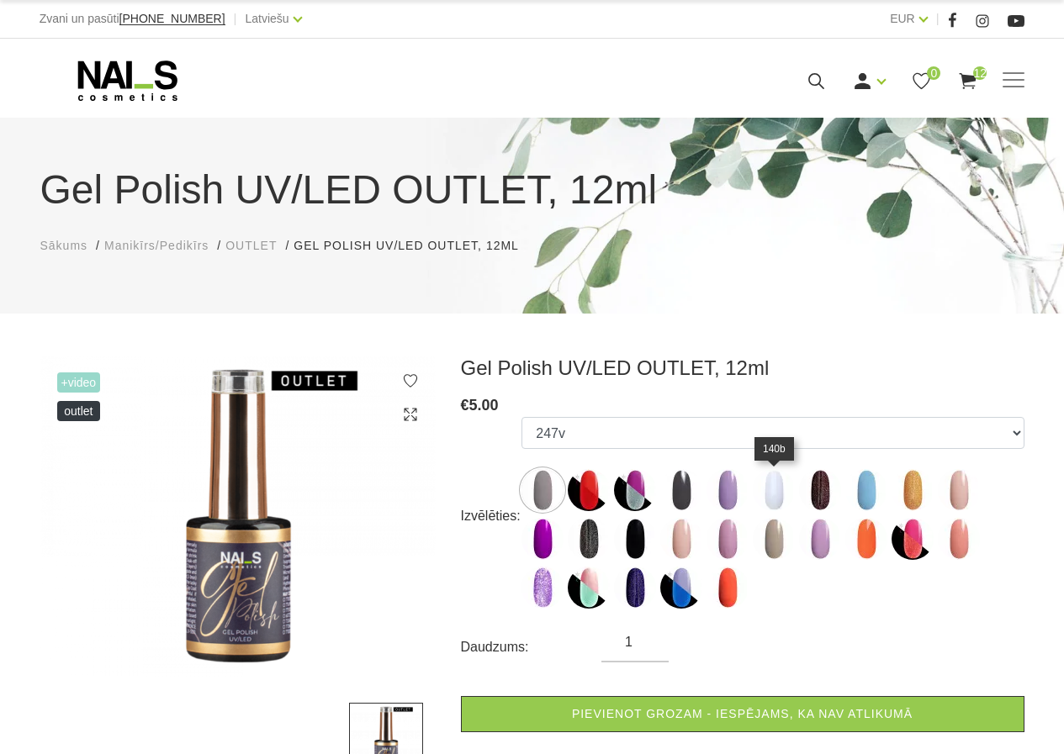
click at [781, 485] on img at bounding box center [773, 490] width 42 height 42
select select "6467"
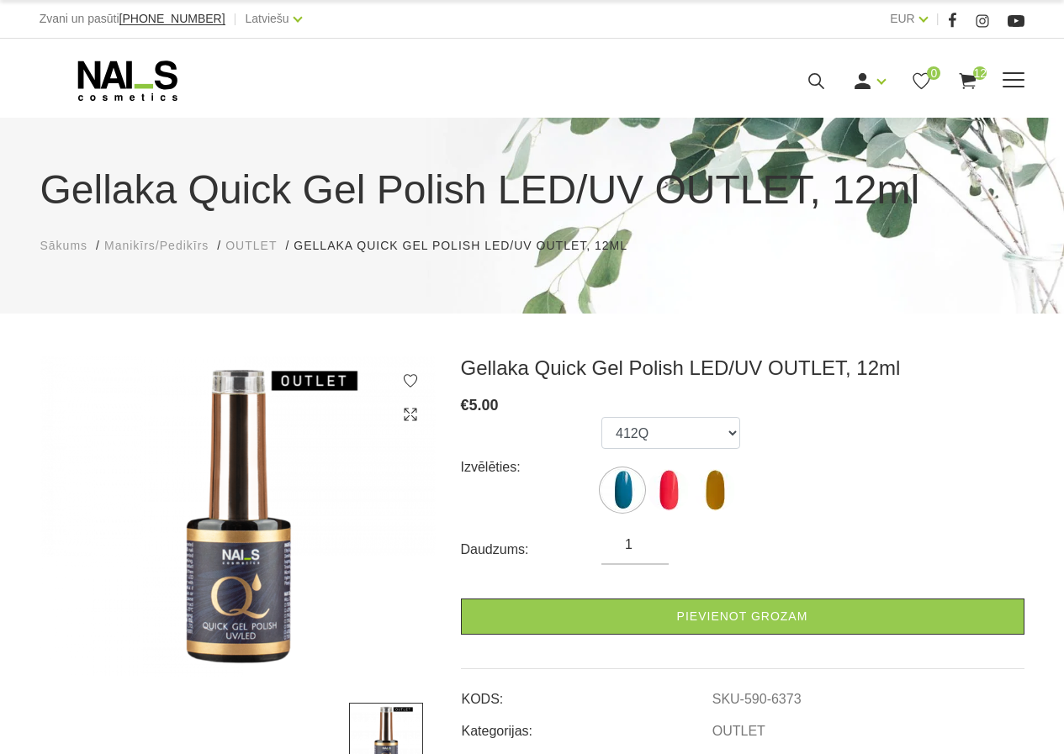
click at [971, 80] on use at bounding box center [967, 81] width 17 height 16
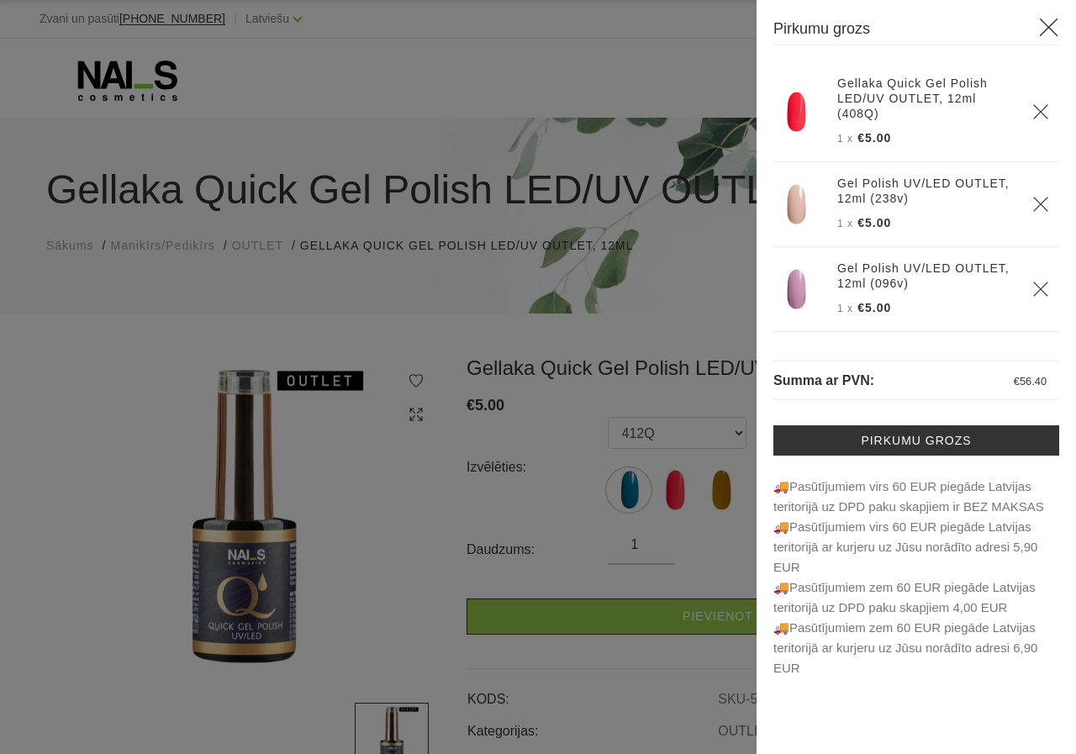
click at [1046, 34] on icon at bounding box center [1048, 27] width 21 height 21
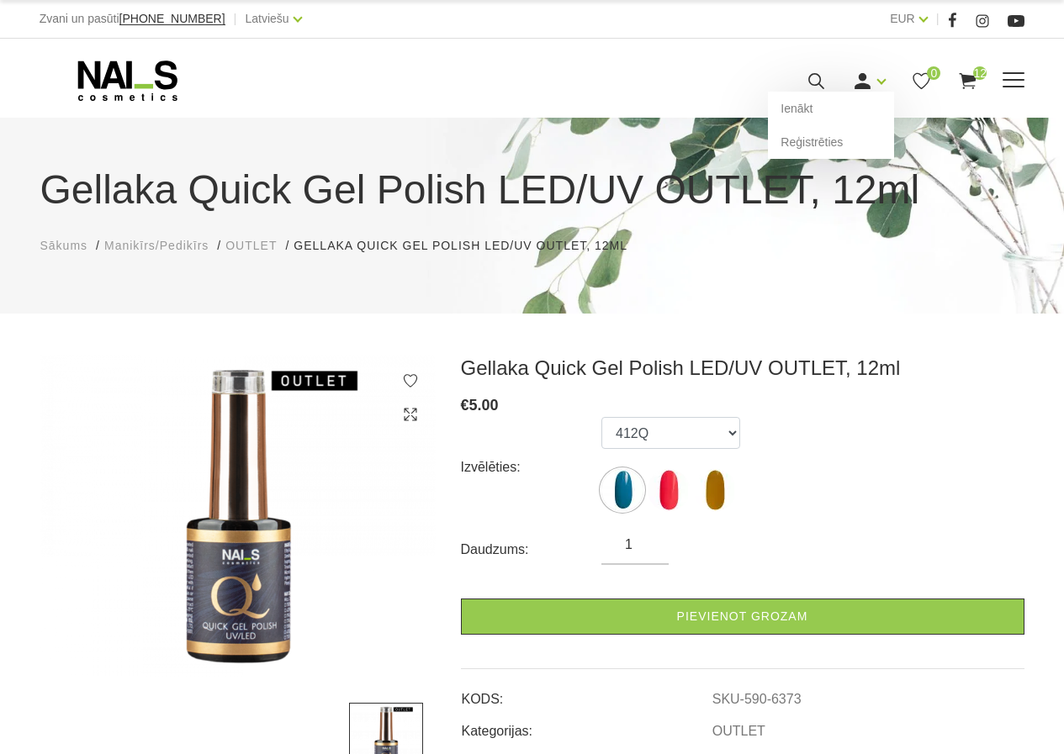
click at [870, 81] on icon at bounding box center [862, 81] width 21 height 21
click at [694, 94] on div "Manikīrs Gēllakas Bāzes, topi un praimeri Geli un akrigeli Nagu dizains [GEOGRA…" at bounding box center [532, 81] width 985 height 42
click at [865, 82] on icon at bounding box center [862, 81] width 21 height 21
drag, startPoint x: 678, startPoint y: 102, endPoint x: 698, endPoint y: 88, distance: 23.6
click at [681, 97] on div "Manikīrs Gēllakas Bāzes, topi un praimeri Geli un akrigeli Nagu dizains [GEOGRA…" at bounding box center [532, 79] width 1064 height 80
